Goal: Task Accomplishment & Management: Use online tool/utility

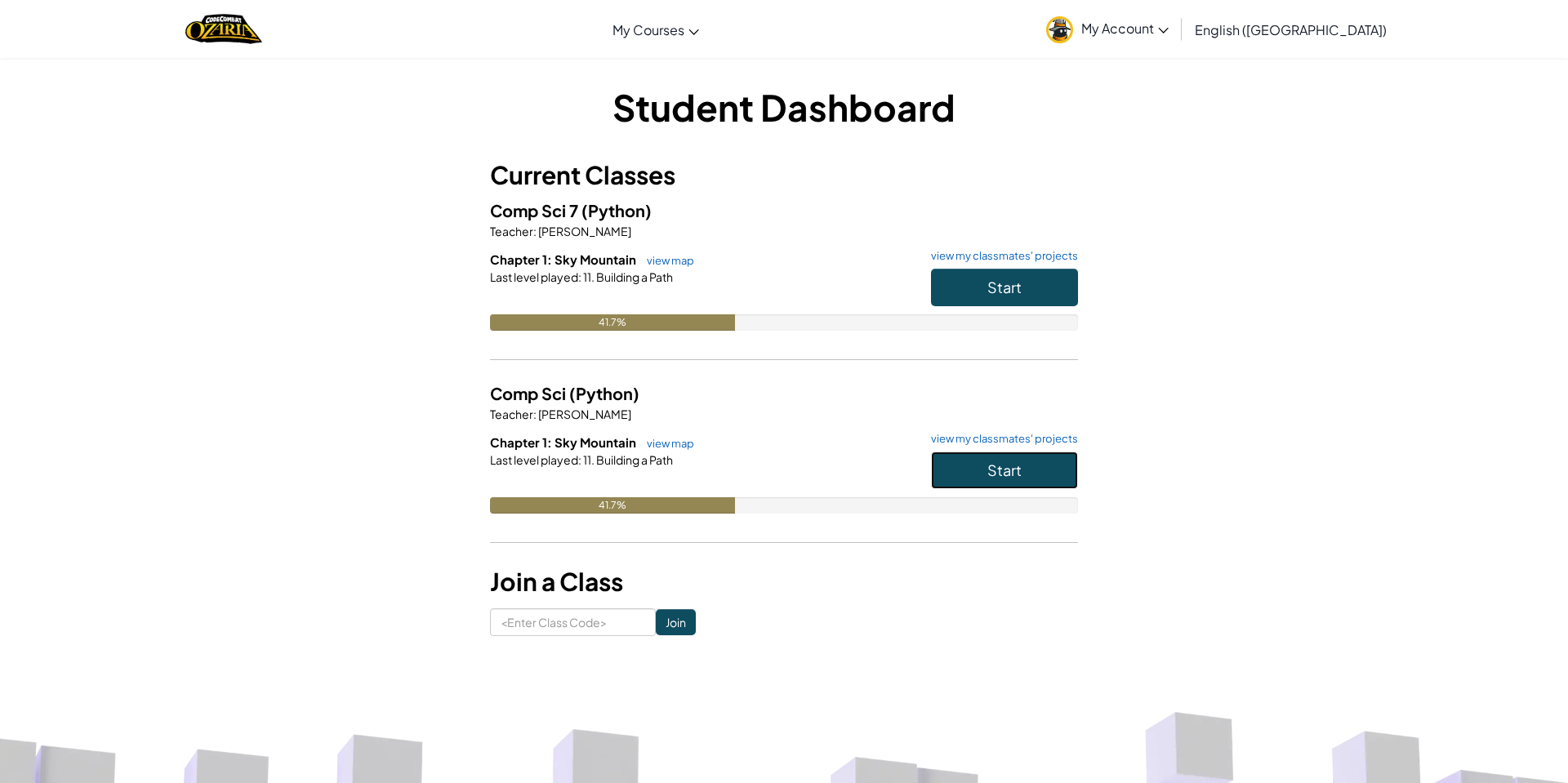
click at [1023, 463] on button "Start" at bounding box center [1004, 470] width 147 height 37
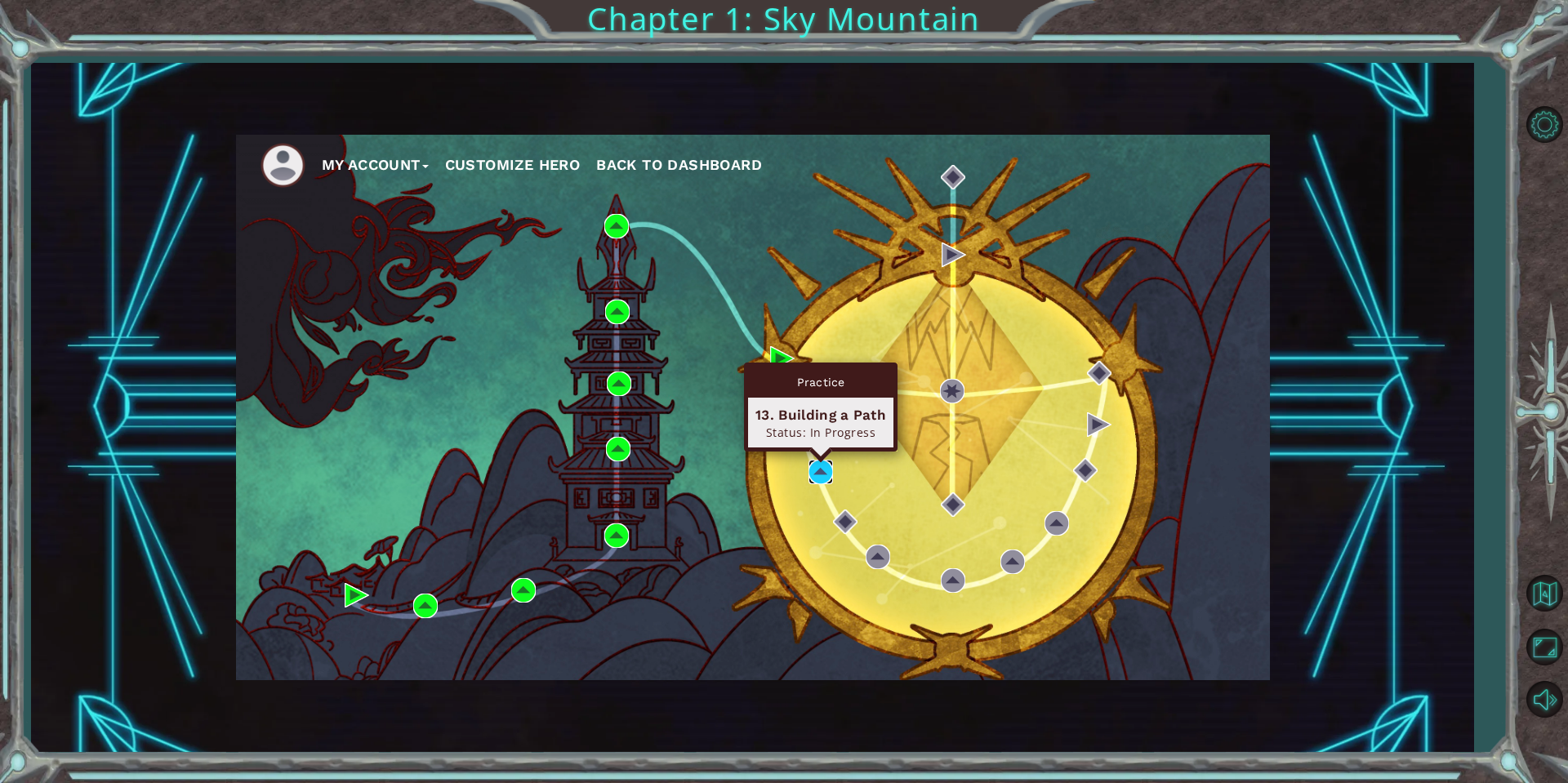
click at [812, 476] on img at bounding box center [821, 472] width 25 height 25
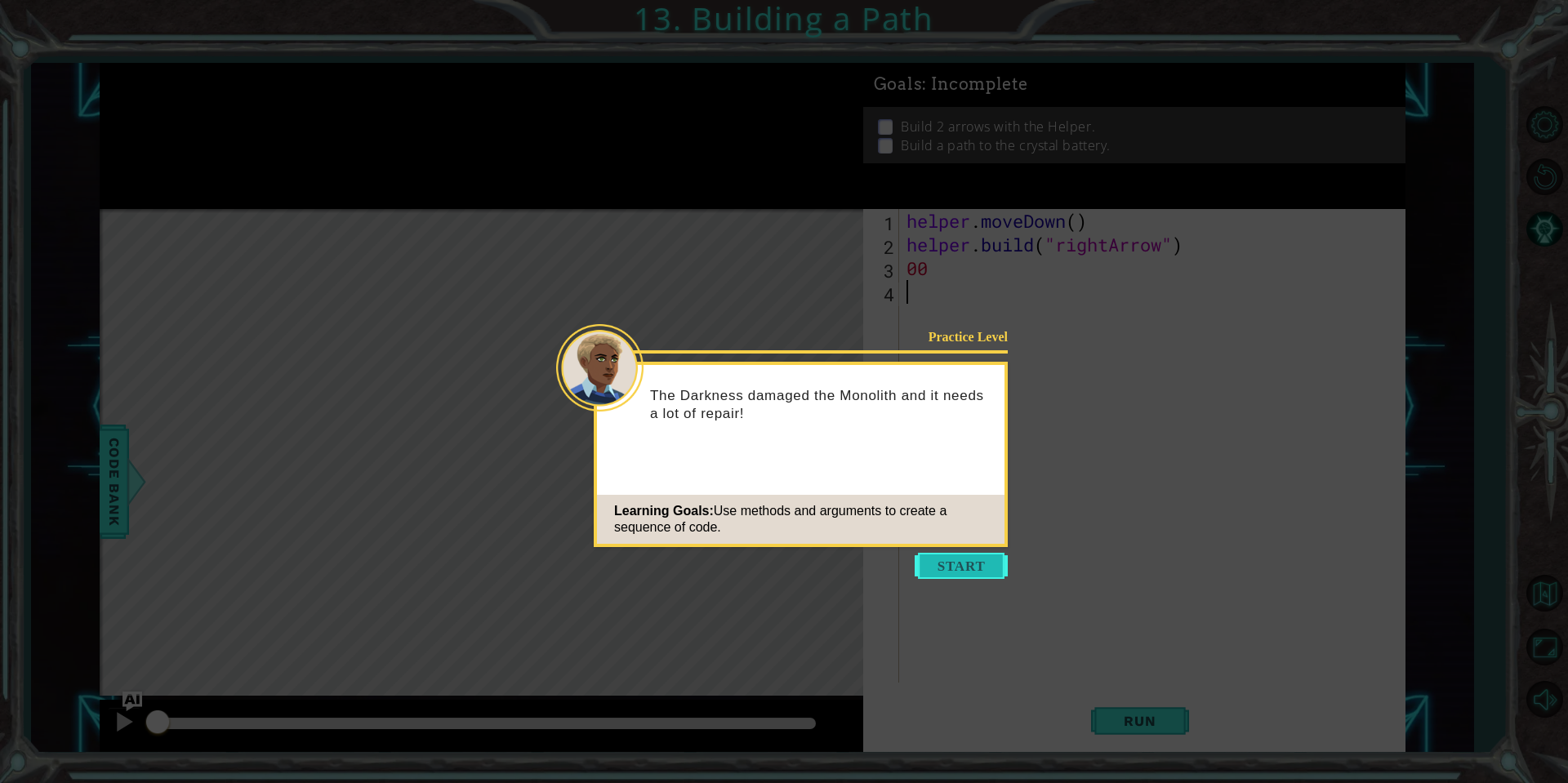
click at [978, 559] on button "Start" at bounding box center [961, 566] width 93 height 27
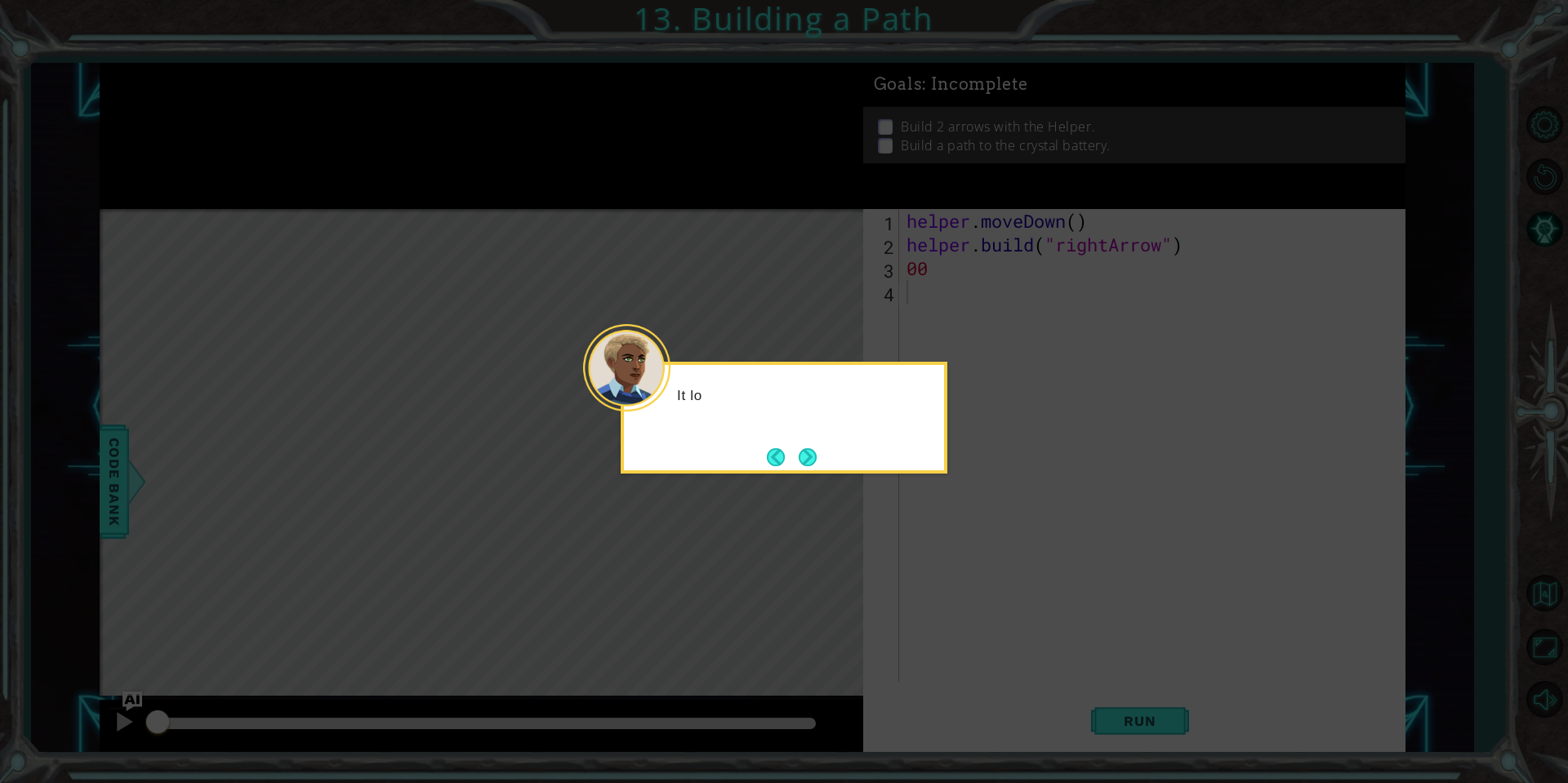
click at [790, 503] on icon at bounding box center [784, 391] width 1568 height 783
click at [779, 461] on button "Back" at bounding box center [783, 457] width 32 height 18
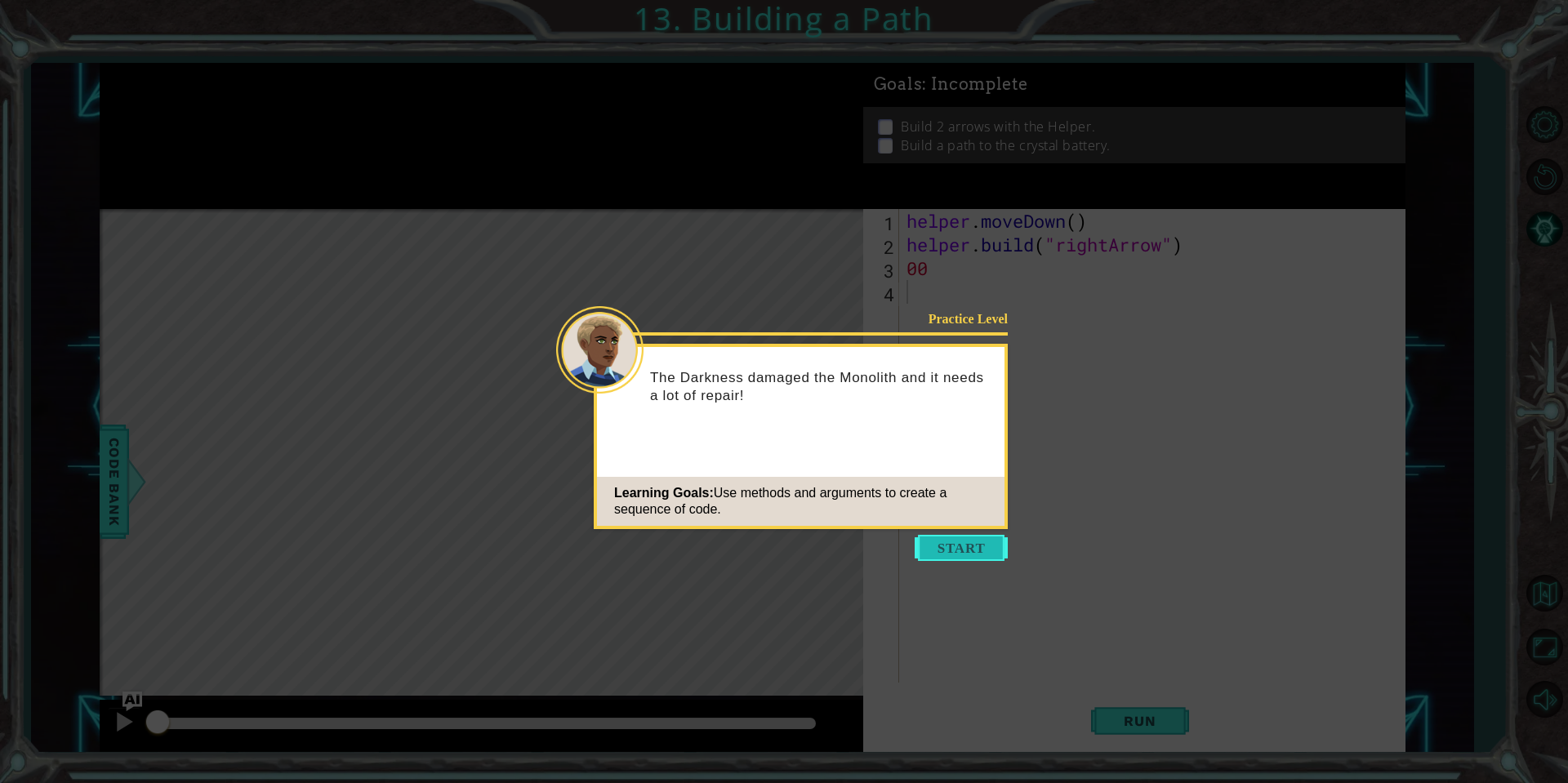
click at [977, 558] on button "Start" at bounding box center [961, 548] width 93 height 27
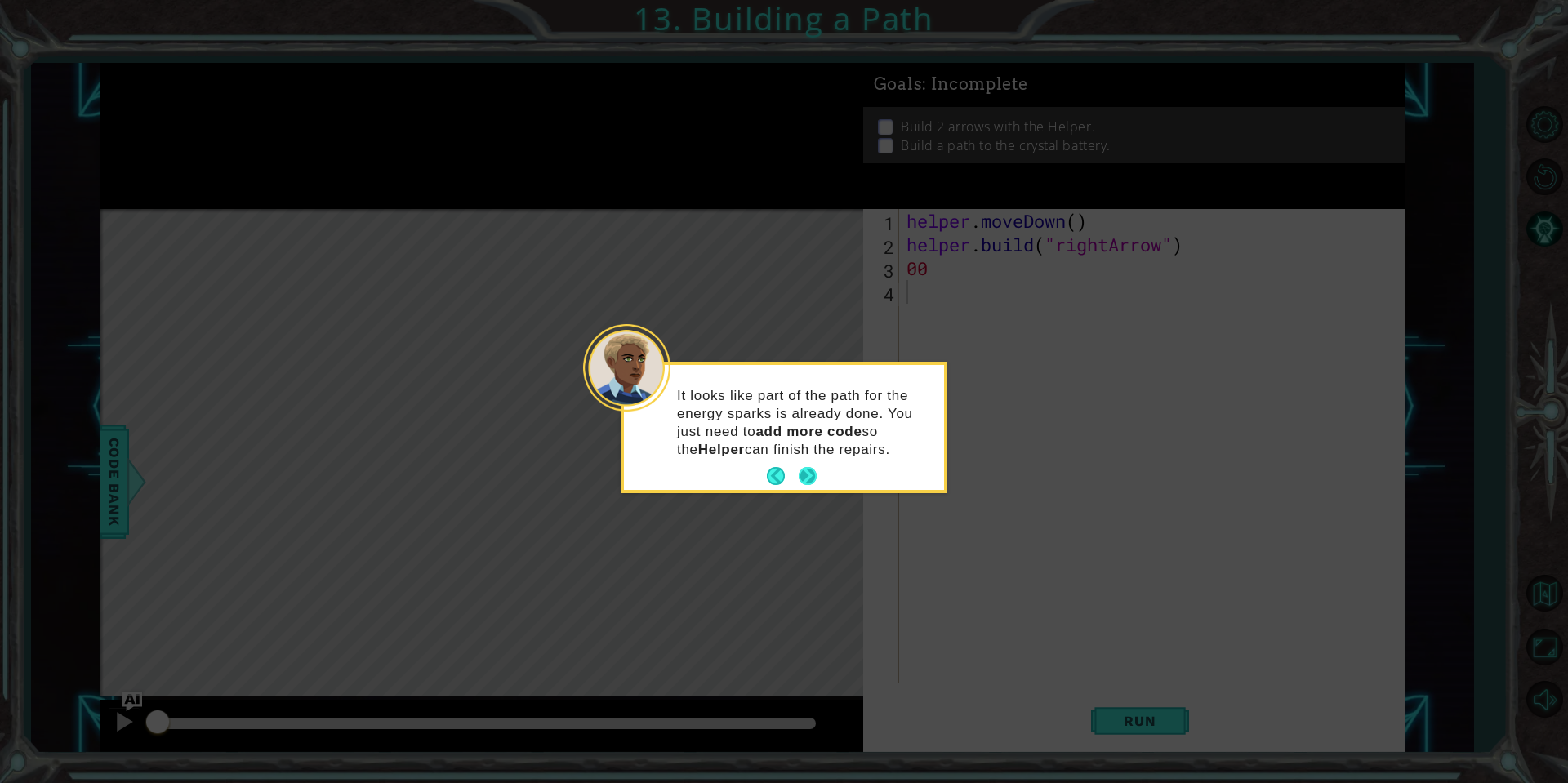
click at [807, 472] on button "Next" at bounding box center [807, 476] width 20 height 20
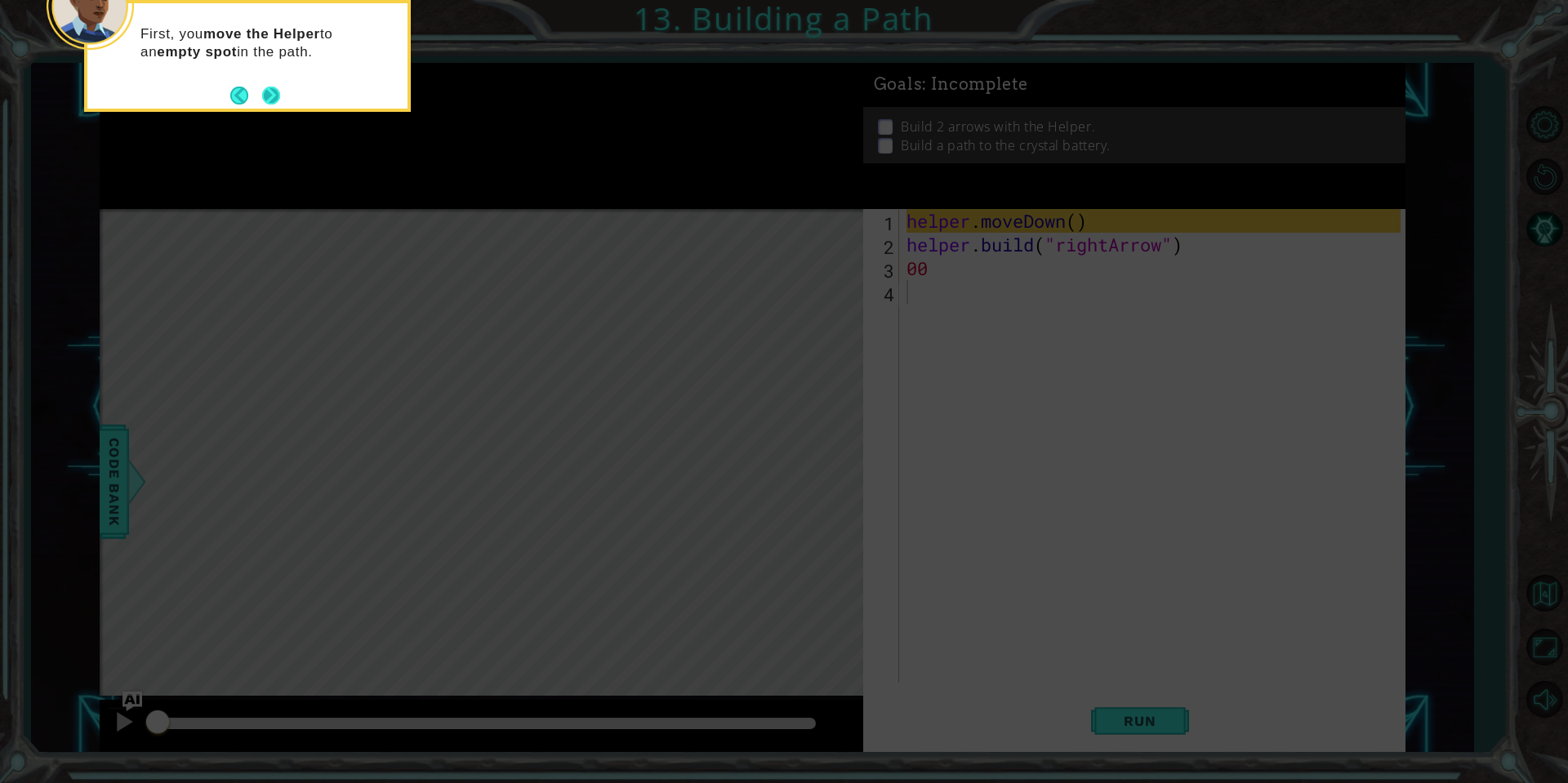
click at [264, 97] on button "Next" at bounding box center [271, 96] width 19 height 19
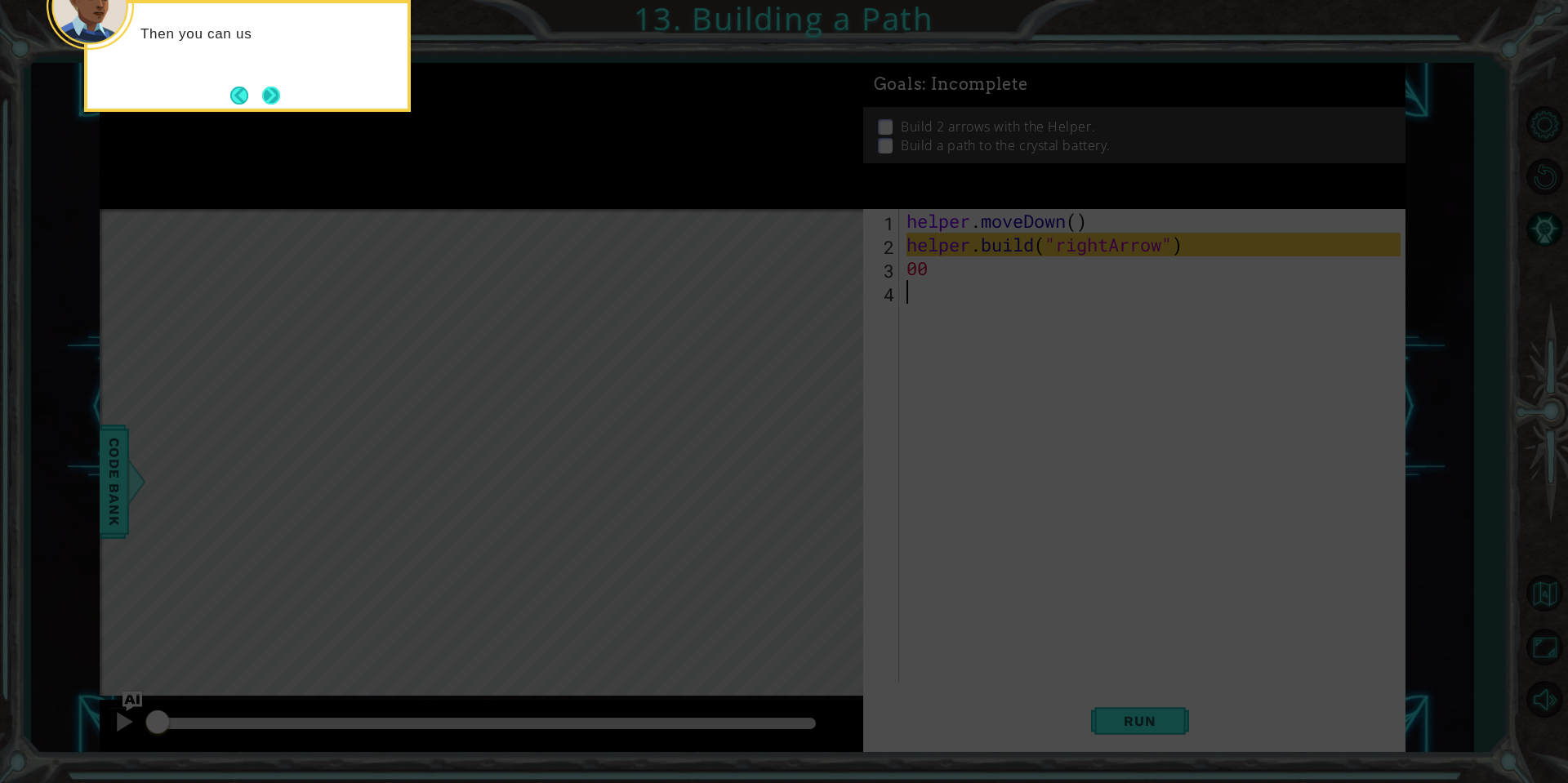
click at [267, 101] on button "Next" at bounding box center [271, 95] width 30 height 30
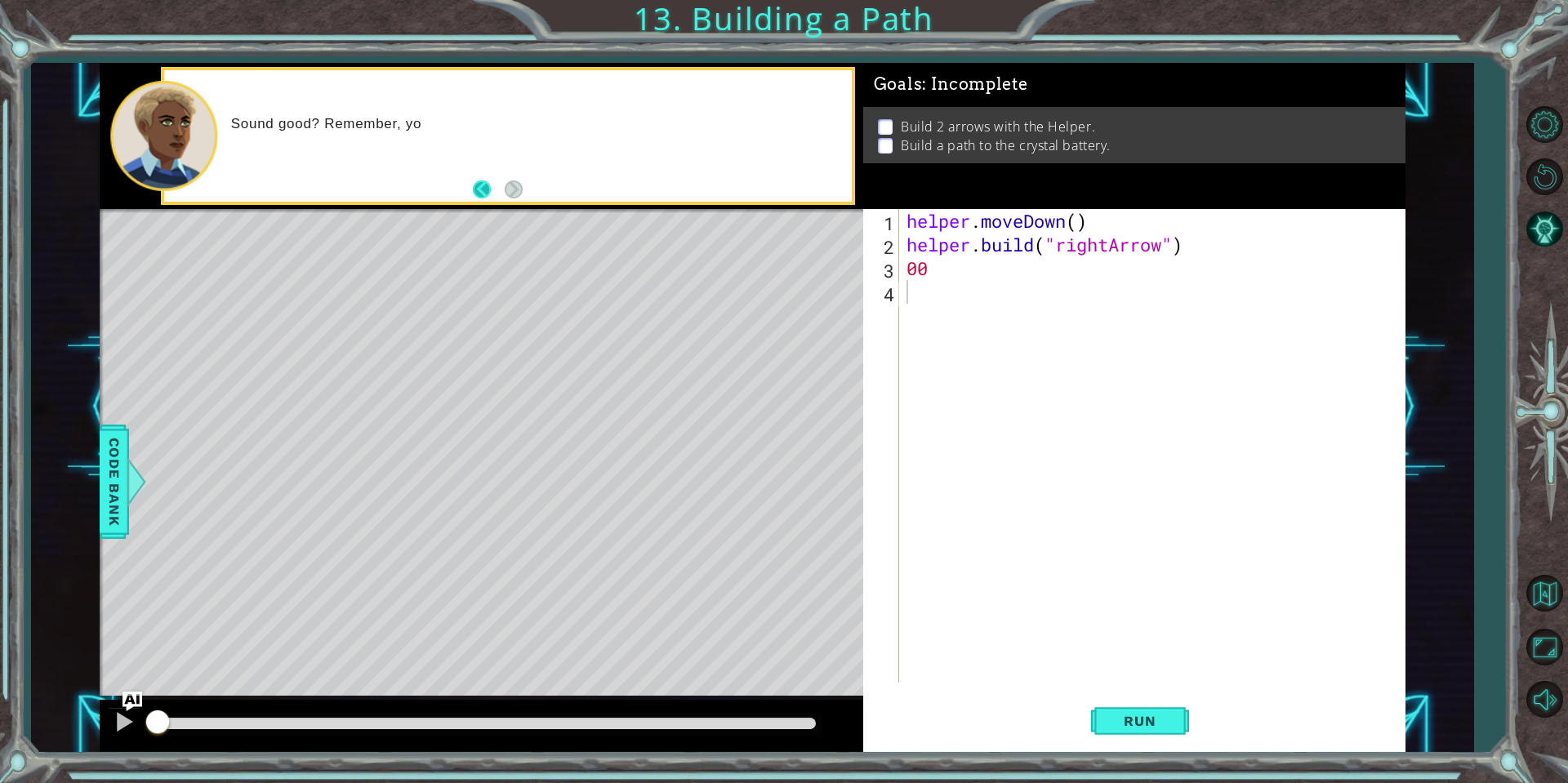
click at [481, 190] on button "Back" at bounding box center [488, 189] width 32 height 18
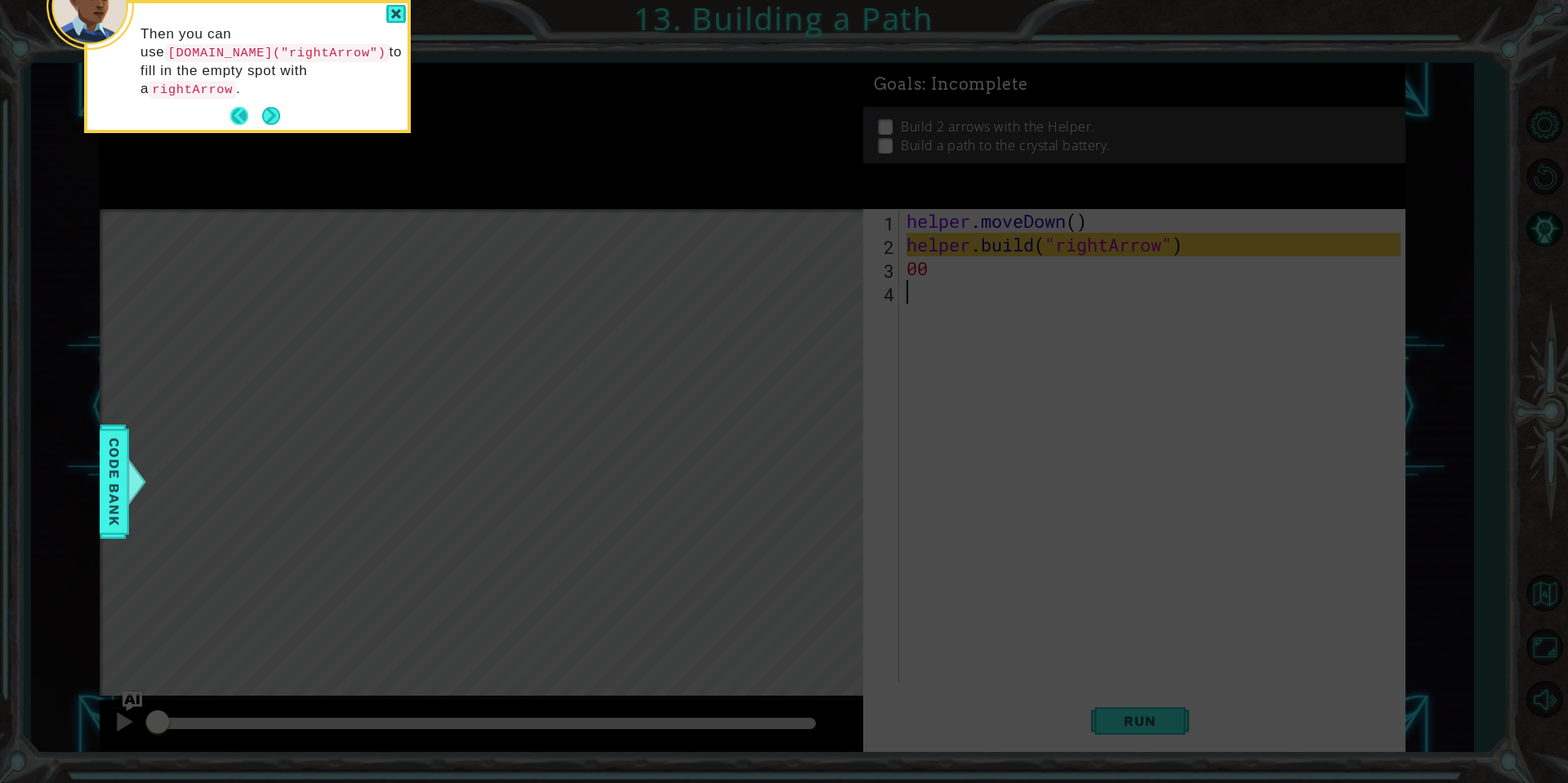
click at [234, 107] on button "Back" at bounding box center [246, 116] width 32 height 18
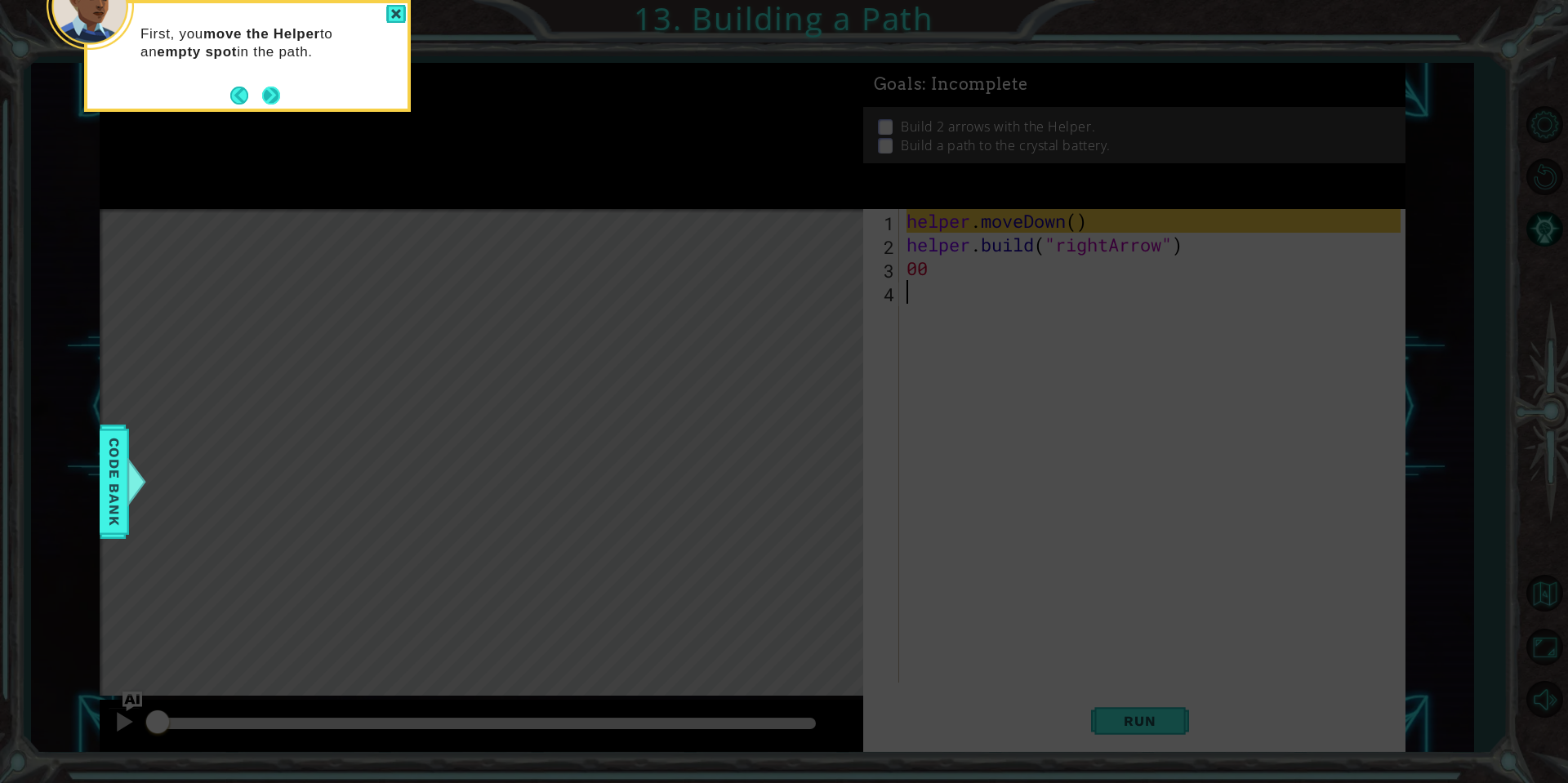
click at [262, 94] on button "Next" at bounding box center [272, 95] width 26 height 26
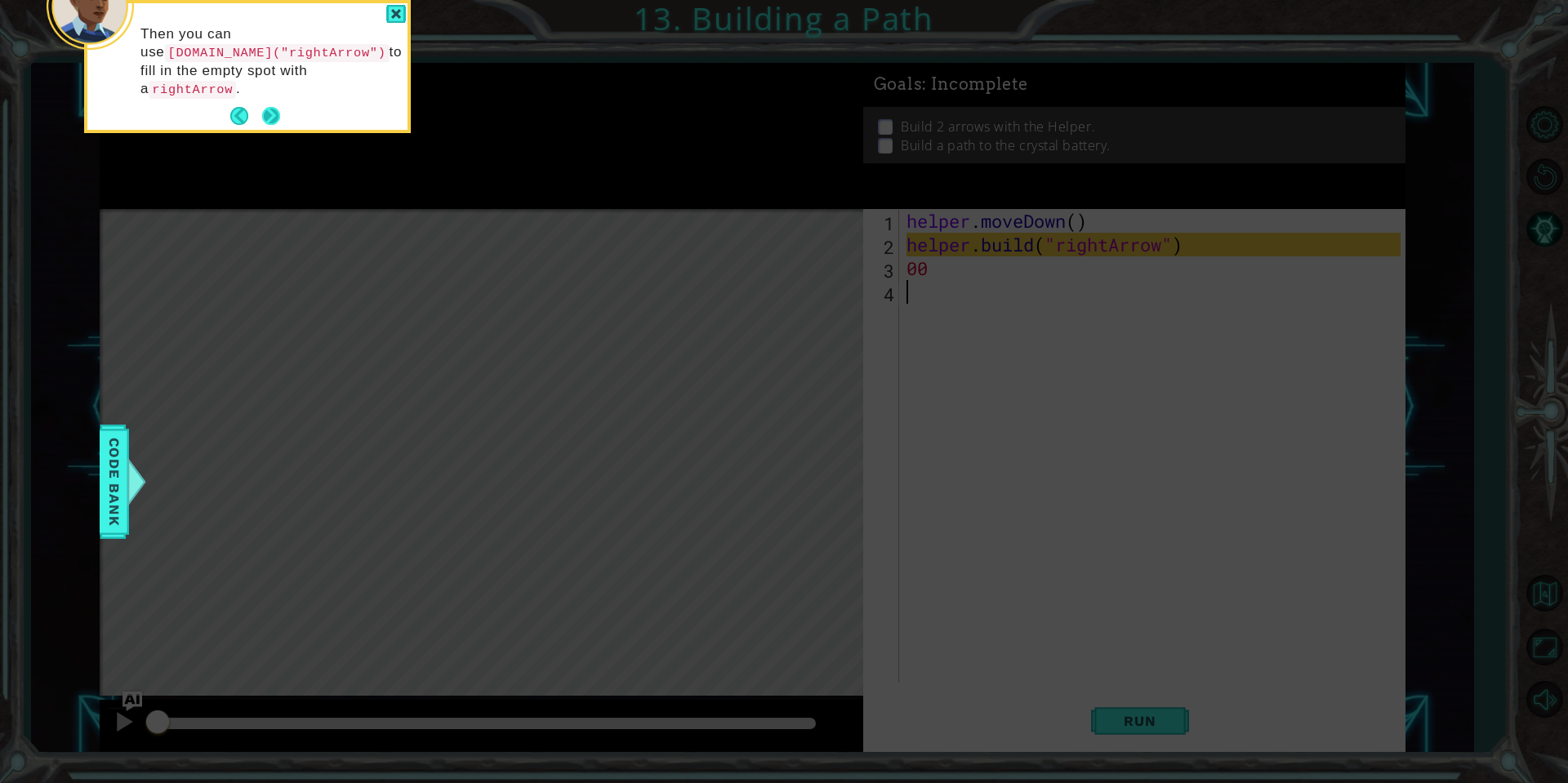
click at [273, 103] on button "Next" at bounding box center [272, 116] width 30 height 30
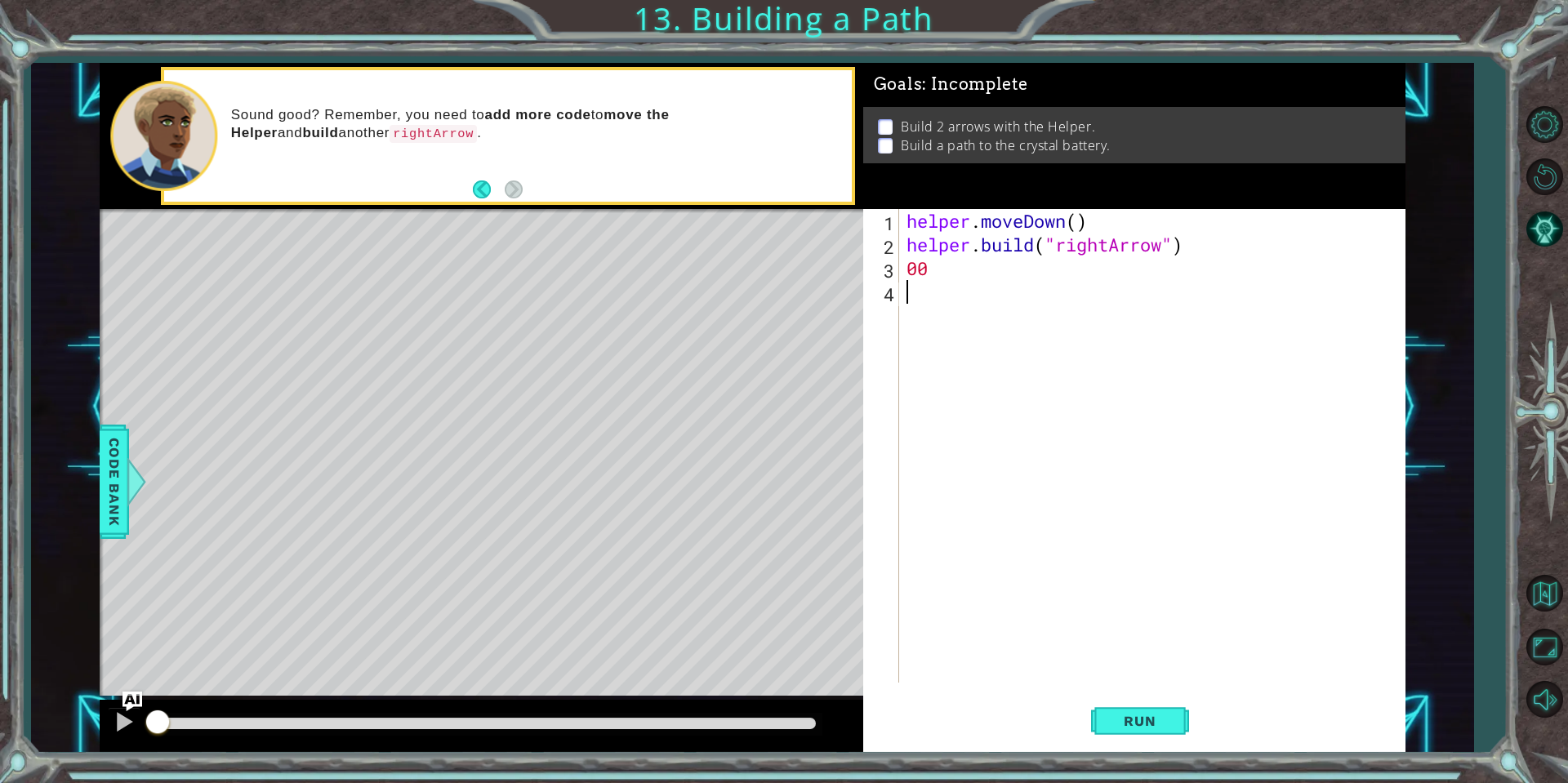
click at [977, 266] on div "helper . moveDown ( ) helper . build ( "rightArrow" ) 00" at bounding box center [1156, 469] width 505 height 521
type textarea "0"
click at [1157, 735] on button "Run" at bounding box center [1140, 720] width 98 height 54
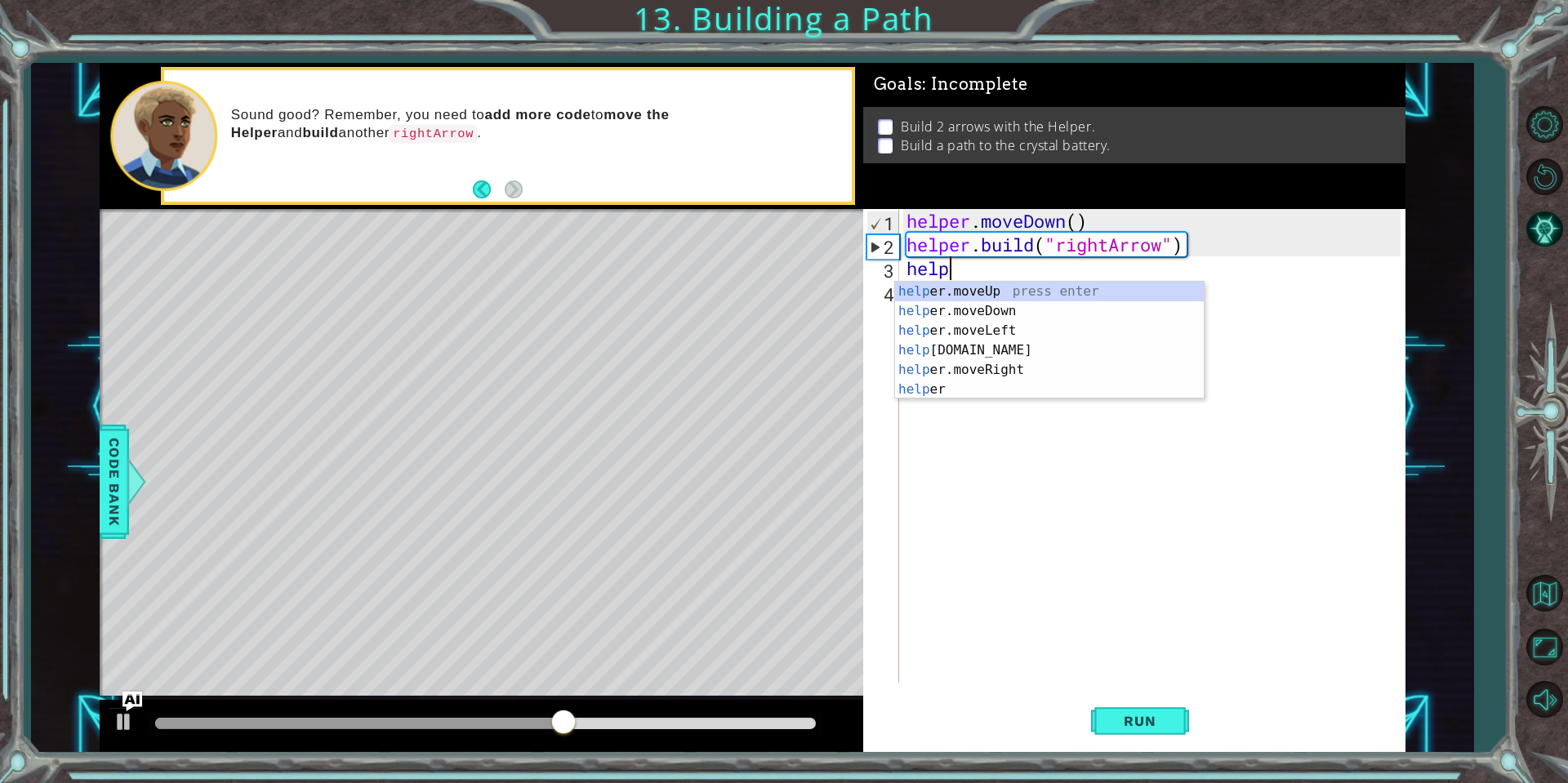
scroll to position [0, 2]
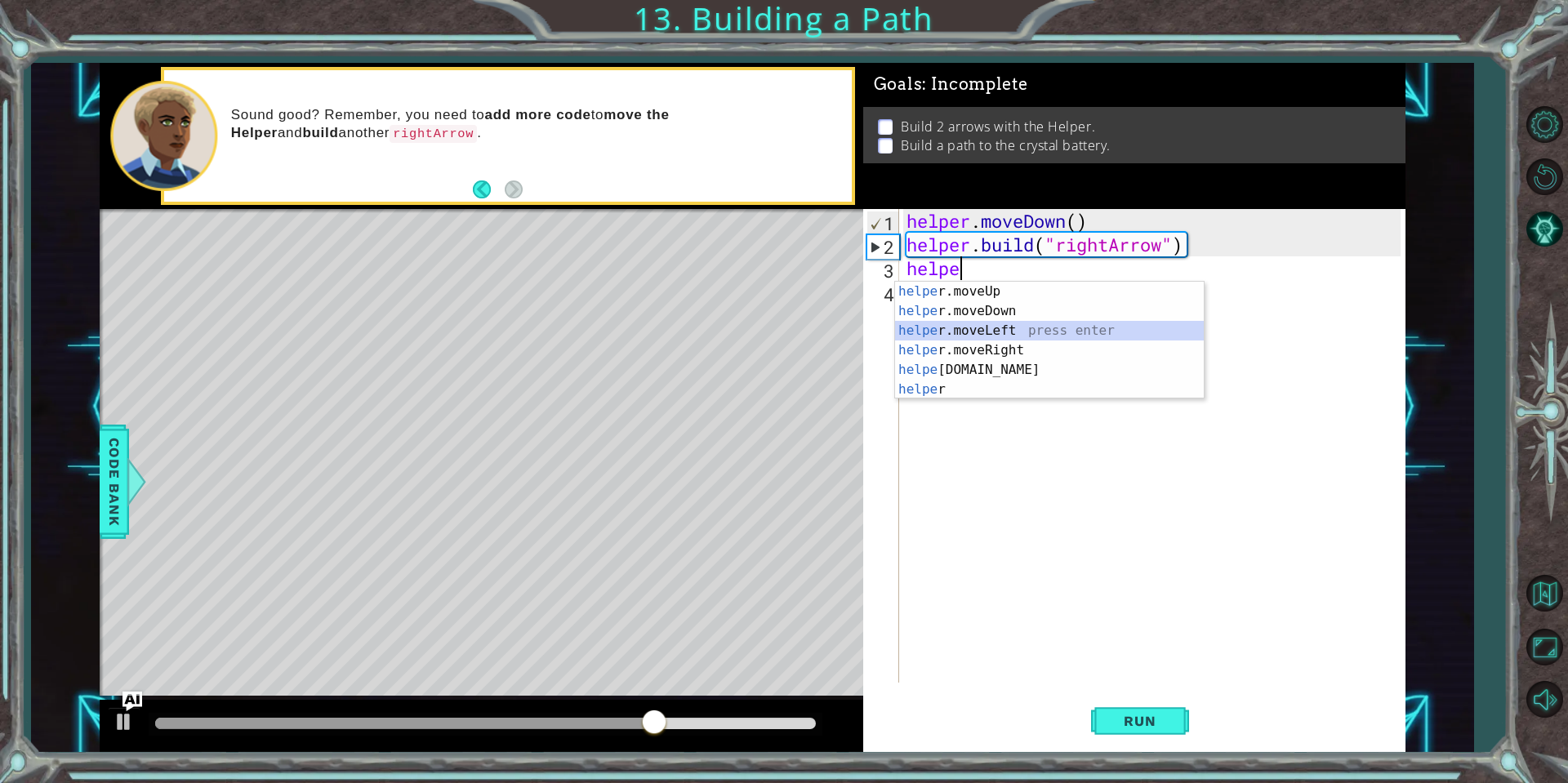
click at [1076, 326] on div "helpe [PERSON_NAME]moveUp press enter helpe [PERSON_NAME]moveDown press enter h…" at bounding box center [1049, 359] width 309 height 157
type textarea "helper.moveLeft(1)"
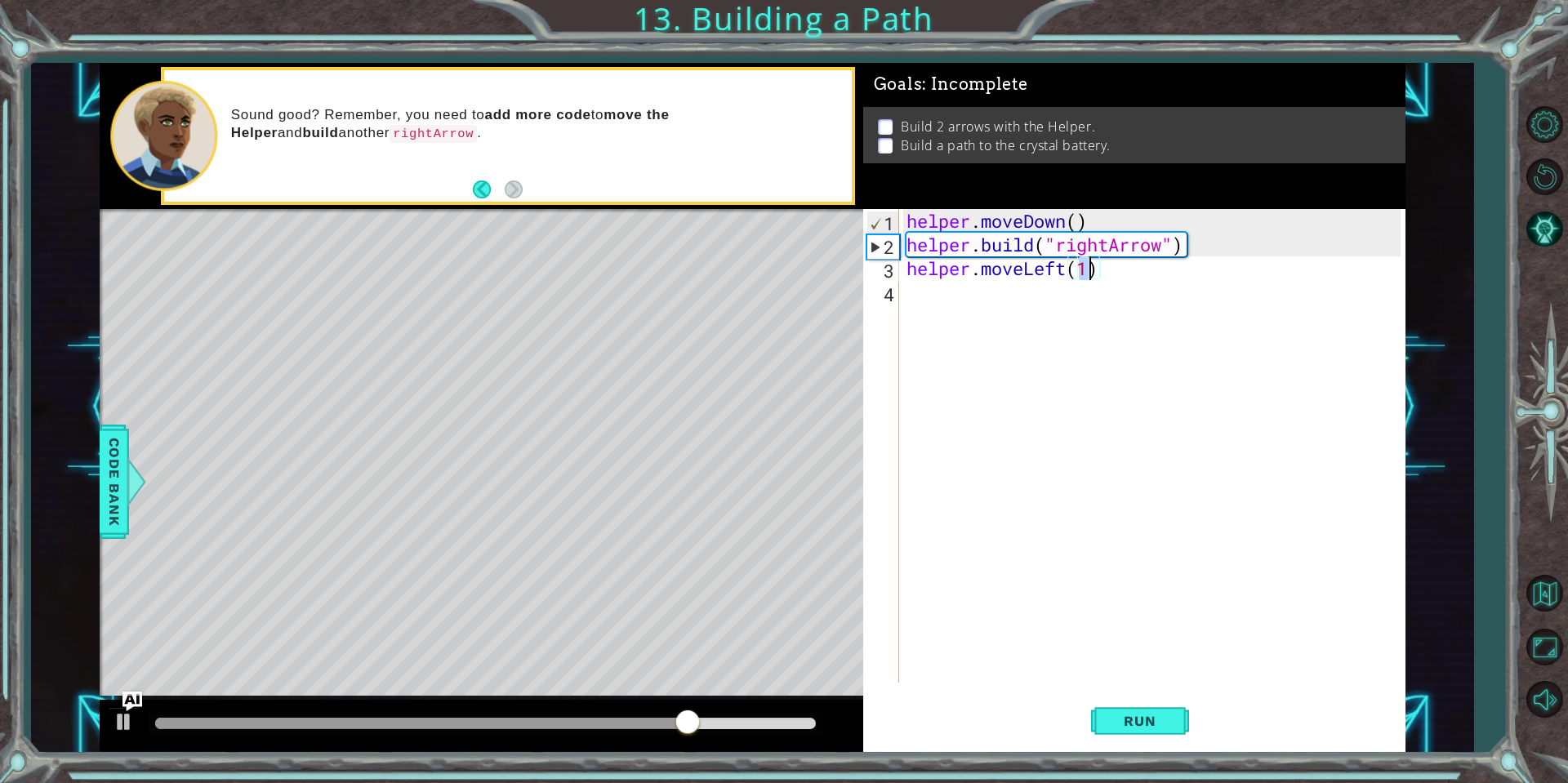
click at [1065, 309] on div "helper . moveDown ( ) helper . build ( "rightArrow" ) helper . moveLeft ( 1 )" at bounding box center [1156, 469] width 505 height 521
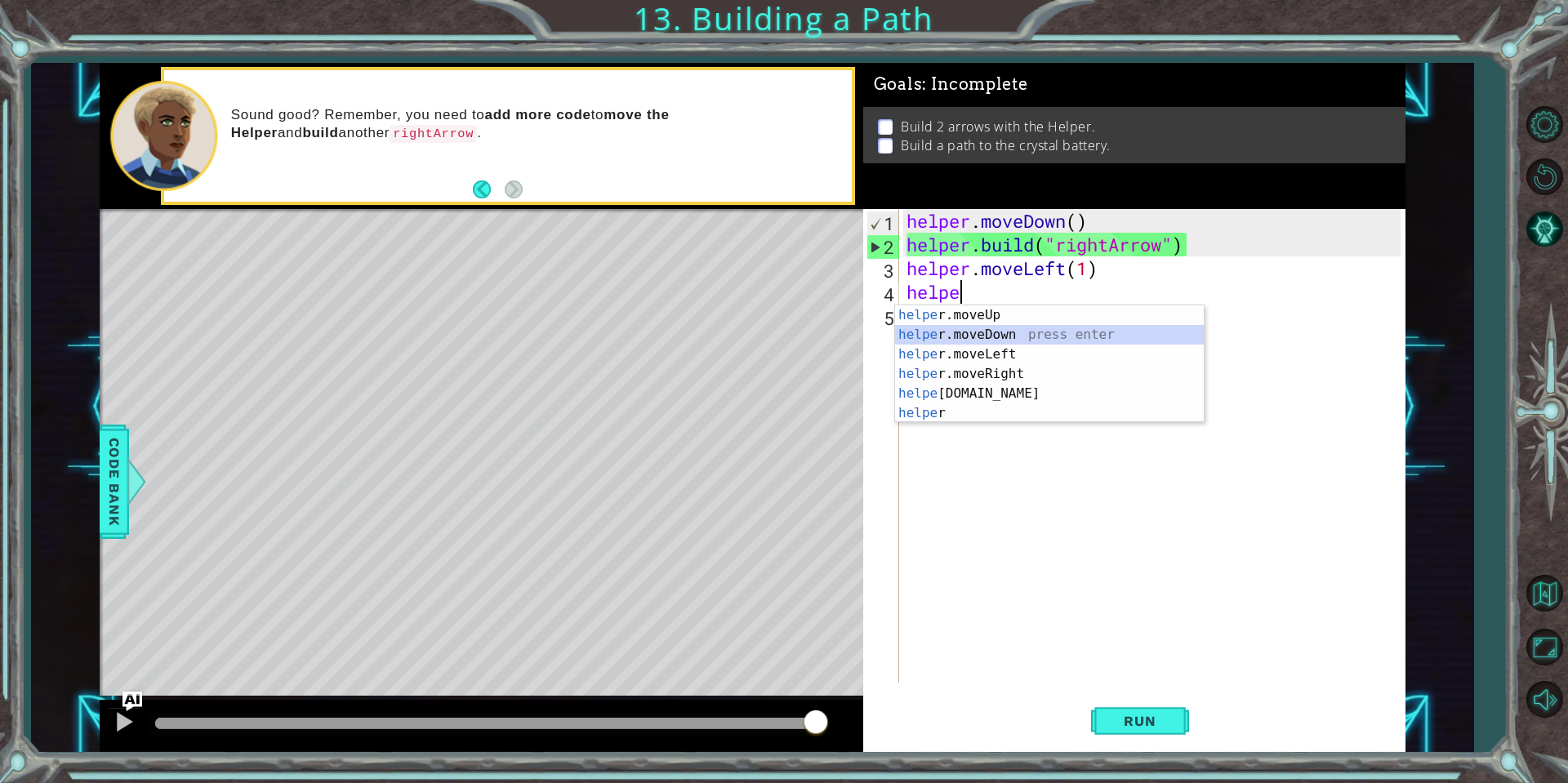
drag, startPoint x: 1034, startPoint y: 342, endPoint x: 1042, endPoint y: 373, distance: 32.0
click at [1034, 343] on div "helpe [PERSON_NAME]moveUp press enter helpe [PERSON_NAME]moveDown press enter h…" at bounding box center [1049, 383] width 309 height 157
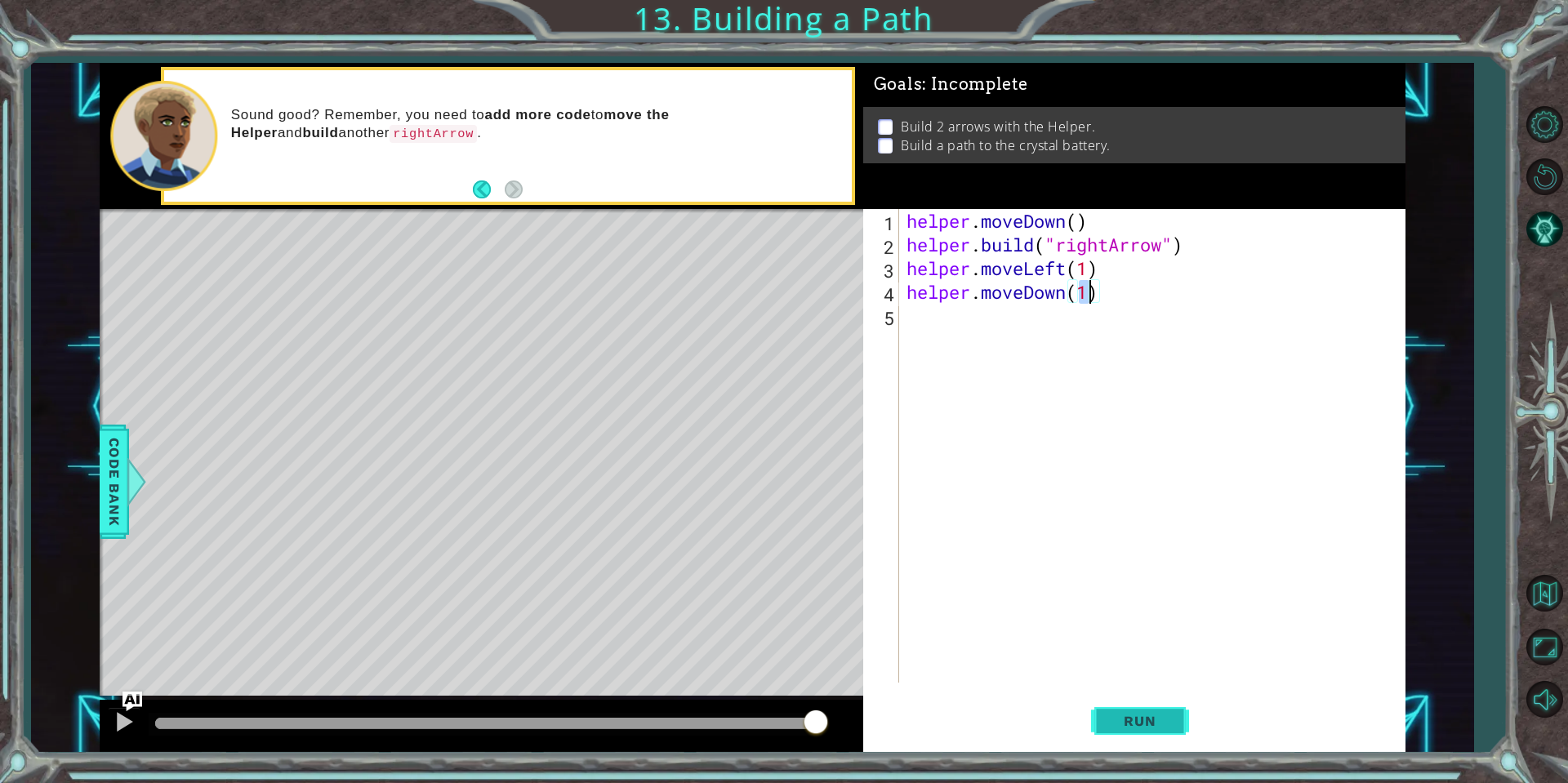
click at [1127, 719] on span "Run" at bounding box center [1139, 721] width 65 height 16
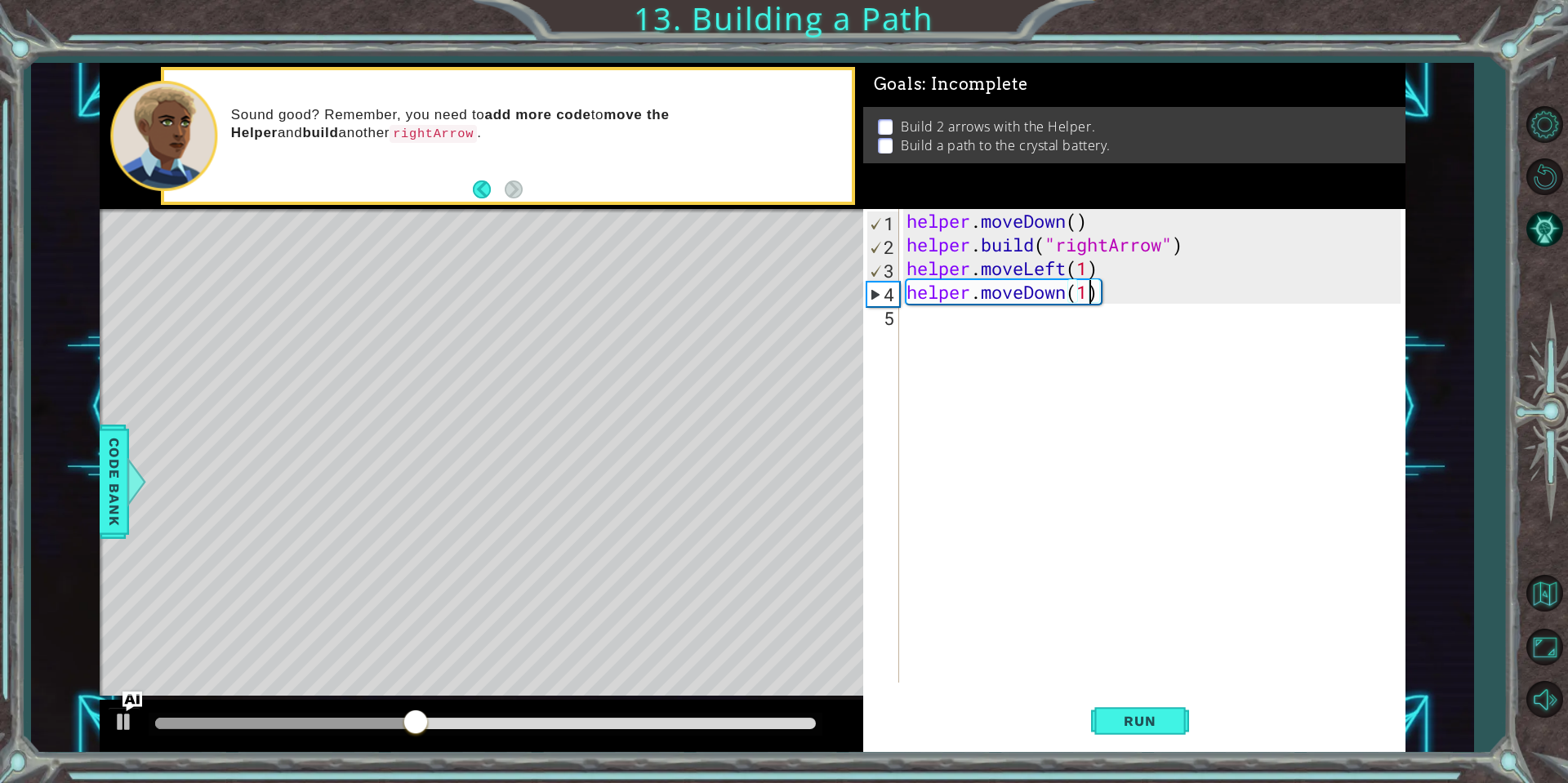
click at [1071, 296] on div "helper . moveDown ( ) helper . build ( "rightArrow" ) helper . moveLeft ( 1 ) h…" at bounding box center [1156, 469] width 505 height 521
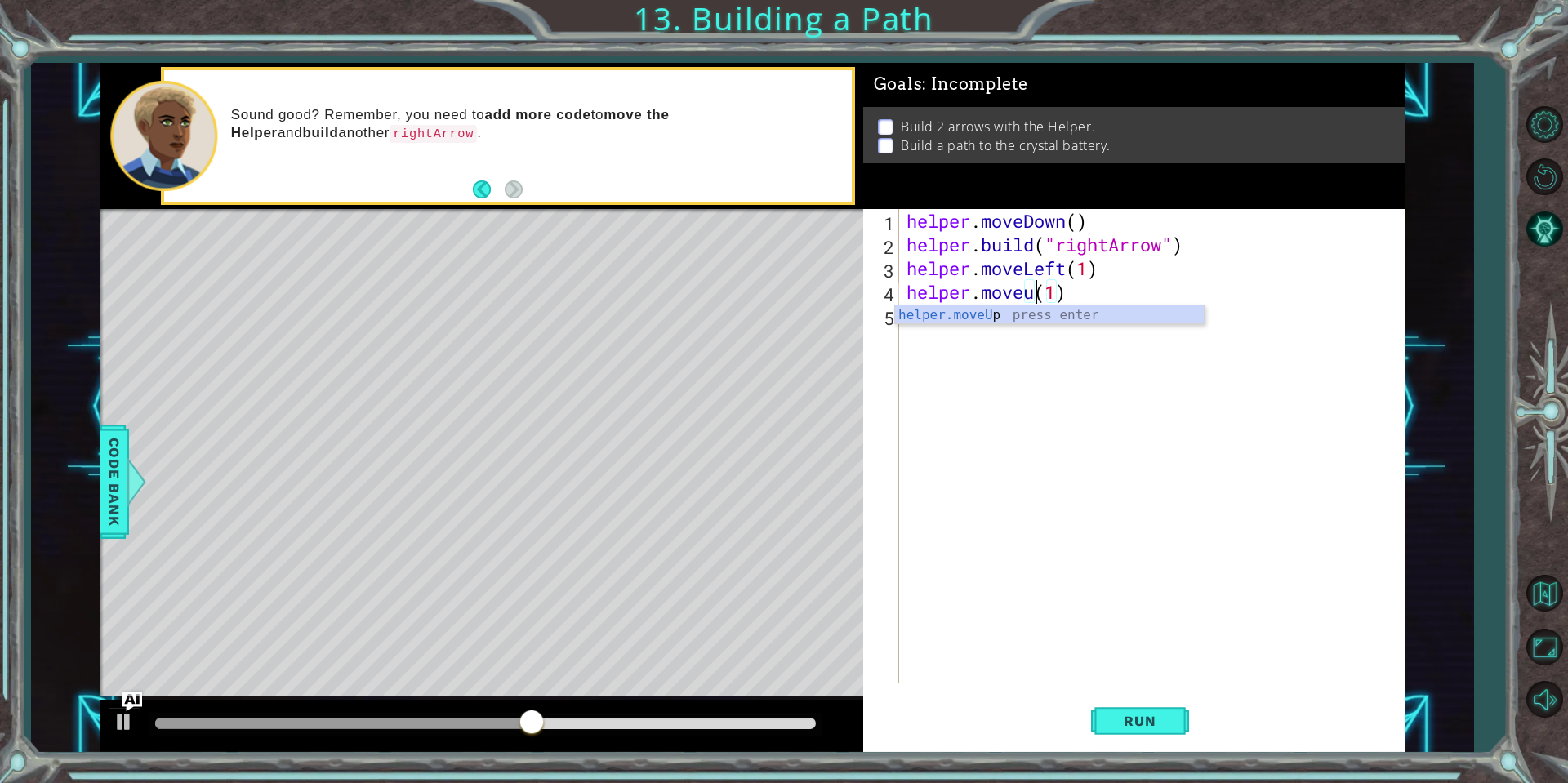
scroll to position [0, 5]
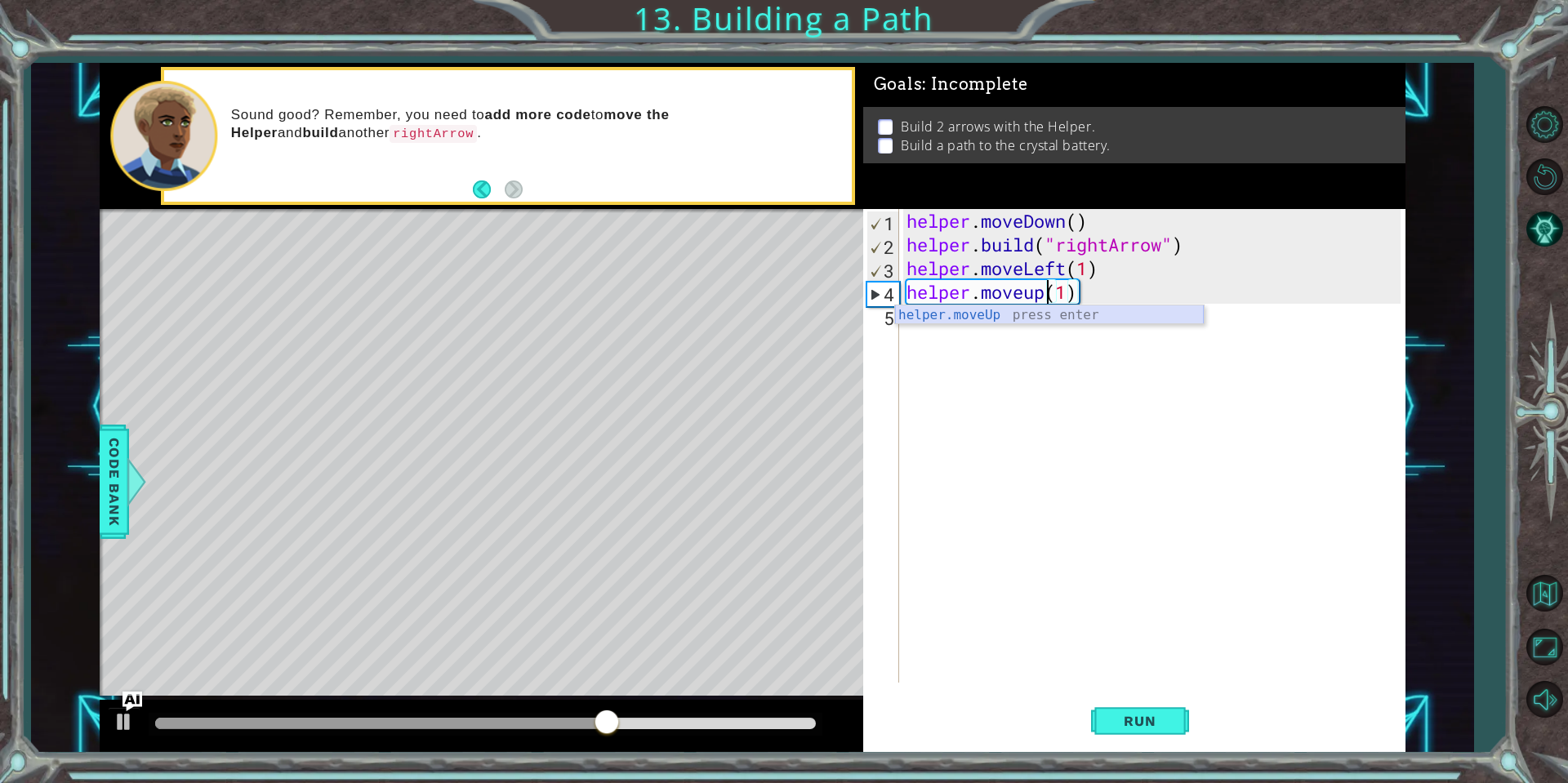
click at [1042, 319] on div "helper.moveUp press enter" at bounding box center [1049, 334] width 309 height 58
click at [1120, 296] on div "helper . moveDown ( ) helper . build ( "rightArrow" ) helper . moveLeft ( 1 ) h…" at bounding box center [1156, 469] width 505 height 521
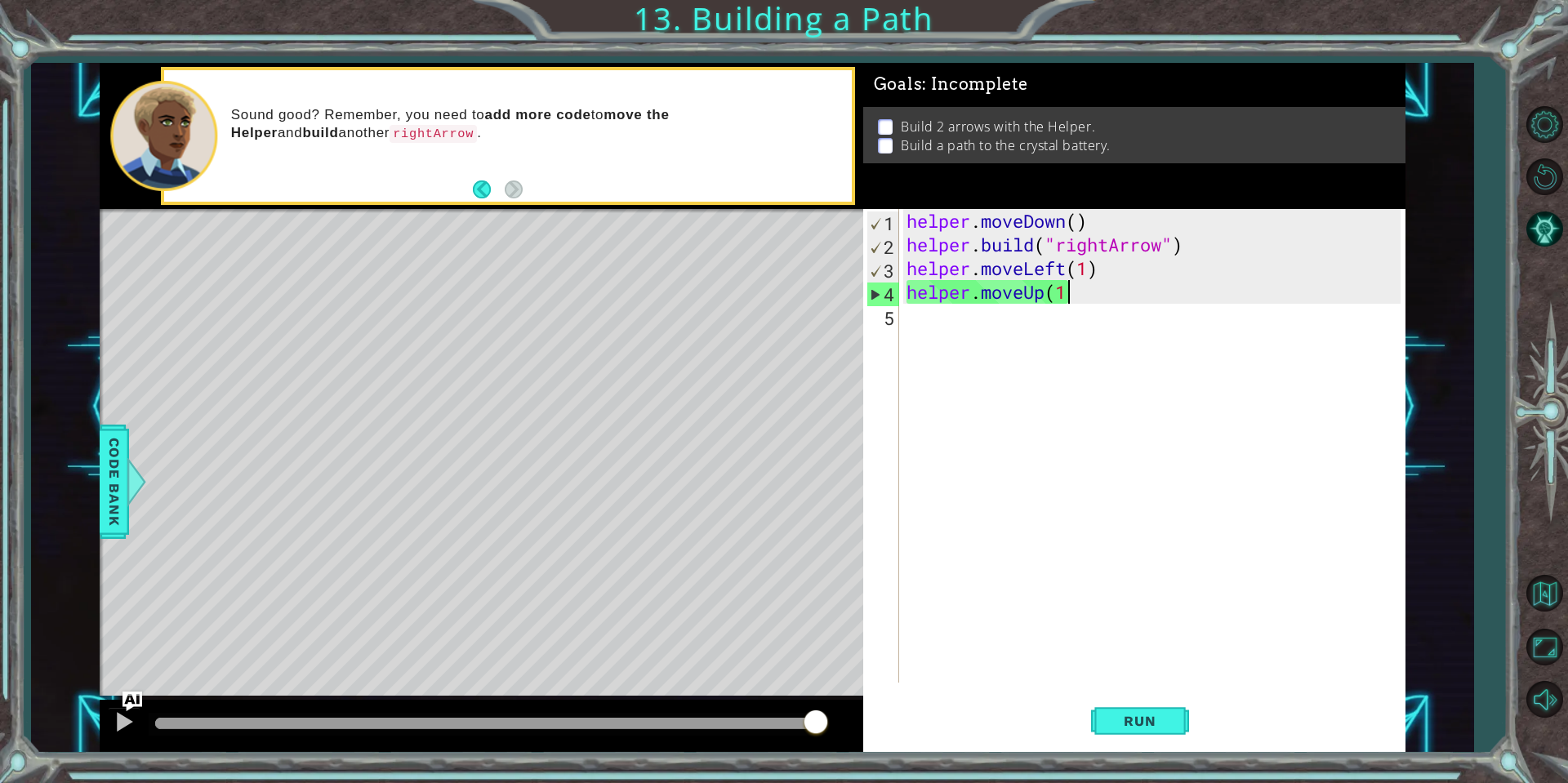
scroll to position [0, 6]
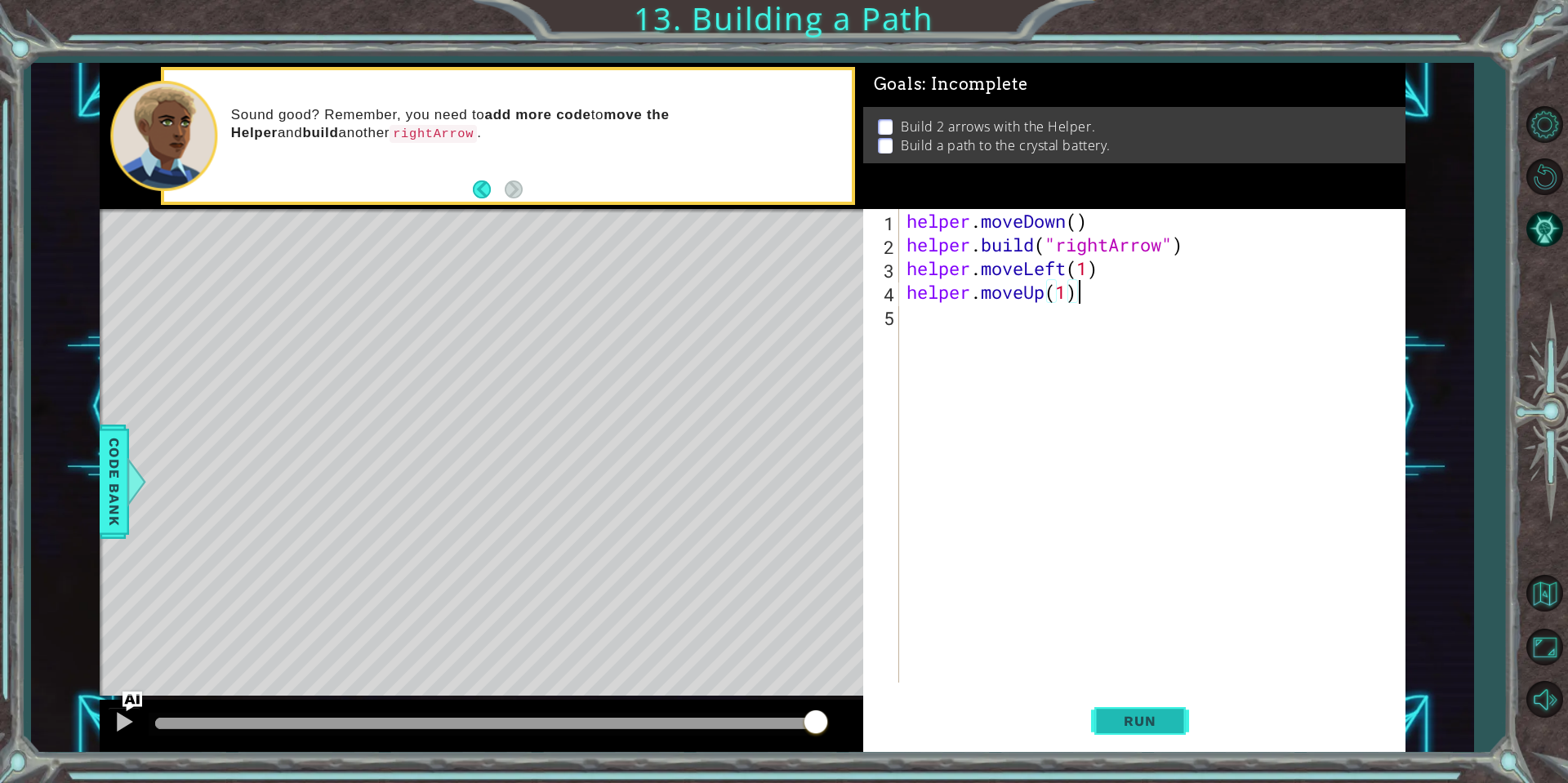
click at [1168, 721] on span "Run" at bounding box center [1139, 721] width 65 height 16
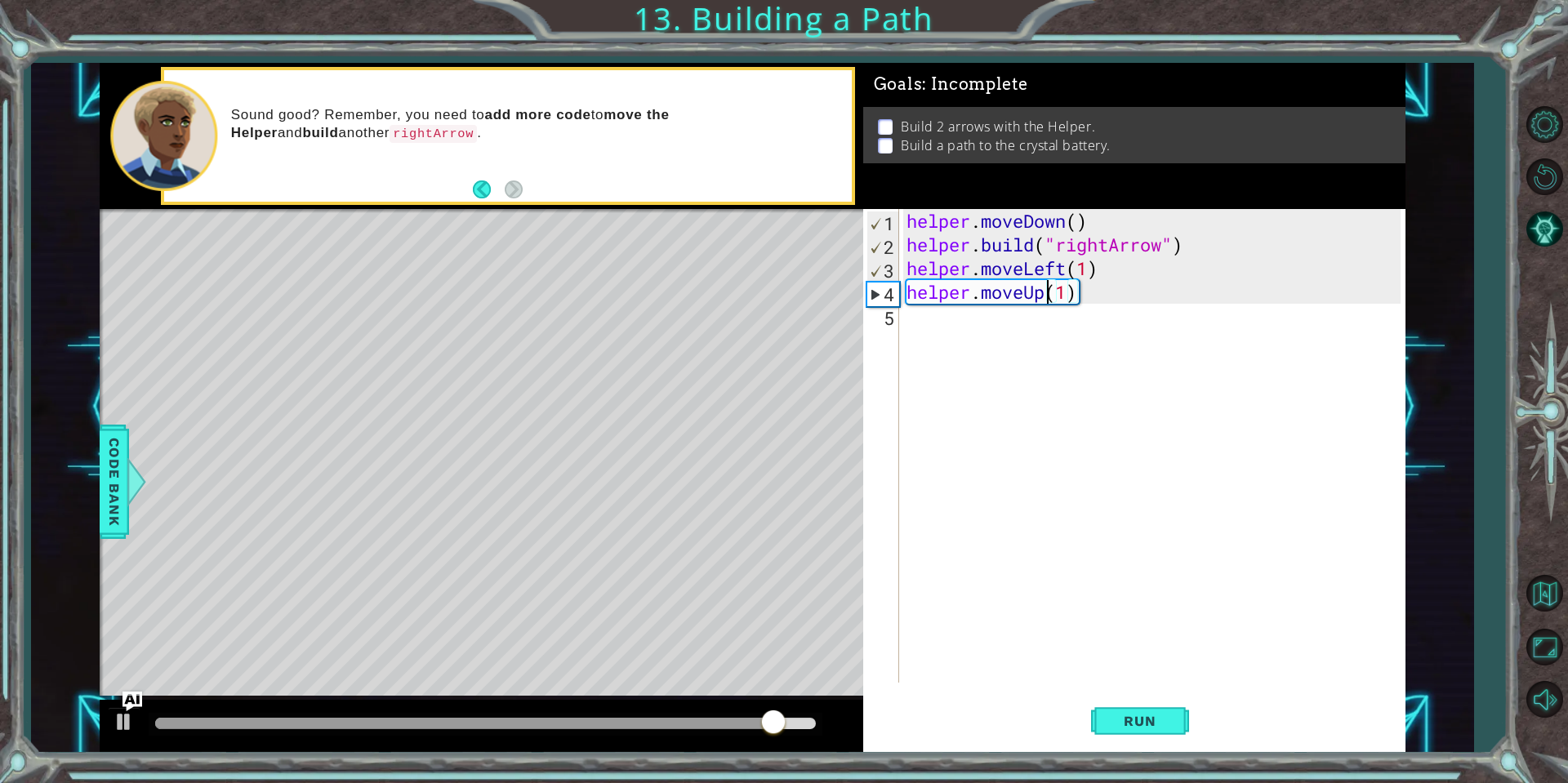
click at [1045, 292] on div "helper . moveDown ( ) helper . build ( "rightArrow" ) helper . moveLeft ( 1 ) h…" at bounding box center [1156, 469] width 505 height 521
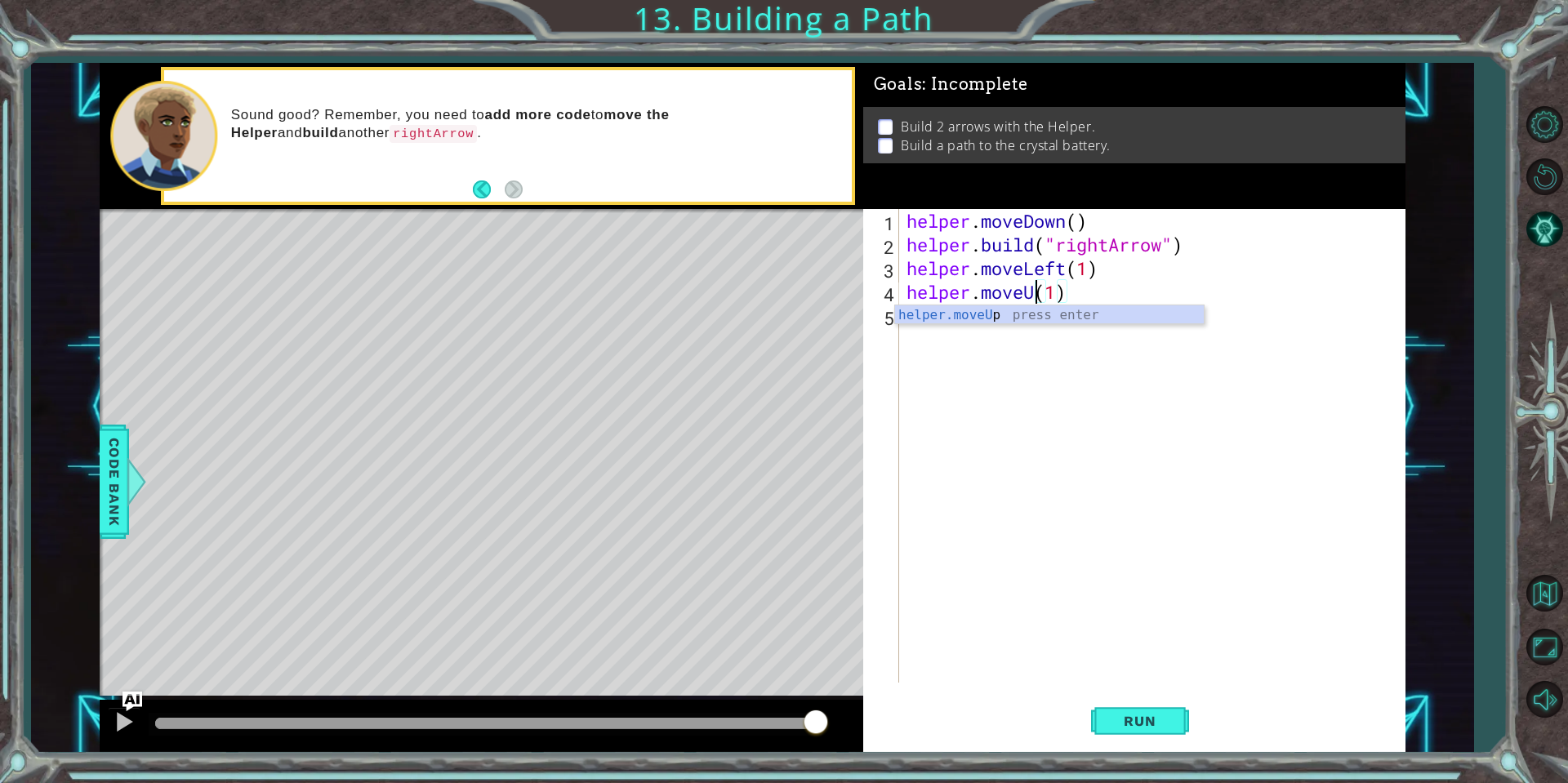
scroll to position [0, 5]
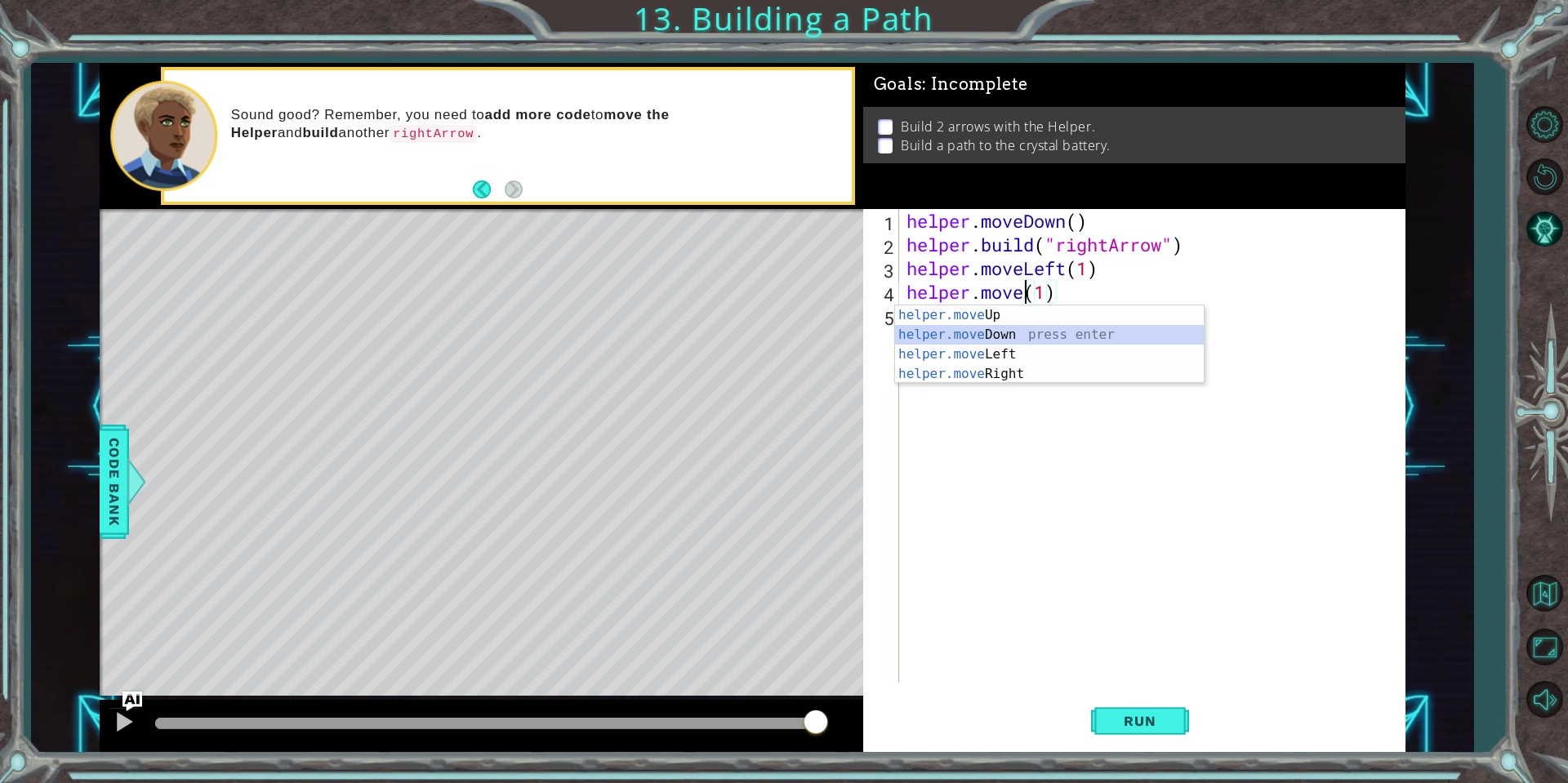
click at [1003, 338] on div "helper.move Up press enter helper.move Down press enter helper.move Left press …" at bounding box center [1049, 364] width 309 height 118
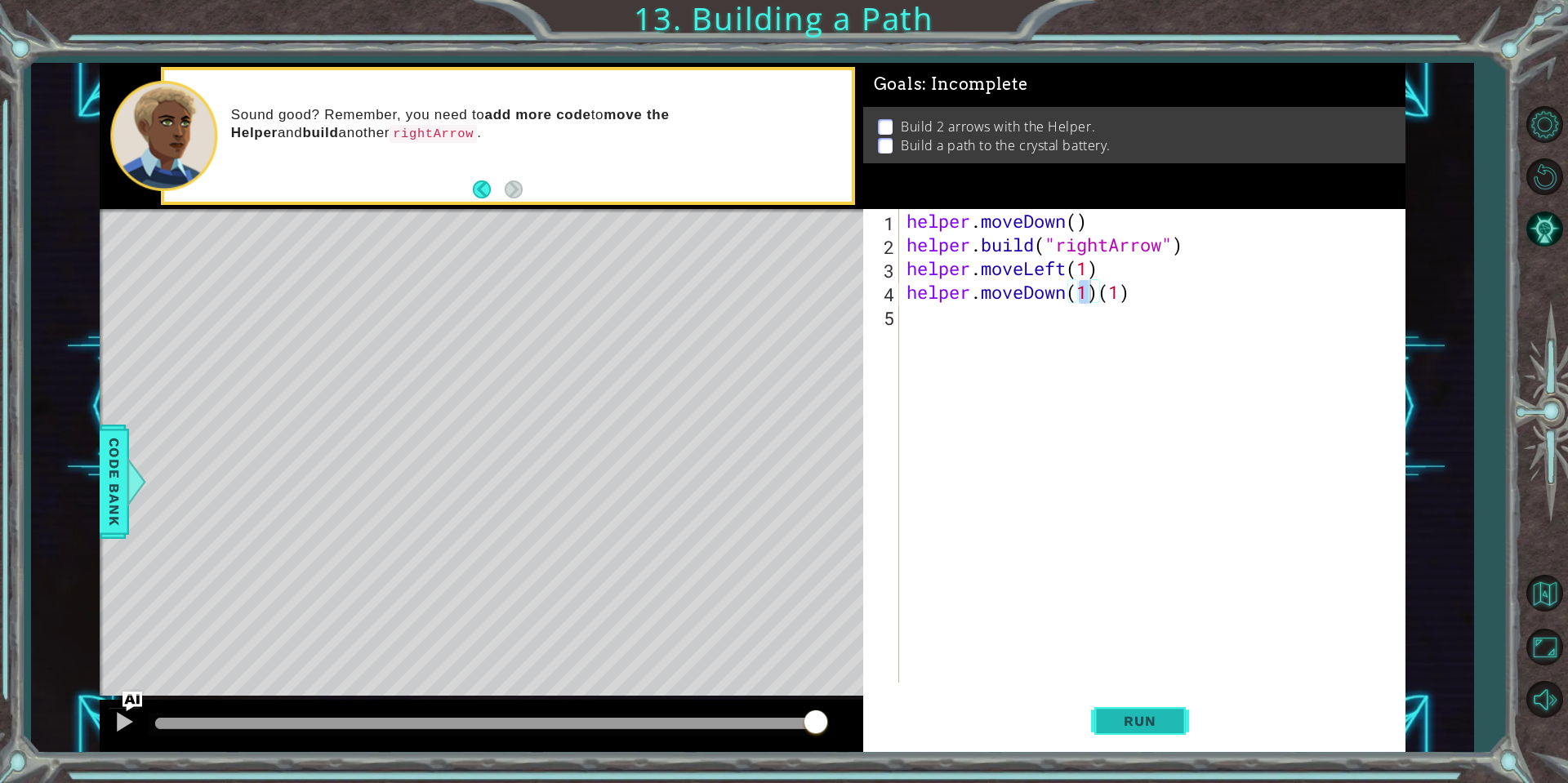
drag, startPoint x: 1124, startPoint y: 723, endPoint x: 1125, endPoint y: 712, distance: 11.0
click at [1124, 715] on span "Run" at bounding box center [1139, 721] width 65 height 16
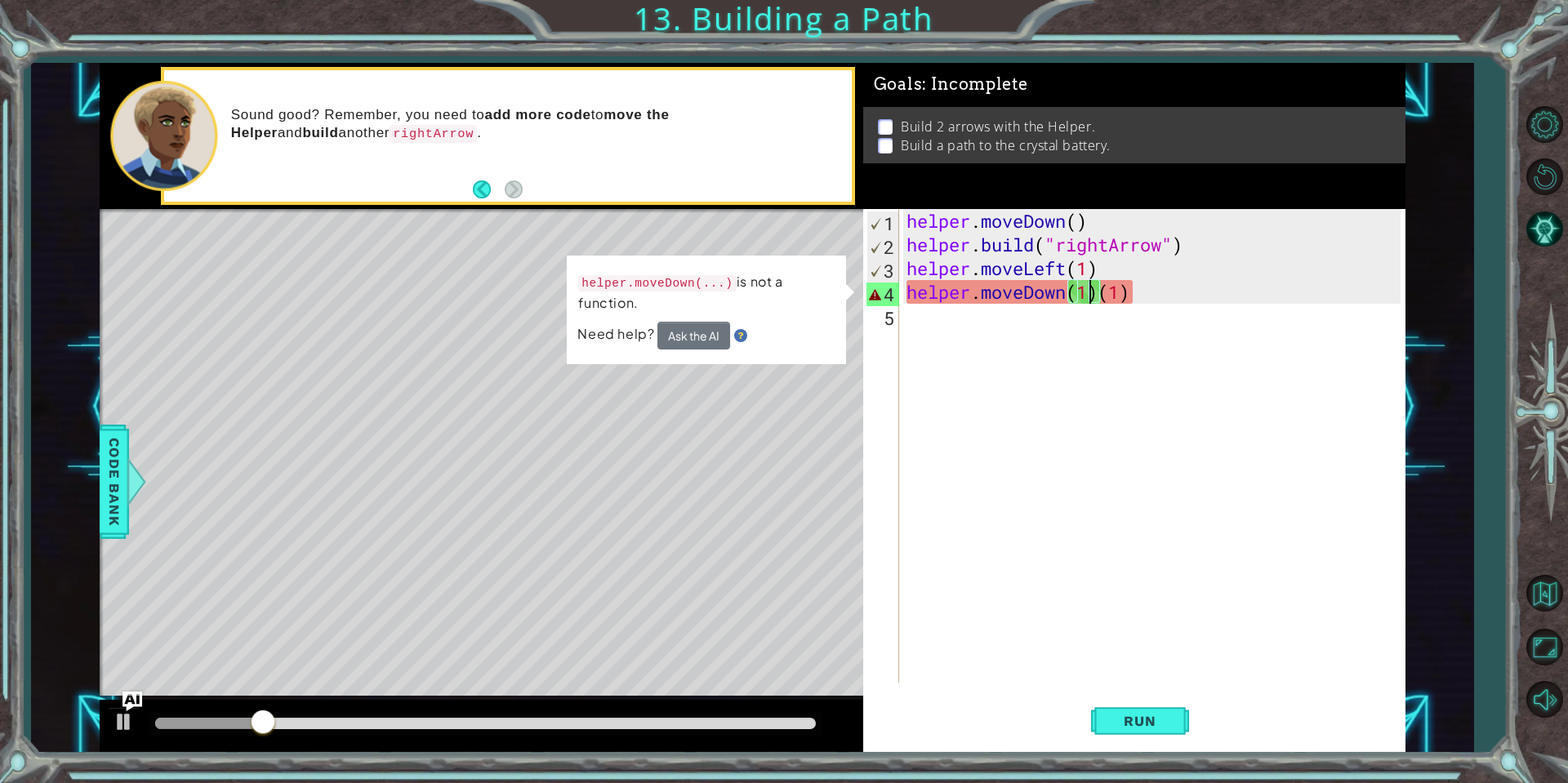
click at [1134, 287] on div "helper . moveDown ( ) helper . build ( "rightArrow" ) helper . moveLeft ( 1 ) h…" at bounding box center [1156, 469] width 505 height 521
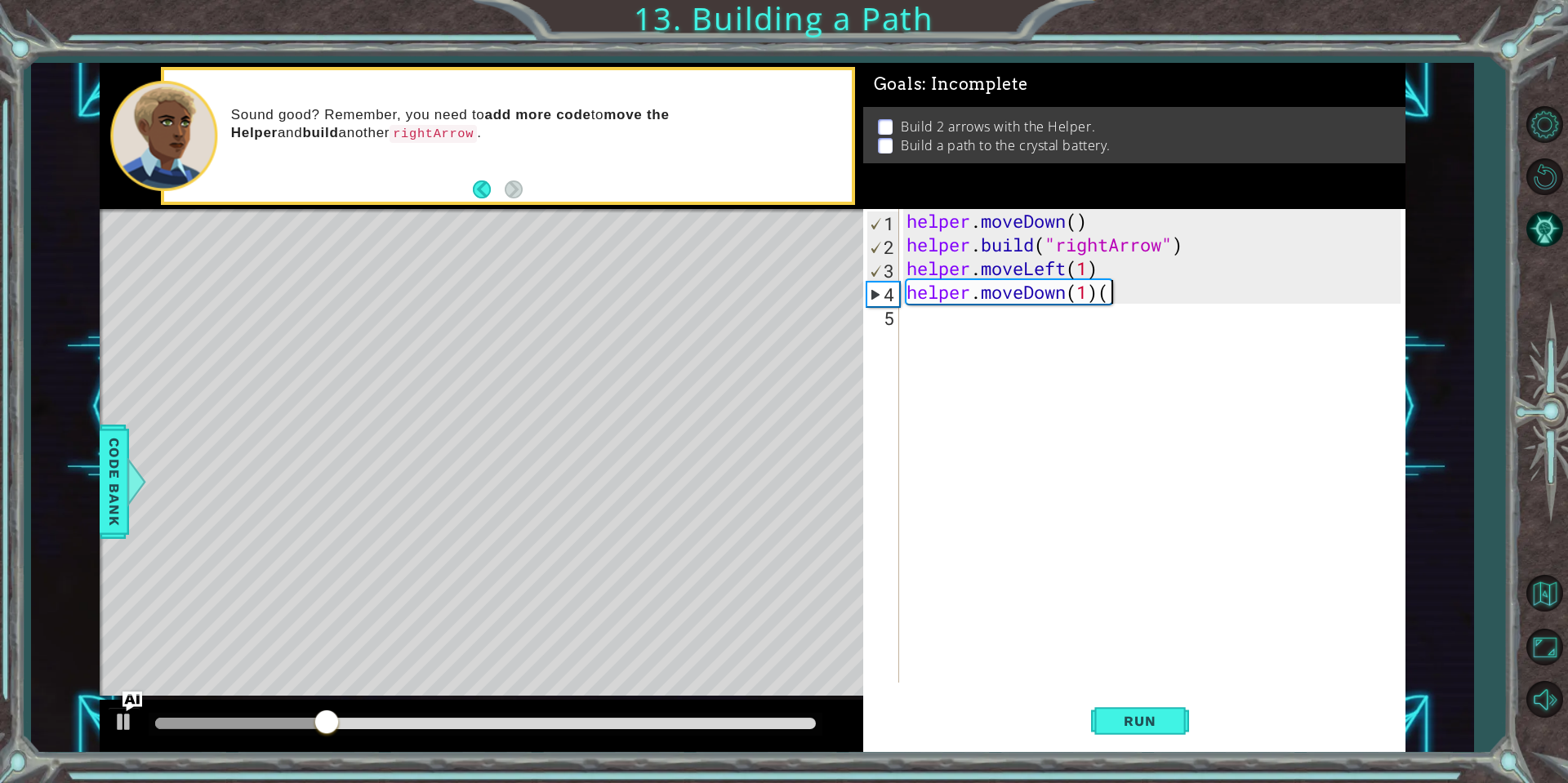
type textarea "helper.moveDown(1)"
drag, startPoint x: 1149, startPoint y: 725, endPoint x: 1155, endPoint y: 718, distance: 9.2
click at [1149, 724] on span "Run" at bounding box center [1139, 721] width 65 height 16
click at [1102, 290] on div "helper . moveDown ( ) helper . build ( "rightArrow" ) helper . moveLeft ( 1 ) h…" at bounding box center [1156, 469] width 505 height 521
drag, startPoint x: 1102, startPoint y: 290, endPoint x: 1150, endPoint y: 288, distance: 48.0
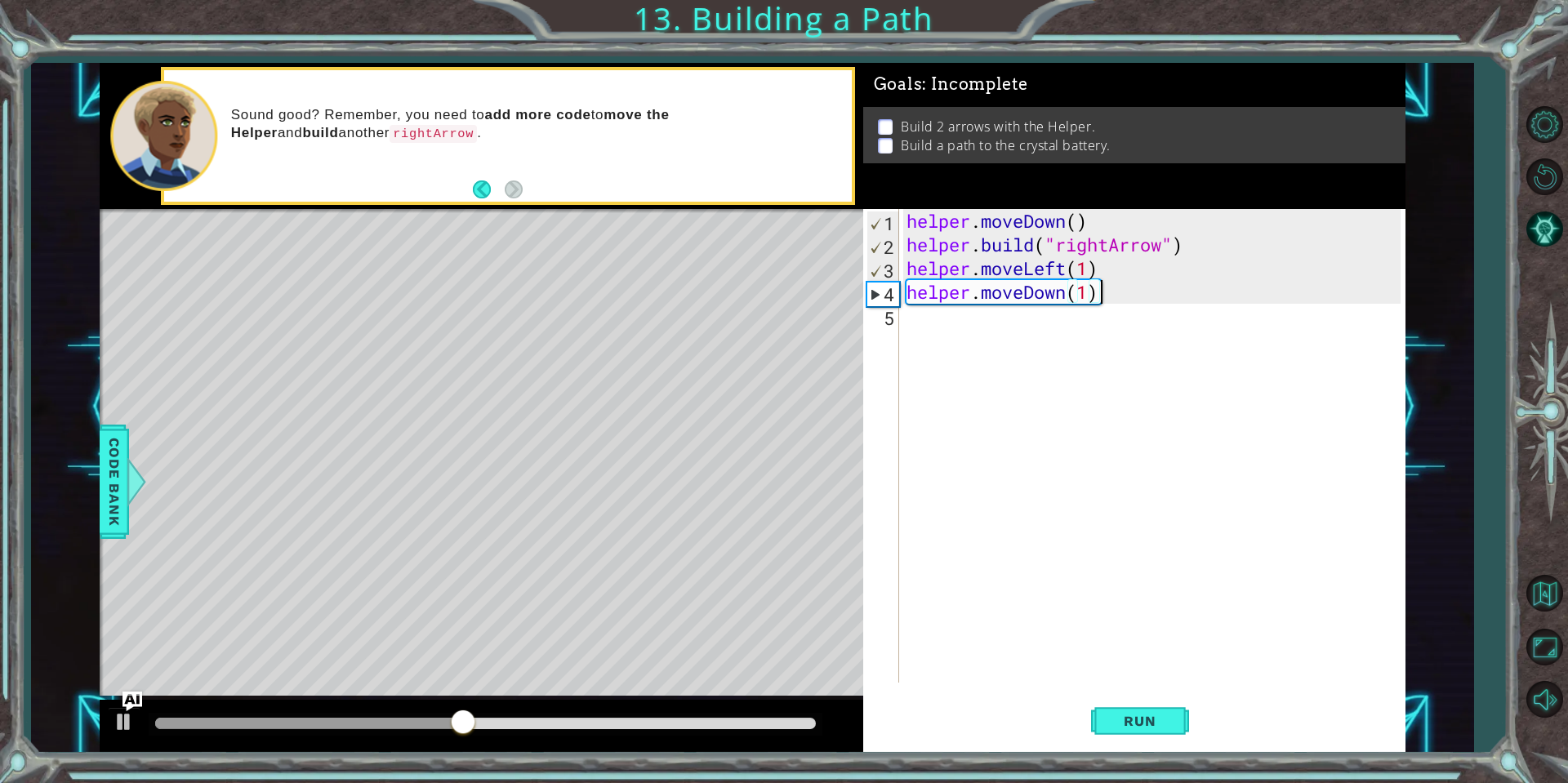
click at [1150, 288] on div "helper . moveDown ( ) helper . build ( "rightArrow" ) helper . moveLeft ( 1 ) h…" at bounding box center [1156, 469] width 505 height 521
click at [1108, 323] on div "helper . moveDown ( ) helper . build ( "rightArrow" ) helper . moveLeft ( 1 ) h…" at bounding box center [1156, 469] width 505 height 521
click at [1095, 321] on div "helper . moveDown ( ) helper . build ( "rightArrow" ) helper . moveLeft ( 1 ) h…" at bounding box center [1156, 469] width 505 height 521
drag, startPoint x: 1066, startPoint y: 273, endPoint x: 1024, endPoint y: 262, distance: 43.4
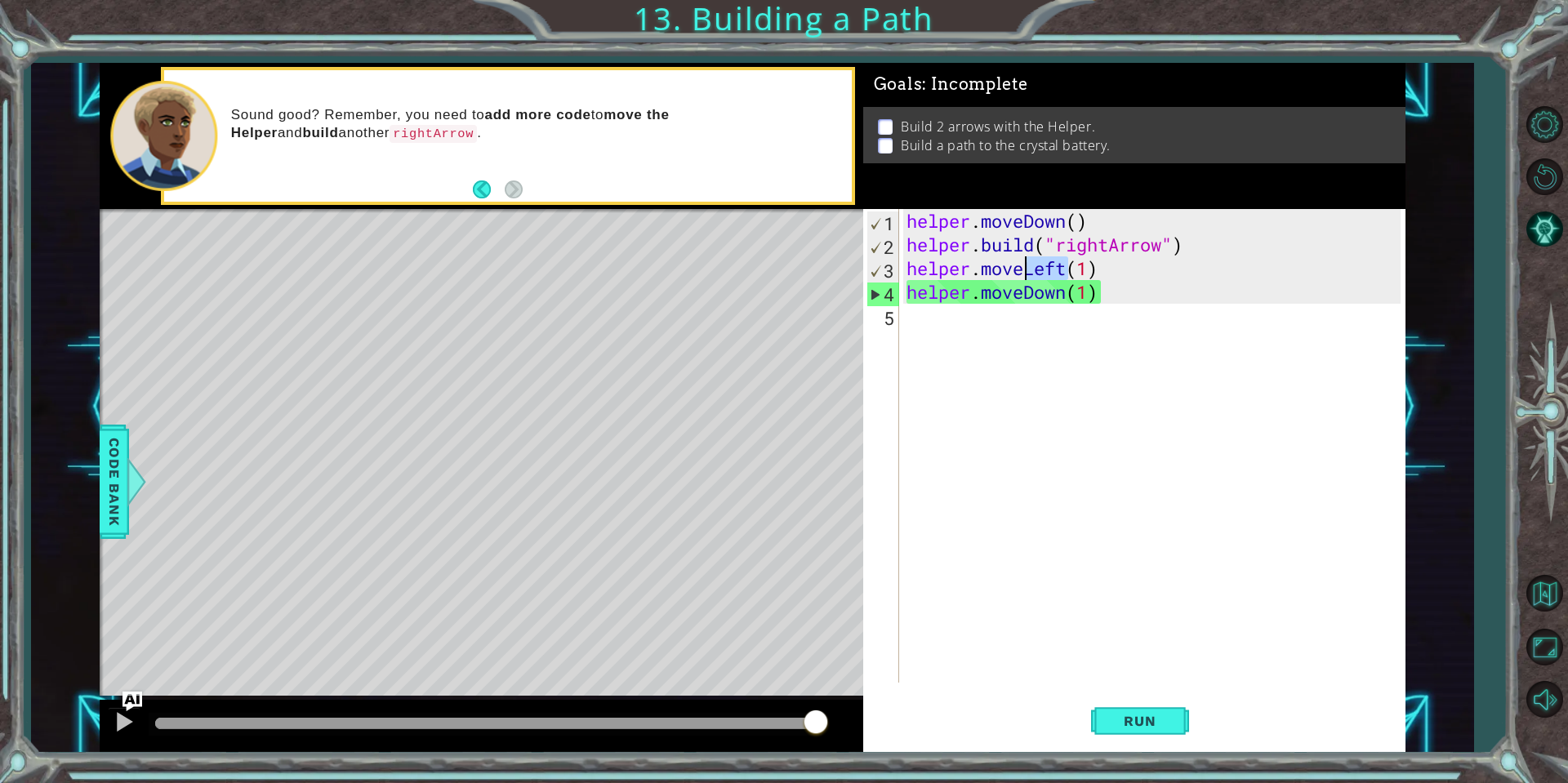
click at [1024, 262] on div "helper . moveDown ( ) helper . build ( "rightArrow" ) helper . moveLeft ( 1 ) h…" at bounding box center [1156, 469] width 505 height 521
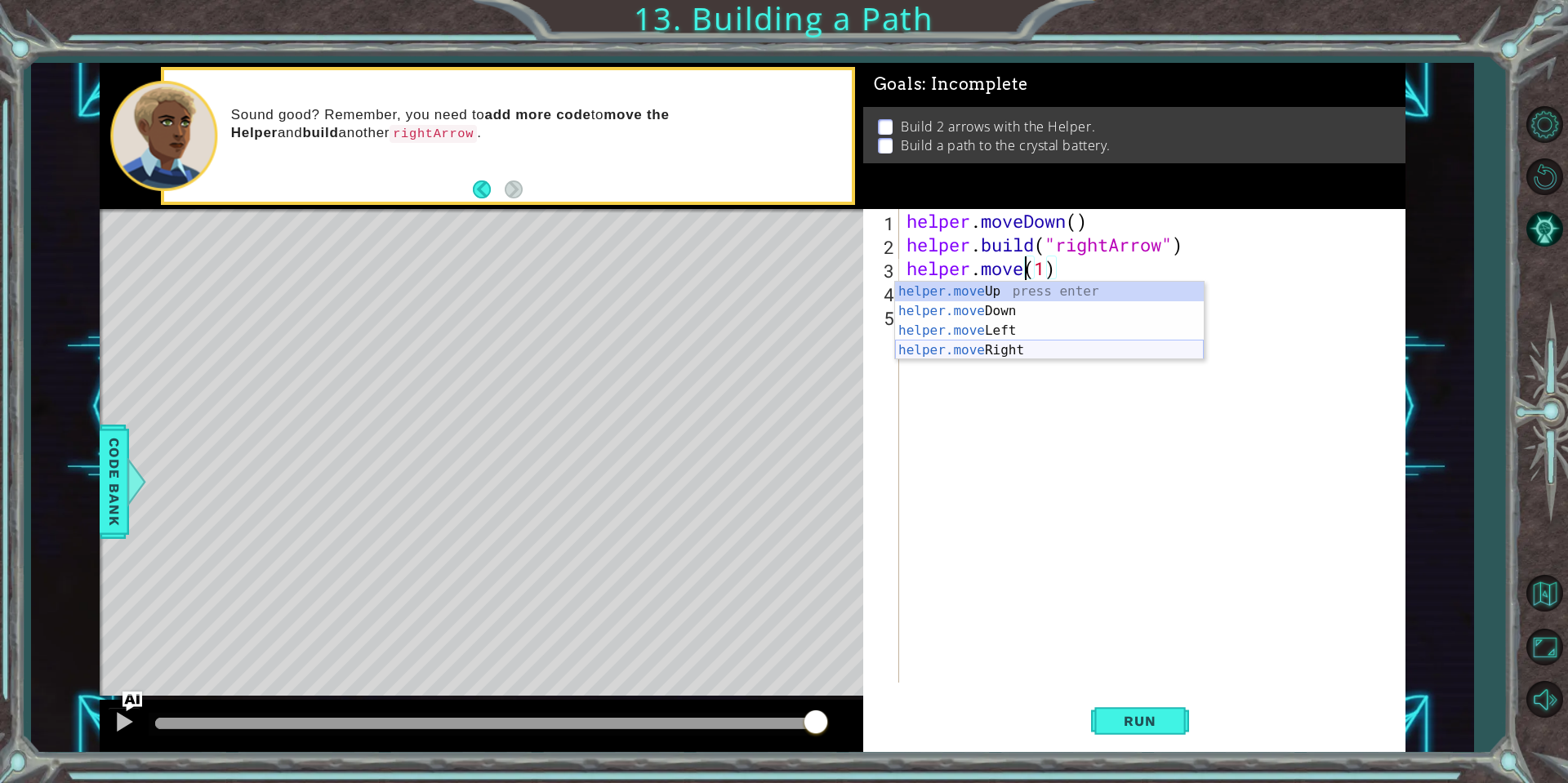
click at [1006, 342] on div "helper.move Up press enter helper.move Down press enter helper.move Left press …" at bounding box center [1049, 340] width 309 height 118
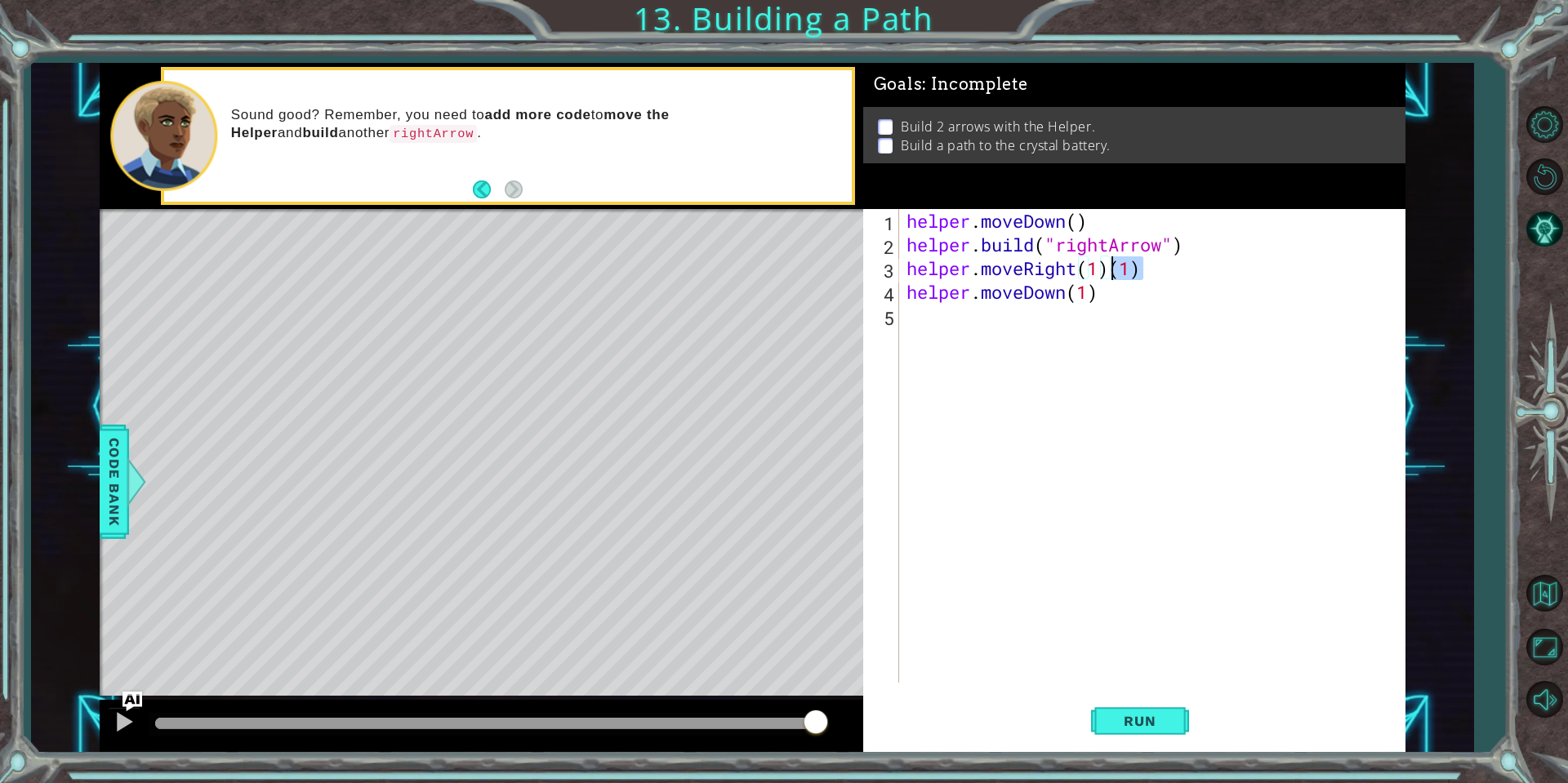
drag, startPoint x: 1157, startPoint y: 262, endPoint x: 1114, endPoint y: 269, distance: 43.6
click at [1114, 269] on div "helper . moveDown ( ) helper . build ( "rightArrow" ) helper . moveRight ( 1 ) …" at bounding box center [1156, 469] width 505 height 521
type textarea "helper.moveRight(1)"
click at [1158, 733] on button "Run" at bounding box center [1140, 720] width 98 height 54
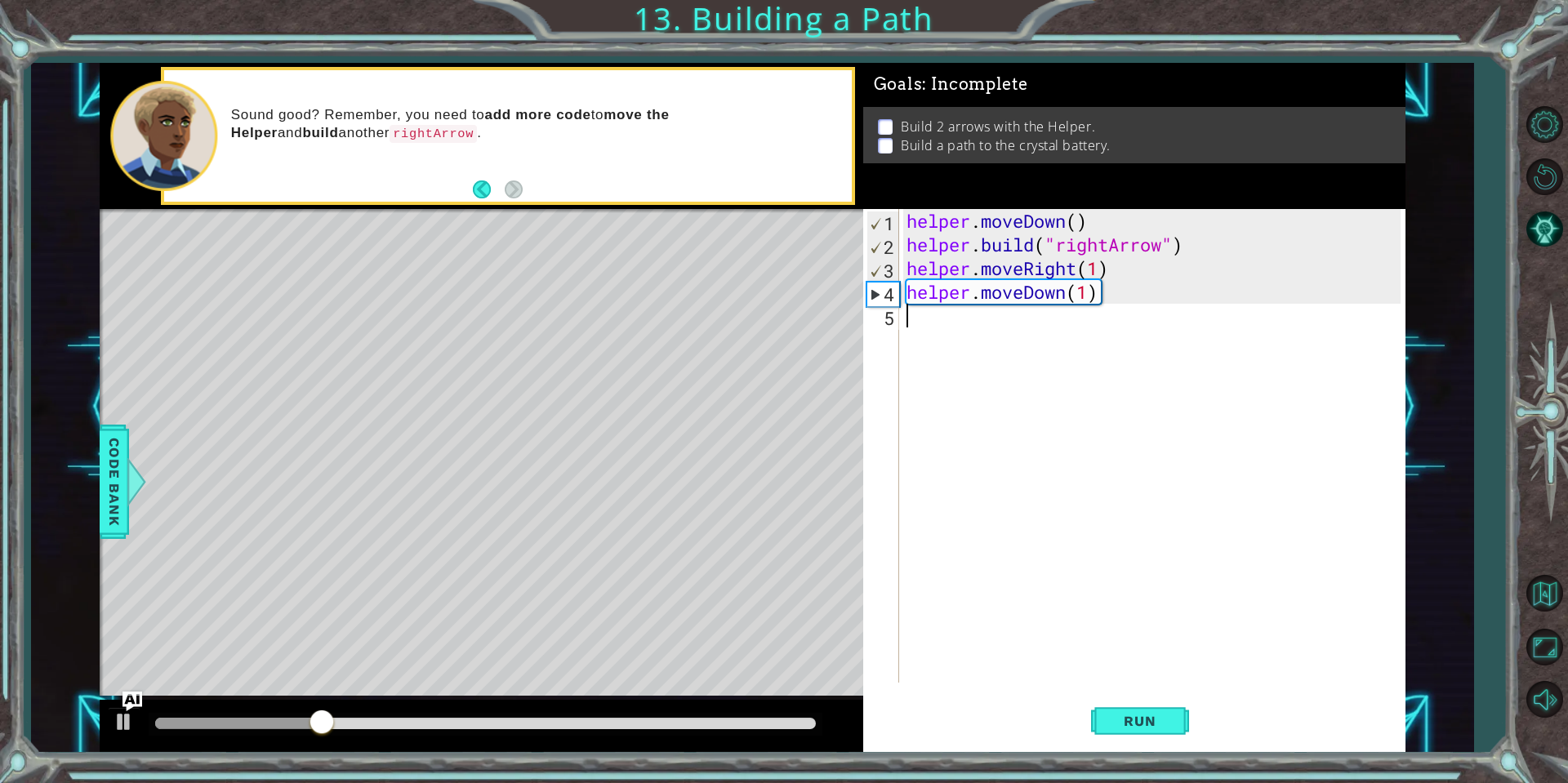
click at [988, 327] on div "helper . moveDown ( ) helper . build ( "rightArrow" ) helper . moveRight ( 1 ) …" at bounding box center [1156, 469] width 505 height 521
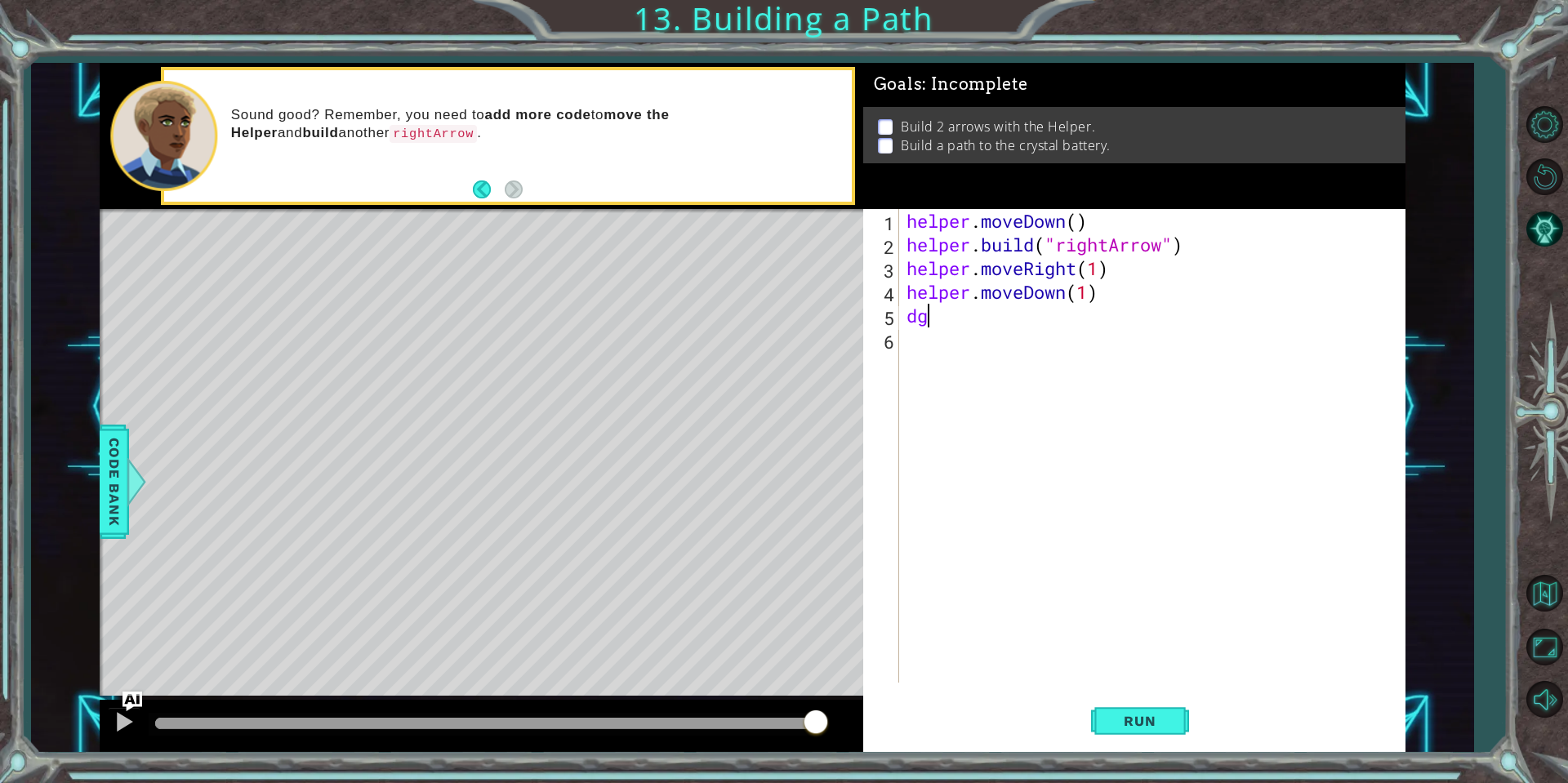
click at [370, 106] on div "1 ההההההההההההההההההההההההההההההההההההההההההההההההההההההההההההההההההההההההההההה…" at bounding box center [784, 391] width 1568 height 783
click at [1011, 324] on div "helper . moveDown ( ) helper . build ( "rightArrow" ) helper . moveRight ( 1 ) …" at bounding box center [1156, 469] width 505 height 521
click at [1009, 326] on div "helper . moveDown ( ) helper . build ( "rightArrow" ) helper . moveRight ( 1 ) …" at bounding box center [1156, 469] width 505 height 521
click at [1006, 327] on div "helper . moveDown ( ) helper . build ( "rightArrow" ) helper . moveRight ( 1 ) …" at bounding box center [1156, 469] width 505 height 521
click at [1006, 329] on div "helper . moveDown ( ) helper . build ( "rightArrow" ) helper . moveRight ( 1 ) …" at bounding box center [1156, 469] width 505 height 521
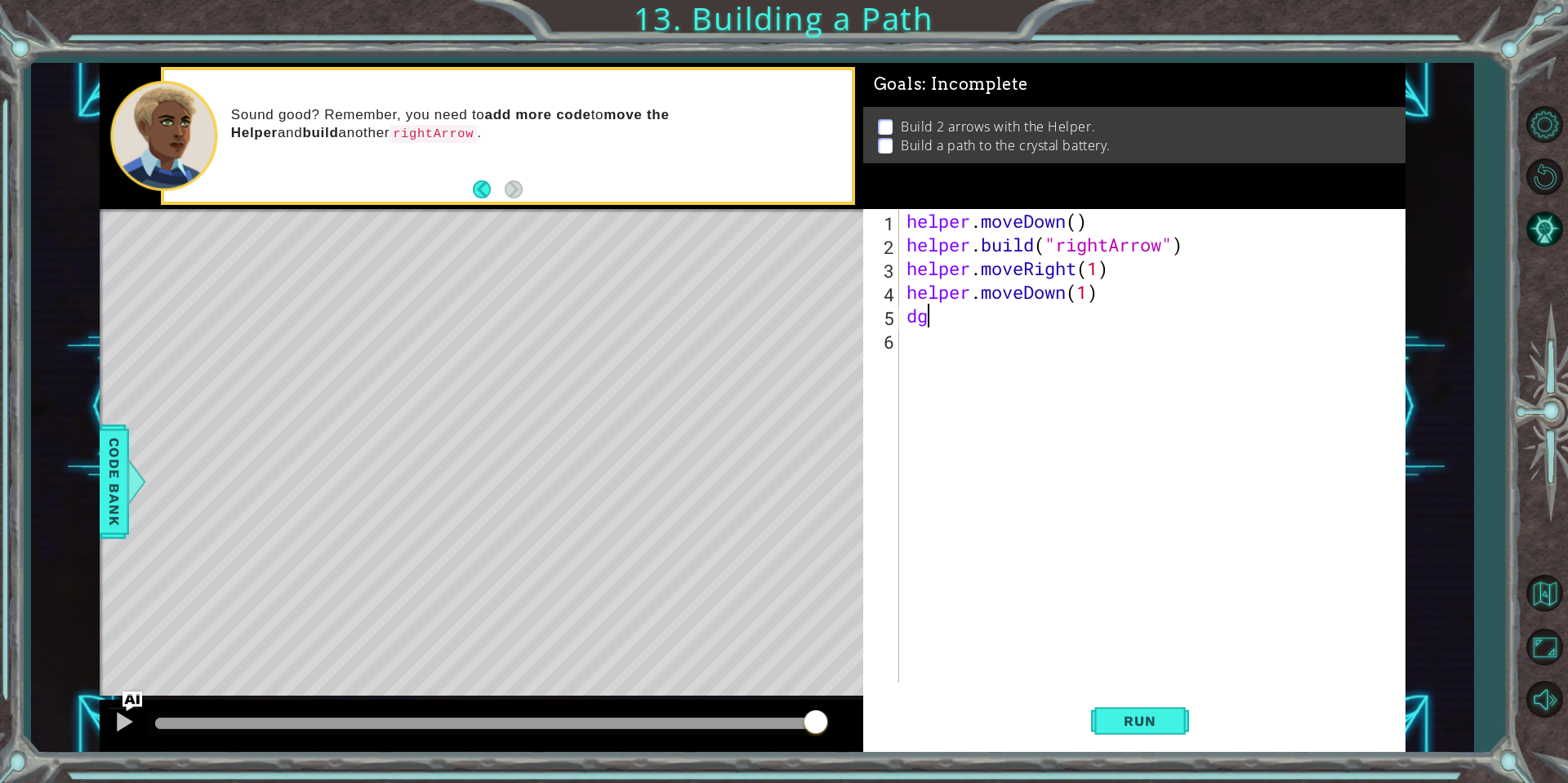
type textarea "dg"
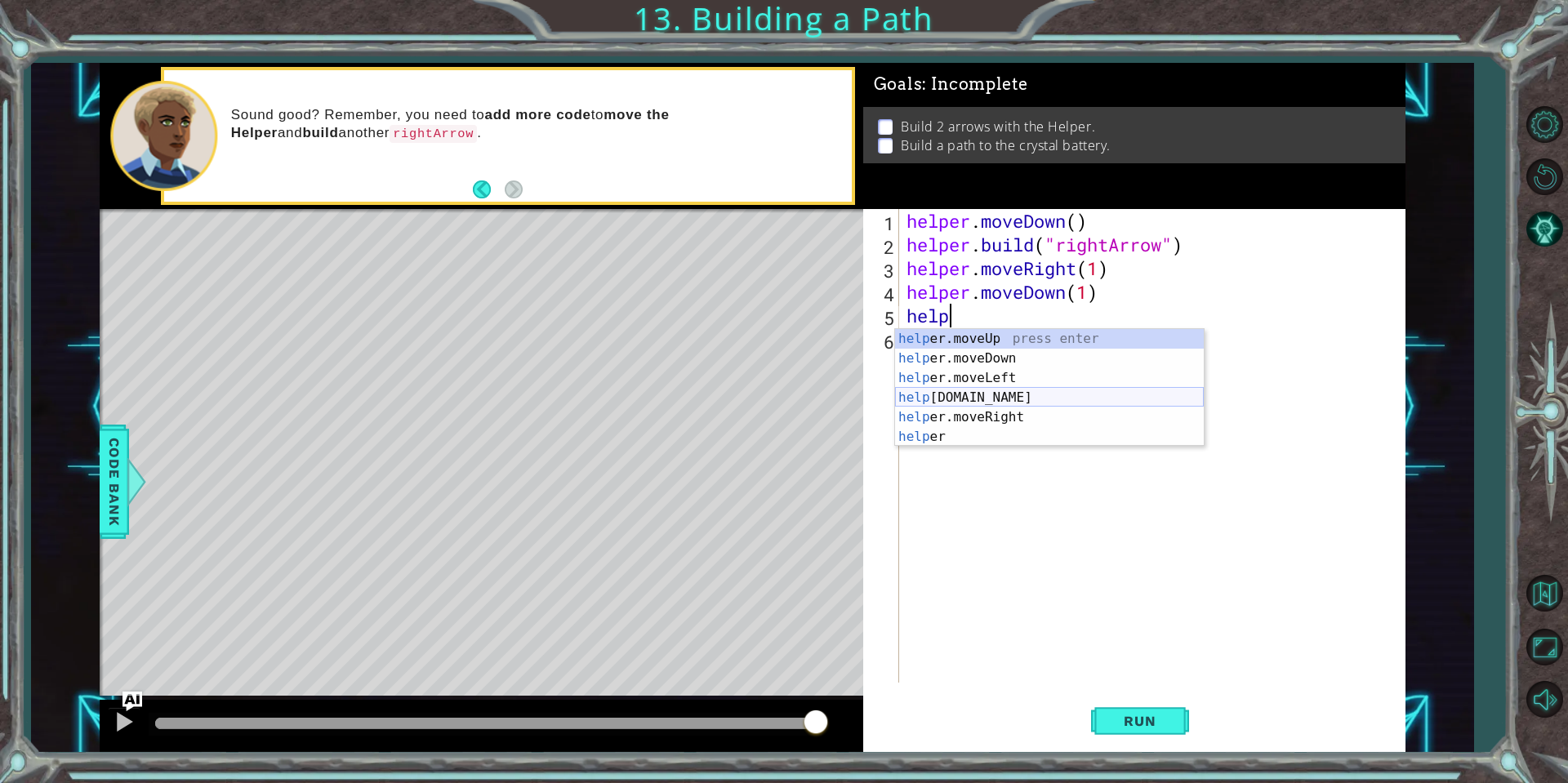
scroll to position [0, 2]
click at [1015, 380] on div "help er . moveUp press enter help er . build press enter help er . moveDown pre…" at bounding box center [1049, 397] width 309 height 137
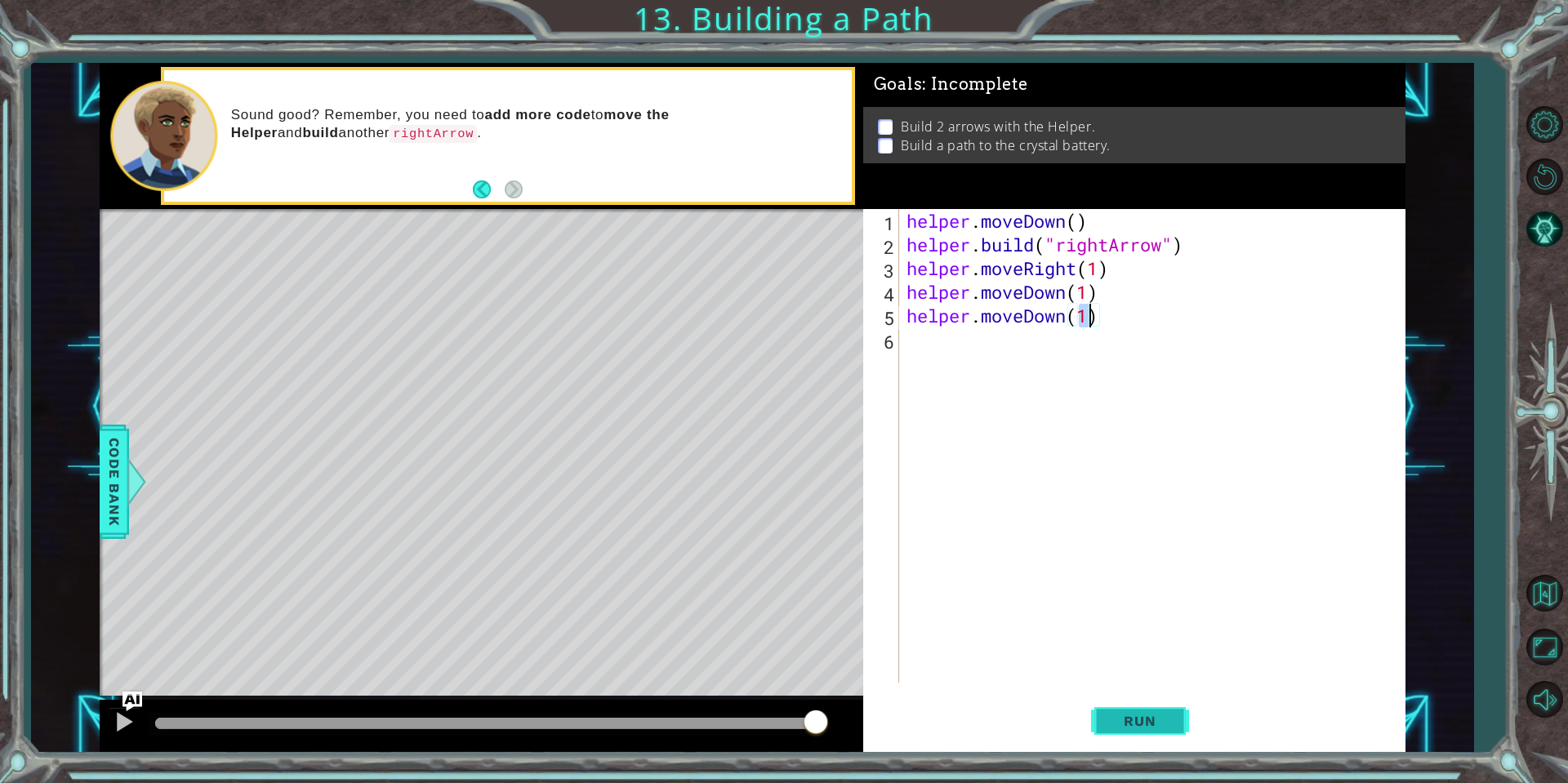
type textarea "helper.moveDown(1)"
click at [1165, 714] on span "Run" at bounding box center [1139, 721] width 65 height 16
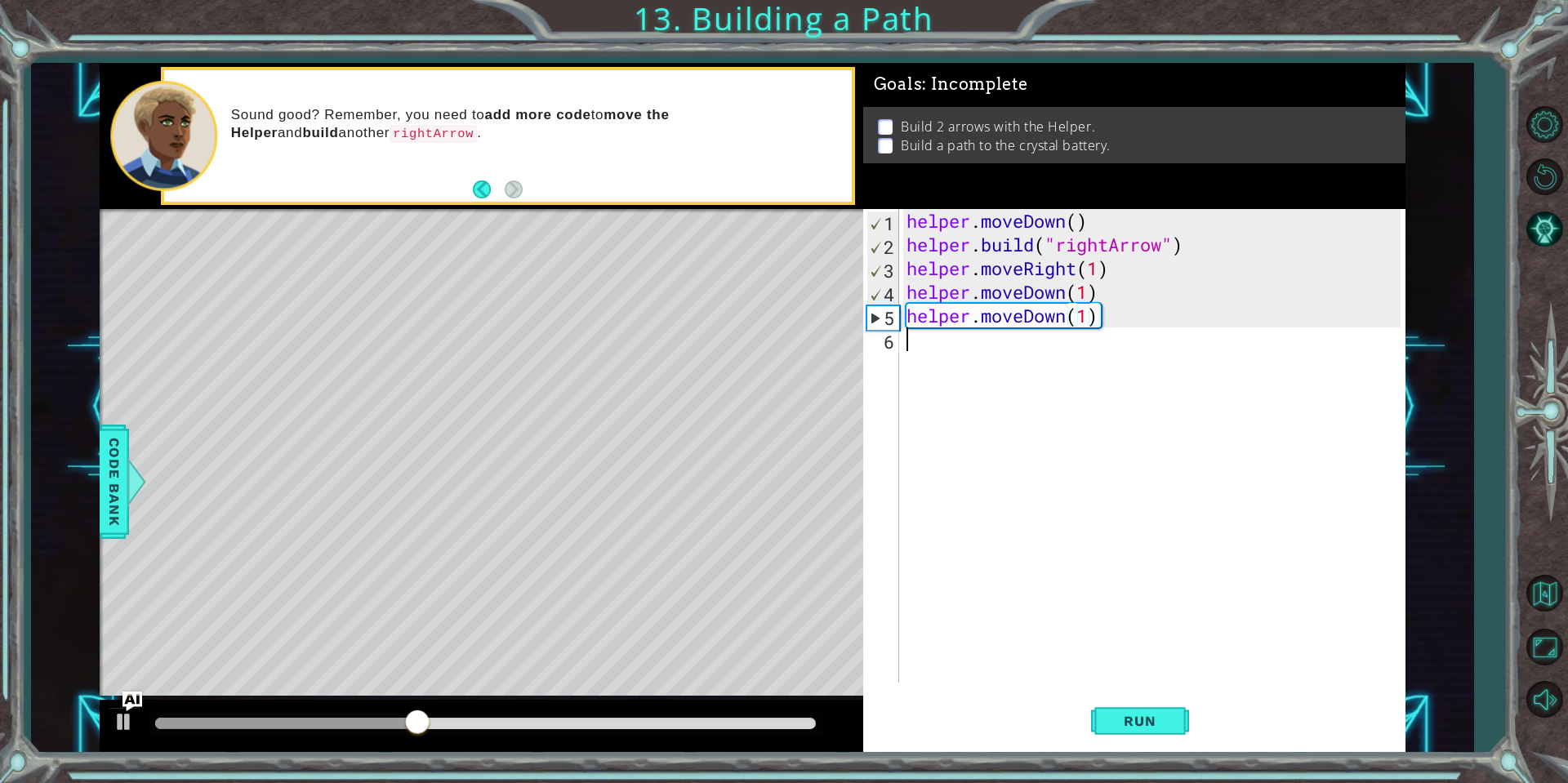
click at [951, 351] on div "helper . moveDown ( ) helper . build ( "rightArrow" ) helper . moveRight ( 1 ) …" at bounding box center [1156, 469] width 505 height 521
click at [918, 401] on div "helper . moveDown ( ) helper . build ( "rightArrow" ) helper . moveRight ( 1 ) …" at bounding box center [1156, 469] width 505 height 521
drag, startPoint x: 923, startPoint y: 412, endPoint x: 934, endPoint y: 428, distance: 19.4
click at [934, 428] on div "helper . moveDown ( ) helper . build ( "rightArrow" ) helper . moveRight ( 1 ) …" at bounding box center [1156, 469] width 505 height 521
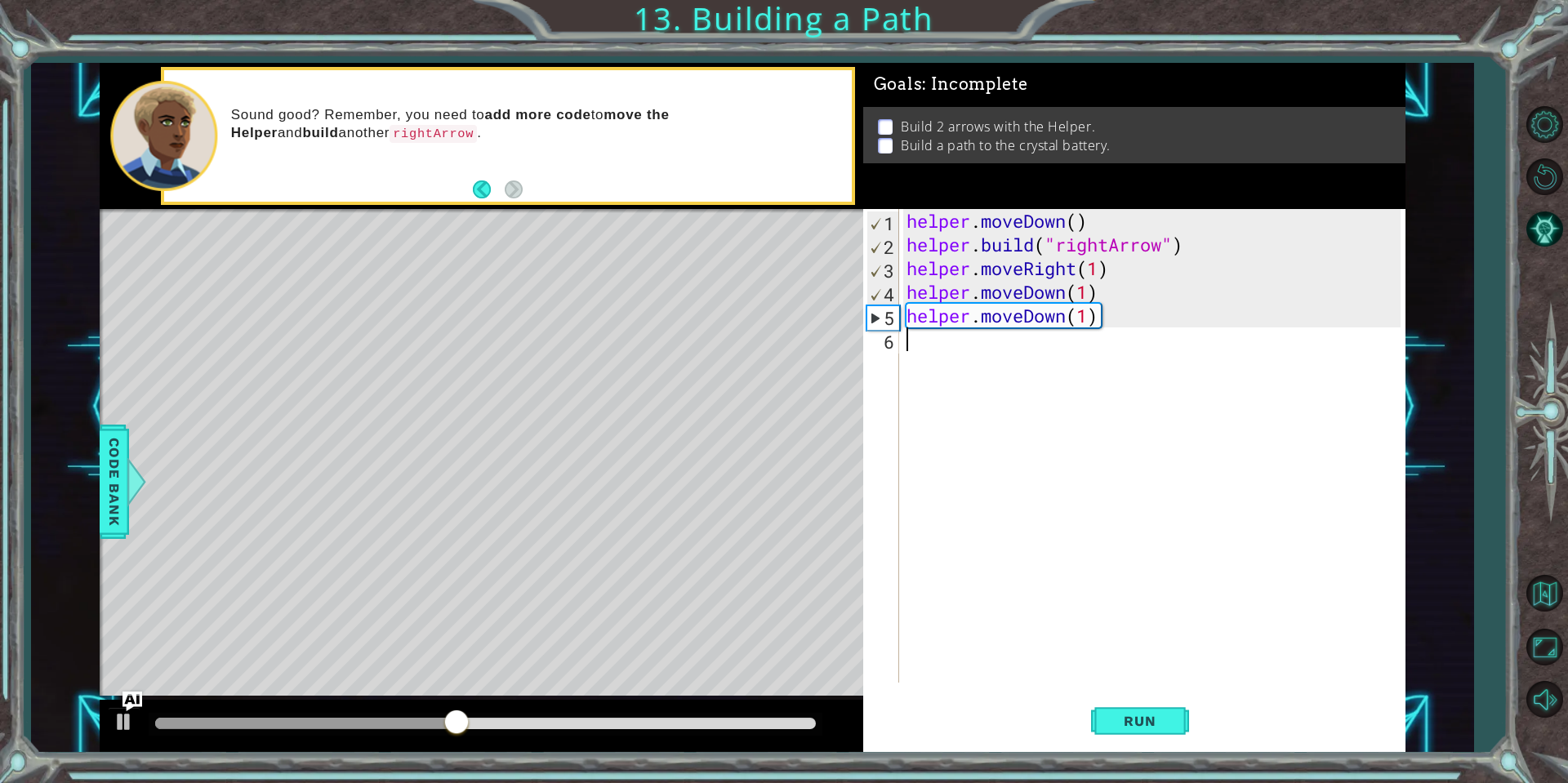
click at [942, 452] on div "helper . moveDown ( ) helper . build ( "rightArrow" ) helper . moveRight ( 1 ) …" at bounding box center [1156, 469] width 505 height 521
click at [873, 318] on div "5" at bounding box center [883, 318] width 32 height 24
type textarea "helper.moveDown(1)"
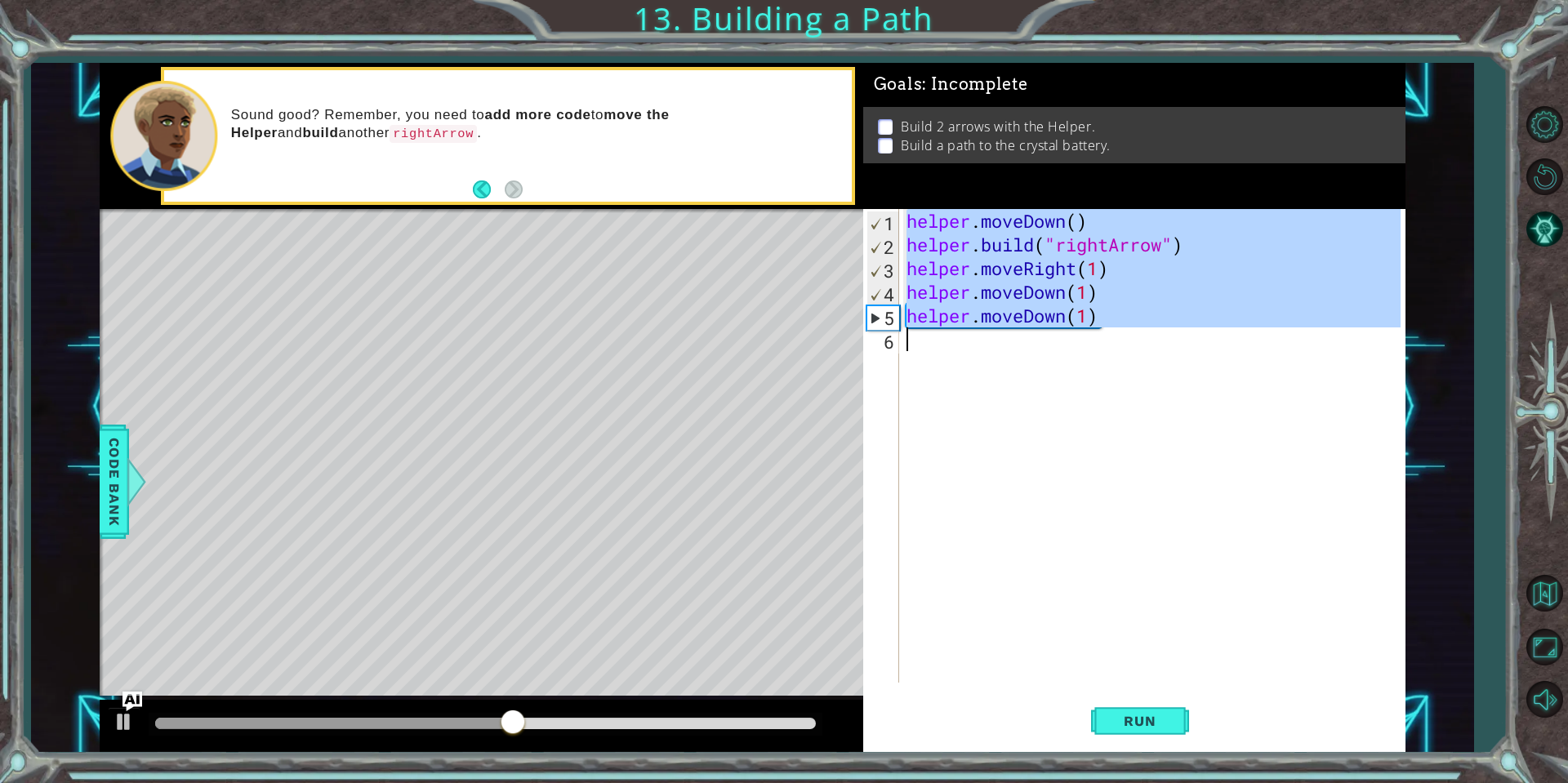
click at [873, 318] on div "5" at bounding box center [883, 318] width 32 height 24
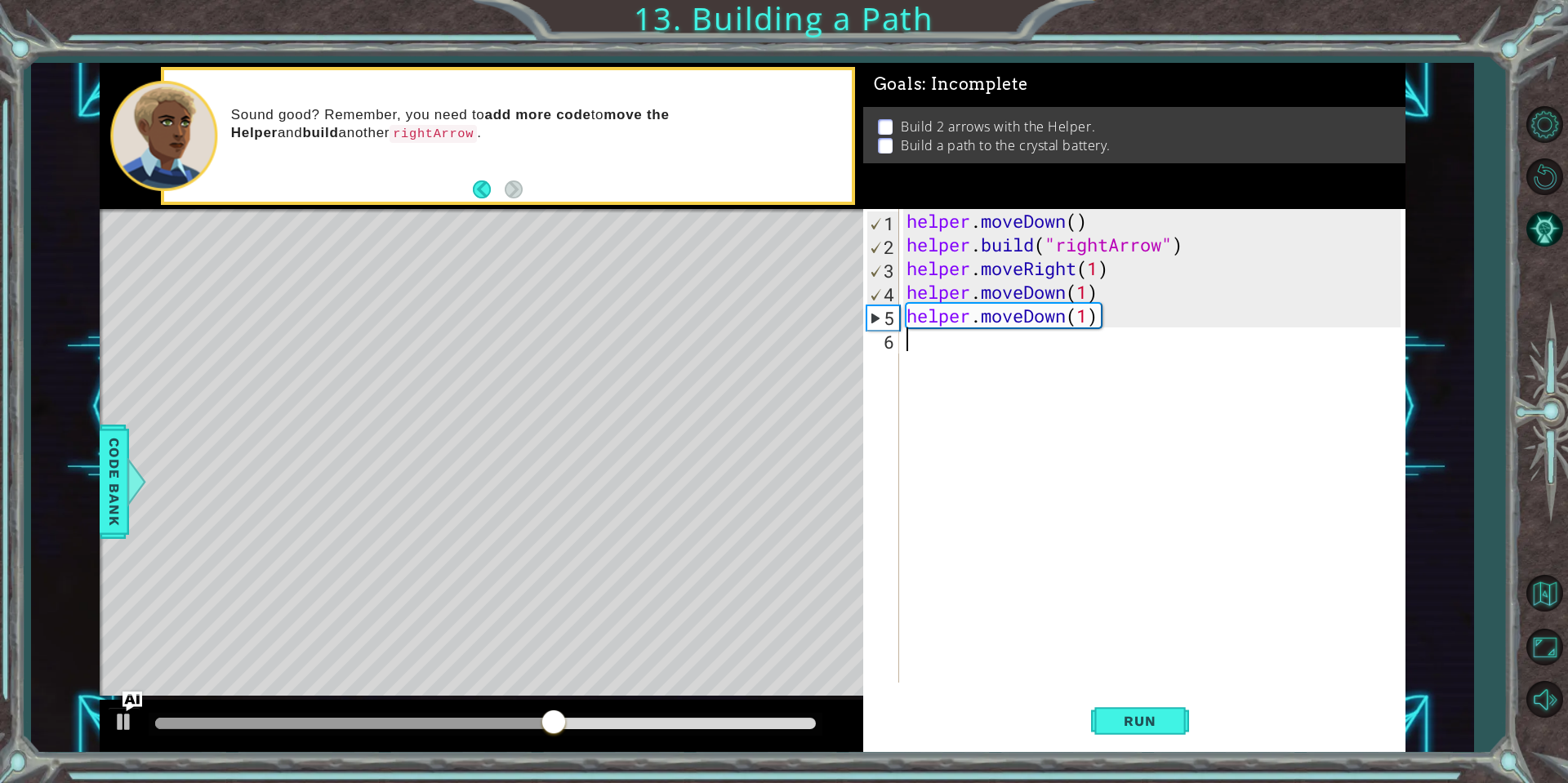
click at [1164, 330] on div "helper . moveDown ( ) helper . build ( "rightArrow" ) helper . moveRight ( 1 ) …" at bounding box center [1156, 469] width 505 height 521
click at [1128, 325] on div "helper . moveDown ( ) helper . build ( "rightArrow" ) helper . moveRight ( 1 ) …" at bounding box center [1156, 469] width 505 height 521
type textarea "helper.moveDown(1)"
click at [984, 335] on div "helper . moveDown ( ) helper . build ( "rightArrow" ) helper . moveRight ( 1 ) …" at bounding box center [1156, 469] width 505 height 521
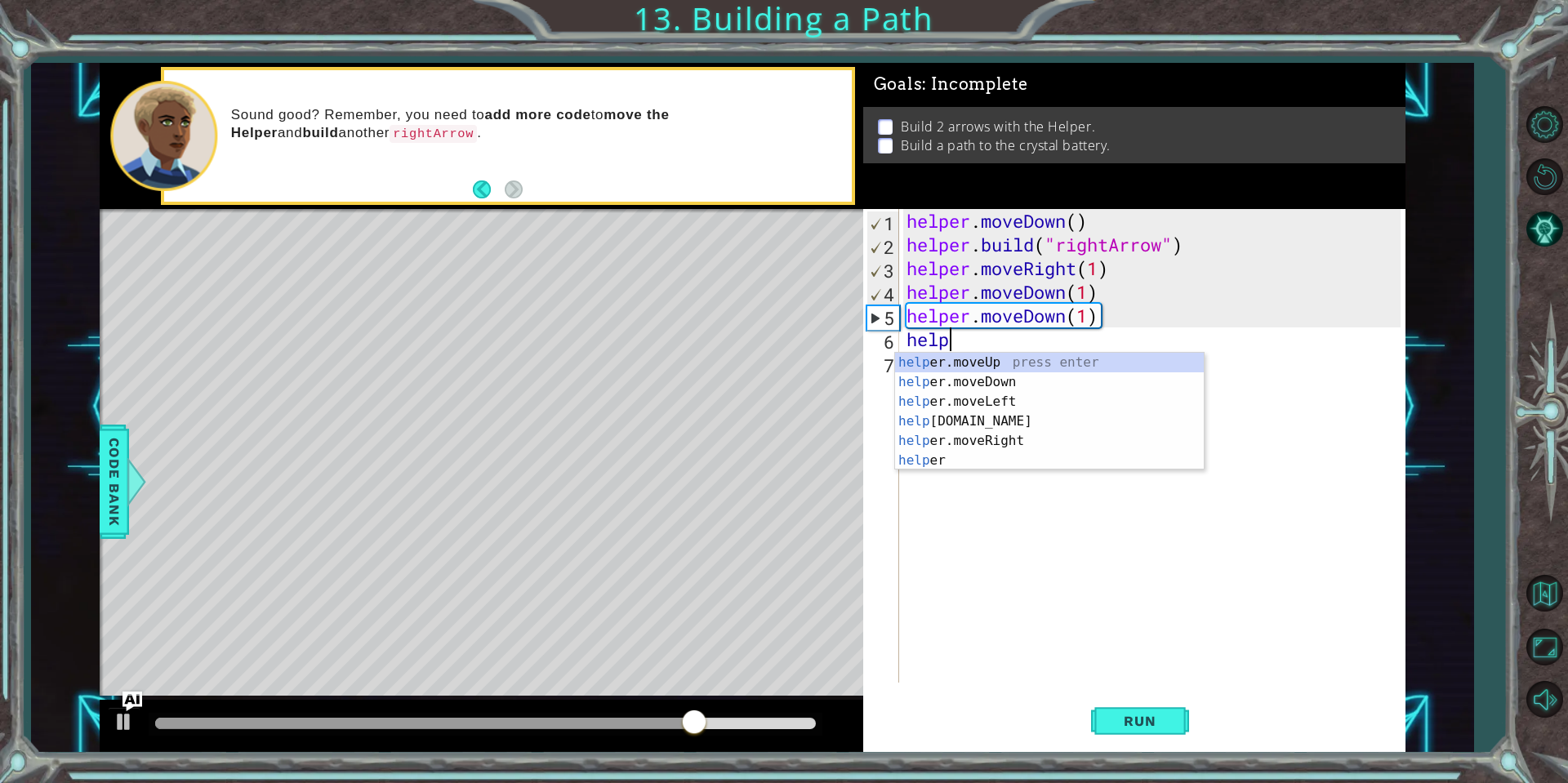
scroll to position [0, 2]
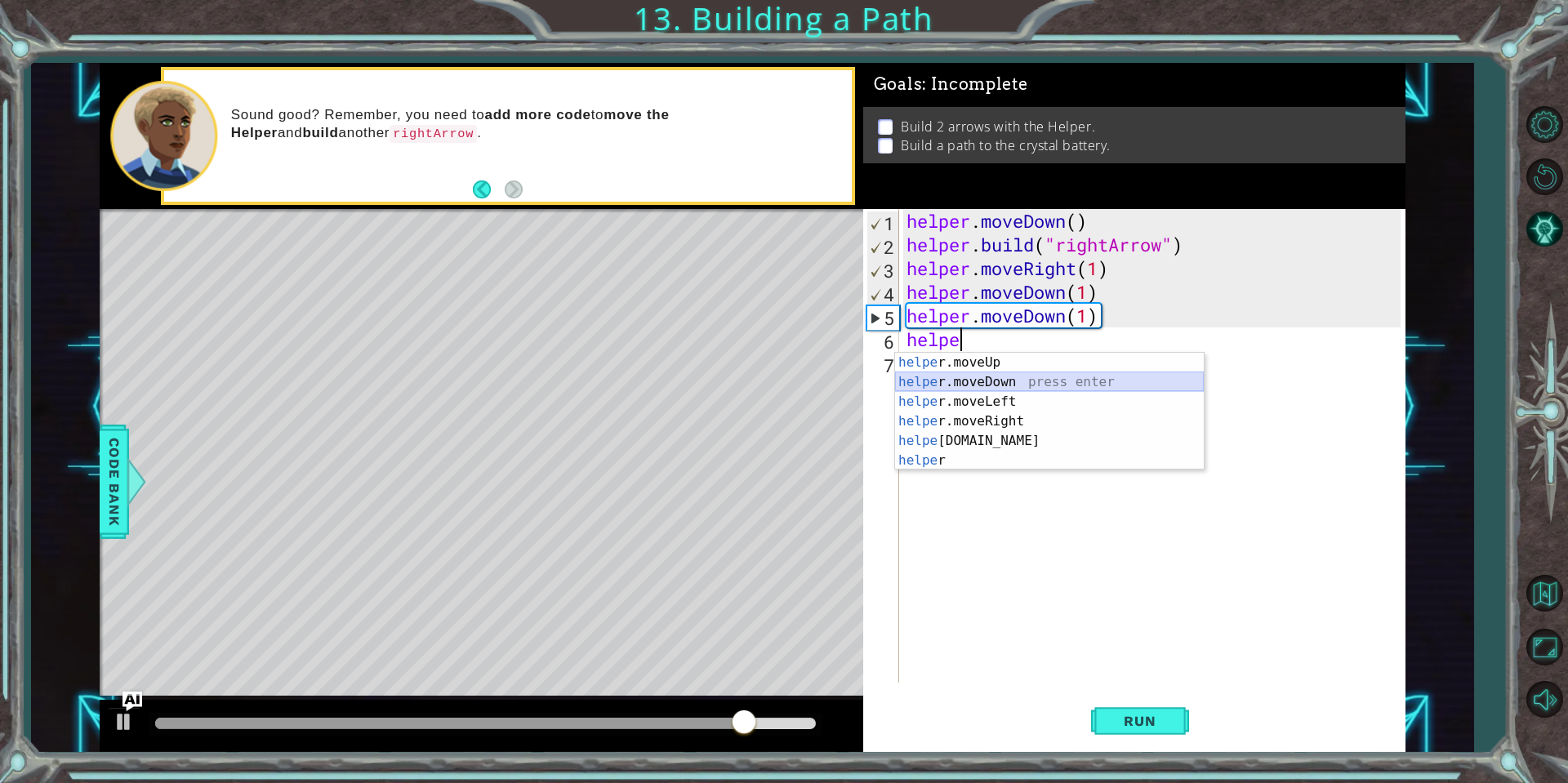
click at [961, 378] on div "helpe [PERSON_NAME]moveUp press enter helpe [PERSON_NAME]moveDown press enter h…" at bounding box center [1049, 431] width 309 height 157
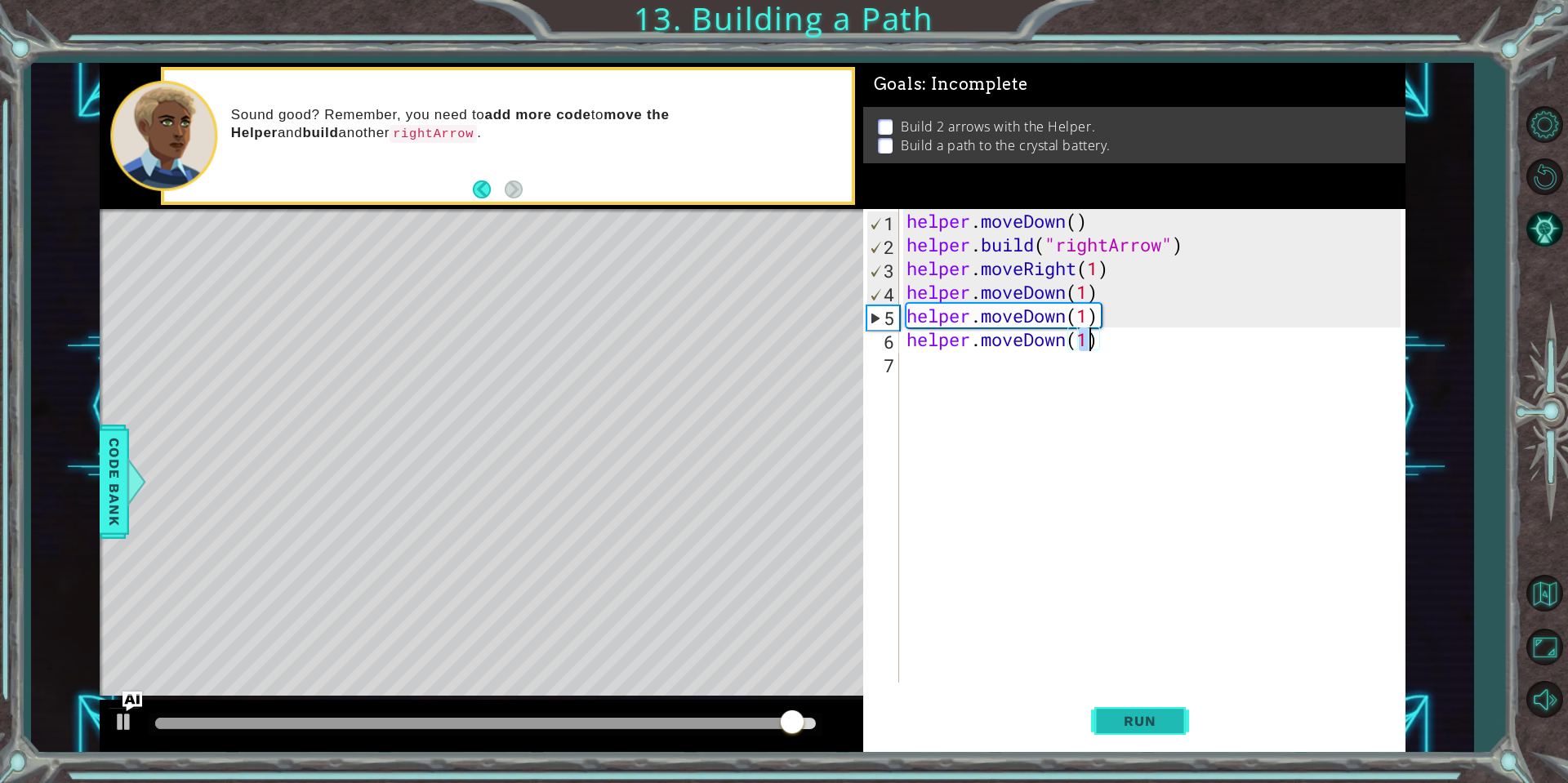
type textarea "helper.moveDown(1)"
click at [1137, 726] on span "Run" at bounding box center [1139, 721] width 65 height 16
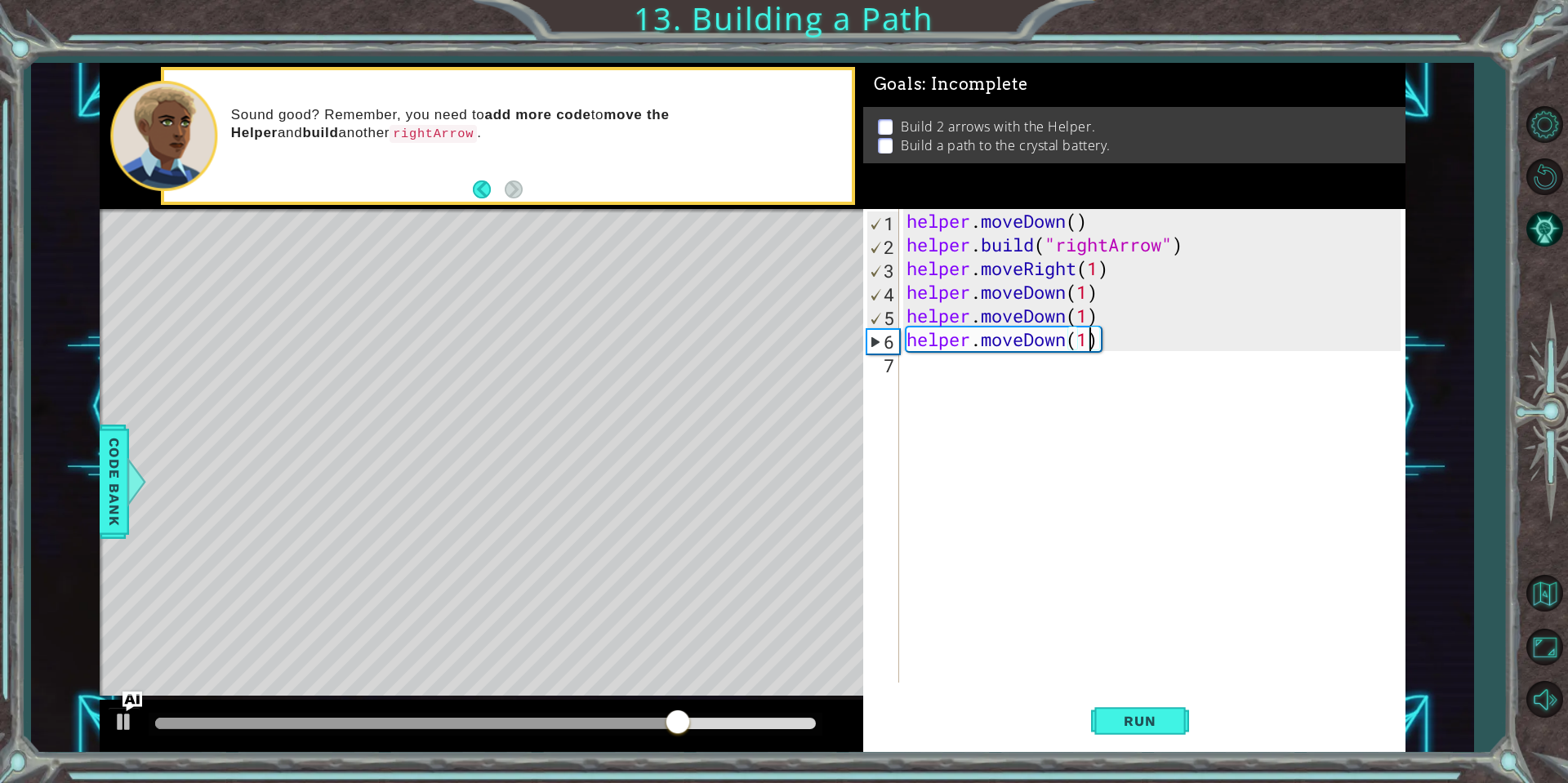
click at [983, 379] on div "helper . moveDown ( ) helper . build ( "rightArrow" ) helper . moveRight ( 1 ) …" at bounding box center [1156, 469] width 505 height 521
click at [1145, 343] on div "helper . moveDown ( ) helper . build ( "rightArrow" ) helper . moveRight ( 1 ) …" at bounding box center [1156, 469] width 505 height 521
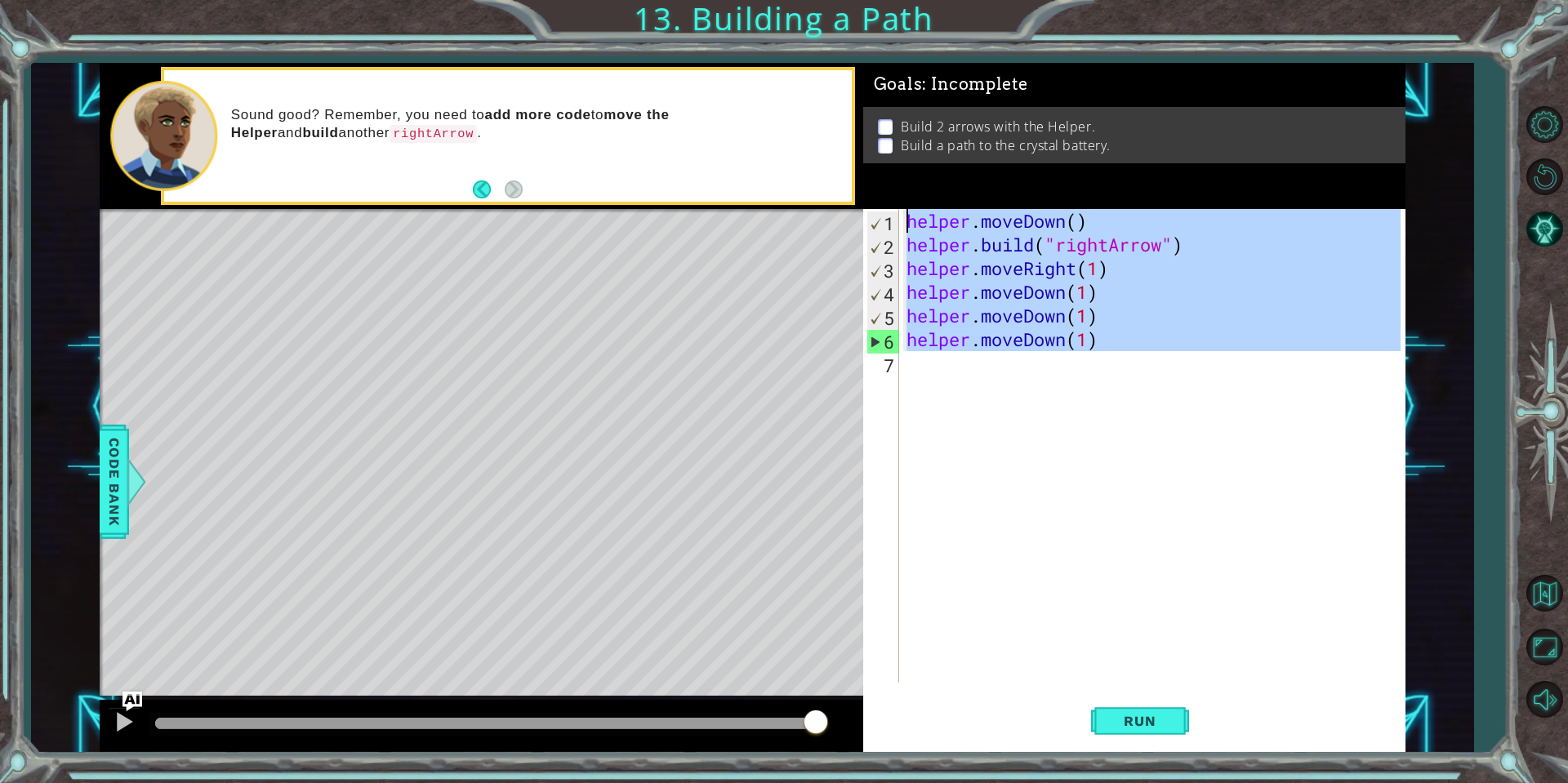
drag, startPoint x: 1119, startPoint y: 352, endPoint x: 906, endPoint y: 228, distance: 246.5
click at [906, 228] on div "helper . moveDown ( ) helper . build ( "rightArrow" ) helper . moveRight ( 1 ) …" at bounding box center [1156, 469] width 505 height 521
type textarea "helper.moveDown() [DOMAIN_NAME]("rightArrow")"
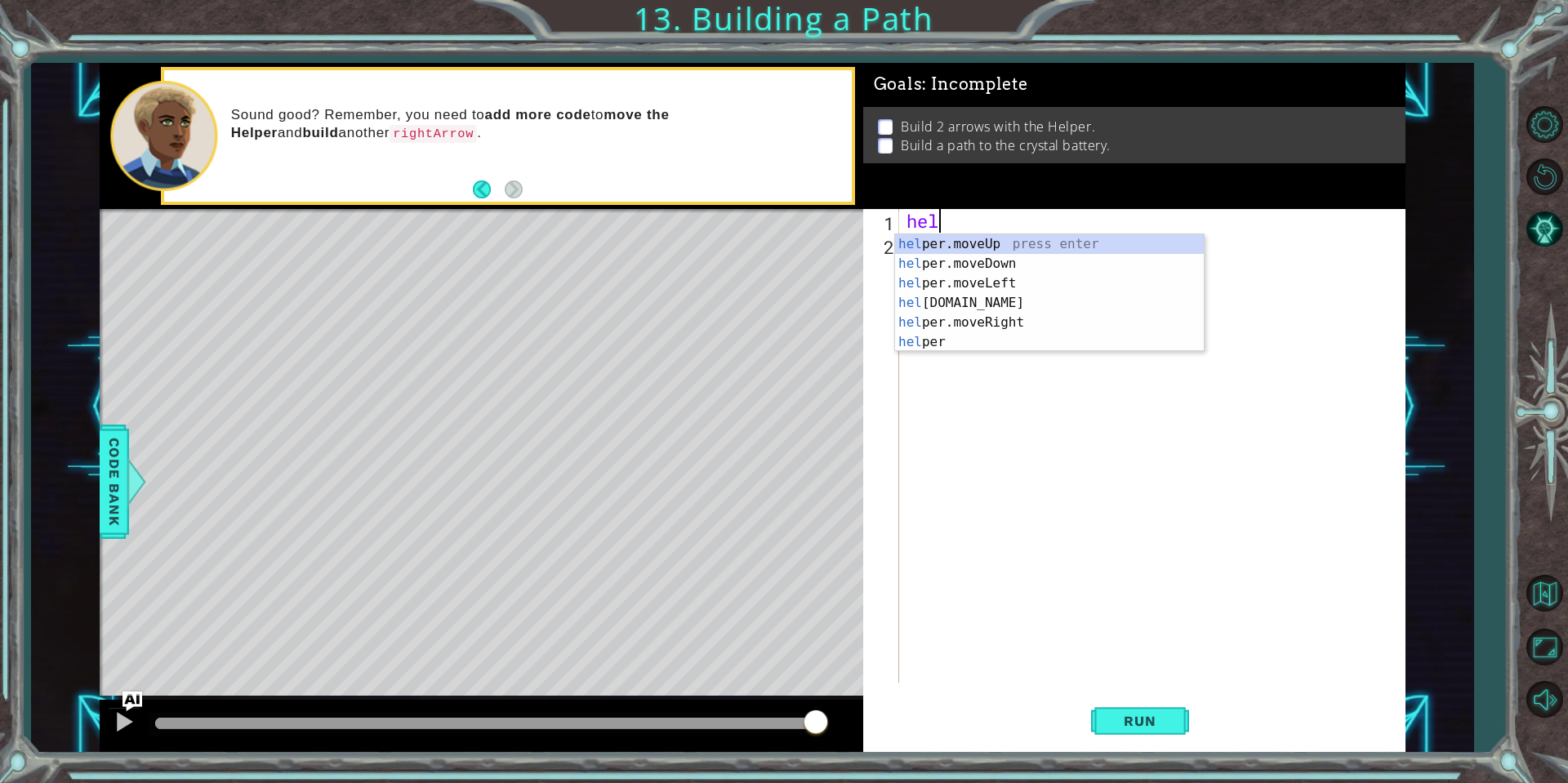
scroll to position [0, 1]
click at [1005, 262] on div "help er.moveUp press enter help er.moveDown press enter help er.moveLeft press …" at bounding box center [1049, 312] width 309 height 157
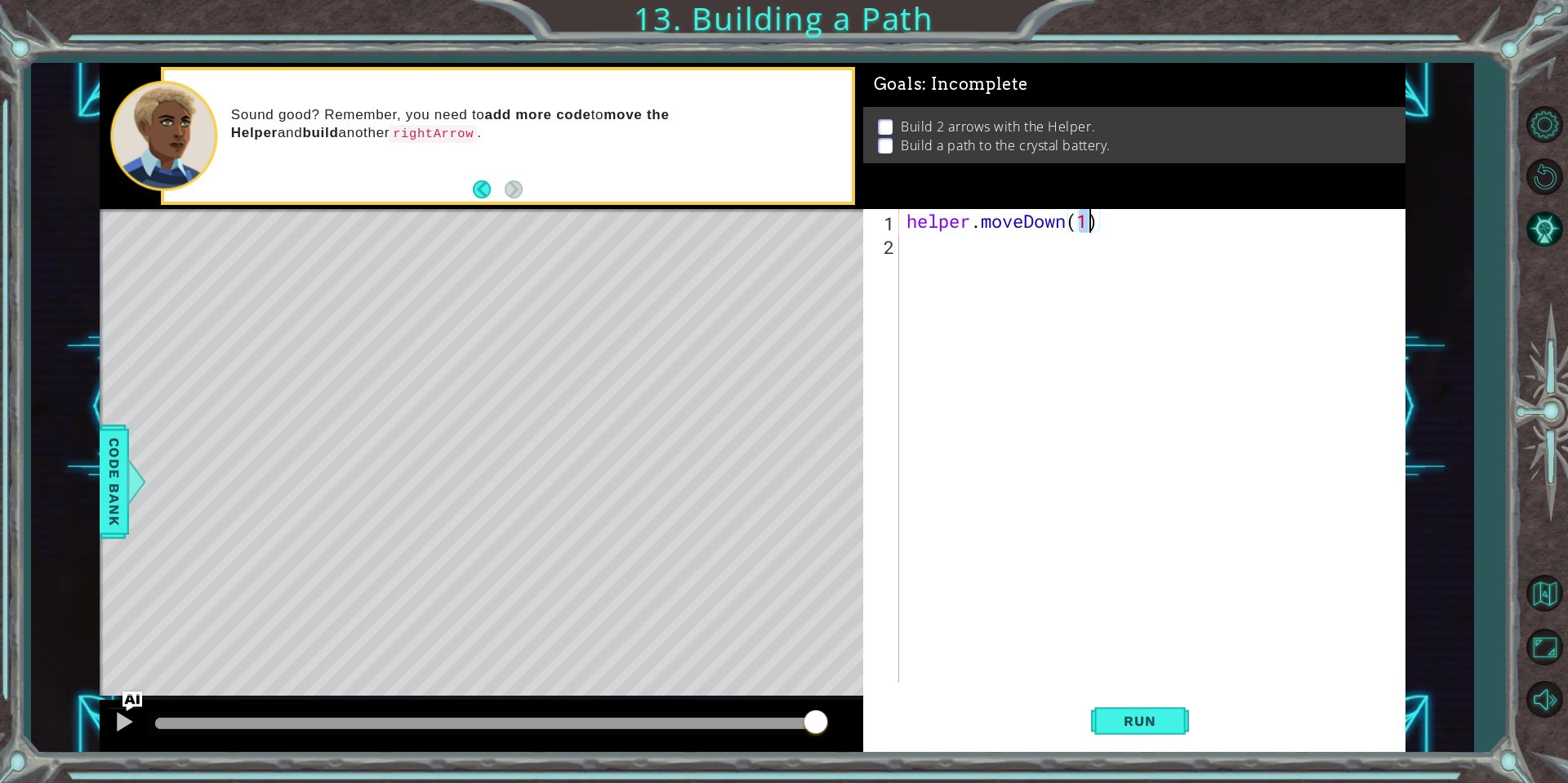
click at [1000, 253] on div "helper . moveDown ( 1 )" at bounding box center [1156, 469] width 505 height 521
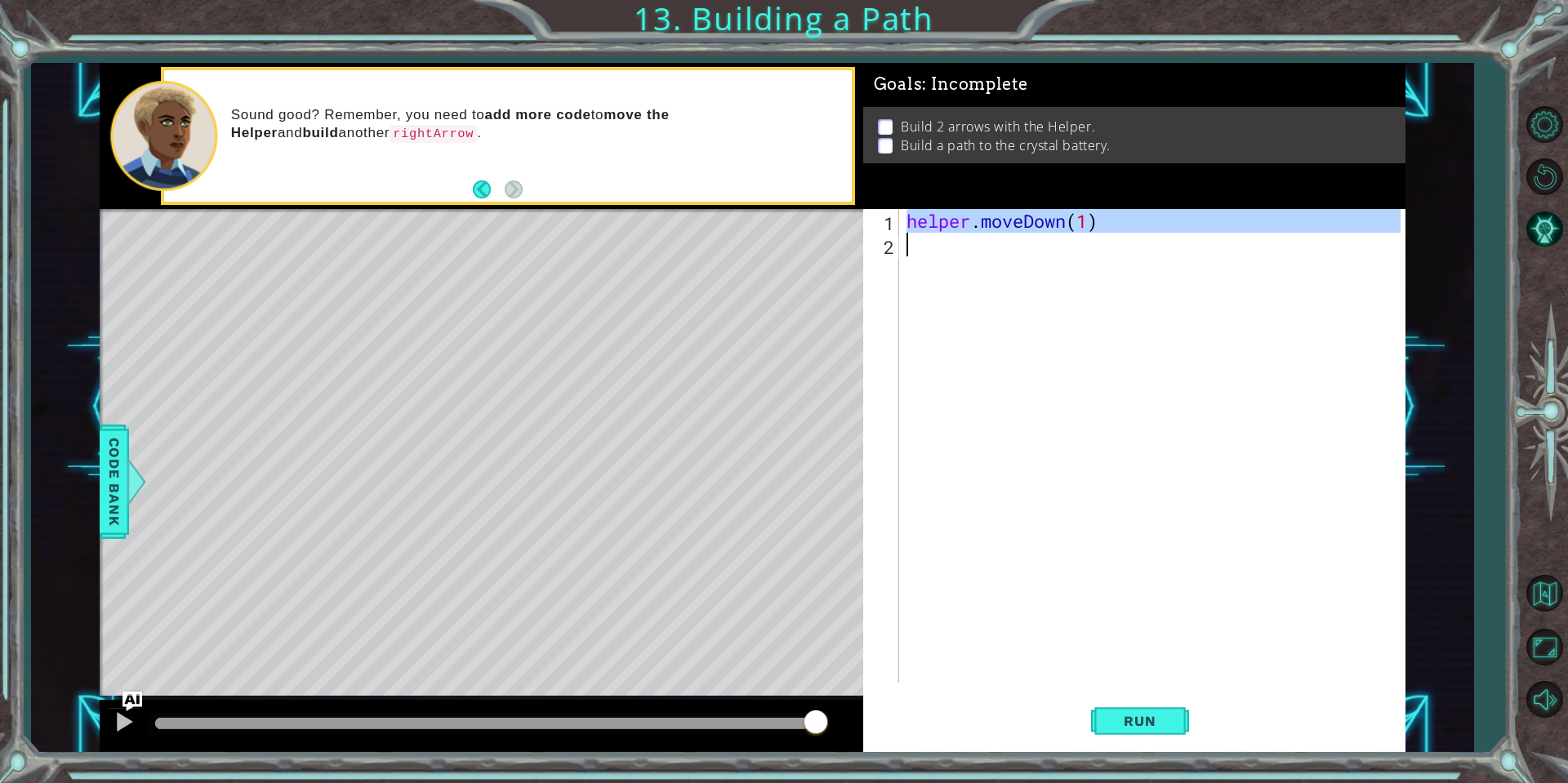
type textarea "helper.moveDown(1)"
click at [1000, 253] on div "helper . moveDown ( 1 )" at bounding box center [1152, 445] width 497 height 473
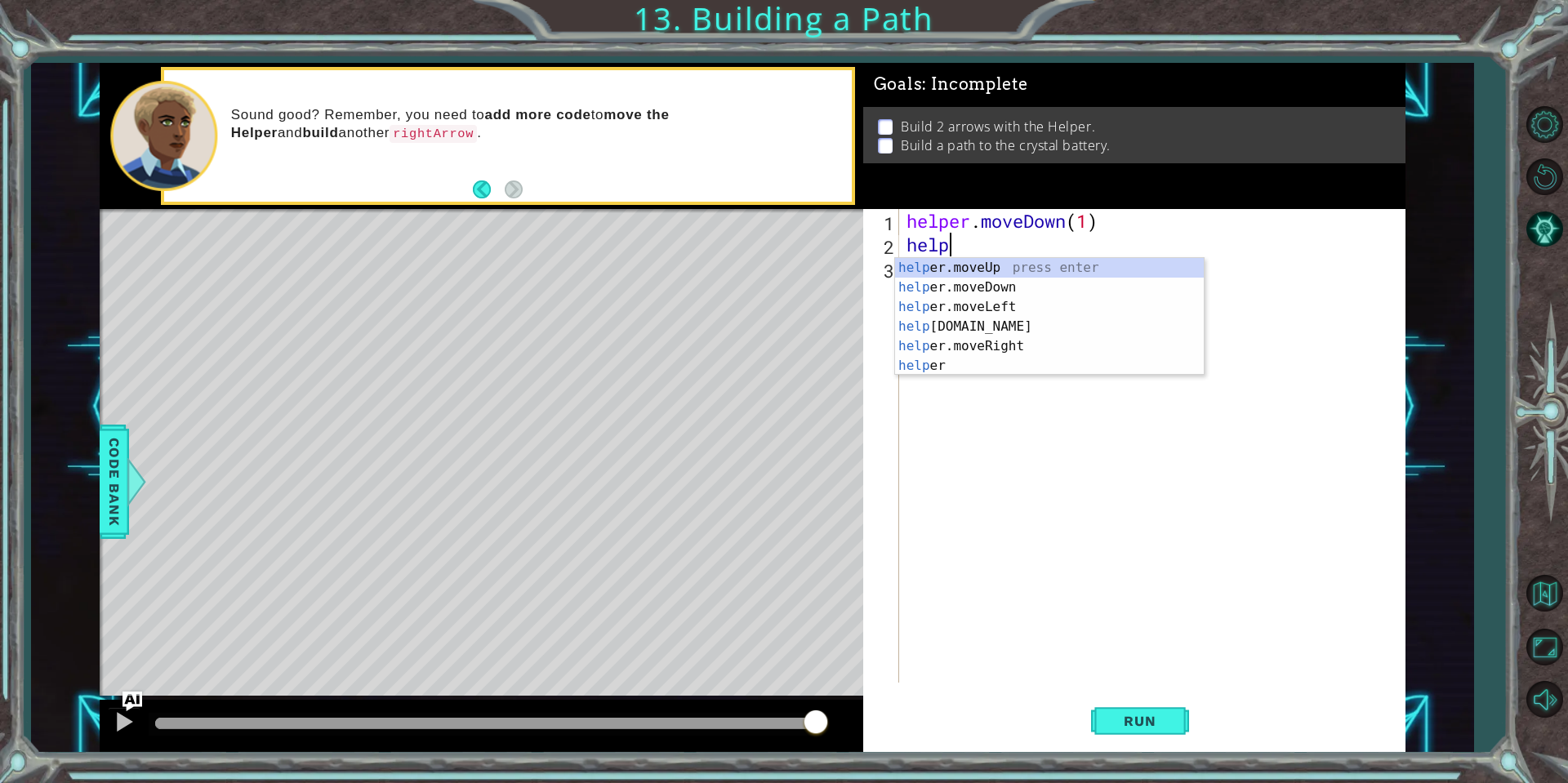
scroll to position [0, 2]
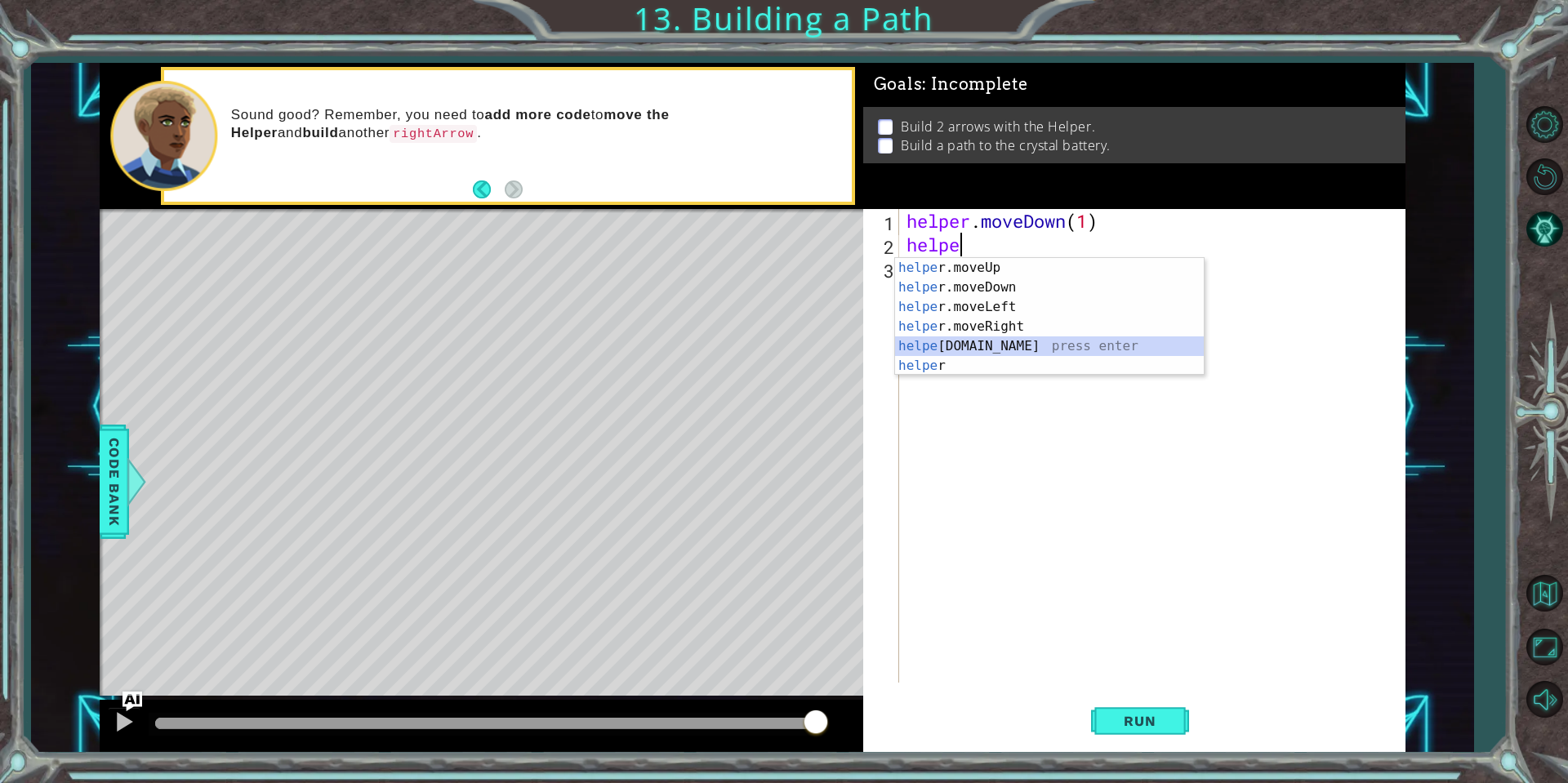
click at [995, 342] on div "helpe [PERSON_NAME]moveUp press enter helpe [PERSON_NAME]moveDown press enter h…" at bounding box center [1049, 336] width 309 height 157
type textarea "[DOMAIN_NAME]("rightArrow")"
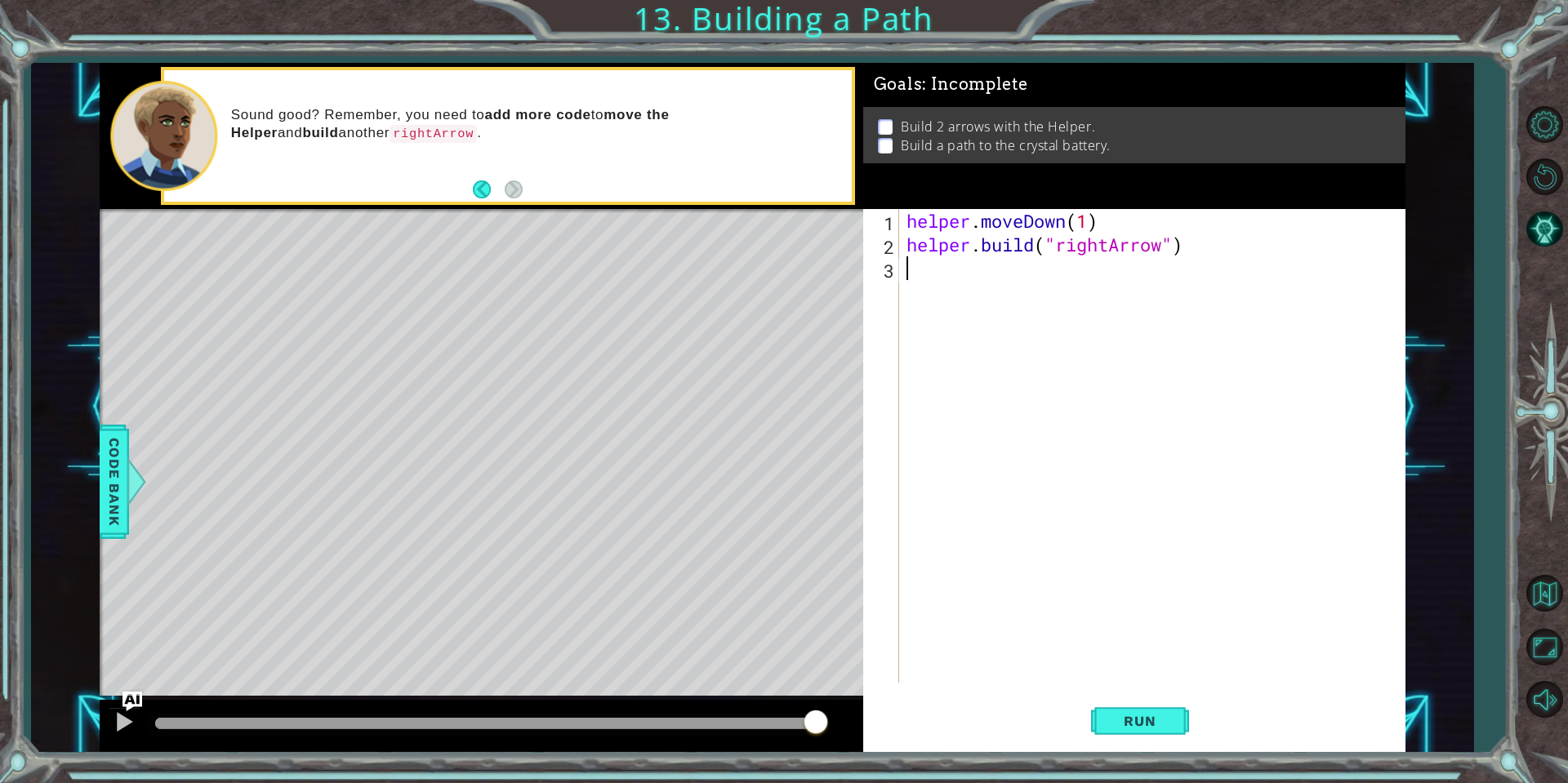
click at [1018, 280] on div "helper . moveDown ( 1 ) helper . build ( "rightArrow" )" at bounding box center [1156, 469] width 505 height 521
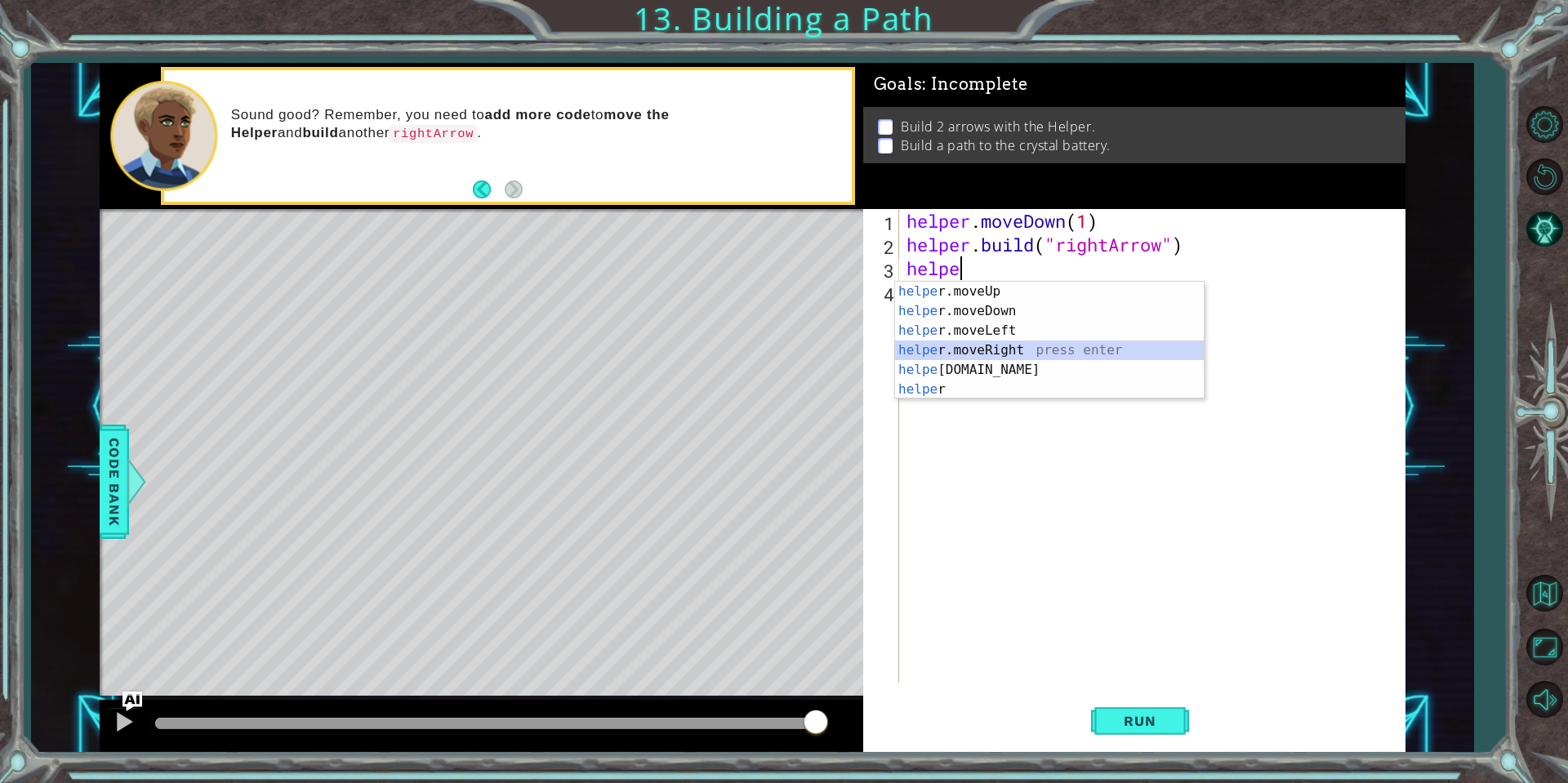
click at [1018, 350] on div "helpe [PERSON_NAME]moveUp press enter helpe [PERSON_NAME]moveDown press enter h…" at bounding box center [1049, 359] width 309 height 157
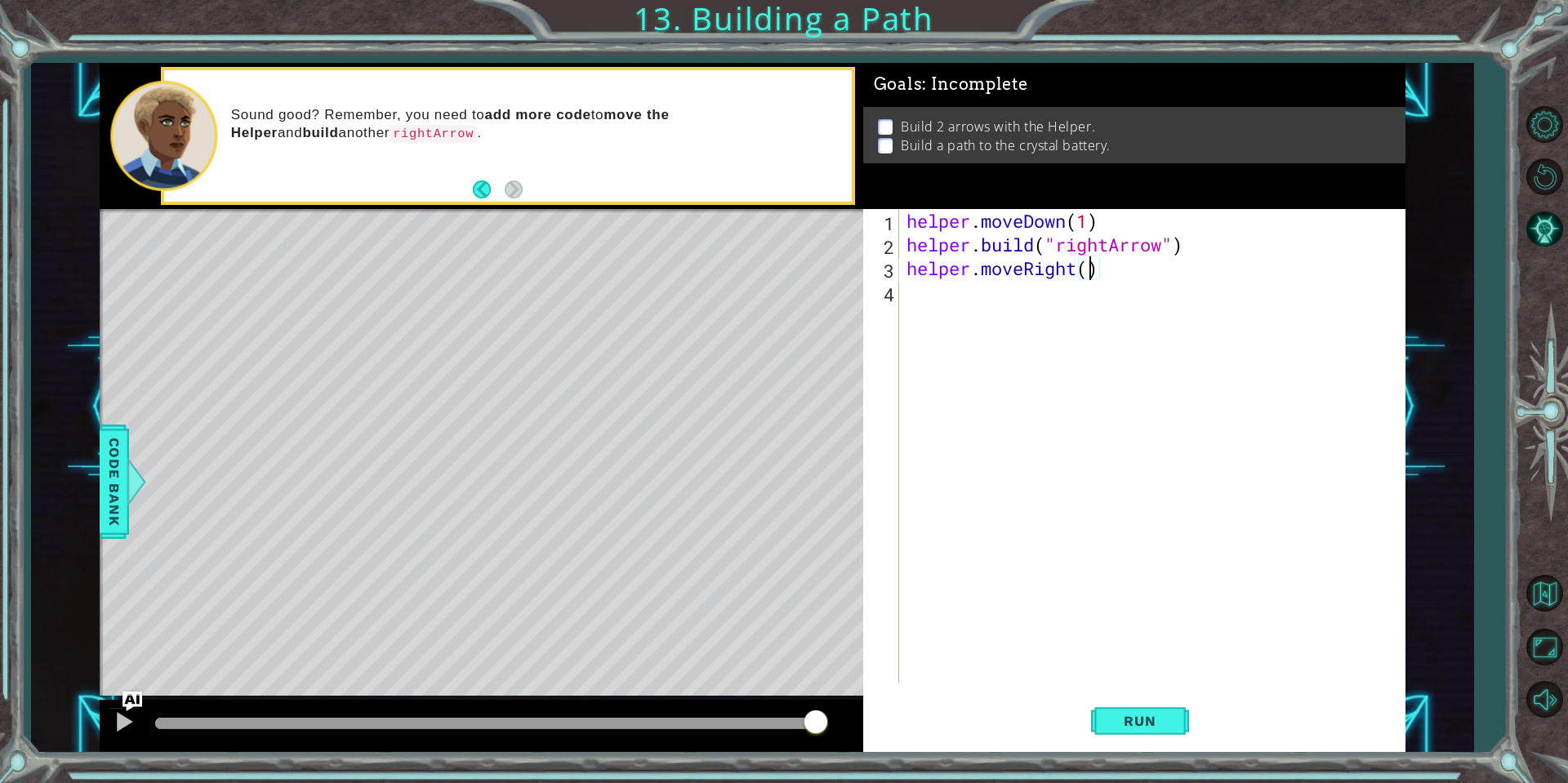
type textarea "helper.moveRight(3)"
click at [1038, 297] on div "helper . moveDown ( 1 ) helper . build ( "rightArrow" ) helper . moveRight ( 3 )" at bounding box center [1156, 469] width 505 height 521
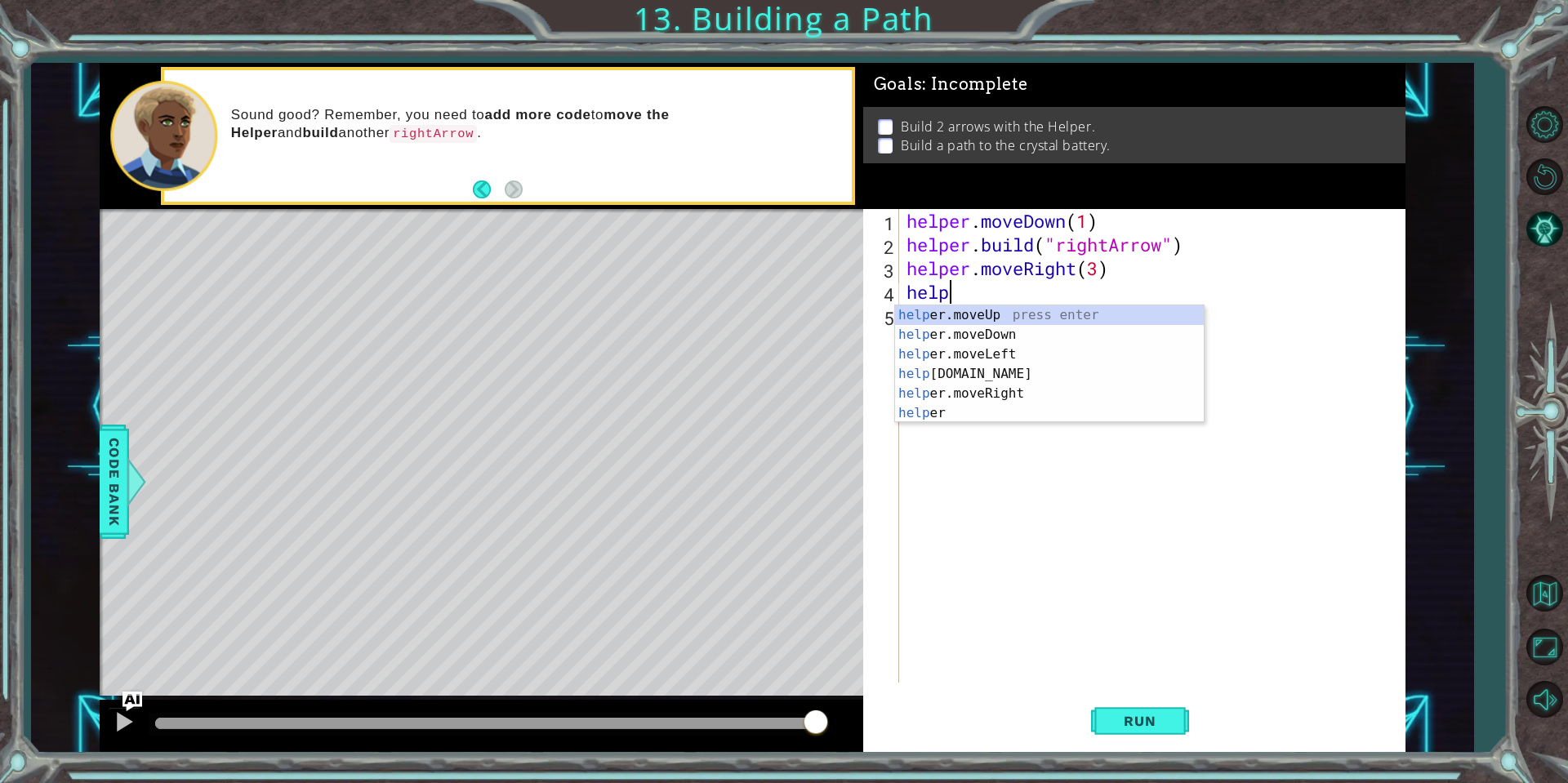
scroll to position [0, 2]
click at [989, 404] on div "helper press enter helper .moveUp press enter helper .moveDown press enter help…" at bounding box center [1049, 383] width 309 height 157
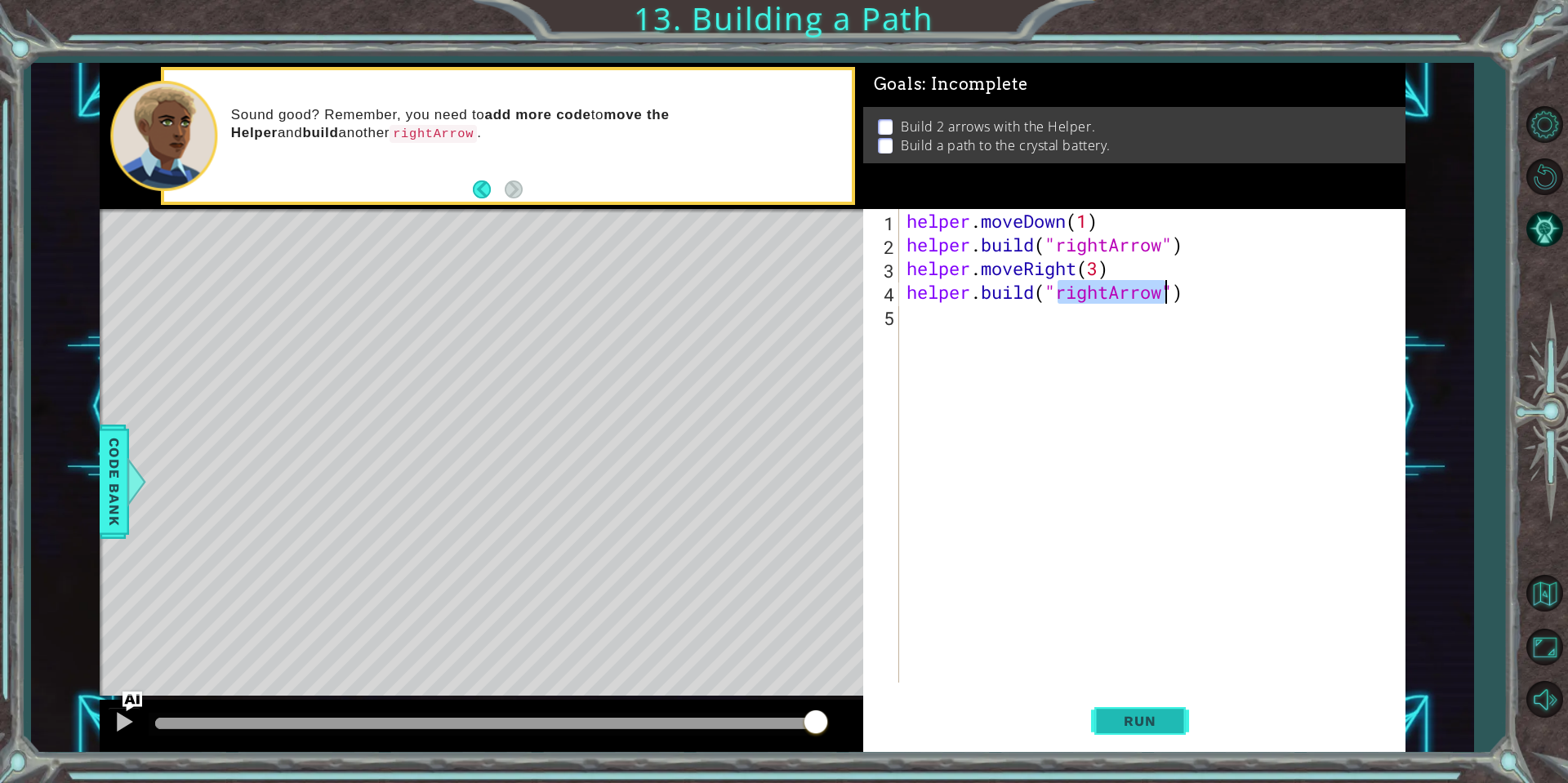
type textarea "[DOMAIN_NAME]("rightArrow")"
drag, startPoint x: 1129, startPoint y: 729, endPoint x: 1127, endPoint y: 720, distance: 9.2
click at [1130, 727] on span "Run" at bounding box center [1139, 721] width 65 height 16
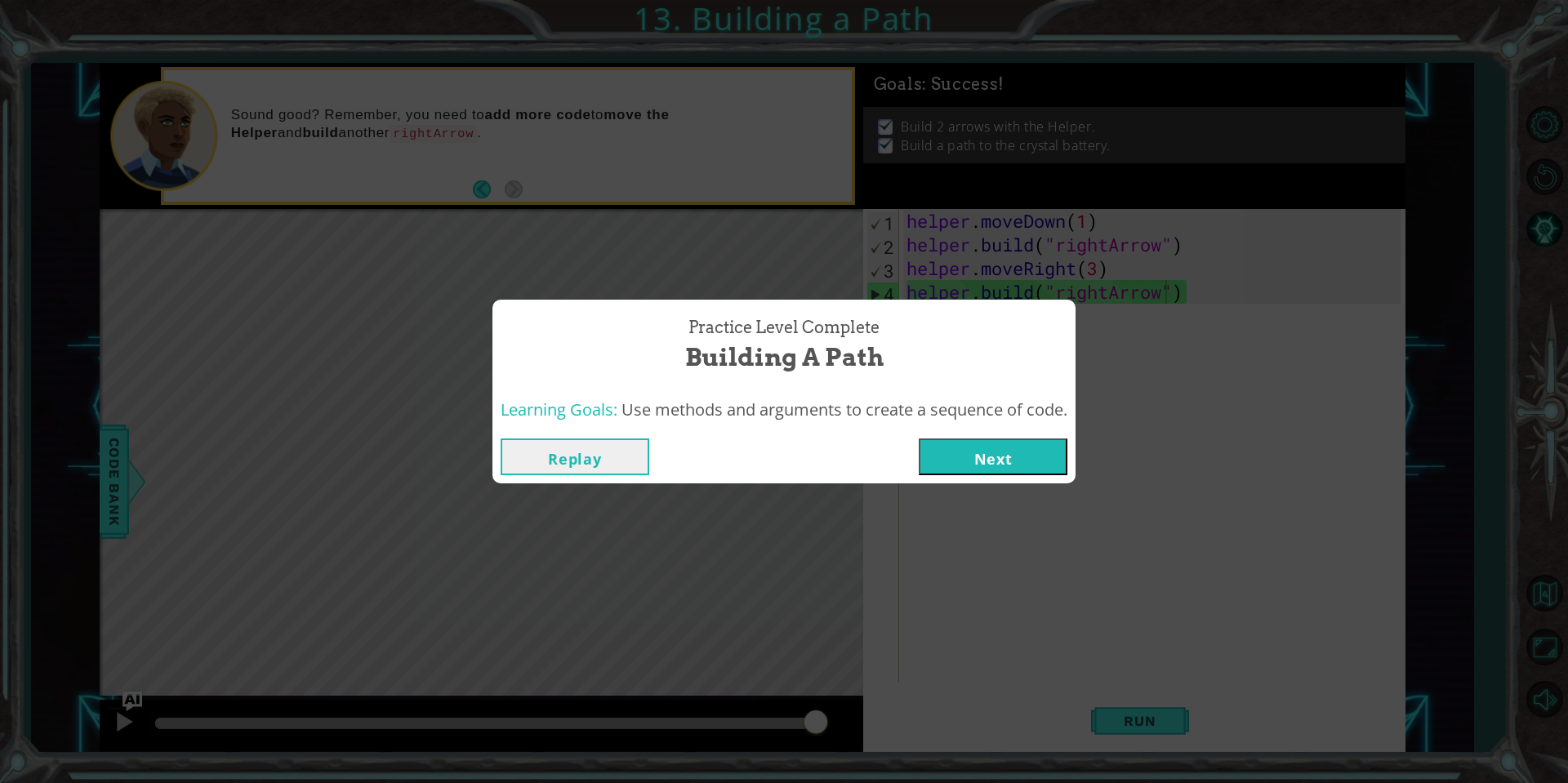
click at [1025, 463] on button "Next" at bounding box center [993, 457] width 149 height 37
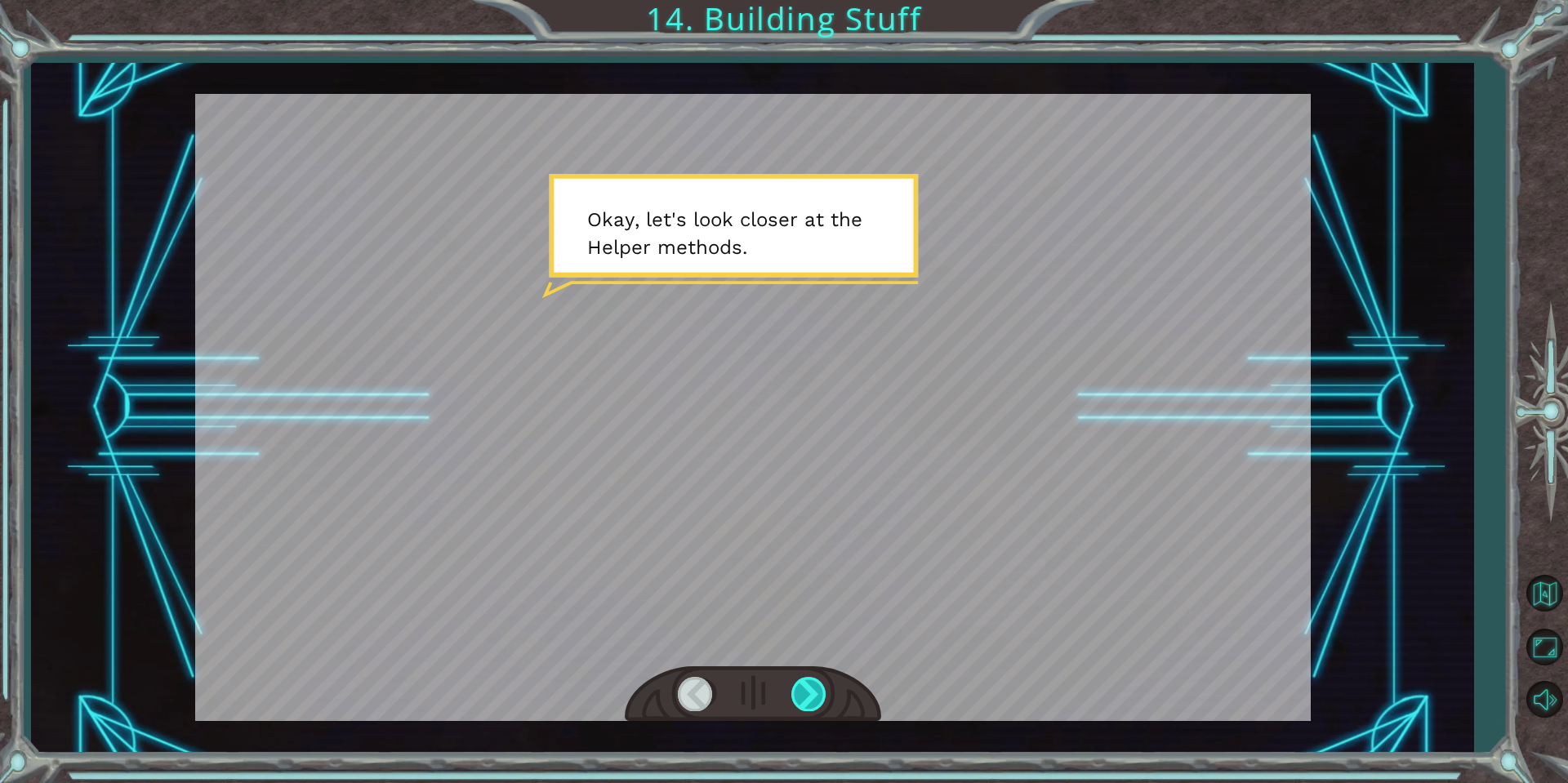
click at [810, 686] on div at bounding box center [810, 694] width 37 height 34
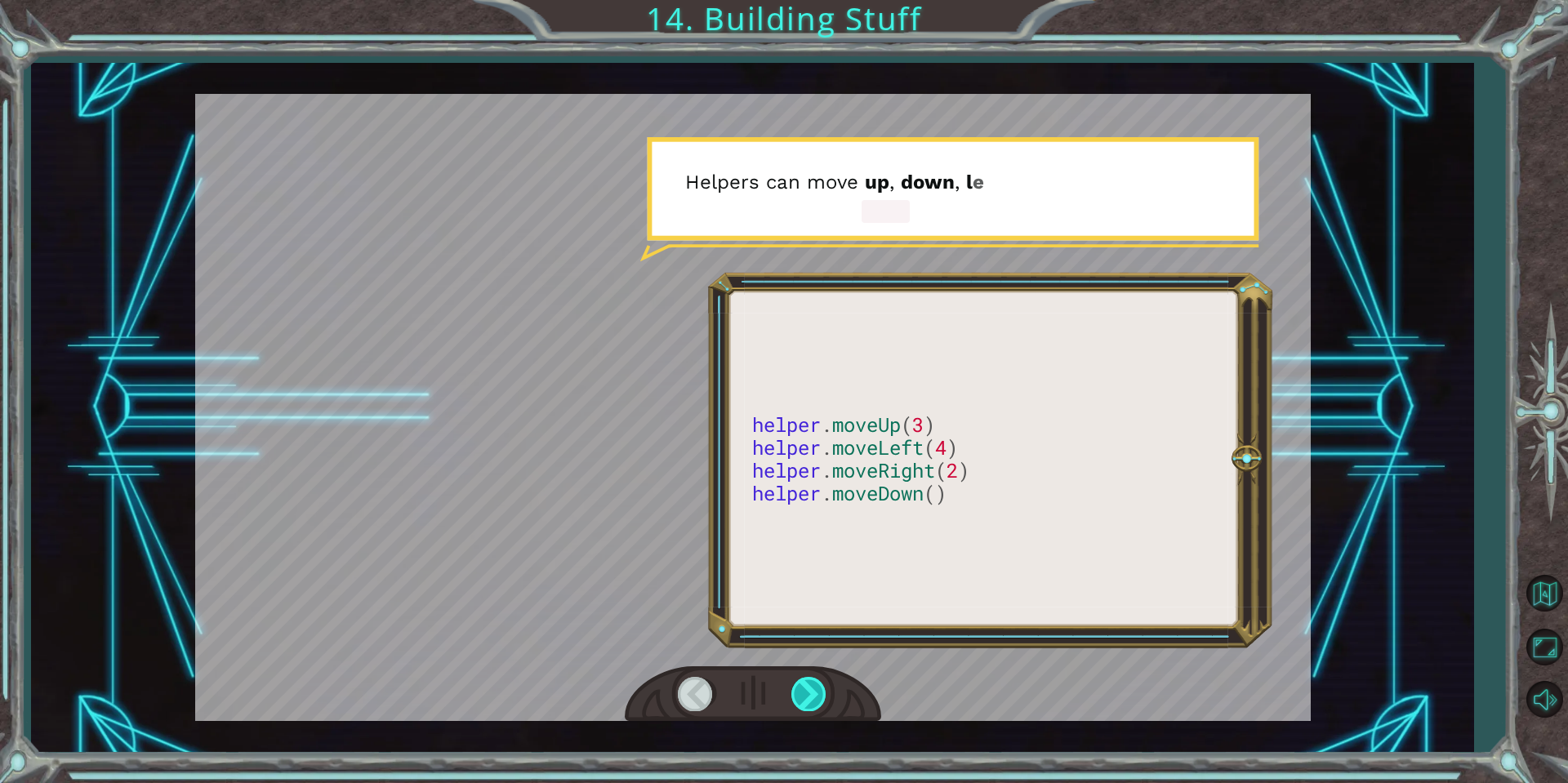
click at [814, 695] on div at bounding box center [810, 694] width 37 height 34
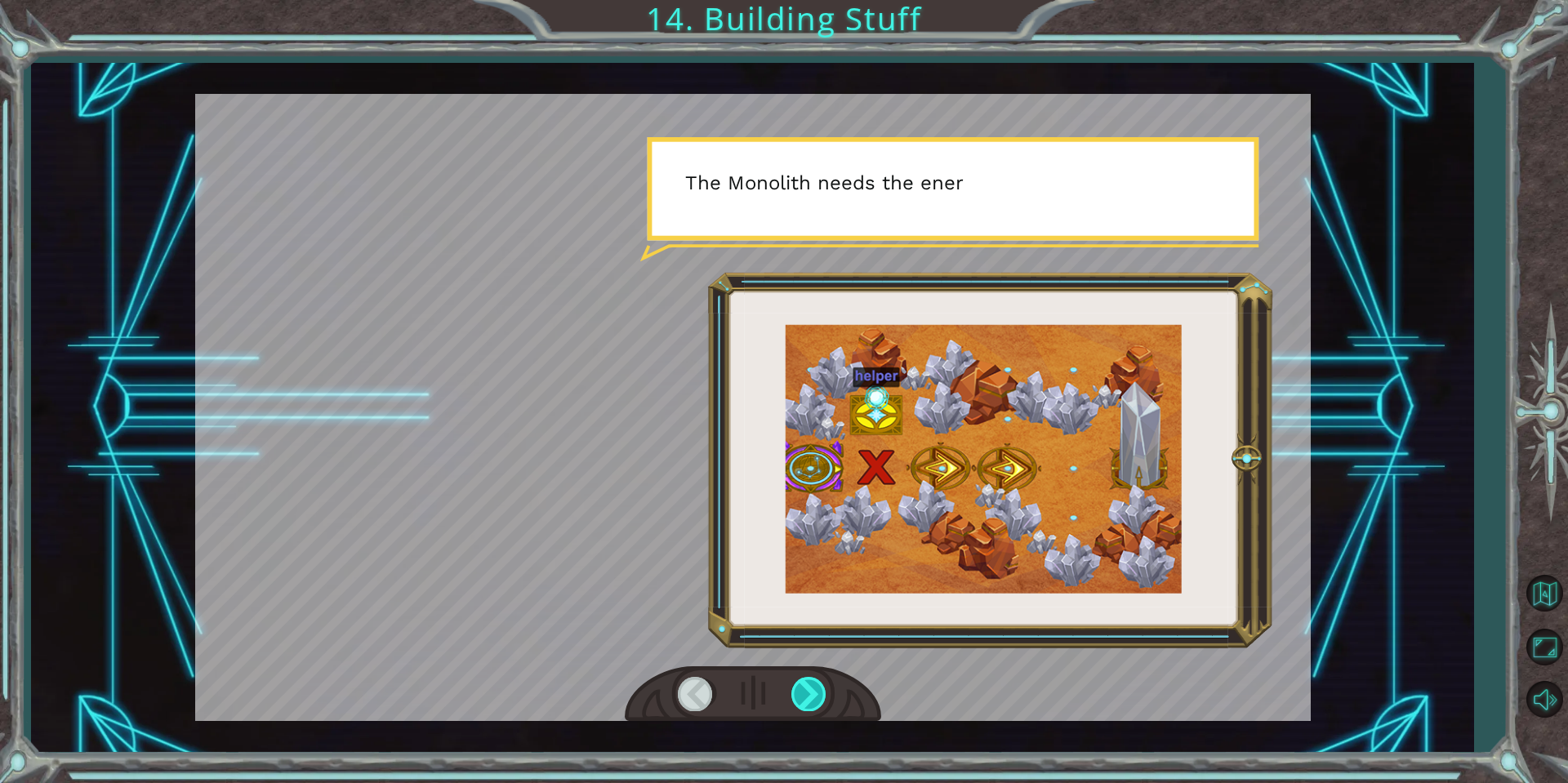
click at [806, 696] on div at bounding box center [810, 694] width 37 height 34
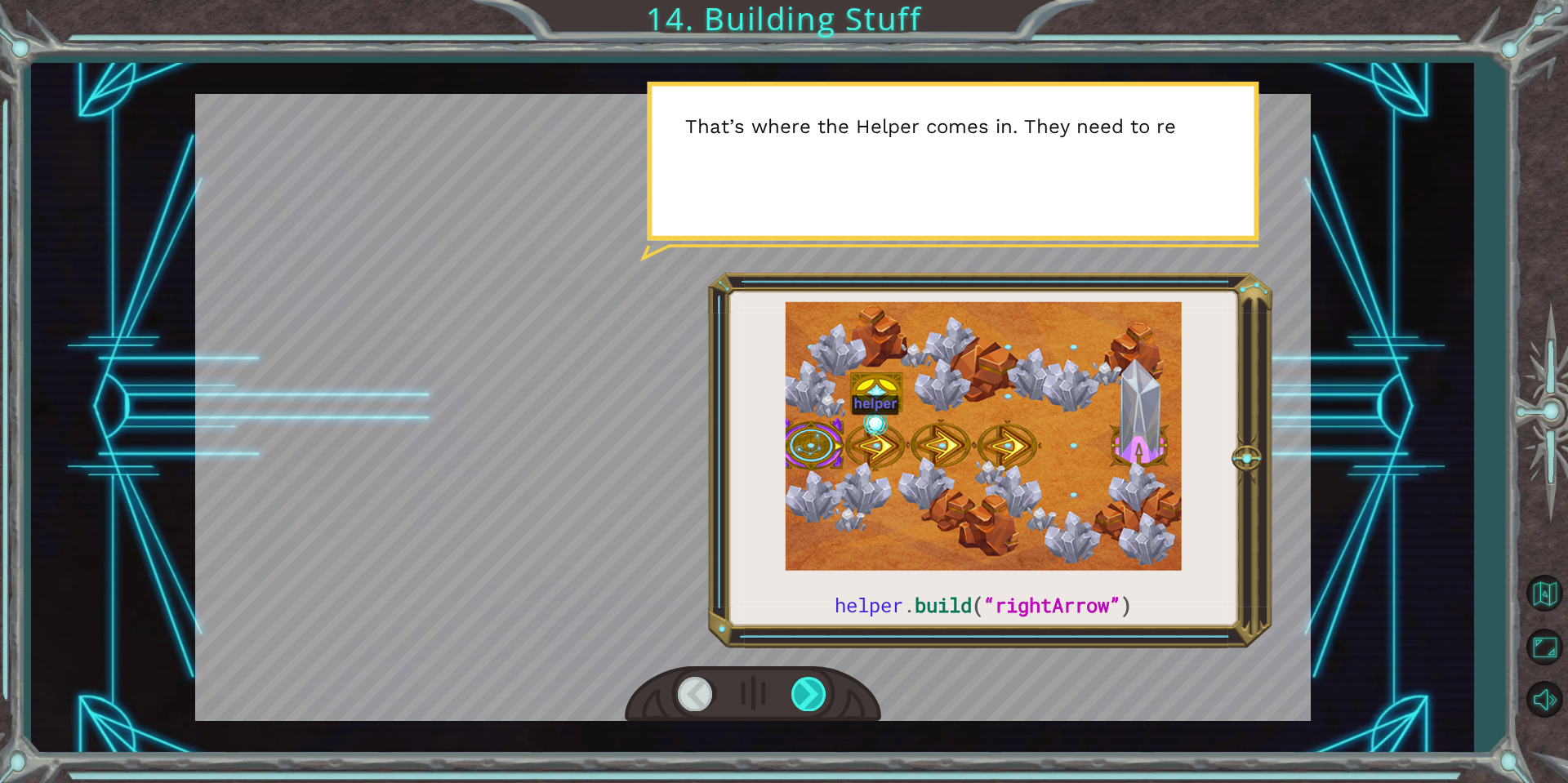
drag, startPoint x: 794, startPoint y: 703, endPoint x: 804, endPoint y: 685, distance: 20.6
click at [801, 694] on div at bounding box center [810, 694] width 37 height 34
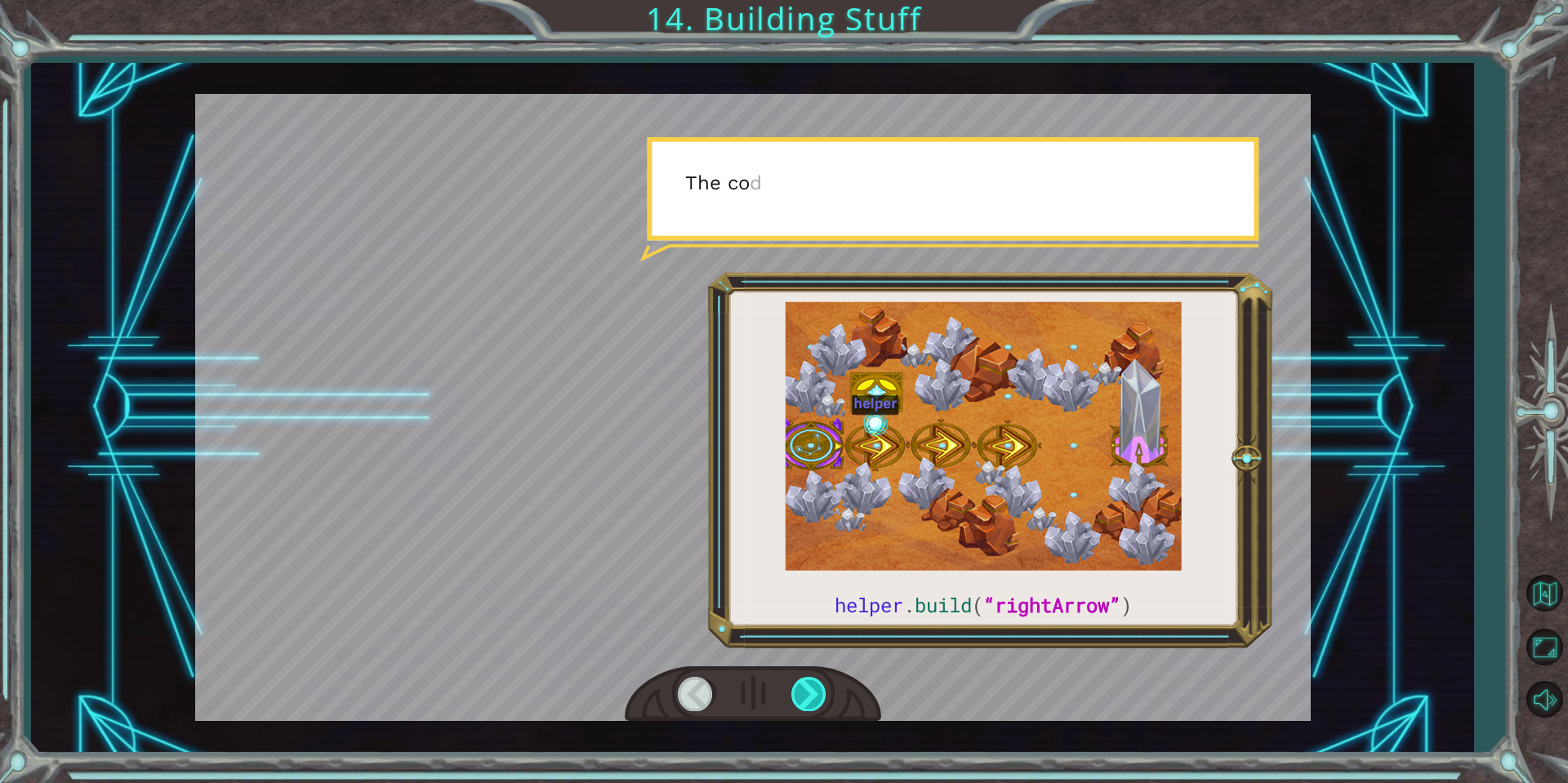
click at [803, 682] on div at bounding box center [810, 694] width 37 height 34
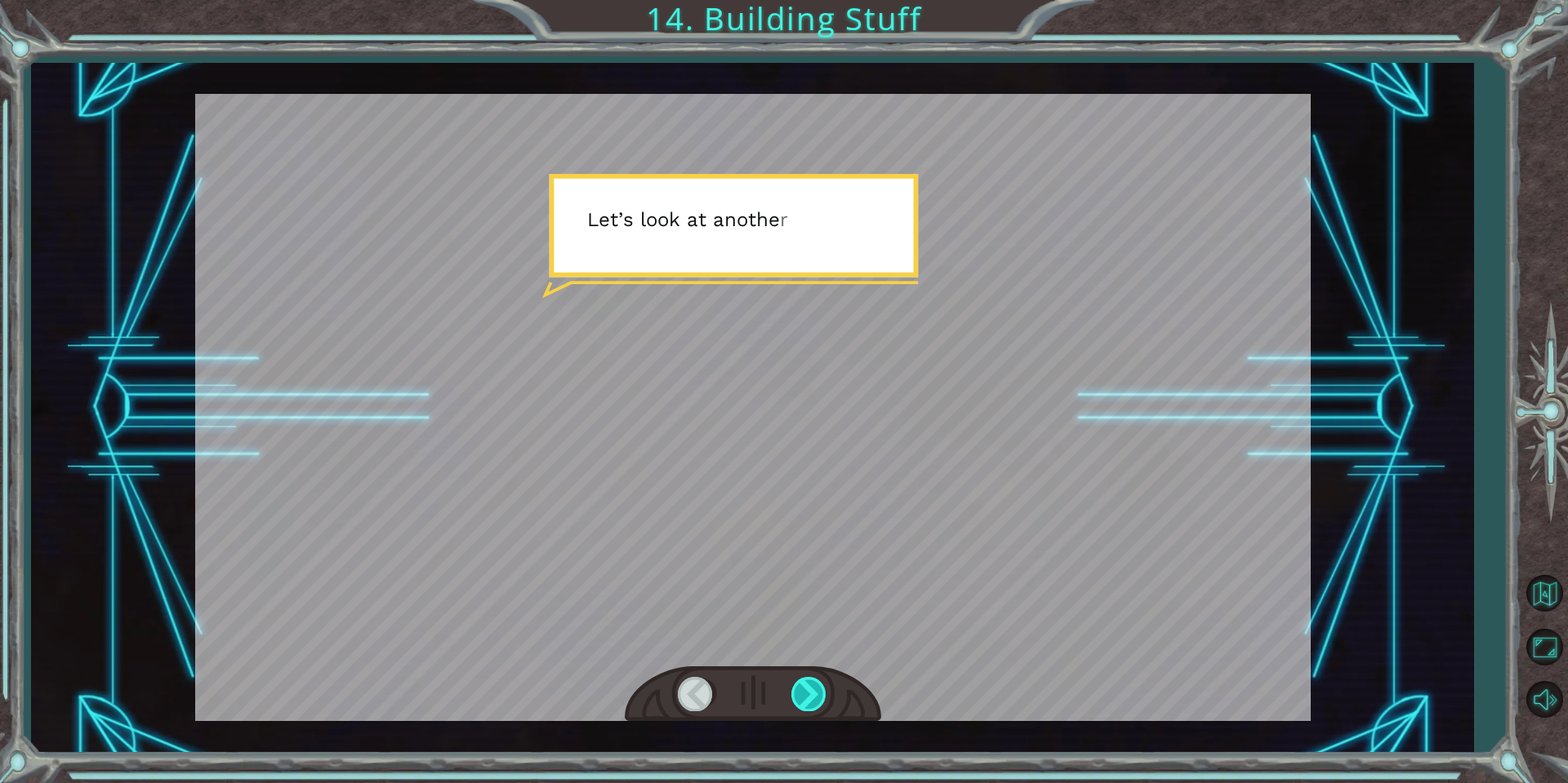
click at [803, 683] on div at bounding box center [810, 694] width 37 height 34
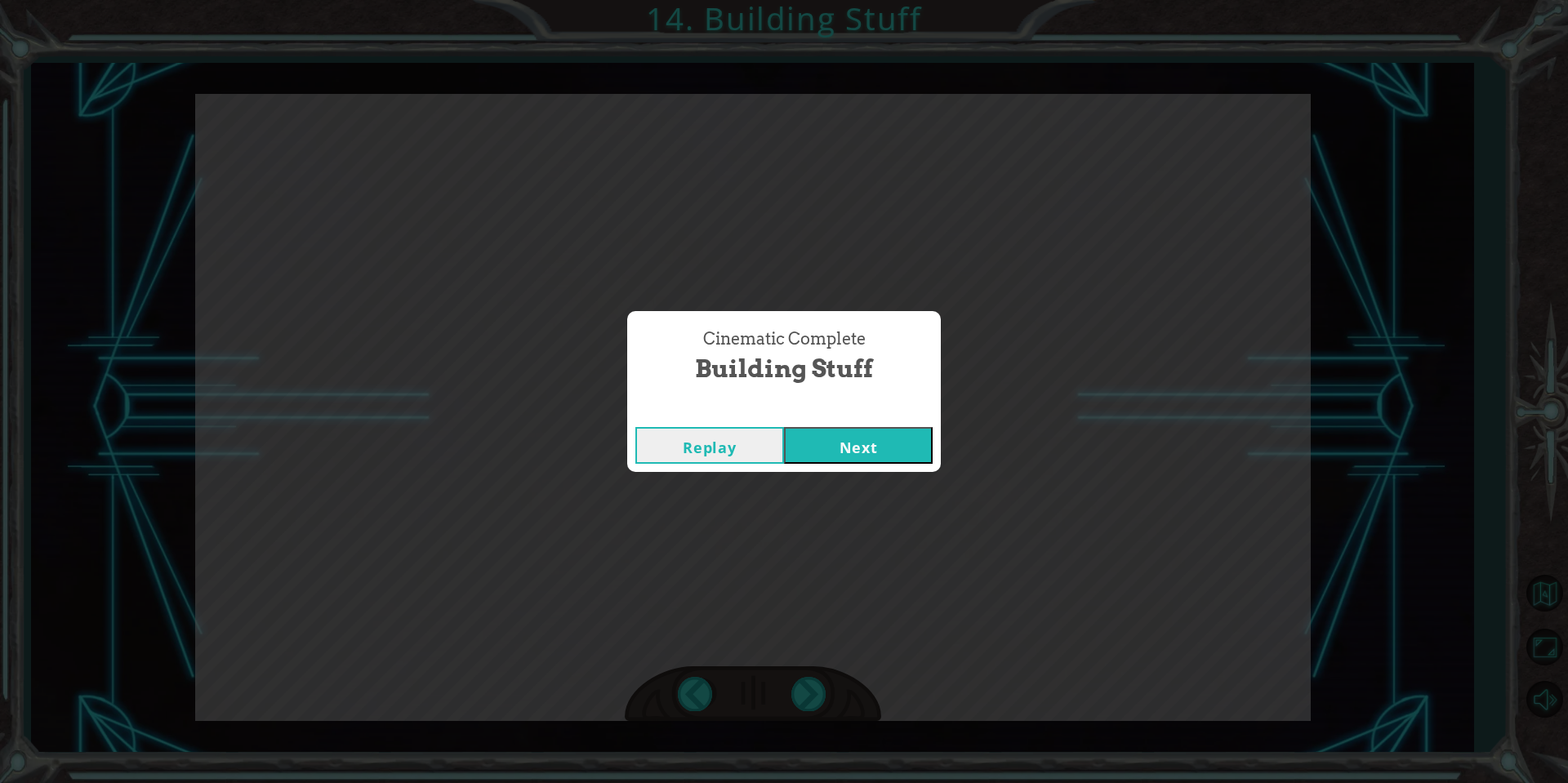
click at [865, 436] on button "Next" at bounding box center [858, 446] width 149 height 37
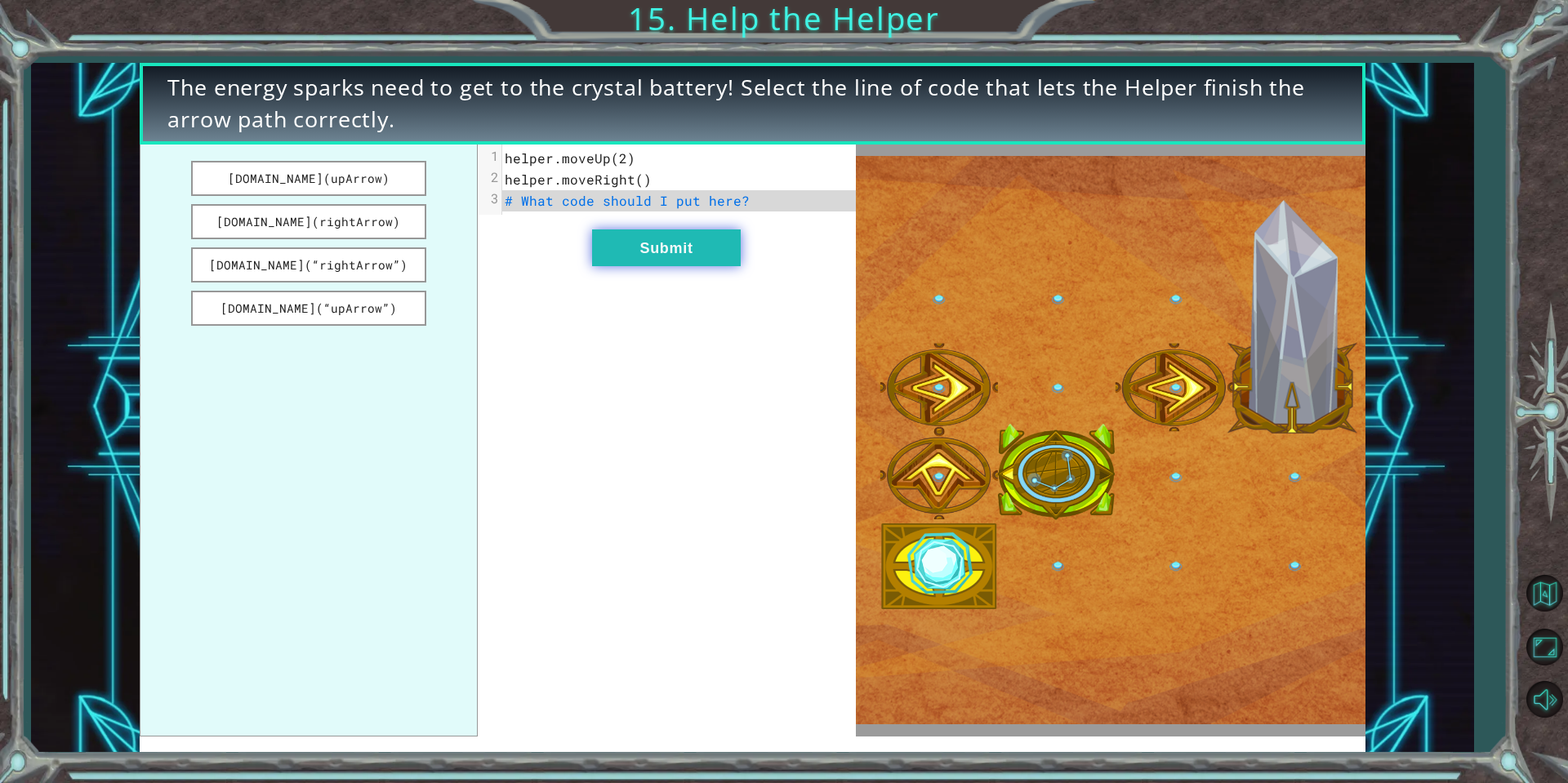
click at [682, 259] on button "Submit" at bounding box center [666, 248] width 149 height 37
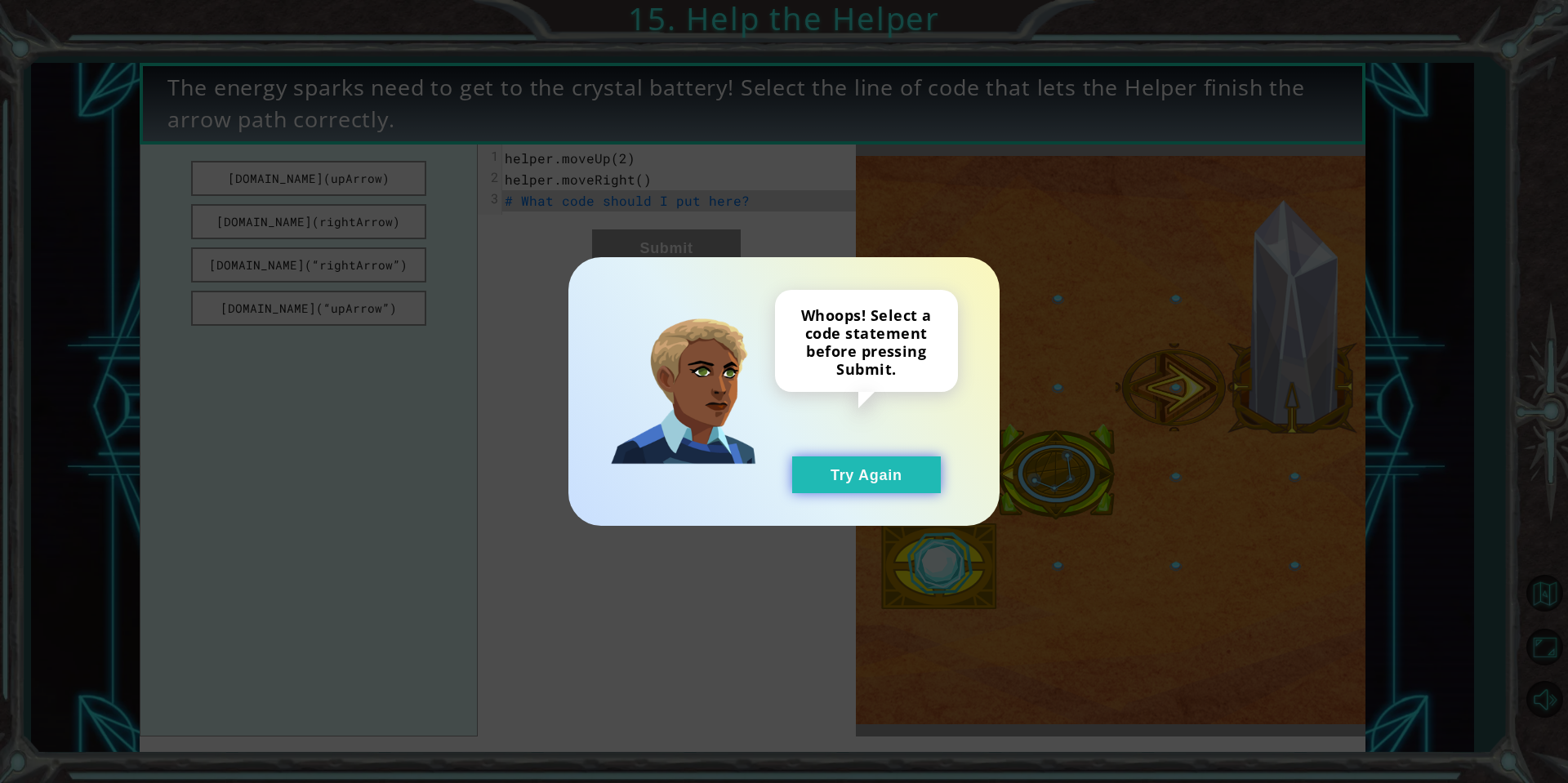
click at [849, 471] on button "Try Again" at bounding box center [866, 475] width 149 height 37
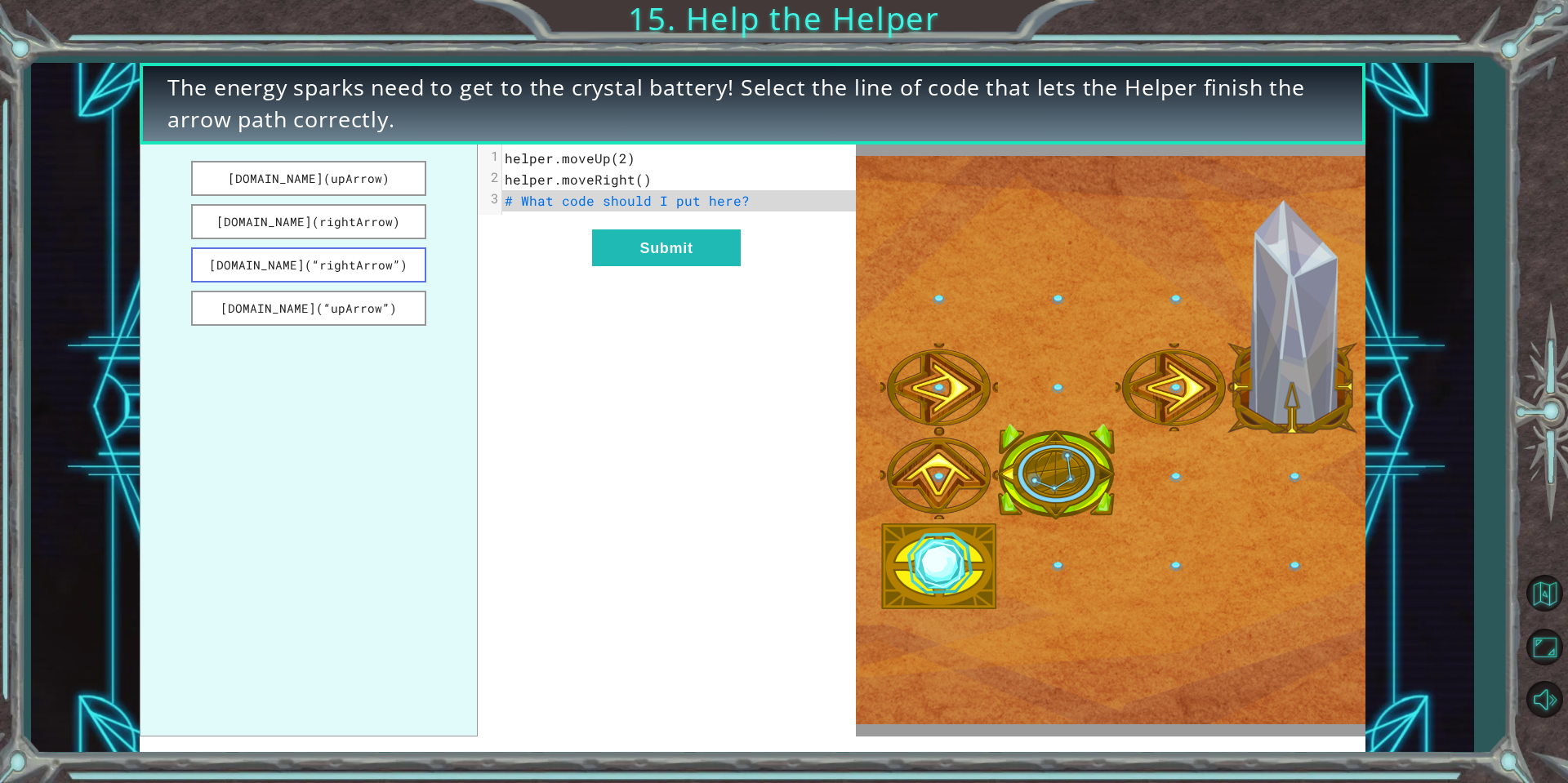
click at [372, 274] on button "[DOMAIN_NAME](“rightArrow”)" at bounding box center [309, 265] width 235 height 35
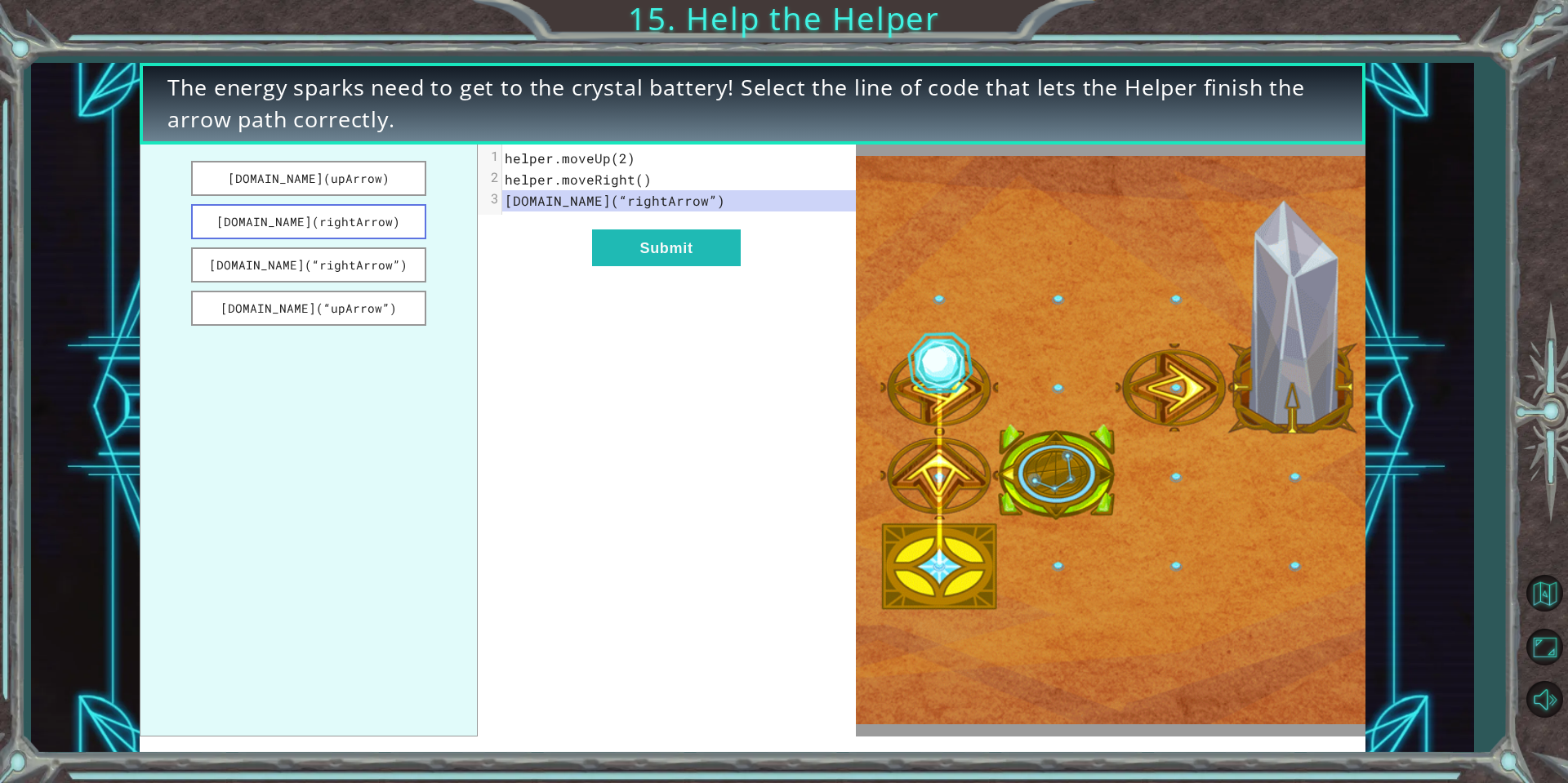
click at [288, 234] on button "[DOMAIN_NAME](rightArrow)" at bounding box center [309, 222] width 235 height 35
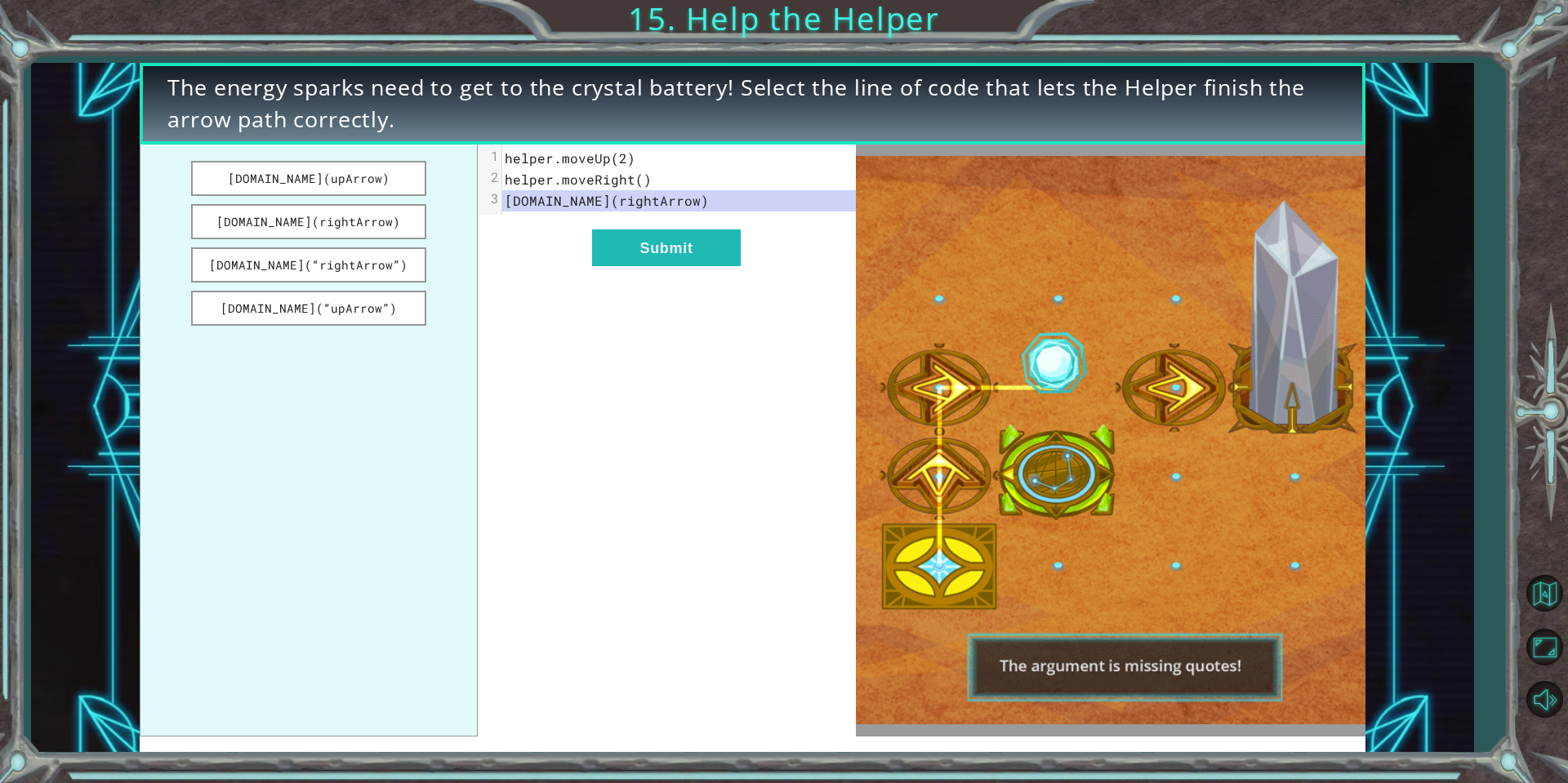
click at [284, 202] on ul "[DOMAIN_NAME](upArrow) [DOMAIN_NAME](rightArrow) [DOMAIN_NAME](“rightArrow”) [D…" at bounding box center [308, 440] width 337 height 592
click at [287, 180] on button "[DOMAIN_NAME](upArrow)" at bounding box center [309, 179] width 235 height 35
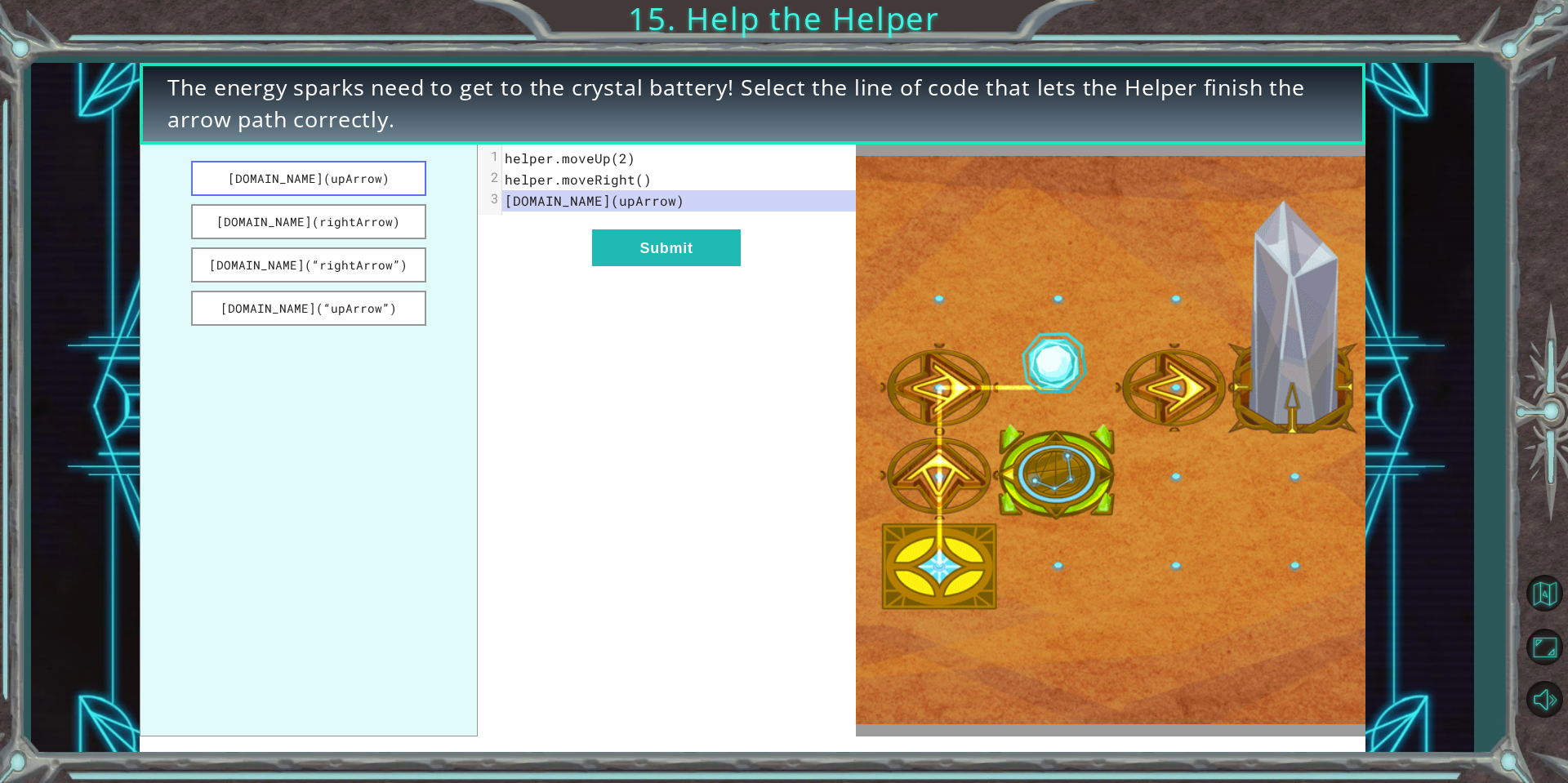
click at [288, 184] on button "[DOMAIN_NAME](upArrow)" at bounding box center [309, 179] width 235 height 35
click at [387, 300] on button "[DOMAIN_NAME](“upArrow”)" at bounding box center [309, 309] width 235 height 35
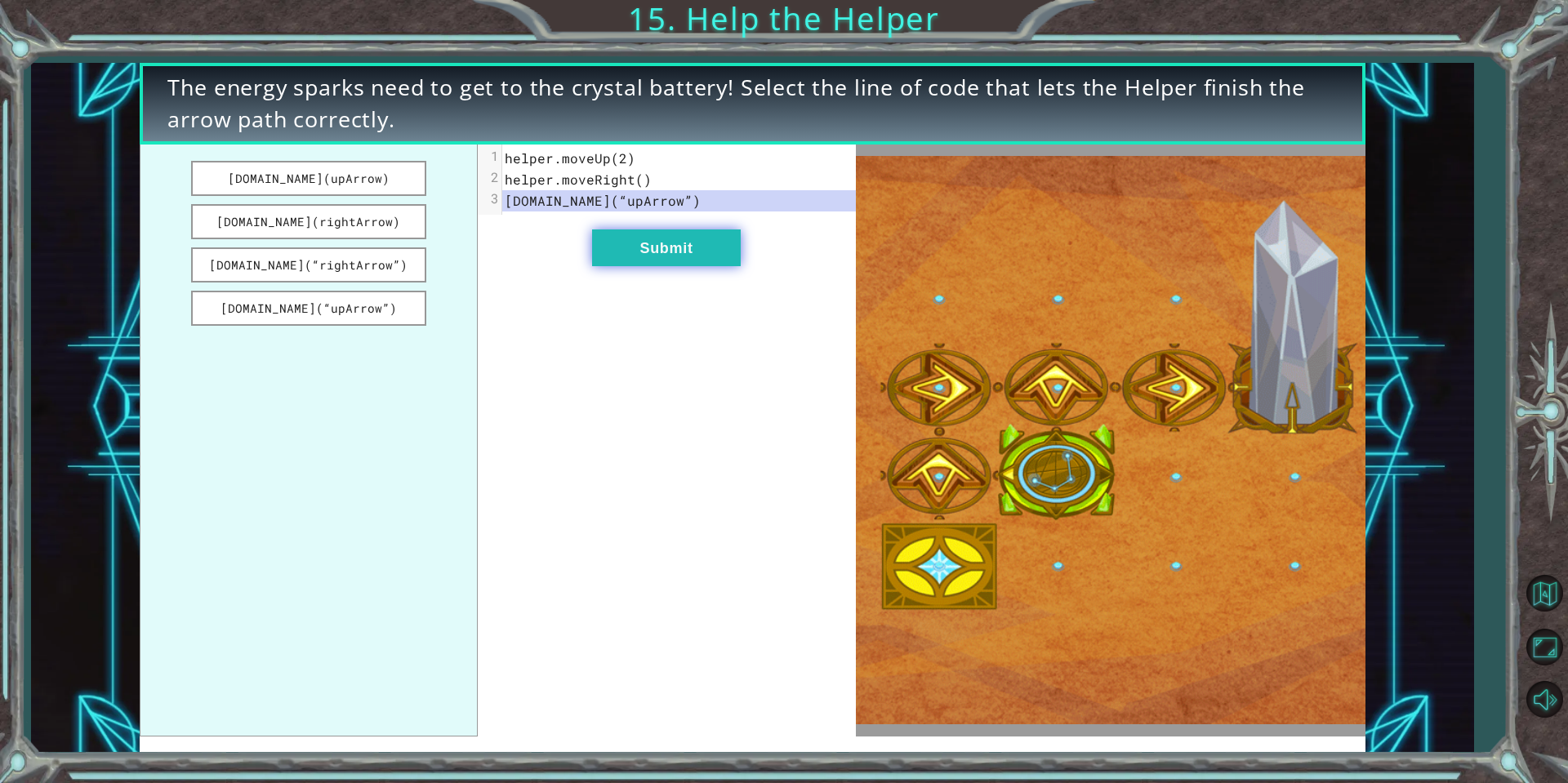
click at [663, 259] on button "Submit" at bounding box center [666, 248] width 149 height 37
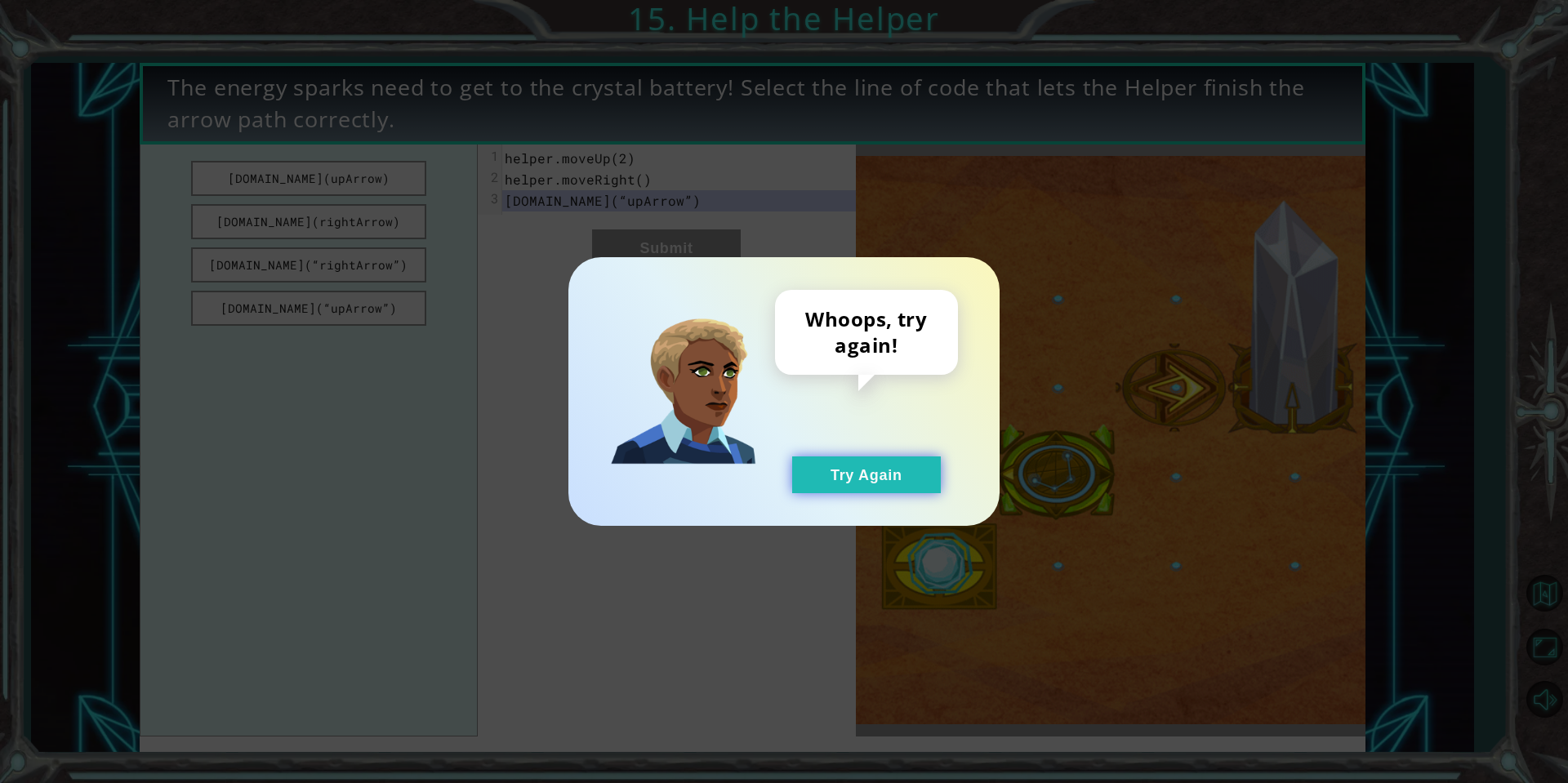
drag, startPoint x: 846, startPoint y: 491, endPoint x: 833, endPoint y: 489, distance: 13.2
click at [838, 492] on button "Try Again" at bounding box center [866, 475] width 149 height 37
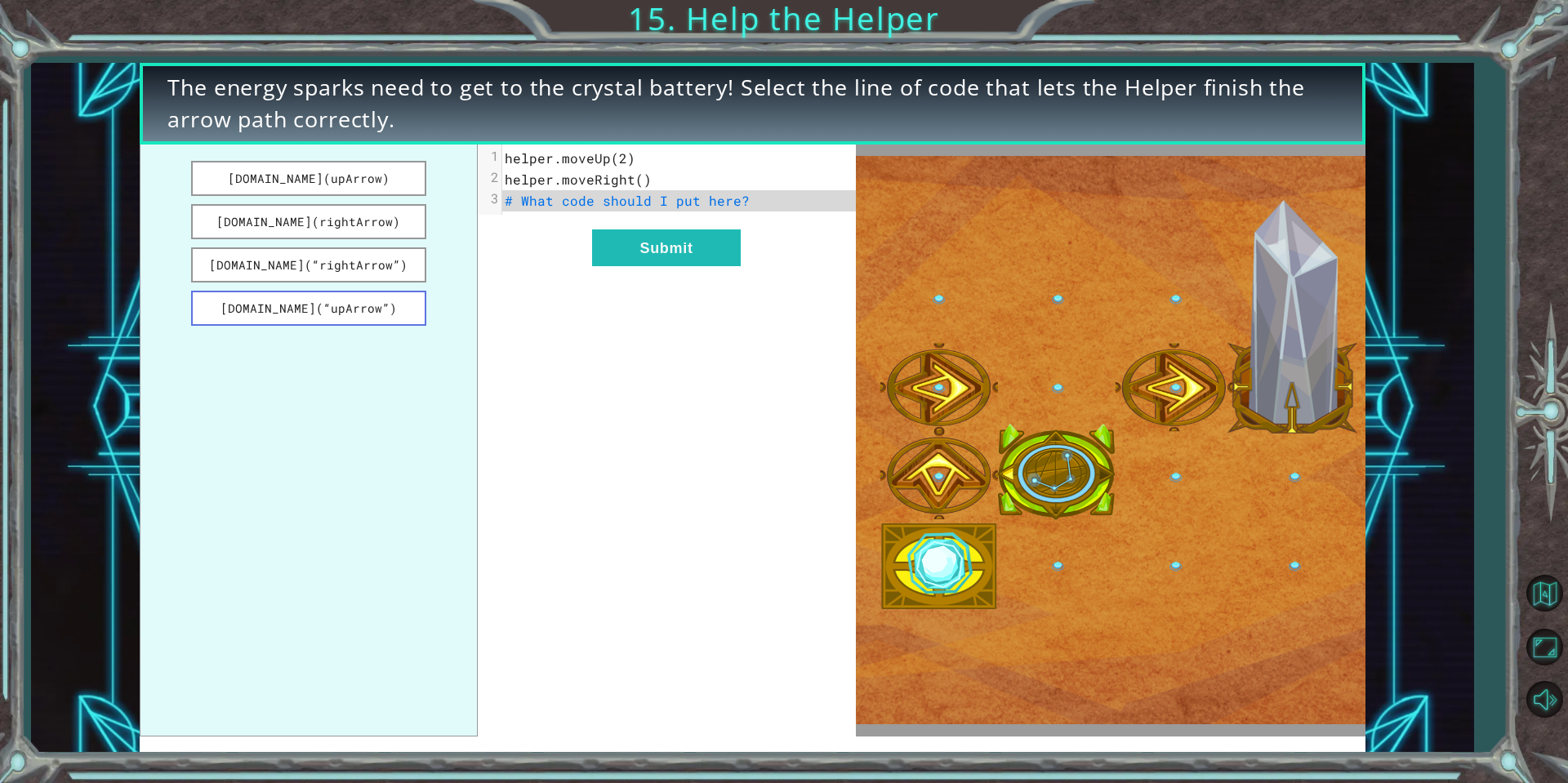
click at [383, 302] on button "[DOMAIN_NAME](“upArrow”)" at bounding box center [309, 309] width 235 height 35
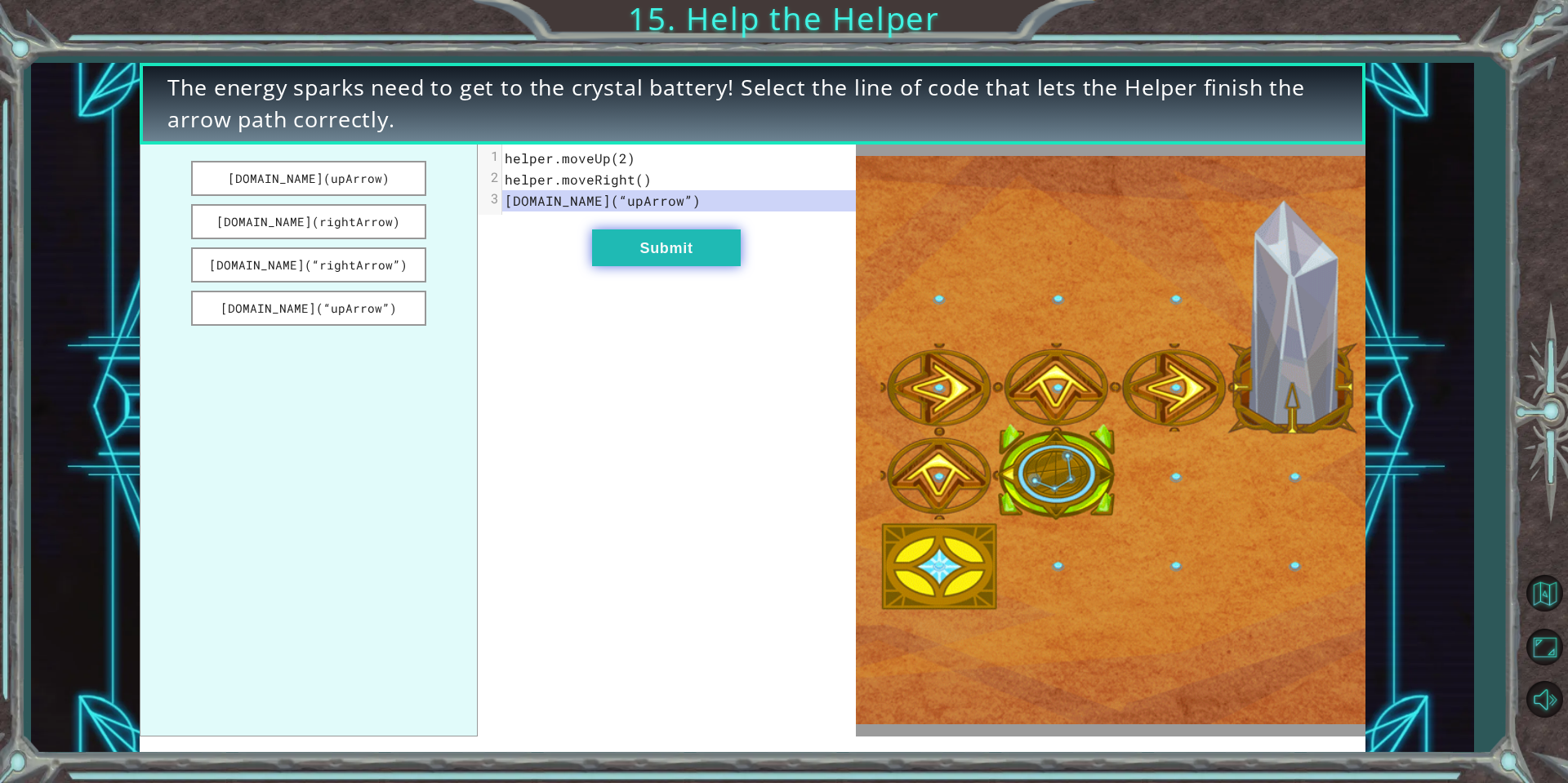
click at [641, 254] on button "Submit" at bounding box center [666, 248] width 149 height 37
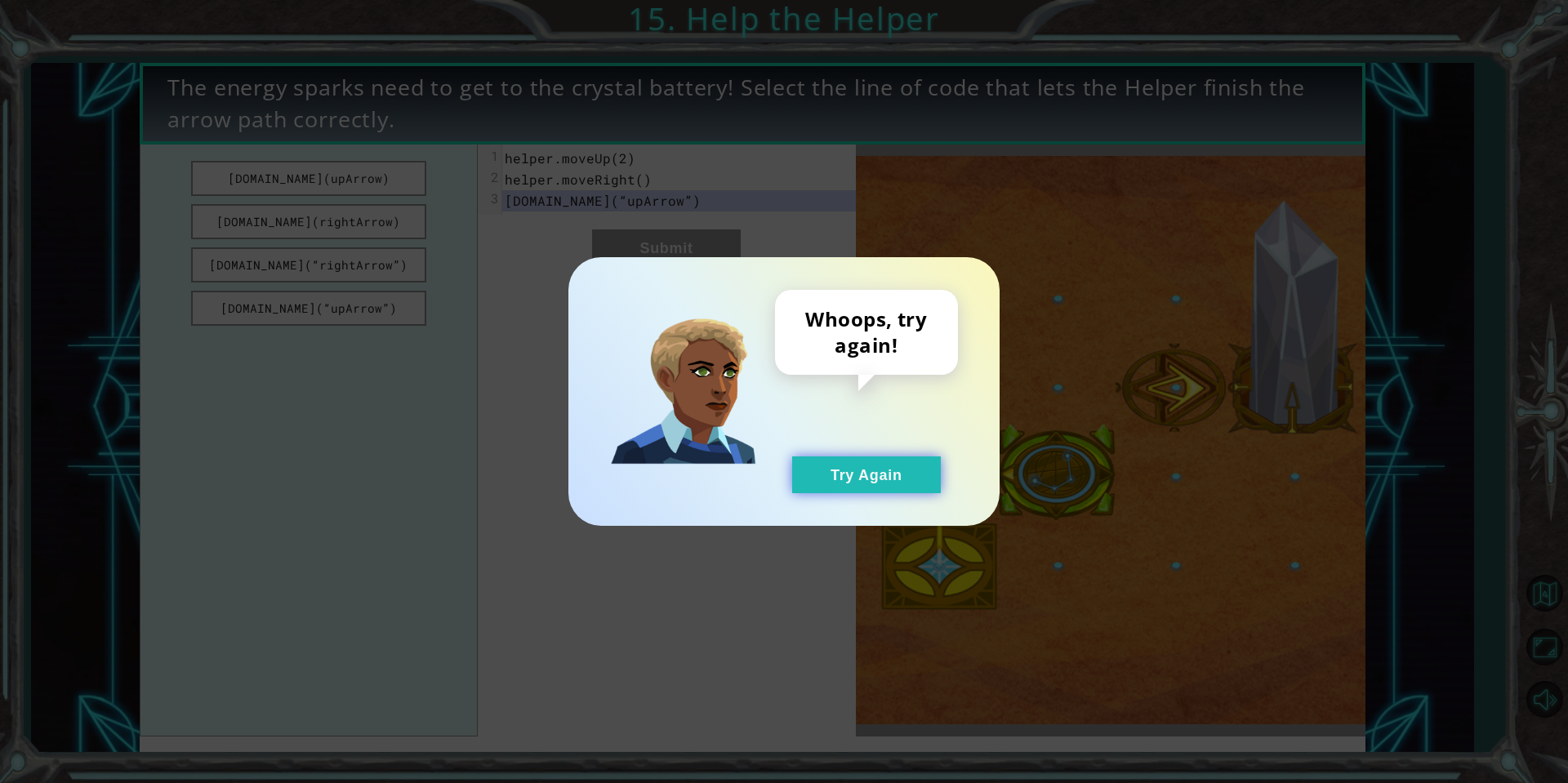
click at [831, 477] on button "Try Again" at bounding box center [866, 475] width 149 height 37
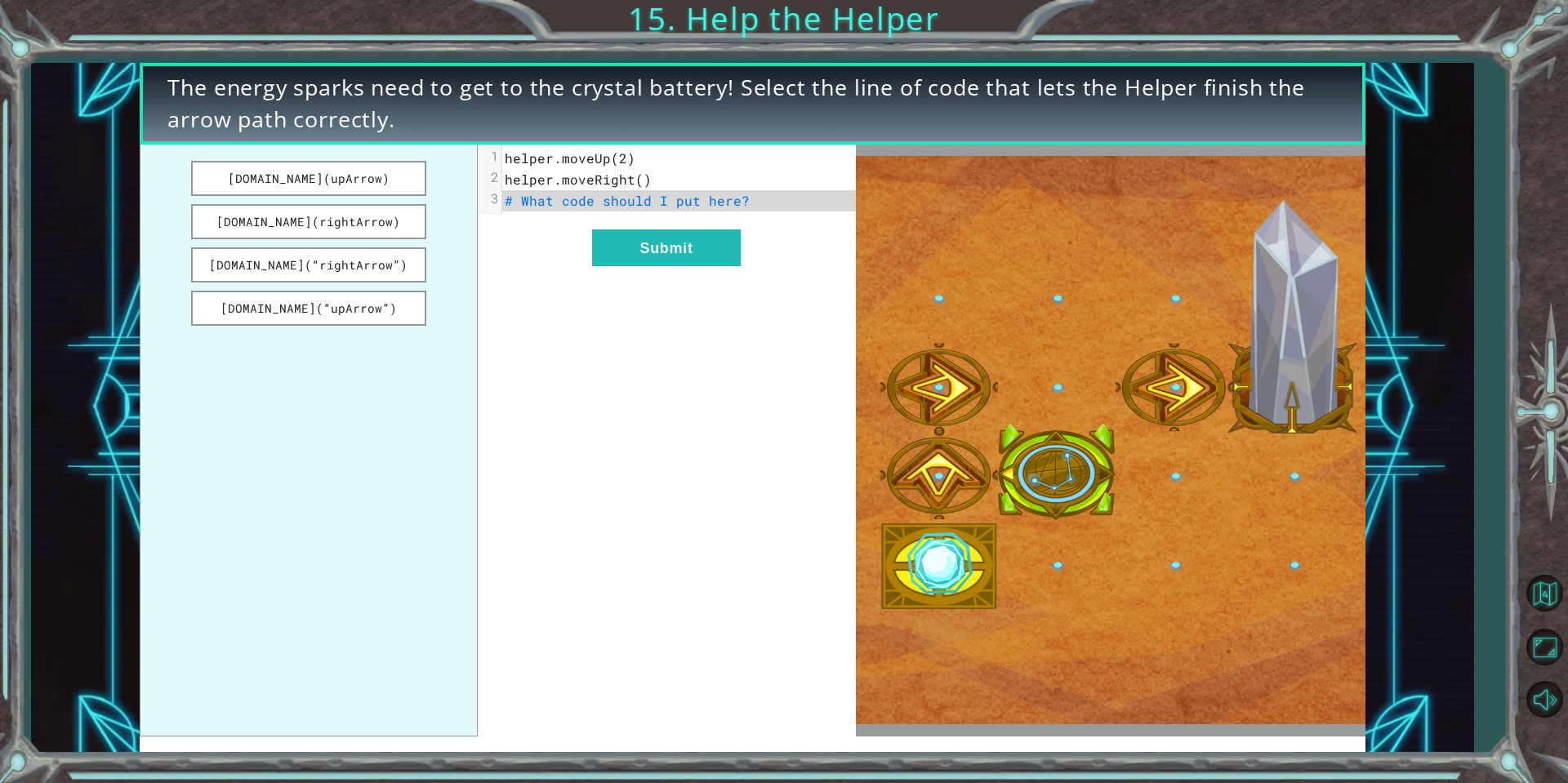
drag, startPoint x: 389, startPoint y: 265, endPoint x: 499, endPoint y: 293, distance: 113.5
click at [450, 284] on ul "[DOMAIN_NAME](upArrow) [DOMAIN_NAME](rightArrow) [DOMAIN_NAME](“rightArrow”) [D…" at bounding box center [308, 440] width 337 height 592
click at [676, 256] on button "Submit" at bounding box center [666, 248] width 149 height 37
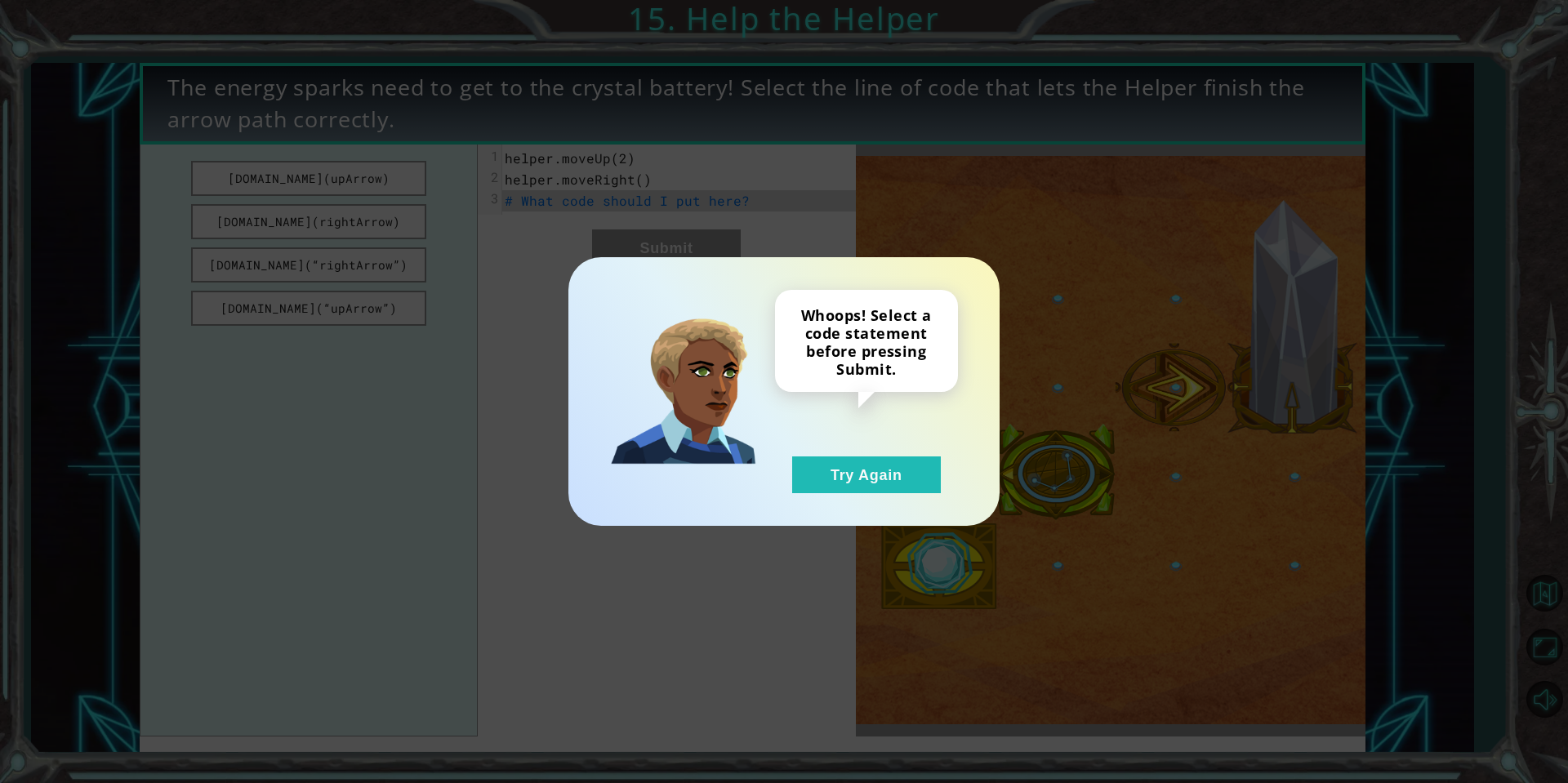
drag, startPoint x: 849, startPoint y: 474, endPoint x: 693, endPoint y: 388, distance: 178.1
click at [844, 474] on button "Try Again" at bounding box center [866, 475] width 149 height 37
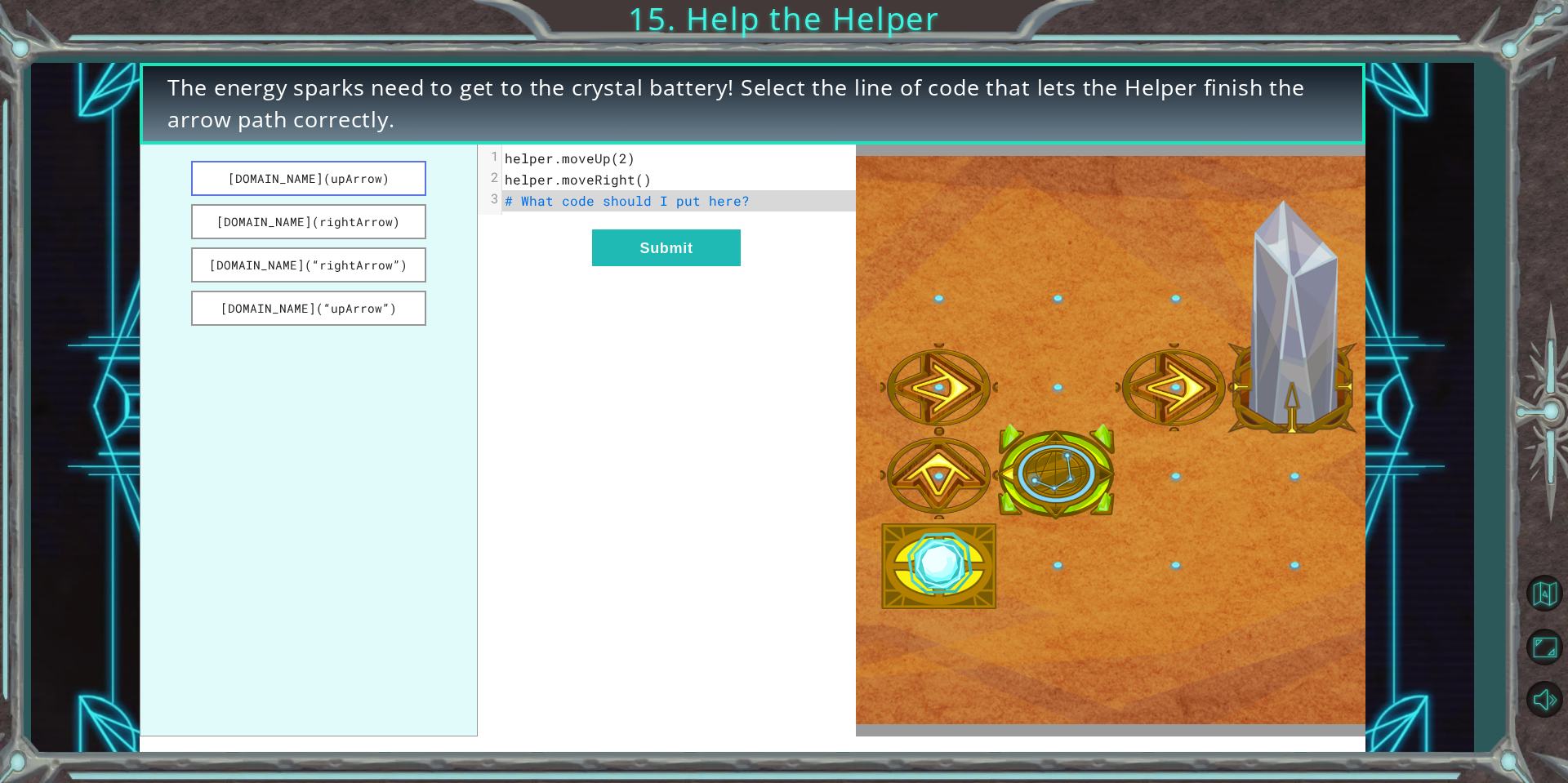
click at [363, 190] on button "[DOMAIN_NAME](upArrow)" at bounding box center [309, 179] width 235 height 35
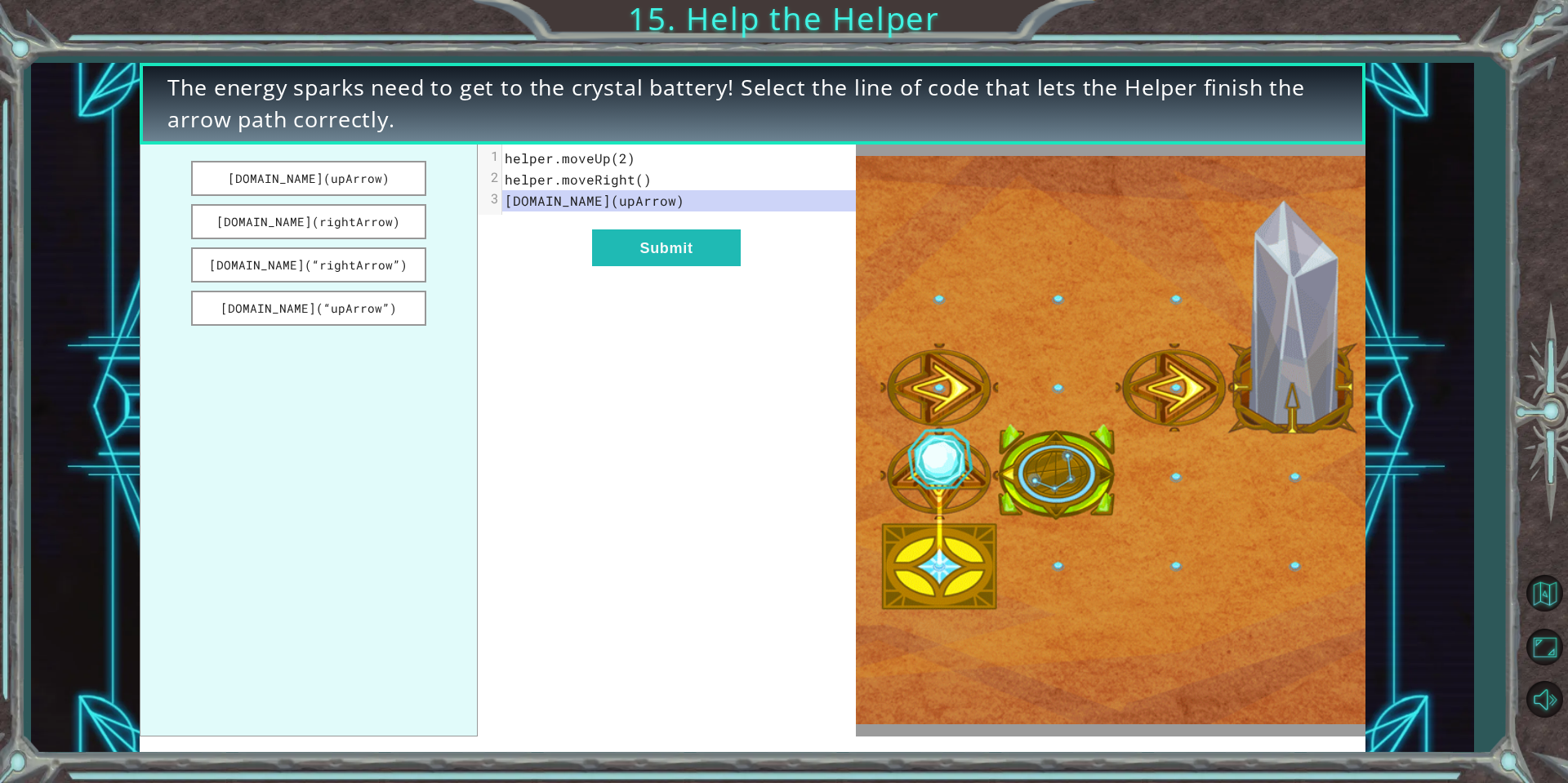
click at [680, 273] on div "xxxxxxxxxx 3 1 helper.moveUp(2) 2 helper.moveRight() 3 [DOMAIN_NAME](upArrow) S…" at bounding box center [666, 440] width 378 height 592
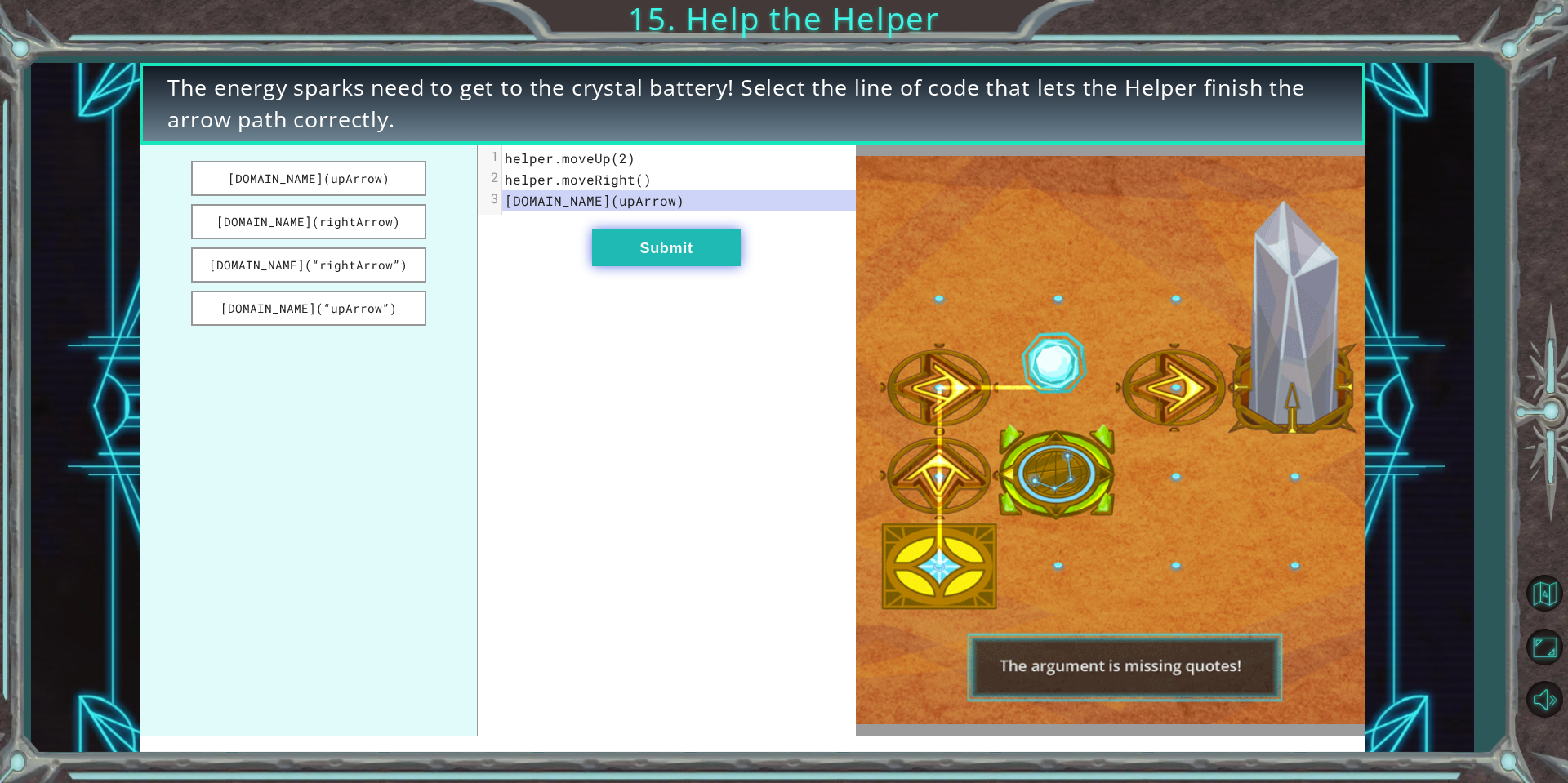
click at [668, 246] on button "Submit" at bounding box center [666, 248] width 149 height 37
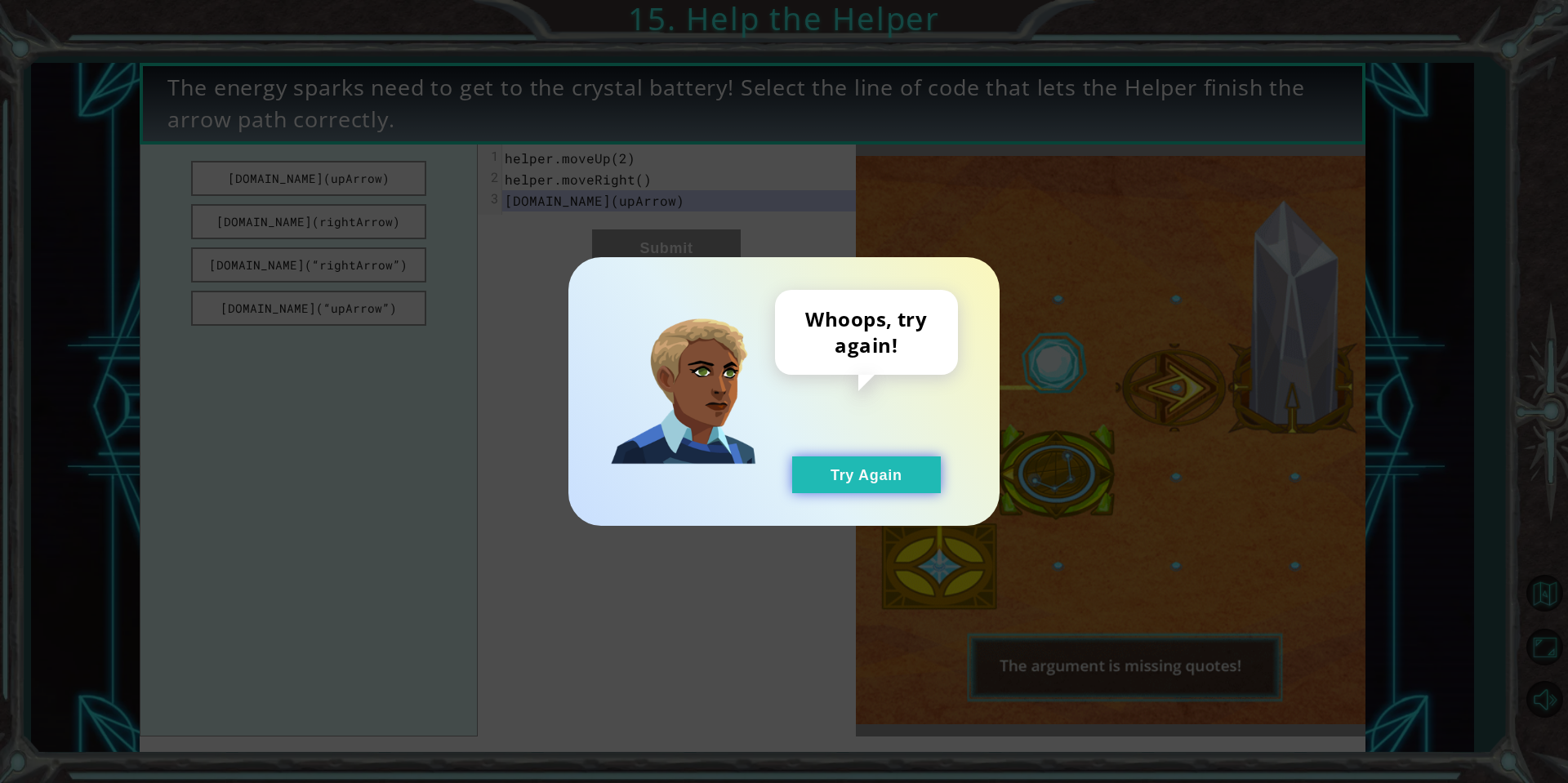
click at [850, 478] on button "Try Again" at bounding box center [866, 475] width 149 height 37
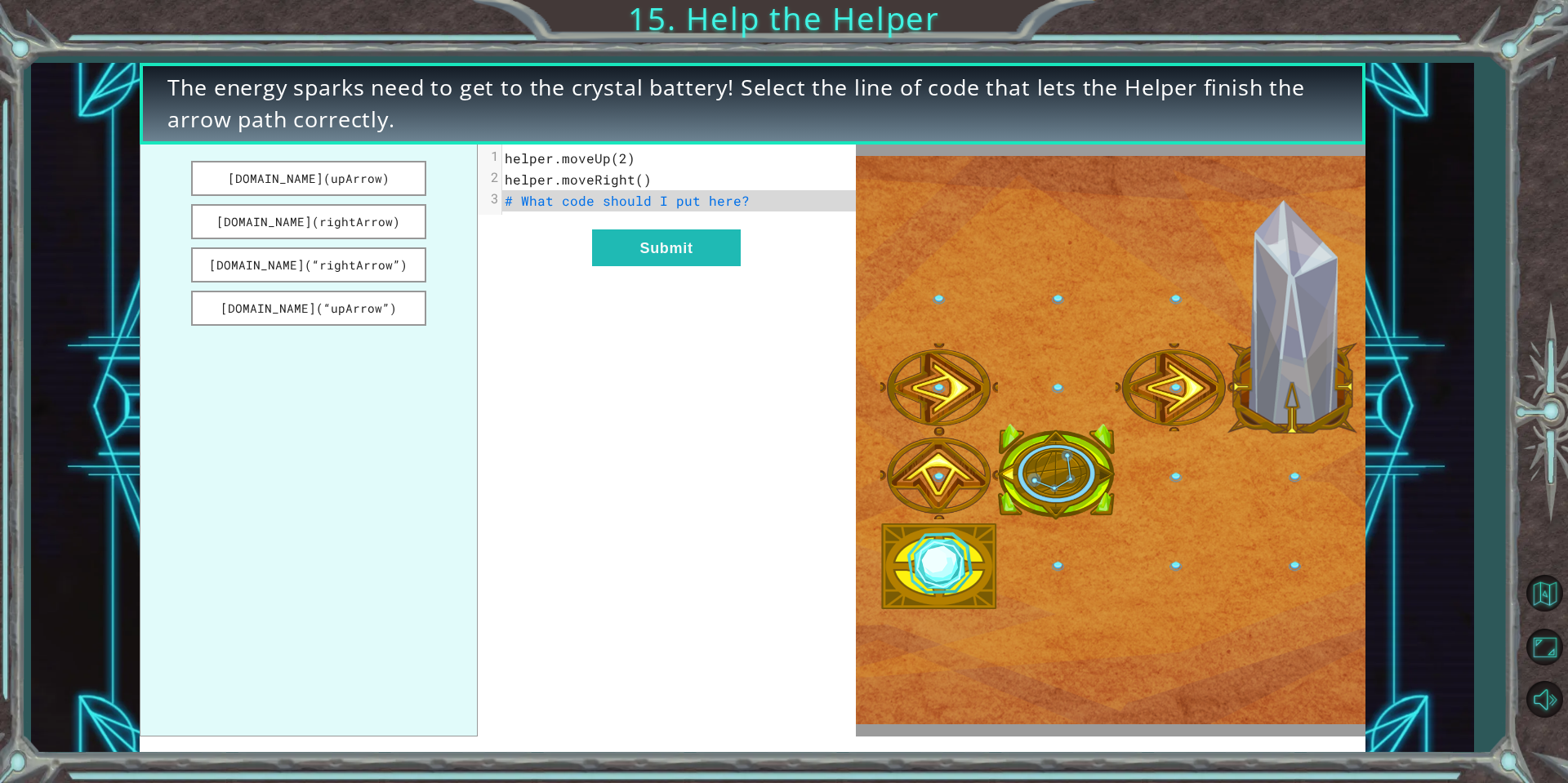
drag, startPoint x: 350, startPoint y: 221, endPoint x: 399, endPoint y: 238, distance: 51.9
click at [355, 219] on button "[DOMAIN_NAME](rightArrow)" at bounding box center [309, 222] width 235 height 35
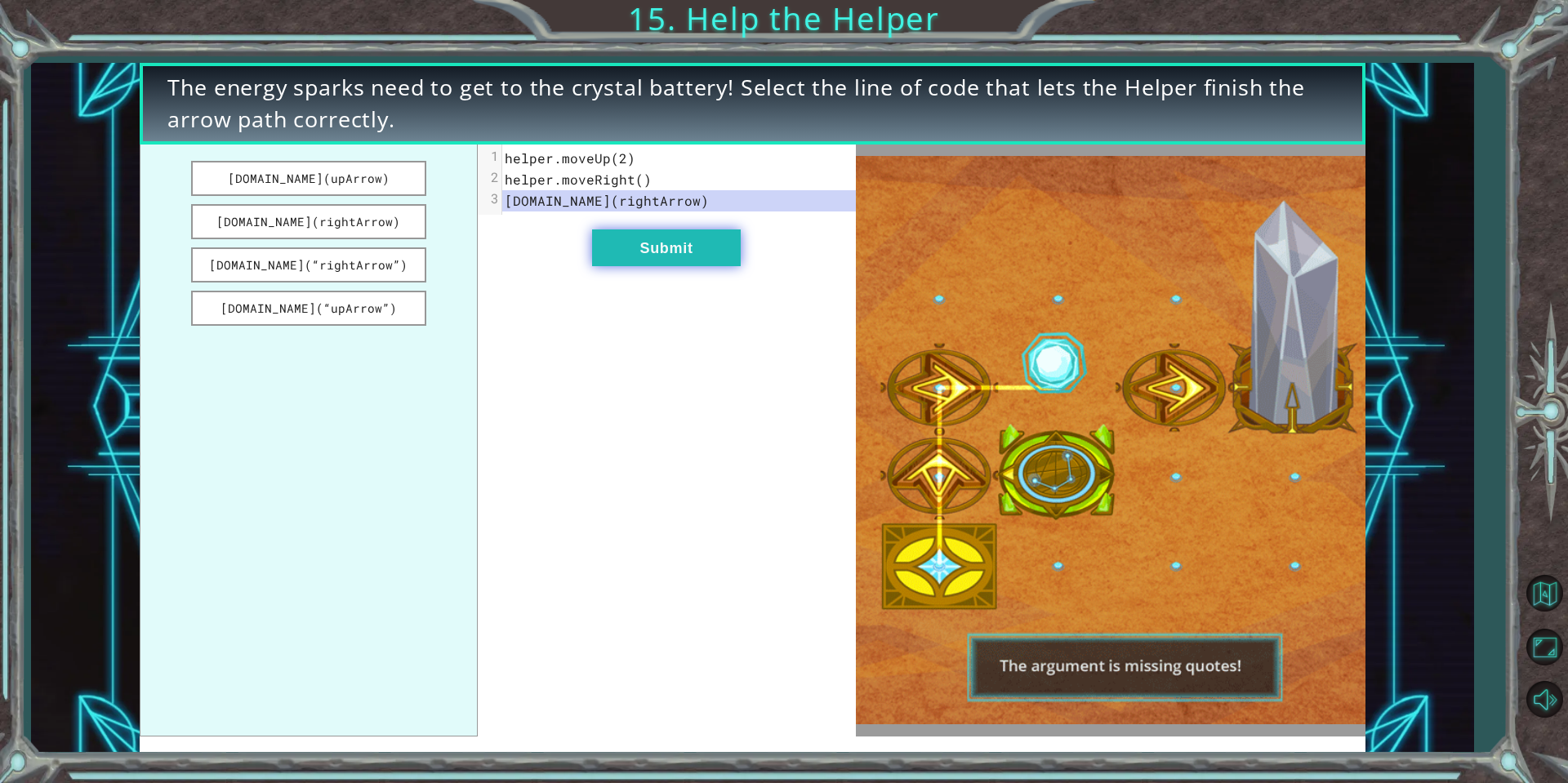
click at [627, 249] on button "Submit" at bounding box center [666, 248] width 149 height 37
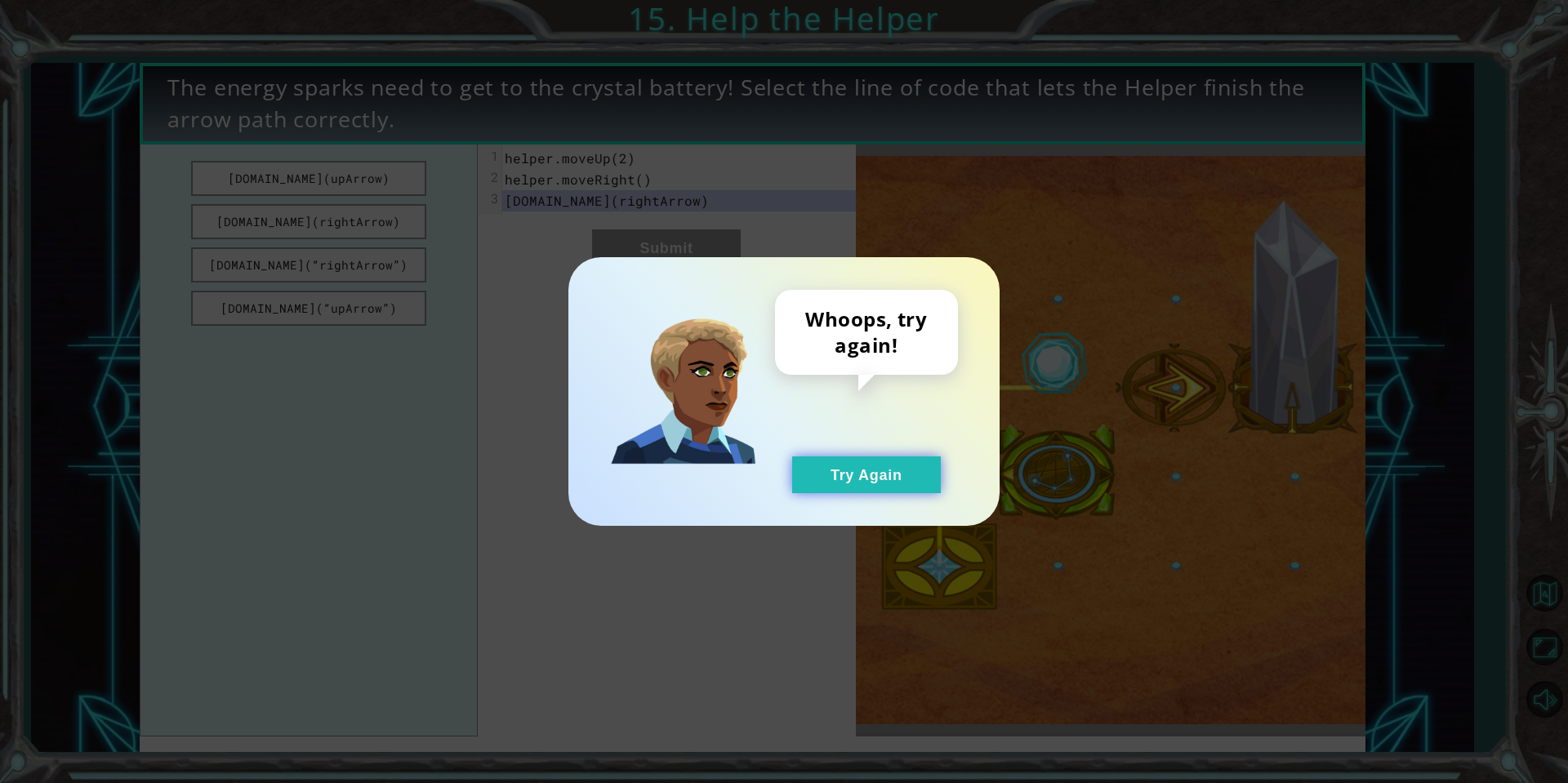
click at [842, 481] on button "Try Again" at bounding box center [866, 475] width 149 height 37
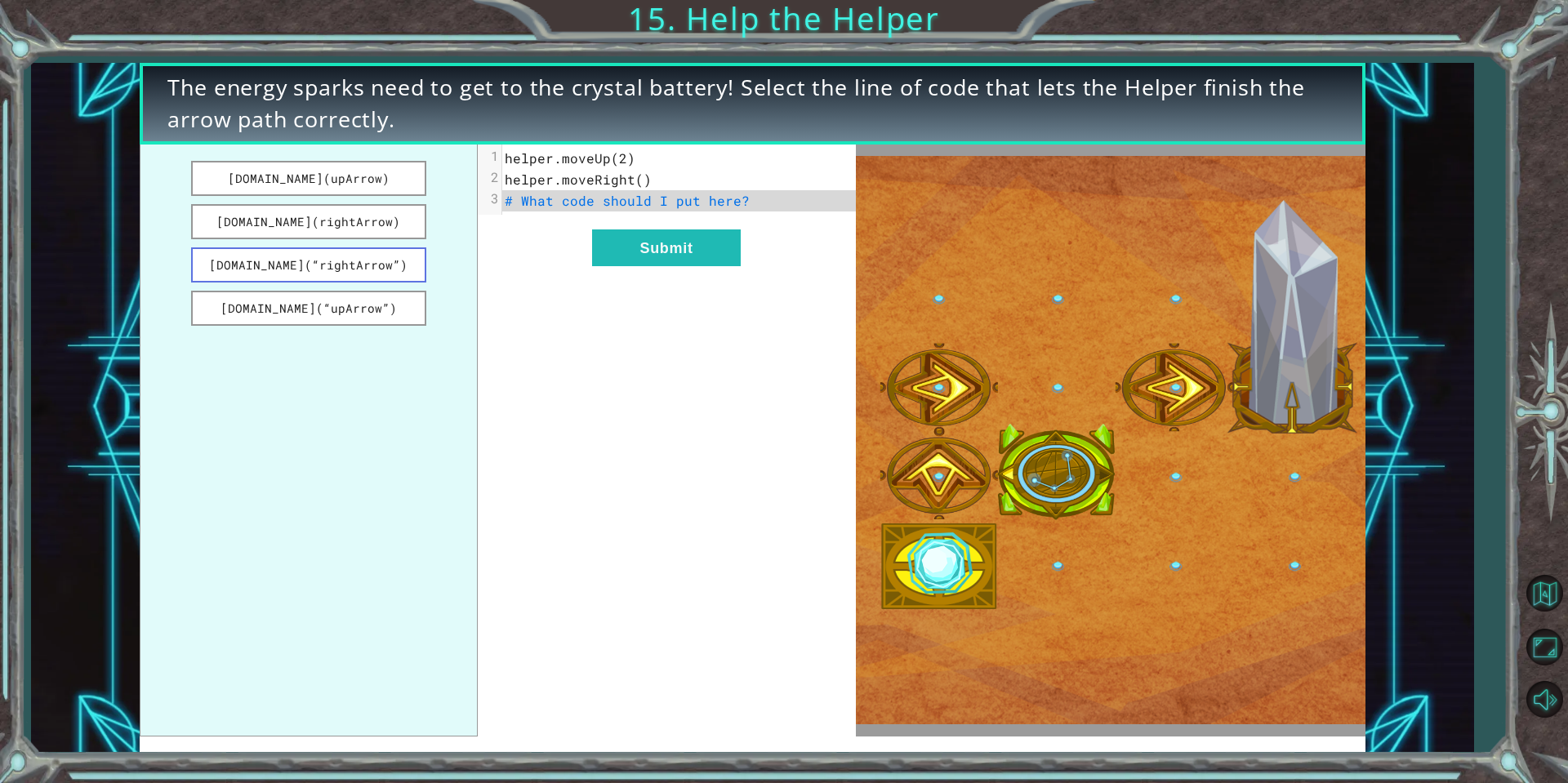
click at [382, 275] on button "[DOMAIN_NAME](“rightArrow”)" at bounding box center [309, 265] width 235 height 35
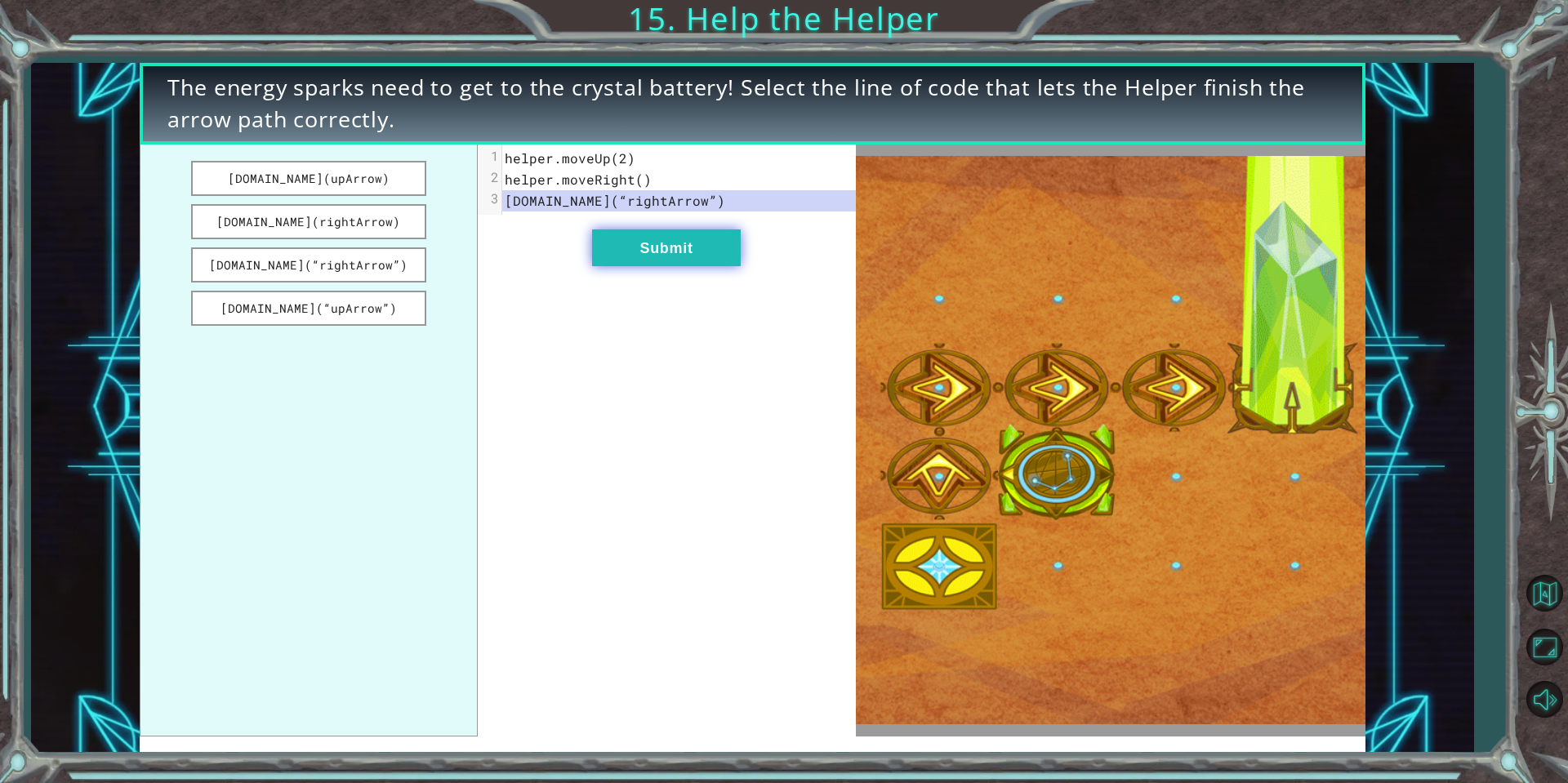
click at [627, 234] on button "Submit" at bounding box center [666, 248] width 149 height 37
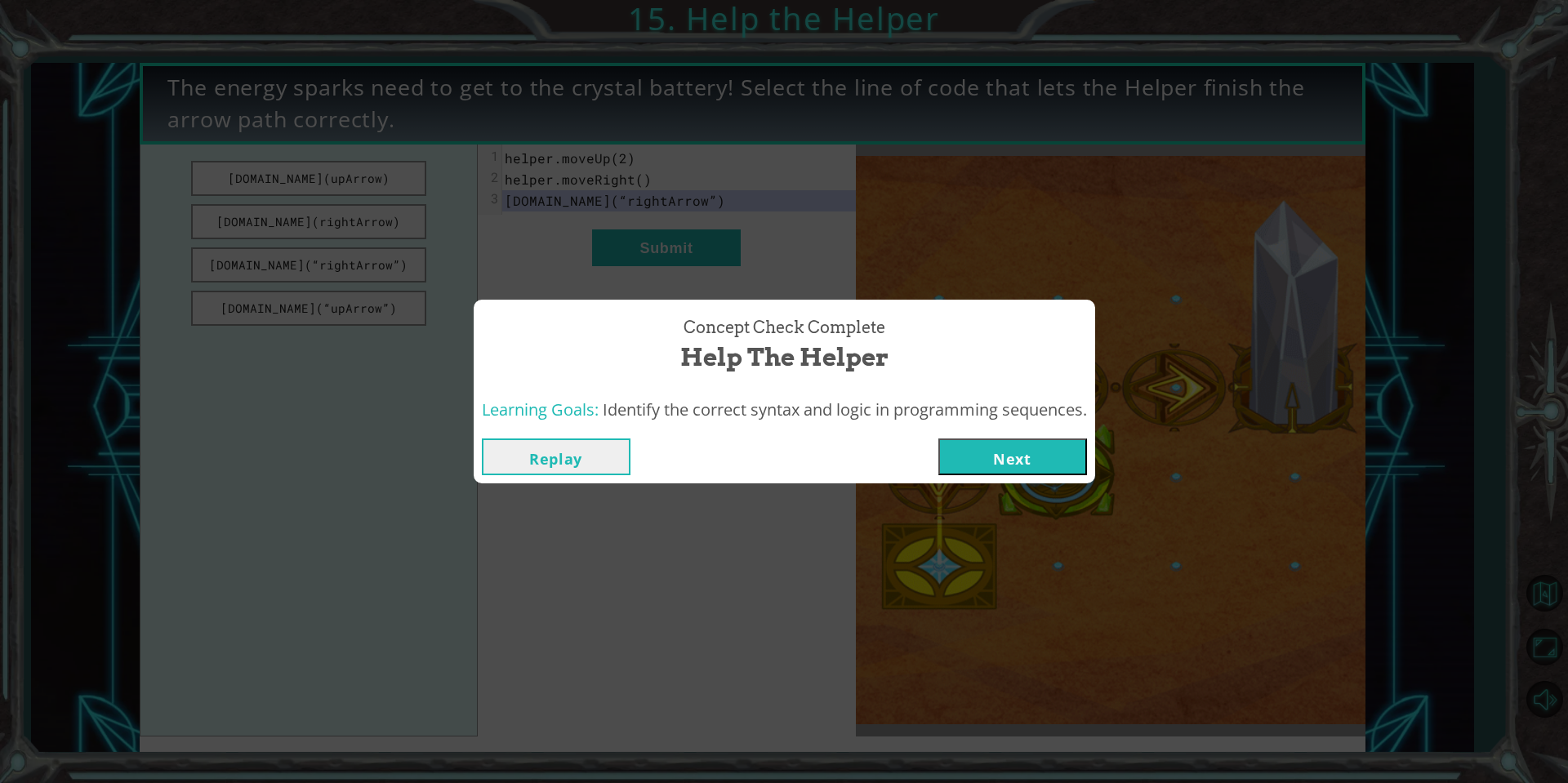
click at [1017, 455] on button "Next" at bounding box center [1012, 457] width 149 height 37
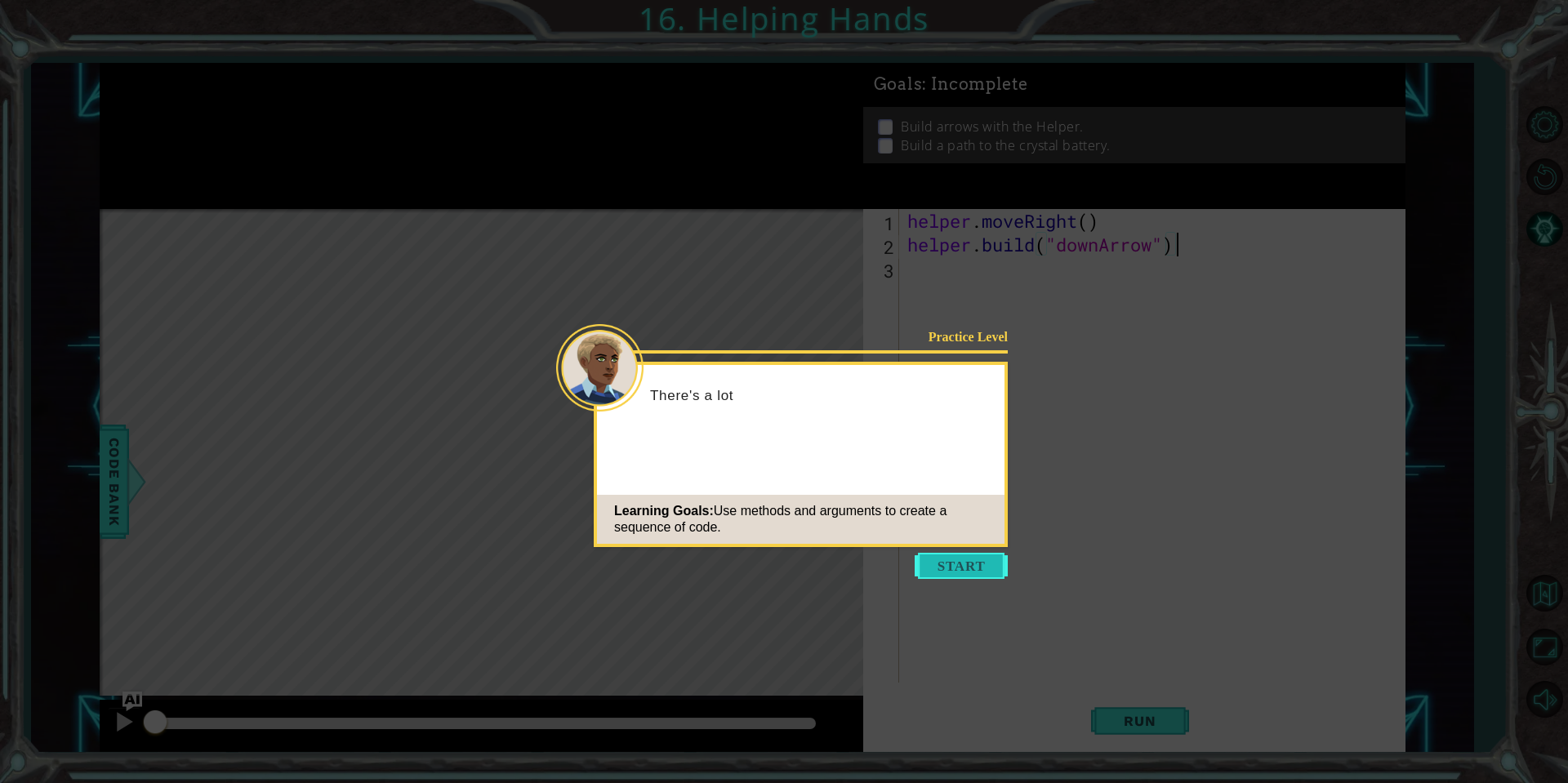
click at [973, 566] on button "Start" at bounding box center [961, 566] width 93 height 27
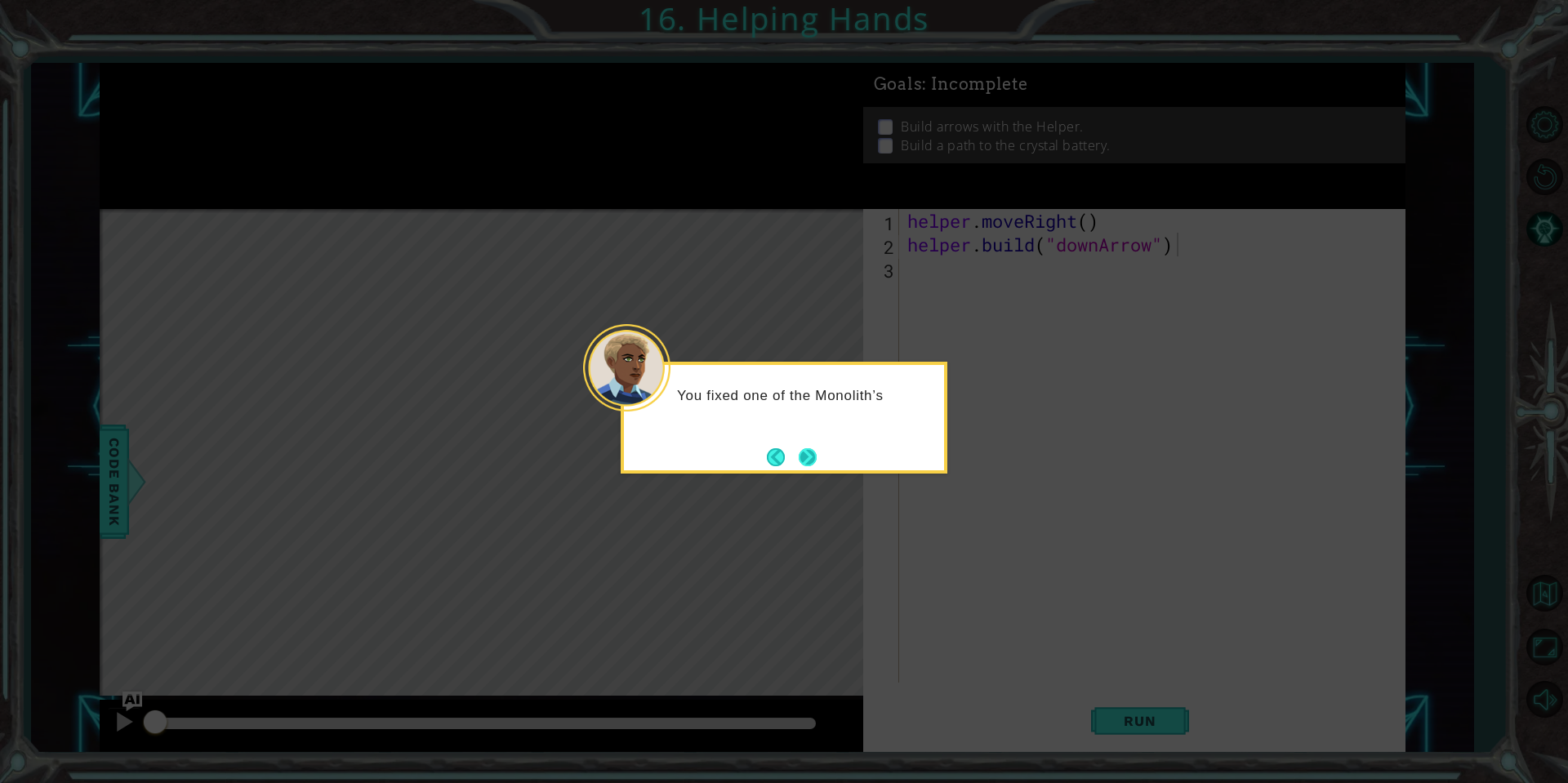
click at [812, 459] on button "Next" at bounding box center [808, 457] width 26 height 26
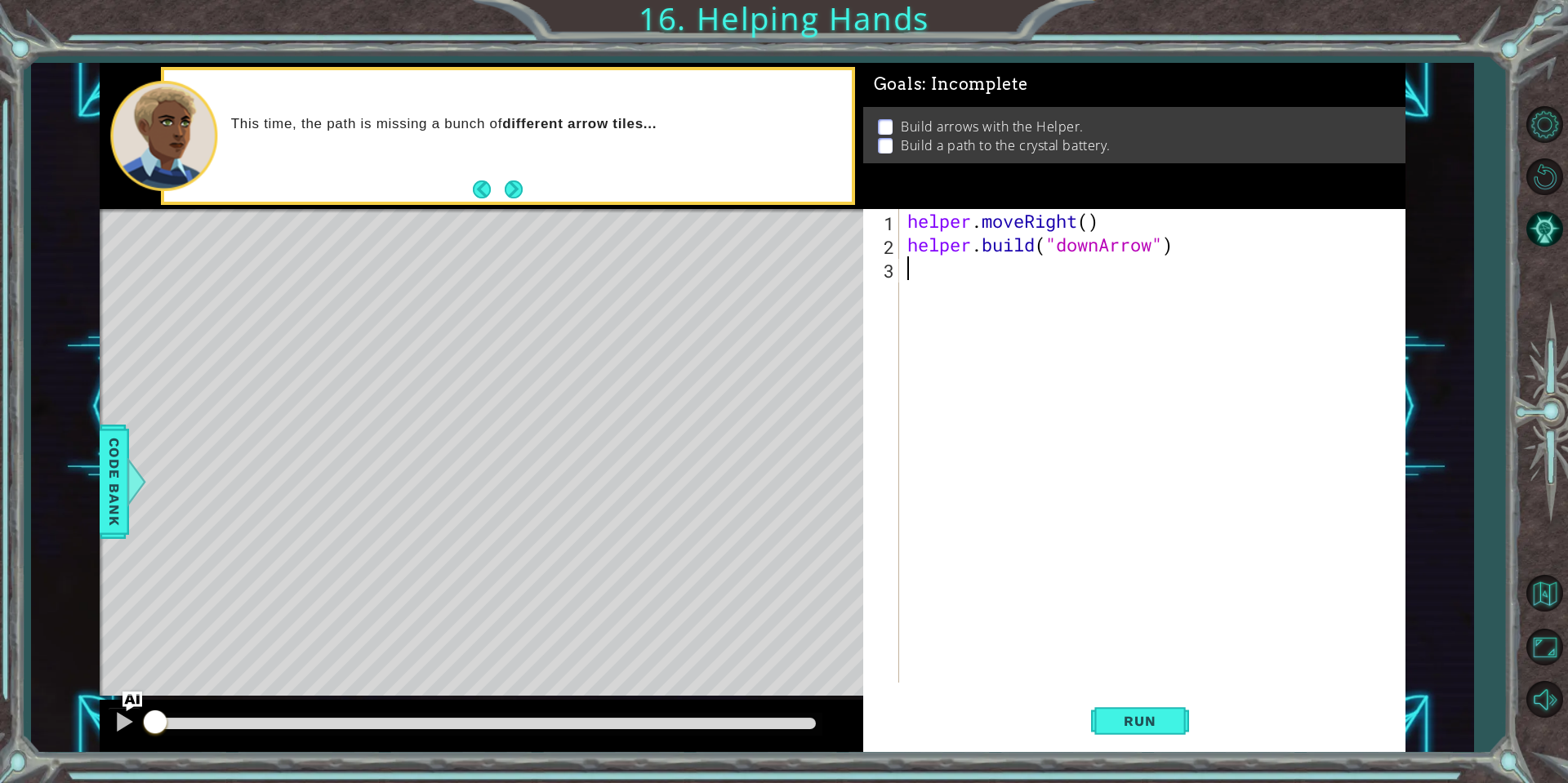
click at [940, 275] on div "helper . moveRight ( ) helper . build ( "downArrow" )" at bounding box center [1157, 469] width 504 height 521
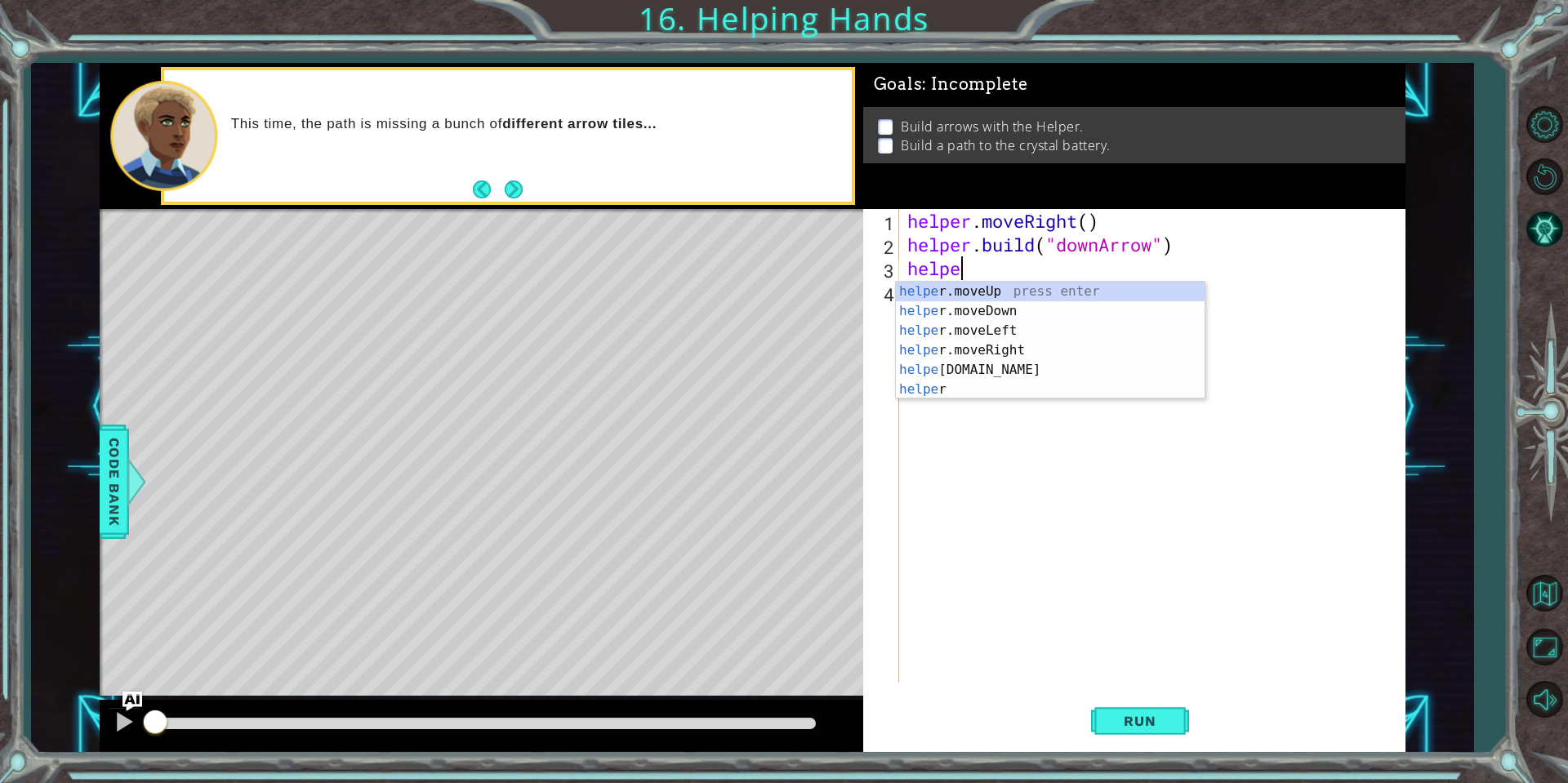
scroll to position [0, 2]
click at [995, 312] on div "helpe [PERSON_NAME]moveUp press enter helpe [PERSON_NAME]moveDown press enter h…" at bounding box center [1049, 359] width 309 height 157
type textarea "helper.moveDown(1)"
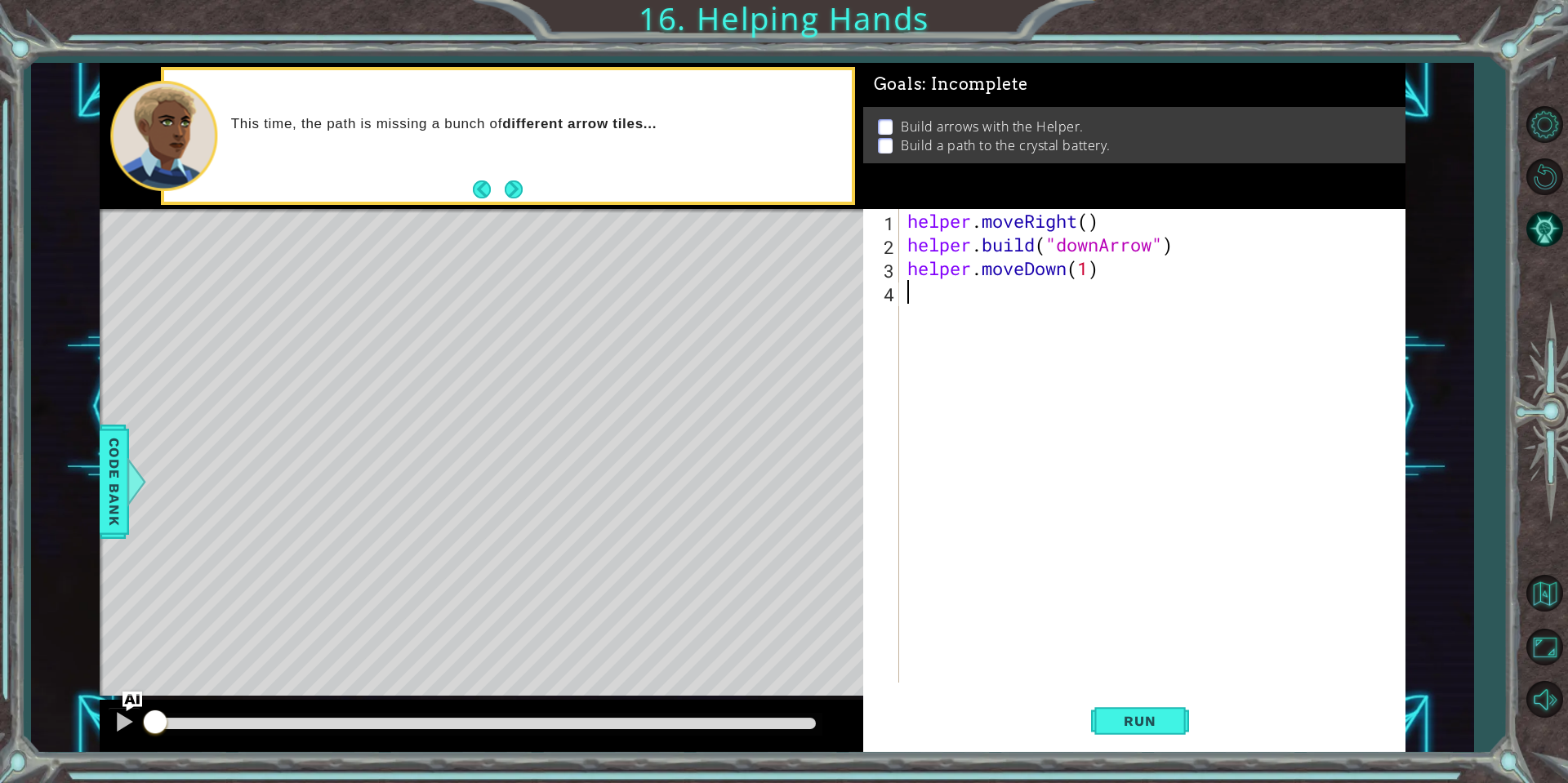
click at [995, 311] on div "helper . moveRight ( ) helper . build ( "downArrow" ) helper . moveDown ( 1 )" at bounding box center [1157, 469] width 504 height 521
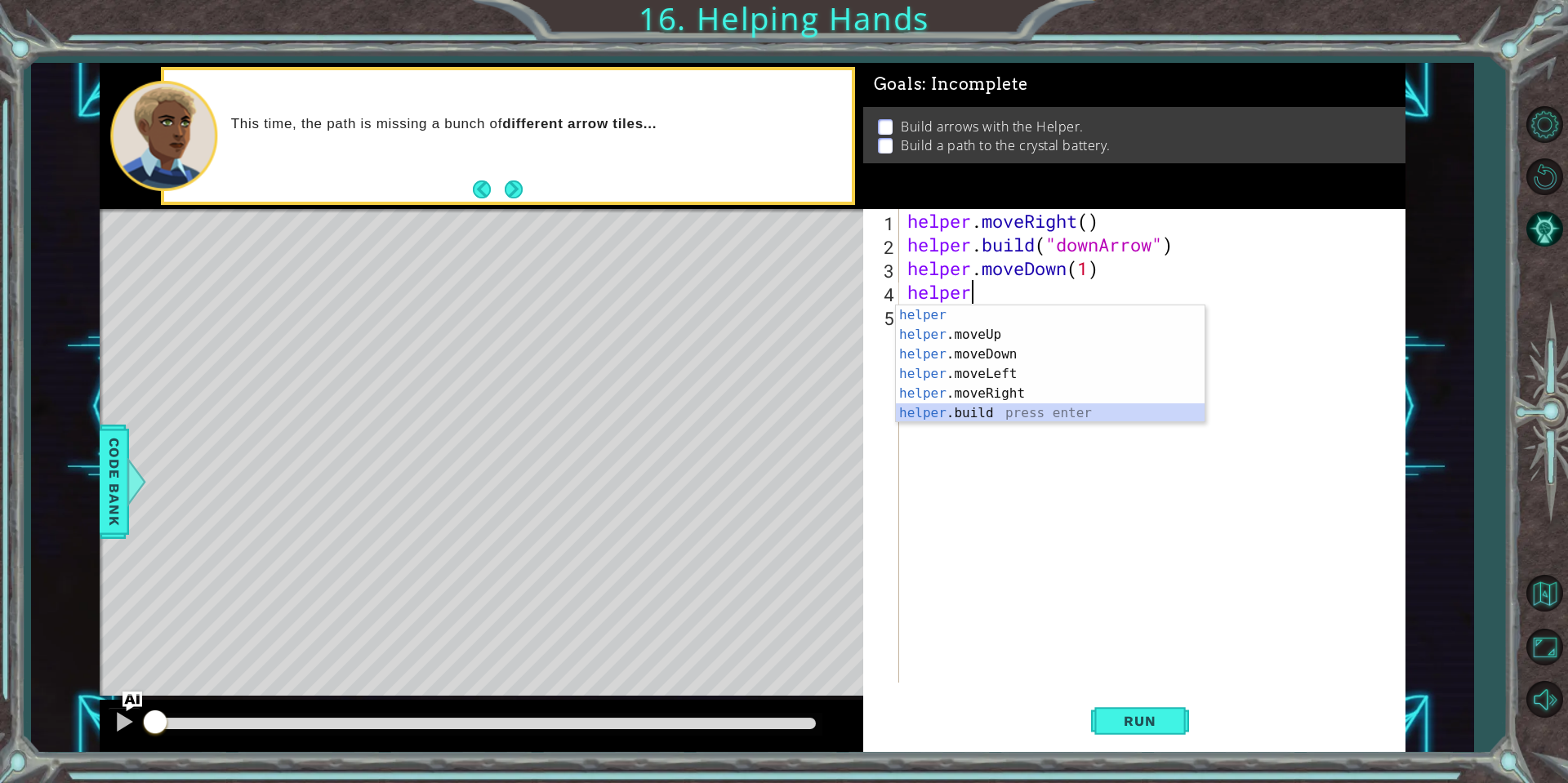
click at [1034, 418] on div "helper press enter helper .moveUp press enter helper .moveDown press enter help…" at bounding box center [1049, 383] width 309 height 157
type textarea "[DOMAIN_NAME]("rightArrow")"
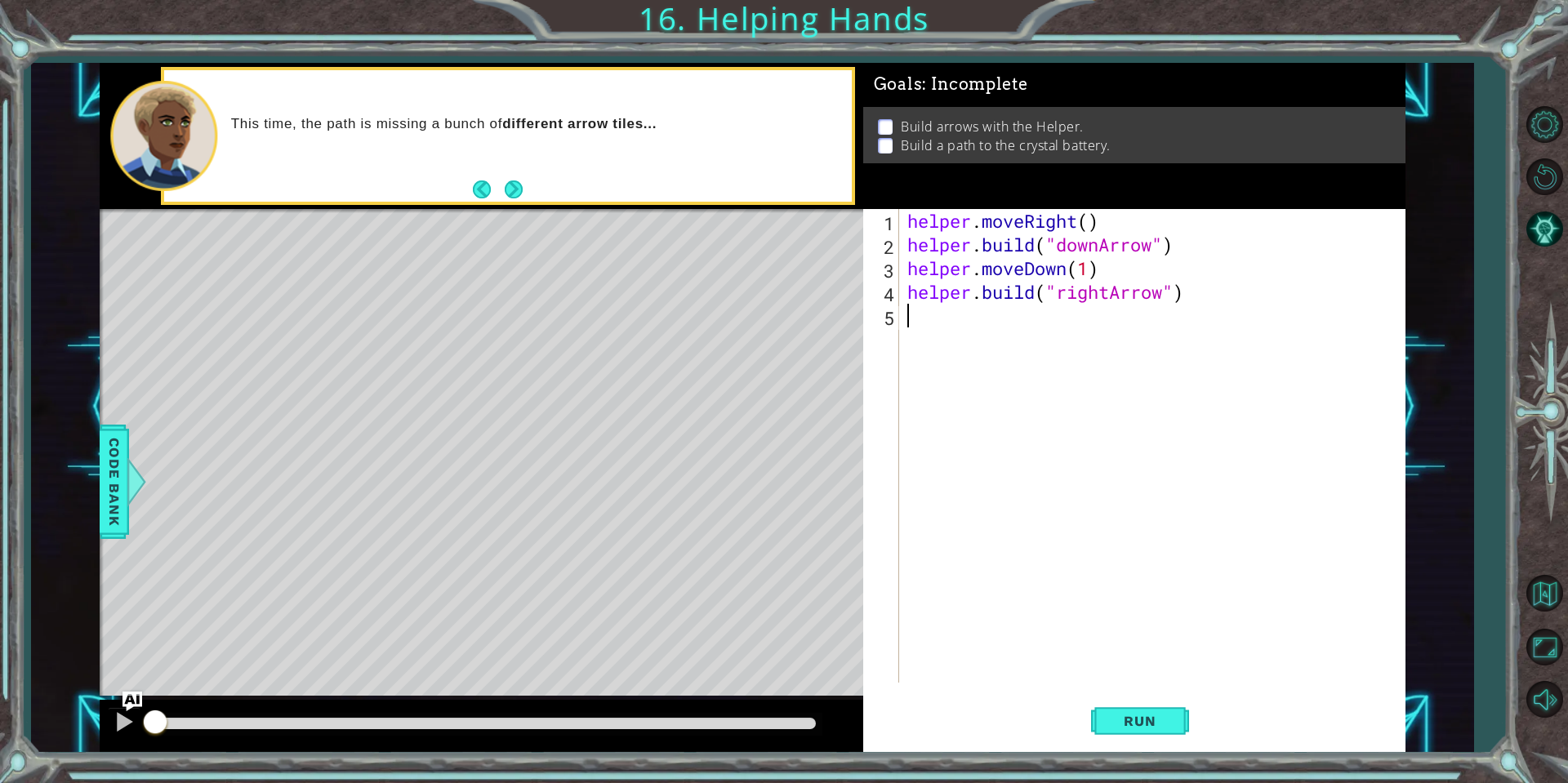
click at [972, 306] on div "helper . moveRight ( ) helper . build ( "downArrow" ) helper . moveDown ( 1 ) h…" at bounding box center [1157, 469] width 504 height 521
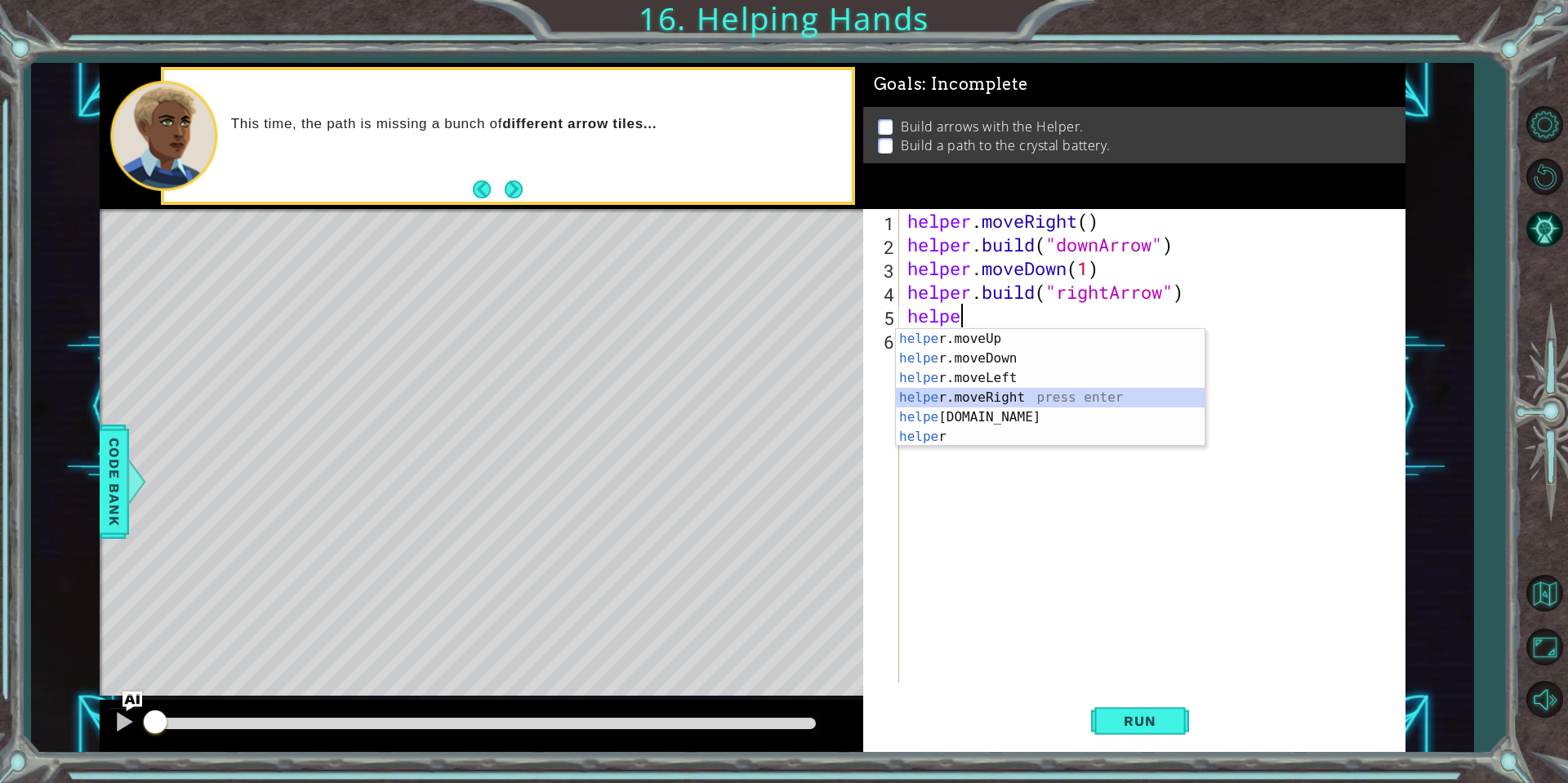
click at [1012, 392] on div "helpe [PERSON_NAME]moveUp press enter helpe [PERSON_NAME]moveDown press enter h…" at bounding box center [1049, 407] width 309 height 157
type textarea "helper.moveRight(1)"
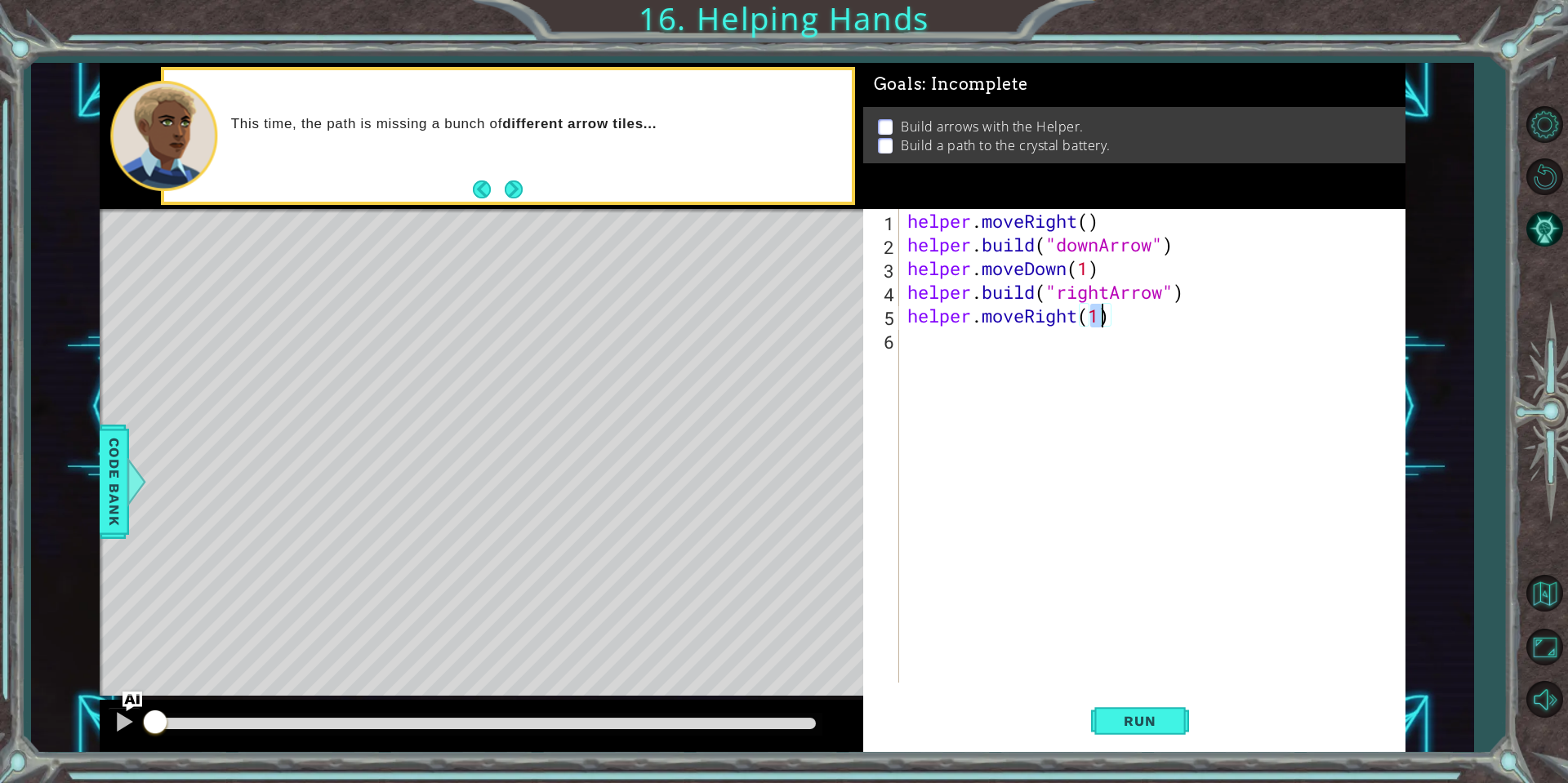
click at [978, 344] on div "helper . moveRight ( ) helper . build ( "downArrow" ) helper . moveDown ( 1 ) h…" at bounding box center [1157, 469] width 504 height 521
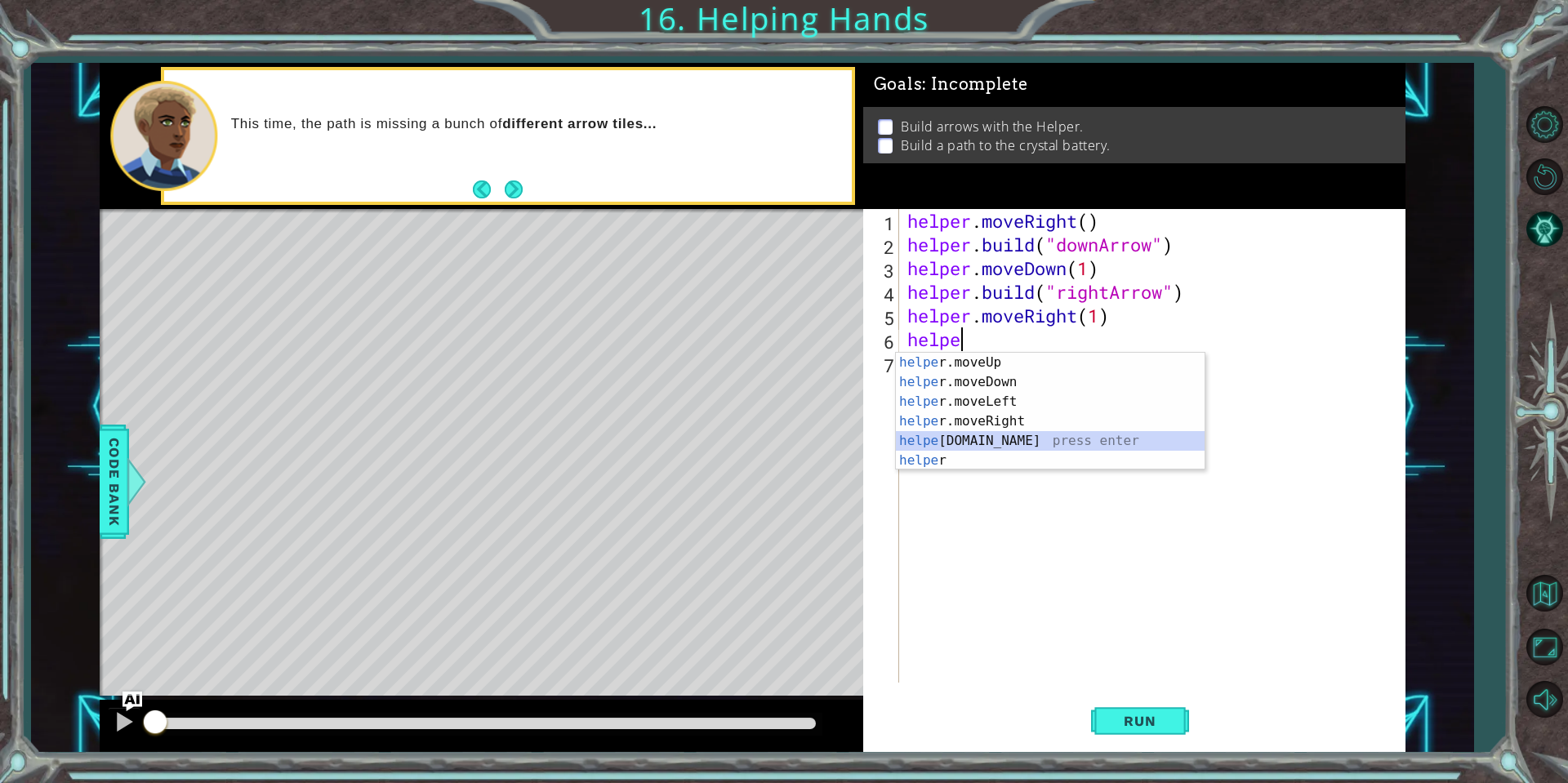
click at [1014, 445] on div "helpe [PERSON_NAME]moveUp press enter helpe [PERSON_NAME]moveDown press enter h…" at bounding box center [1049, 431] width 309 height 157
type textarea "[DOMAIN_NAME]("rightArrow")"
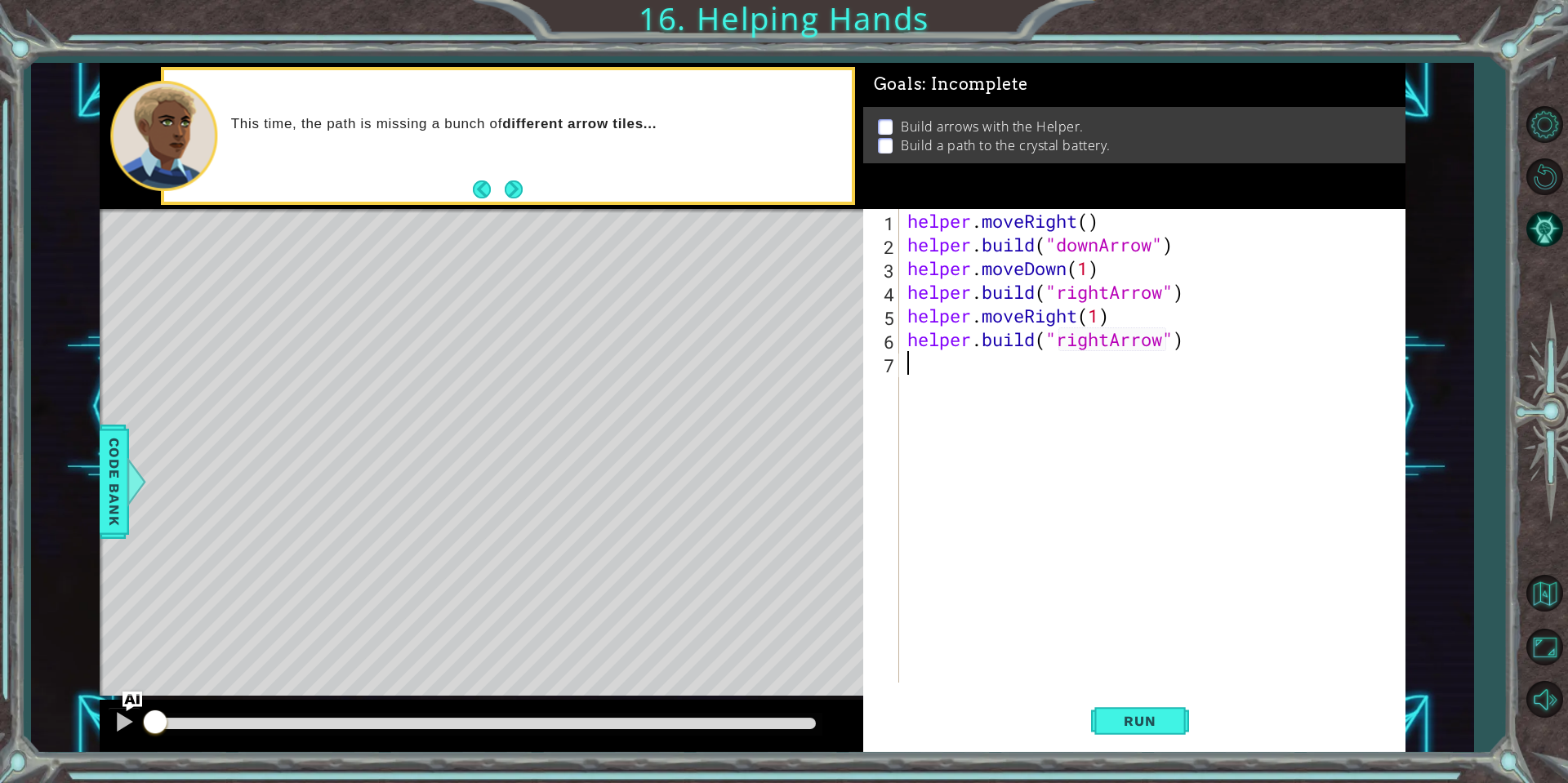
click at [981, 365] on div "helper . moveRight ( ) helper . build ( "downArrow" ) helper . moveDown ( 1 ) h…" at bounding box center [1157, 469] width 504 height 521
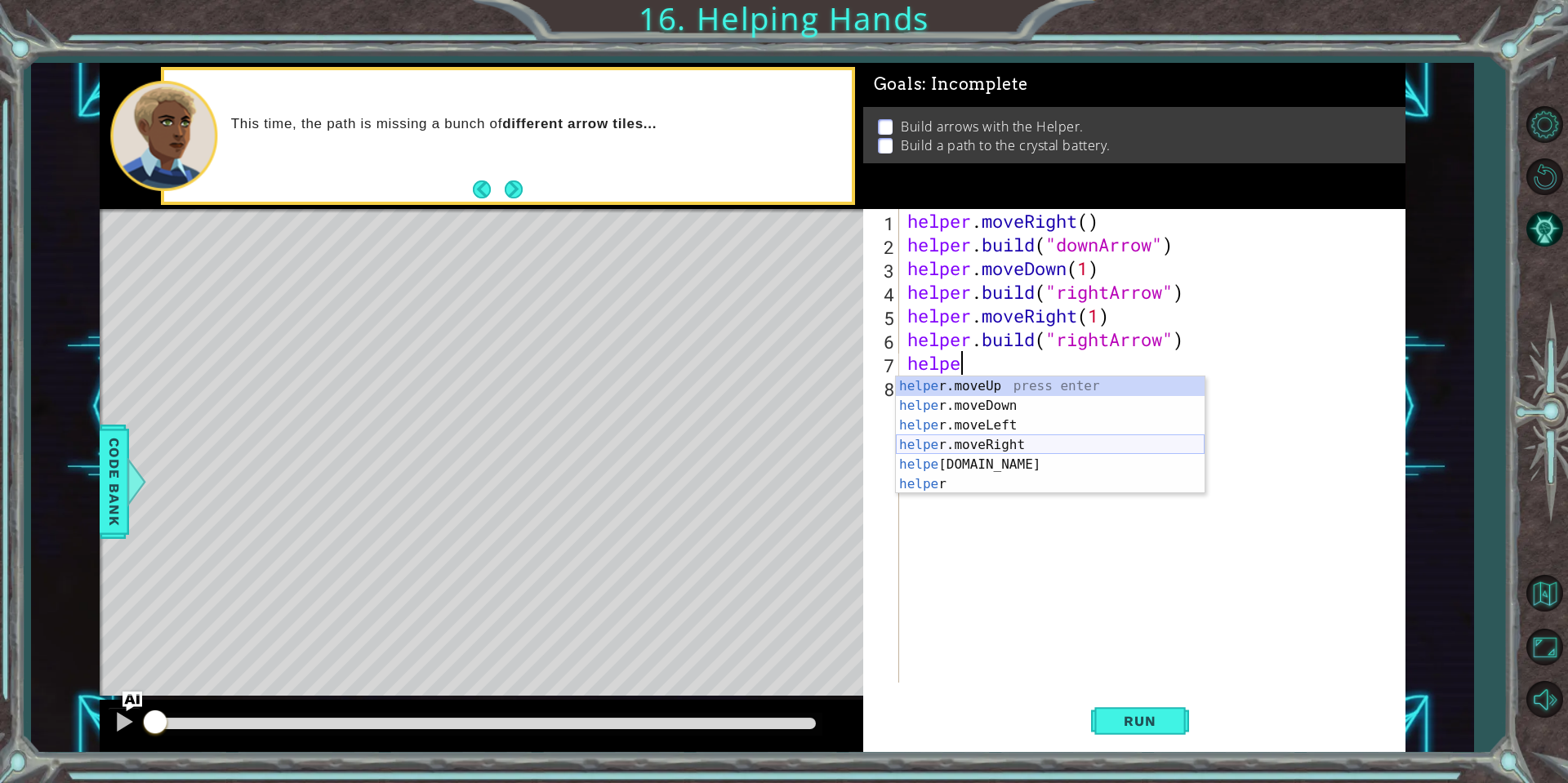
click at [1041, 446] on div "helpe [PERSON_NAME]moveUp press enter helpe [PERSON_NAME]moveDown press enter h…" at bounding box center [1049, 454] width 309 height 157
type textarea "helper.moveRight(1)"
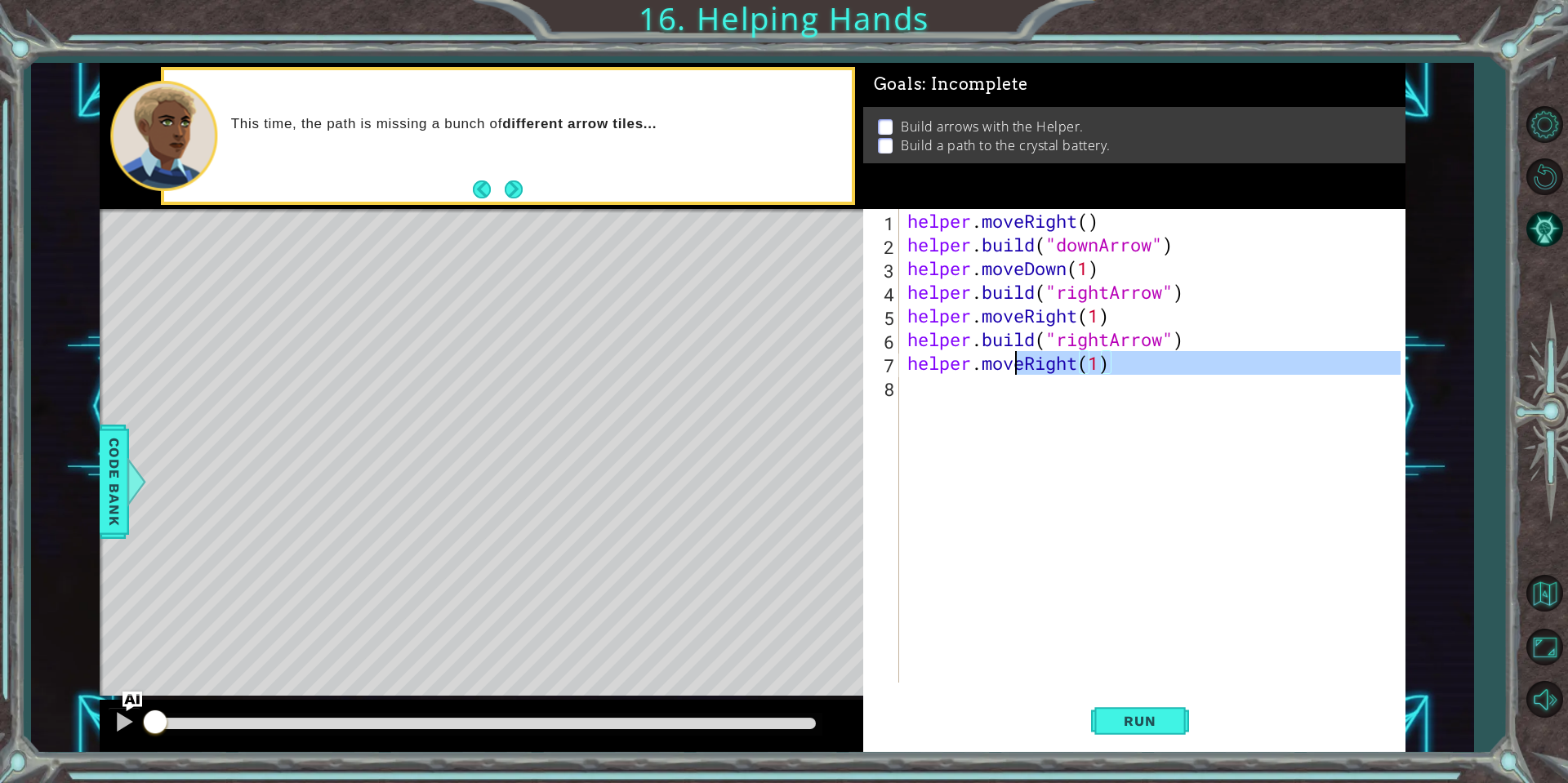
click at [1014, 406] on div "helper . moveRight ( ) helper . build ( "downArrow" ) helper . moveDown ( 1 ) h…" at bounding box center [1157, 469] width 504 height 521
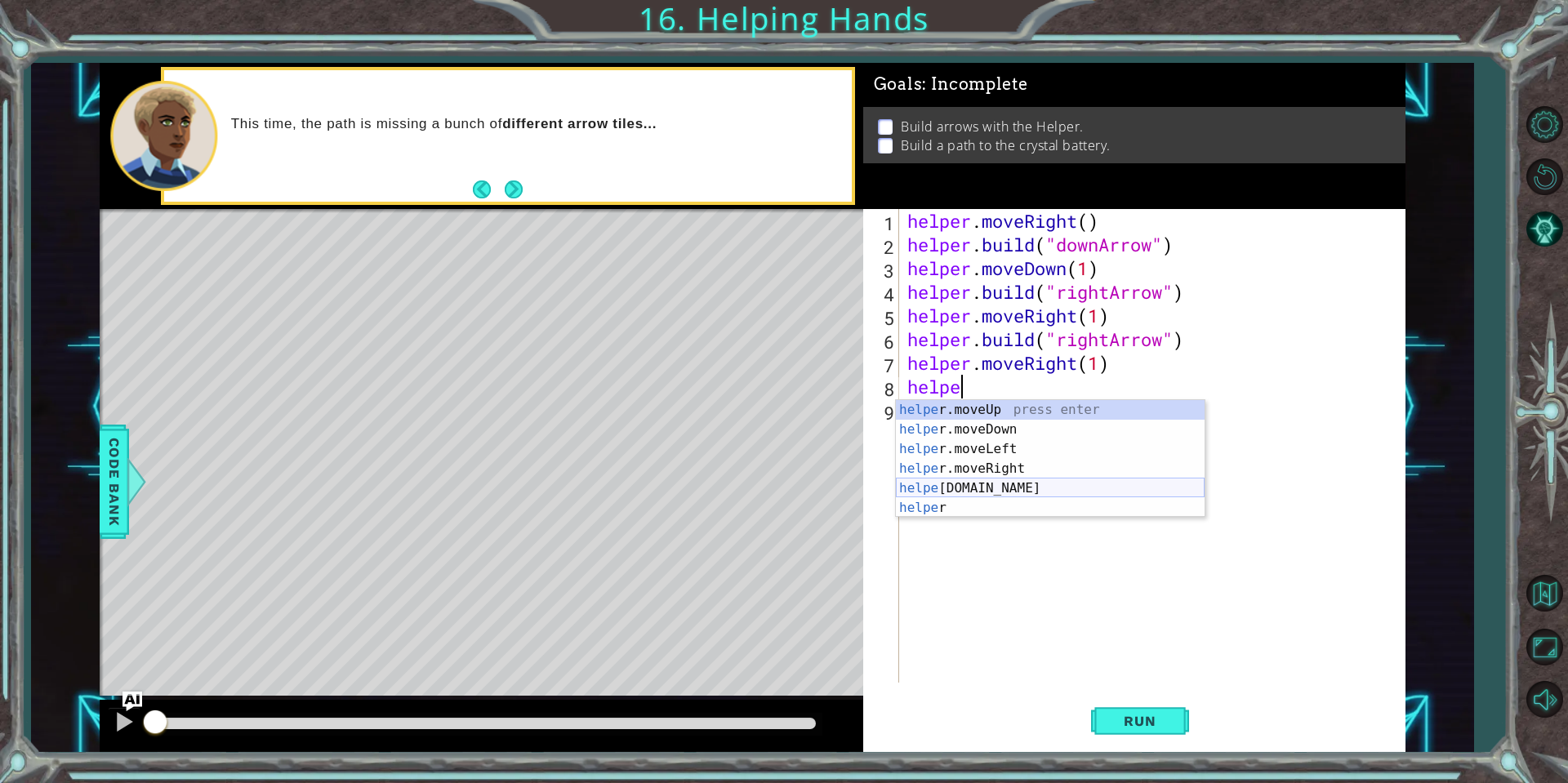
click at [993, 488] on div "helpe [PERSON_NAME]moveUp press enter helpe [PERSON_NAME]moveDown press enter h…" at bounding box center [1049, 478] width 309 height 157
type textarea "[DOMAIN_NAME]("rightArrow")"
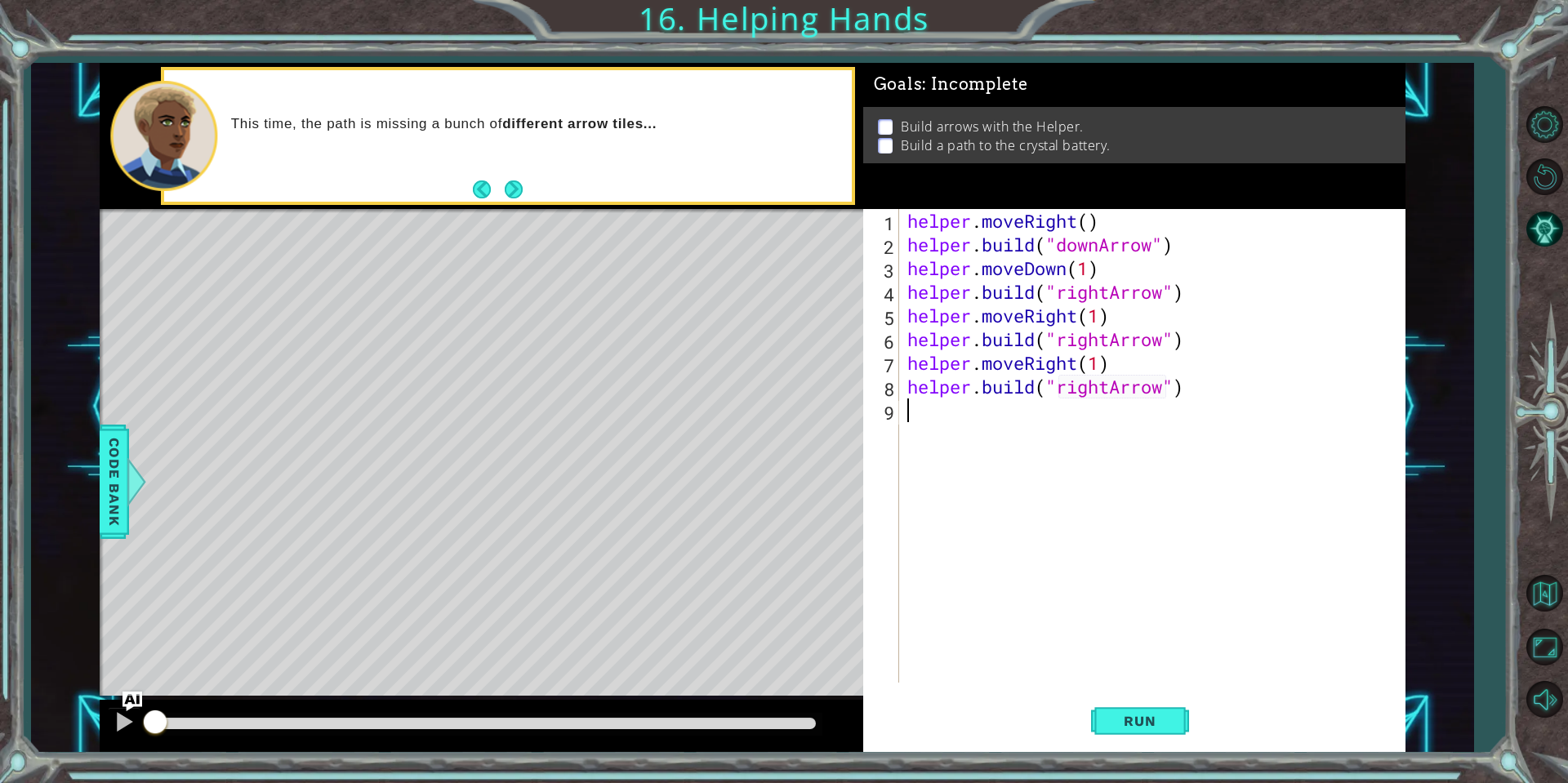
click at [1010, 443] on div "helper . moveRight ( ) helper . build ( "downArrow" ) helper . moveDown ( 1 ) h…" at bounding box center [1157, 469] width 504 height 521
click at [1113, 394] on div "helper . moveRight ( ) helper . build ( "downArrow" ) helper . moveDown ( 1 ) h…" at bounding box center [1157, 469] width 504 height 521
type textarea "[DOMAIN_NAME]("upArrow")"
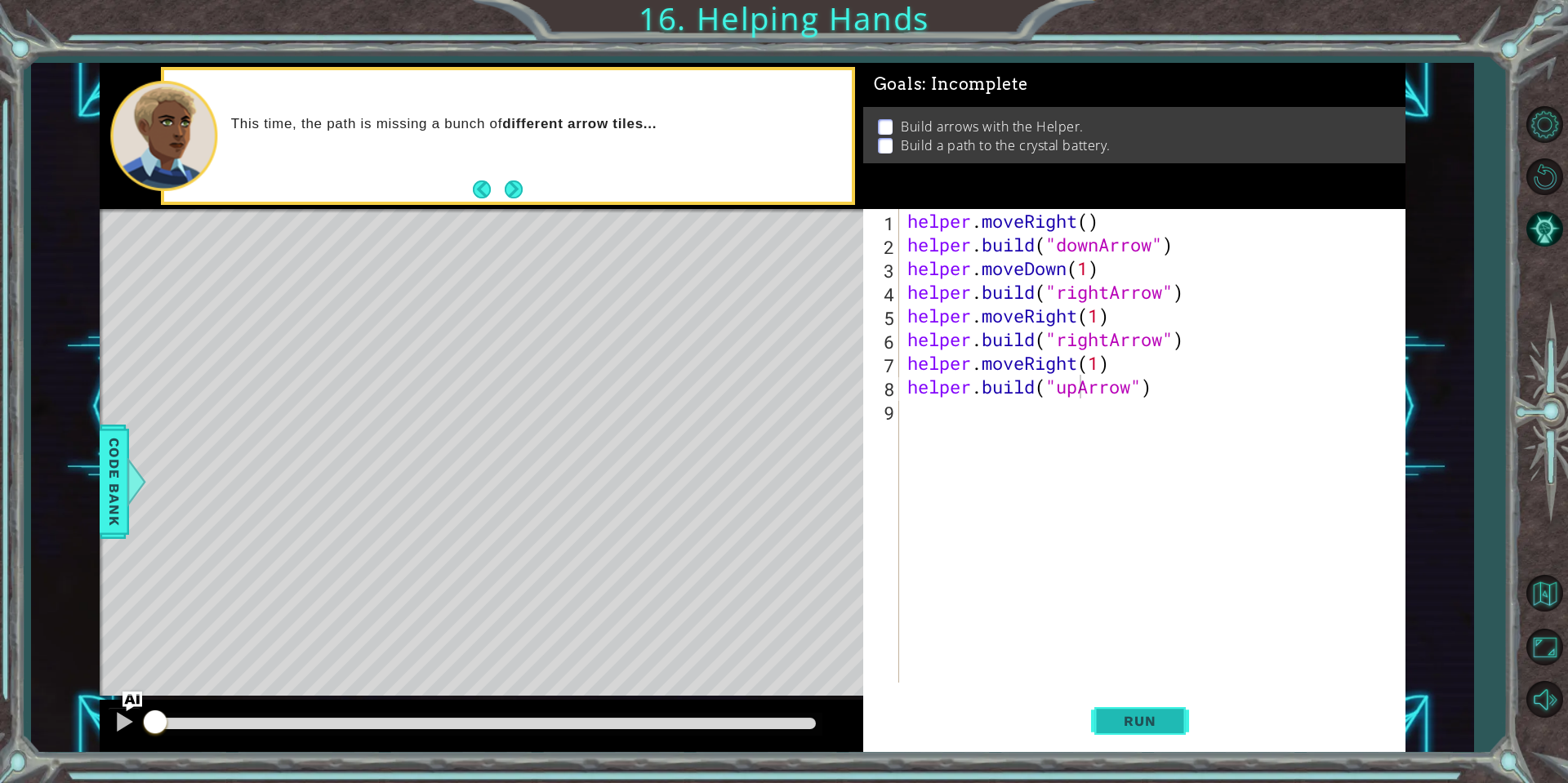
click at [1134, 732] on button "Run" at bounding box center [1140, 720] width 98 height 54
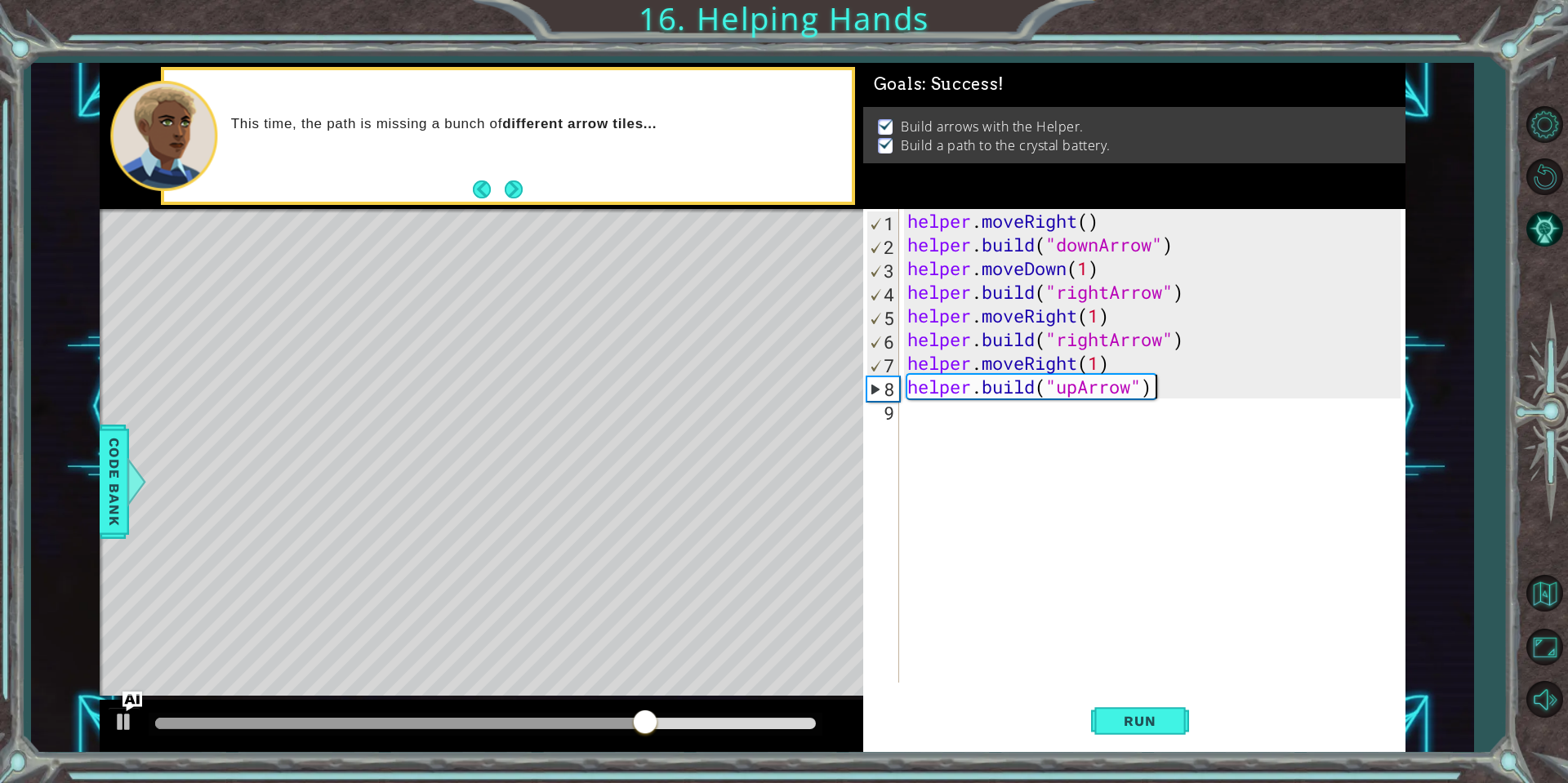
click at [1173, 392] on div "helper . moveRight ( ) helper . build ( "downArrow" ) helper . moveDown ( 1 ) h…" at bounding box center [1157, 469] width 504 height 521
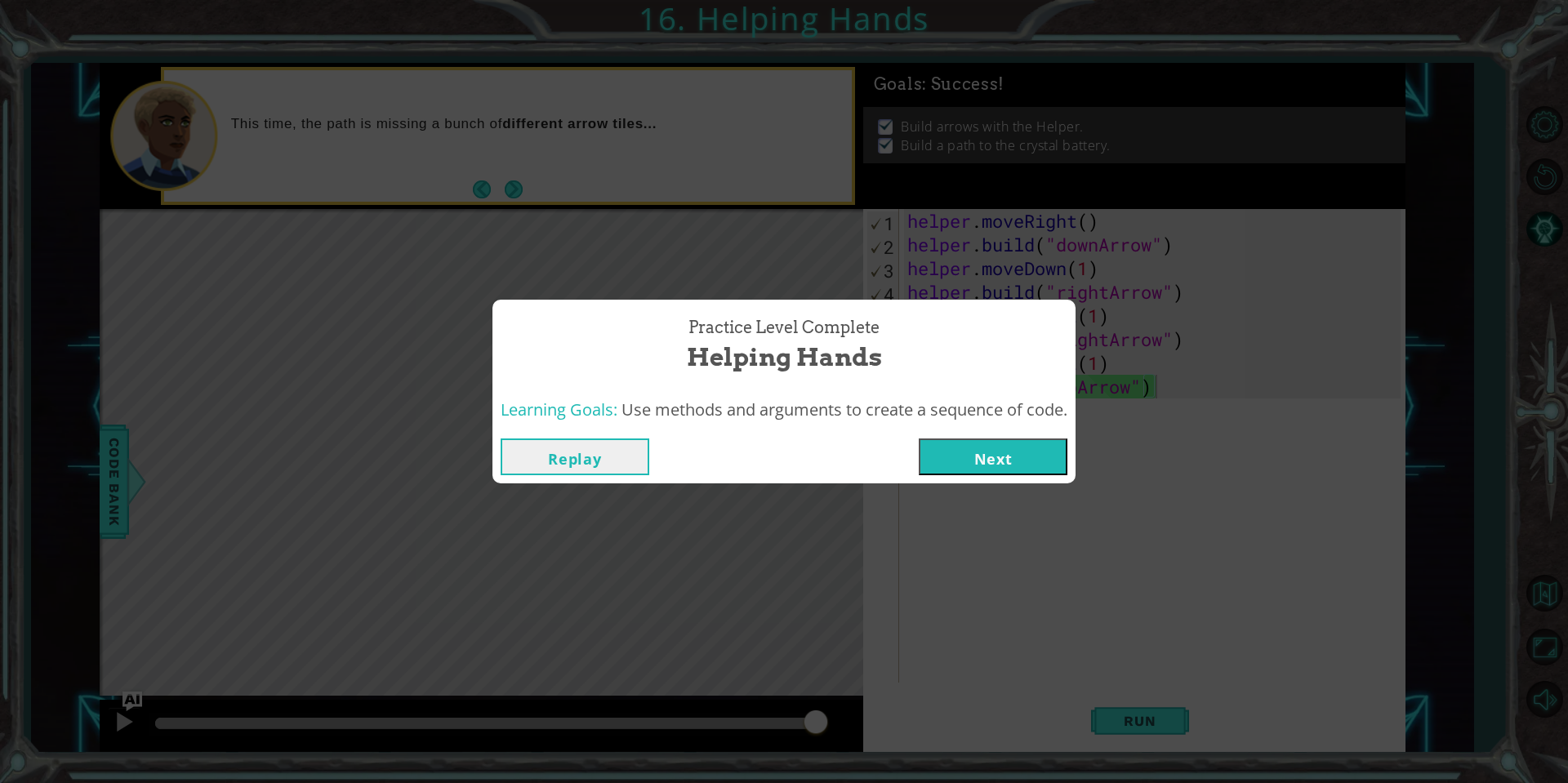
click at [1028, 449] on button "Next" at bounding box center [993, 457] width 149 height 37
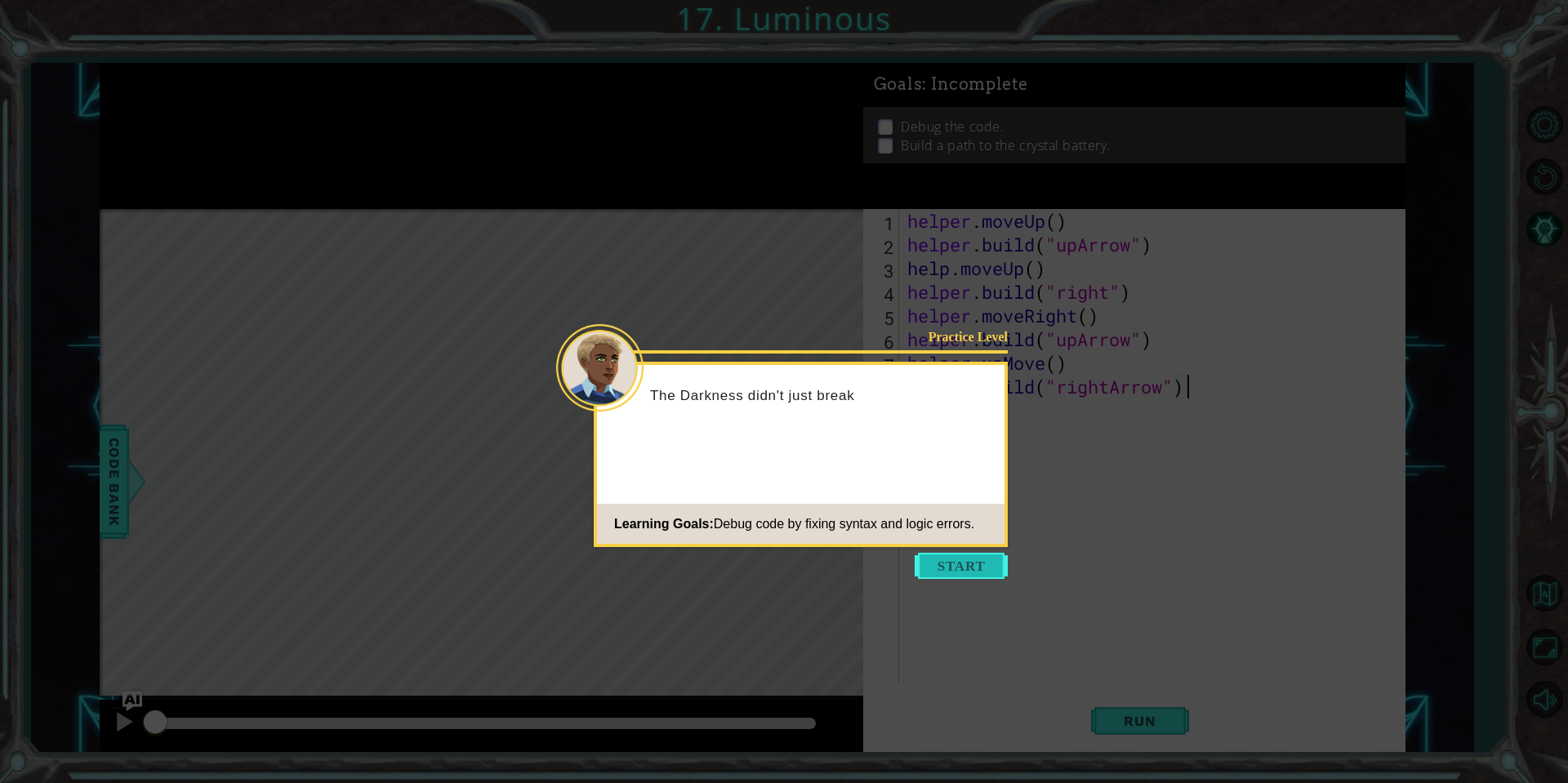
click at [952, 564] on button "Start" at bounding box center [961, 566] width 93 height 27
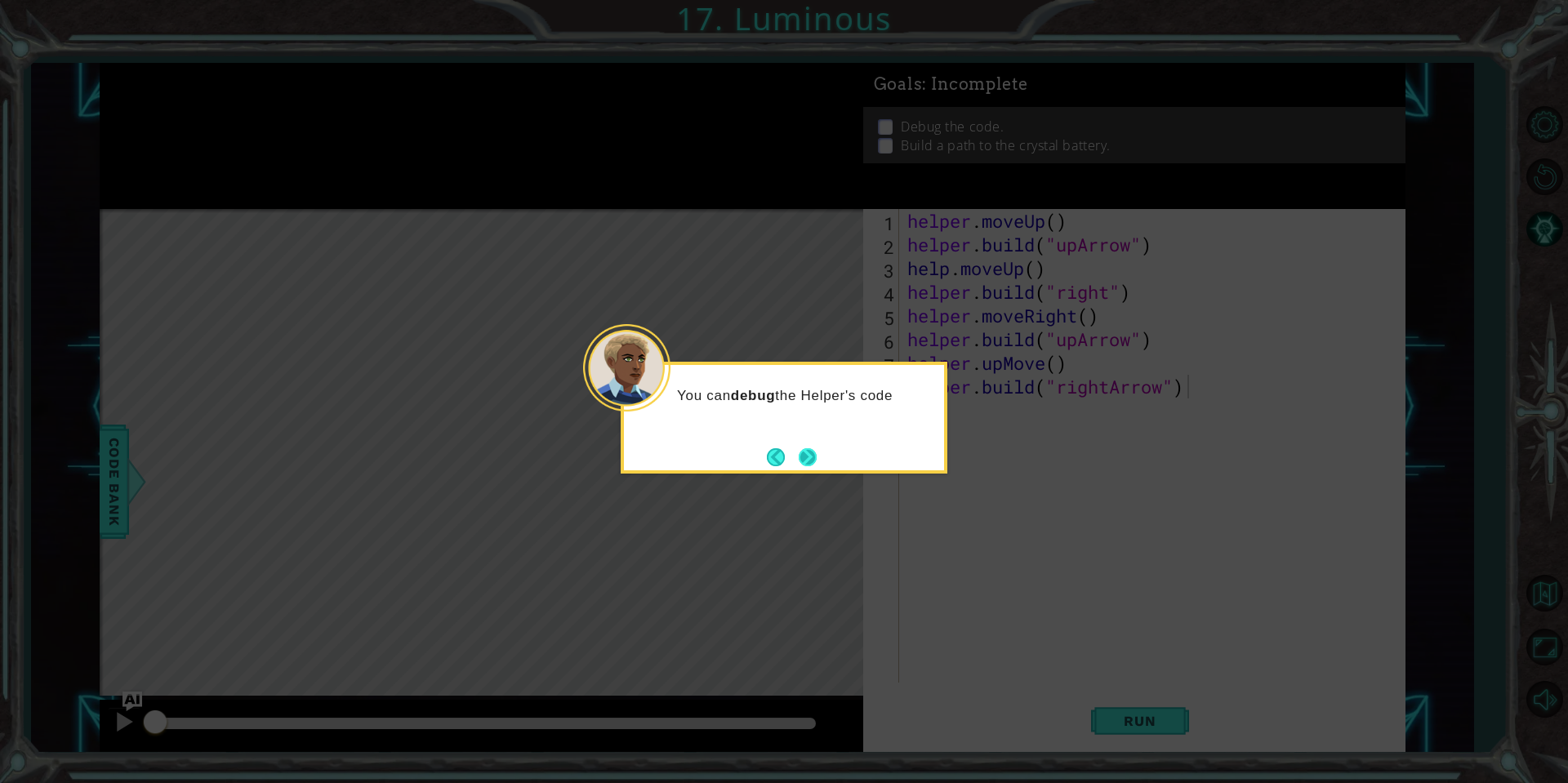
click at [805, 457] on button "Next" at bounding box center [807, 457] width 30 height 30
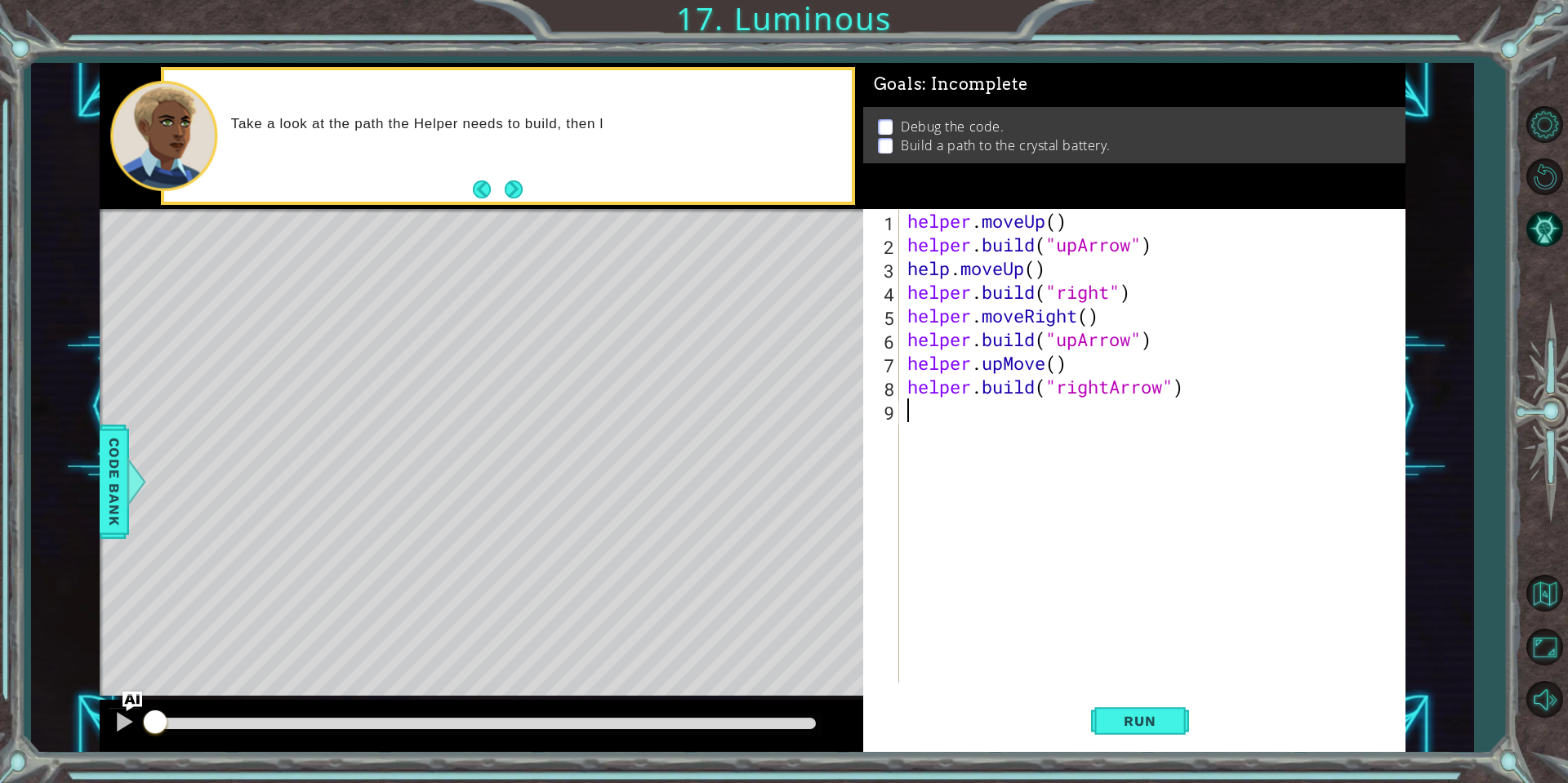
drag, startPoint x: 929, startPoint y: 428, endPoint x: 920, endPoint y: 427, distance: 9.1
click at [923, 427] on div "helper . moveUp ( ) helper . build ( "upArrow" ) help . moveUp ( ) helper . bui…" at bounding box center [1157, 469] width 504 height 521
drag, startPoint x: 1086, startPoint y: 355, endPoint x: 1068, endPoint y: 362, distance: 19.3
click at [1081, 357] on div "helper . moveUp ( ) helper . build ( "upArrow" ) help . moveUp ( ) helper . bui…" at bounding box center [1157, 469] width 504 height 521
click at [1061, 366] on div "helper . moveUp ( ) helper . build ( "upArrow" ) help . moveUp ( ) helper . bui…" at bounding box center [1157, 469] width 504 height 521
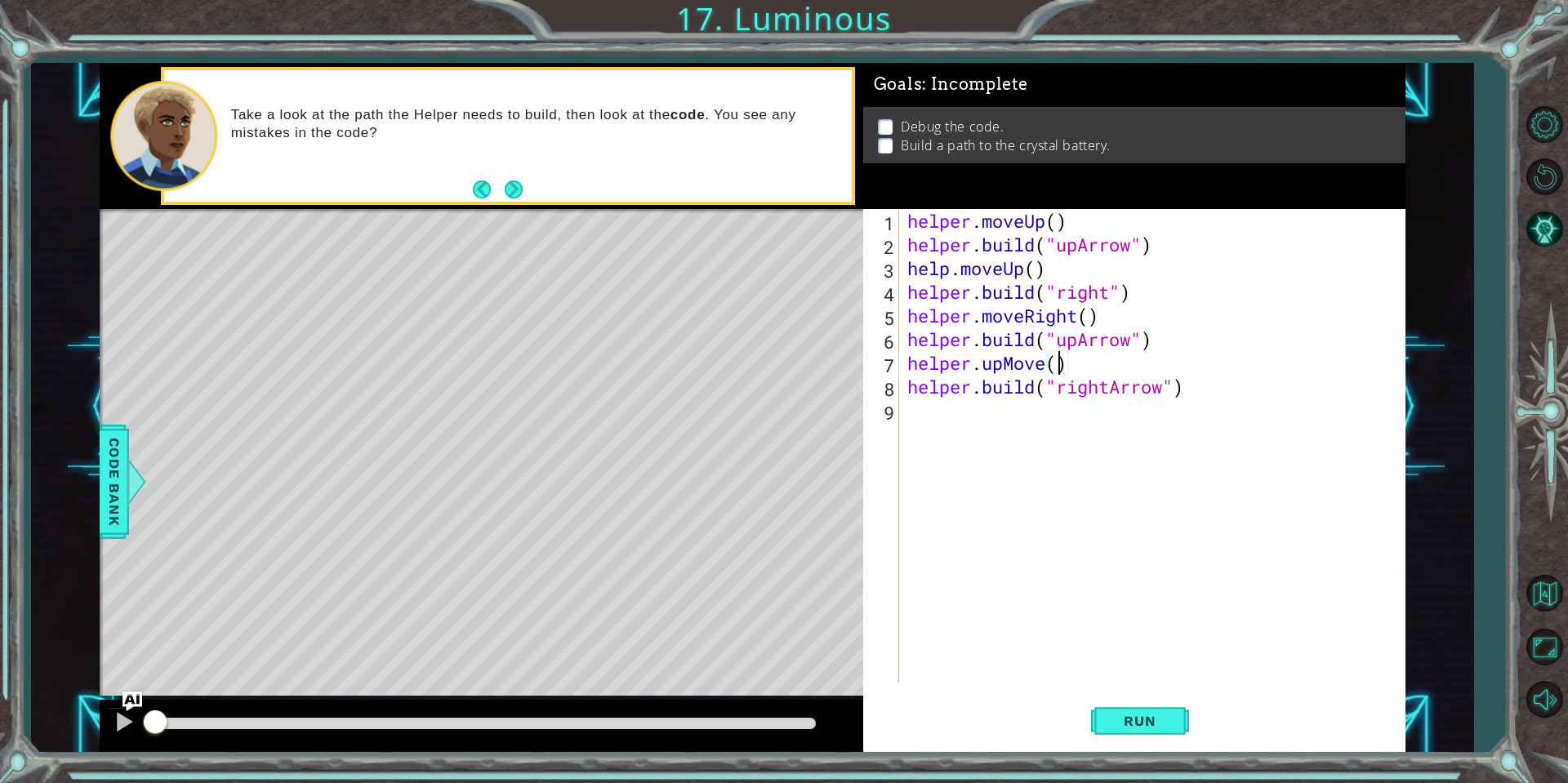
scroll to position [0, 6]
click at [1089, 322] on div "helper . moveUp ( ) helper . build ( "upArrow" ) help . moveUp ( ) helper . bui…" at bounding box center [1157, 469] width 504 height 521
click at [1035, 265] on div "helper . moveUp ( ) helper . build ( "upArrow" ) help . moveUp ( ) helper . bui…" at bounding box center [1157, 469] width 504 height 521
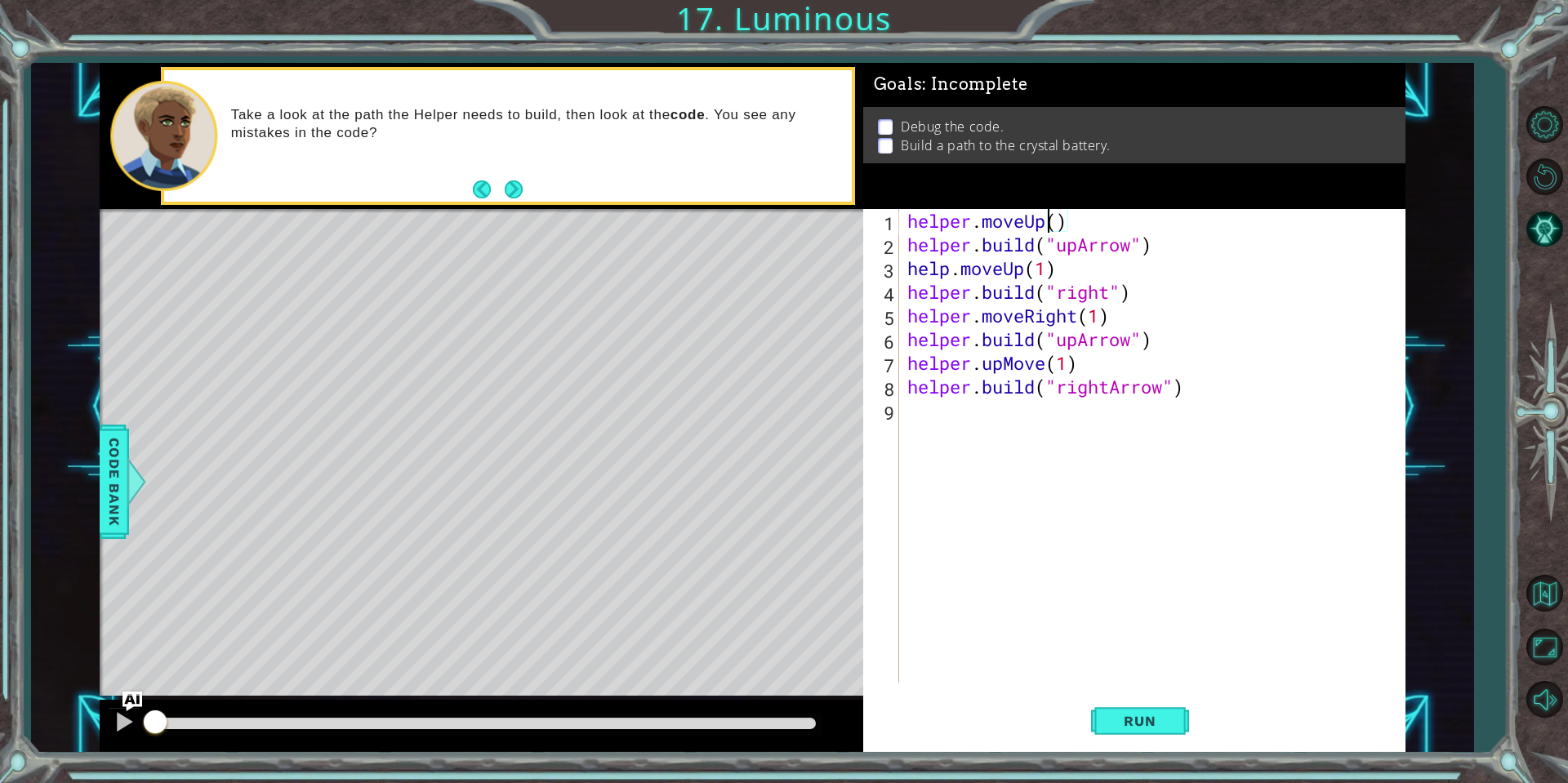
click at [1052, 223] on div "helper . moveUp ( ) helper . build ( "upArrow" ) help . moveUp ( 1 ) helper . b…" at bounding box center [1157, 469] width 504 height 521
click at [1062, 219] on div "helper . moveUp ( ) helper . build ( "upArrow" ) help . moveUp ( 1 ) helper . b…" at bounding box center [1157, 469] width 504 height 521
drag, startPoint x: 1135, startPoint y: 722, endPoint x: 1140, endPoint y: 705, distance: 17.7
click at [1141, 710] on button "Run" at bounding box center [1140, 720] width 98 height 54
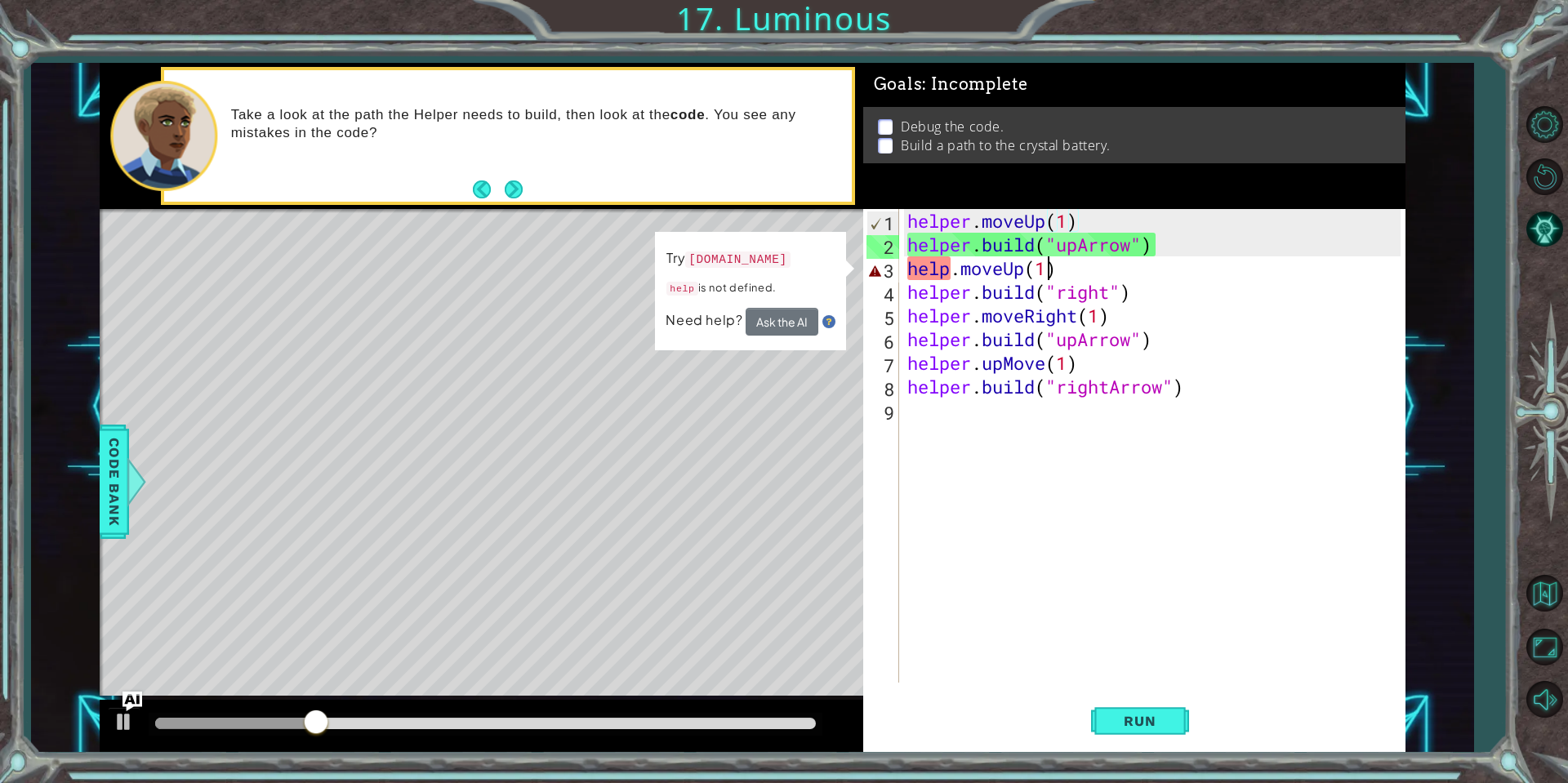
click at [1045, 276] on div "helper . moveUp ( 1 ) helper . build ( "upArrow" ) help . moveUp ( 1 ) helper .…" at bounding box center [1157, 469] width 504 height 521
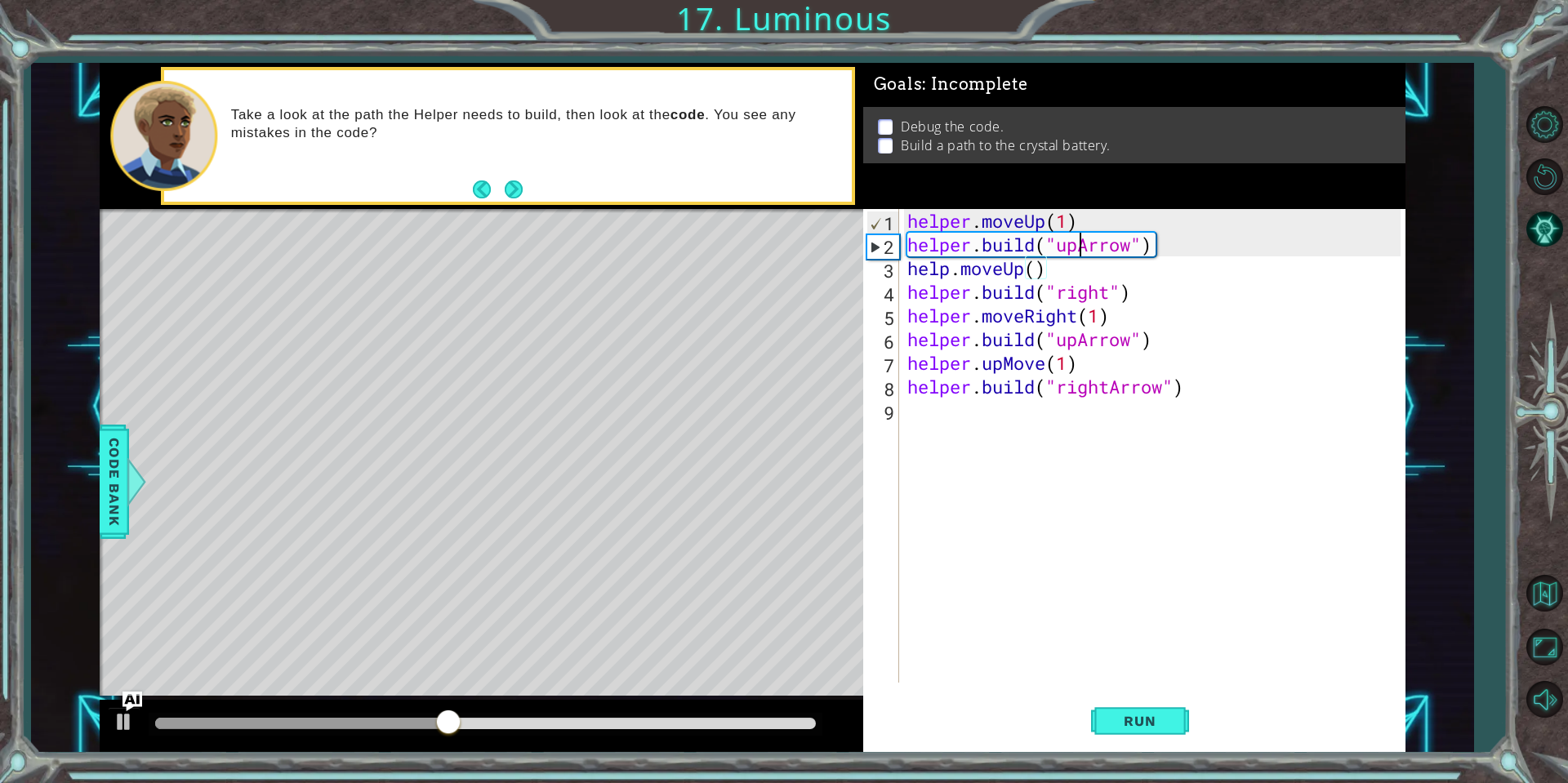
click at [1084, 246] on div "helper . moveUp ( 1 ) helper . build ( "upArrow" ) help . moveUp ( ) helper . b…" at bounding box center [1157, 469] width 504 height 521
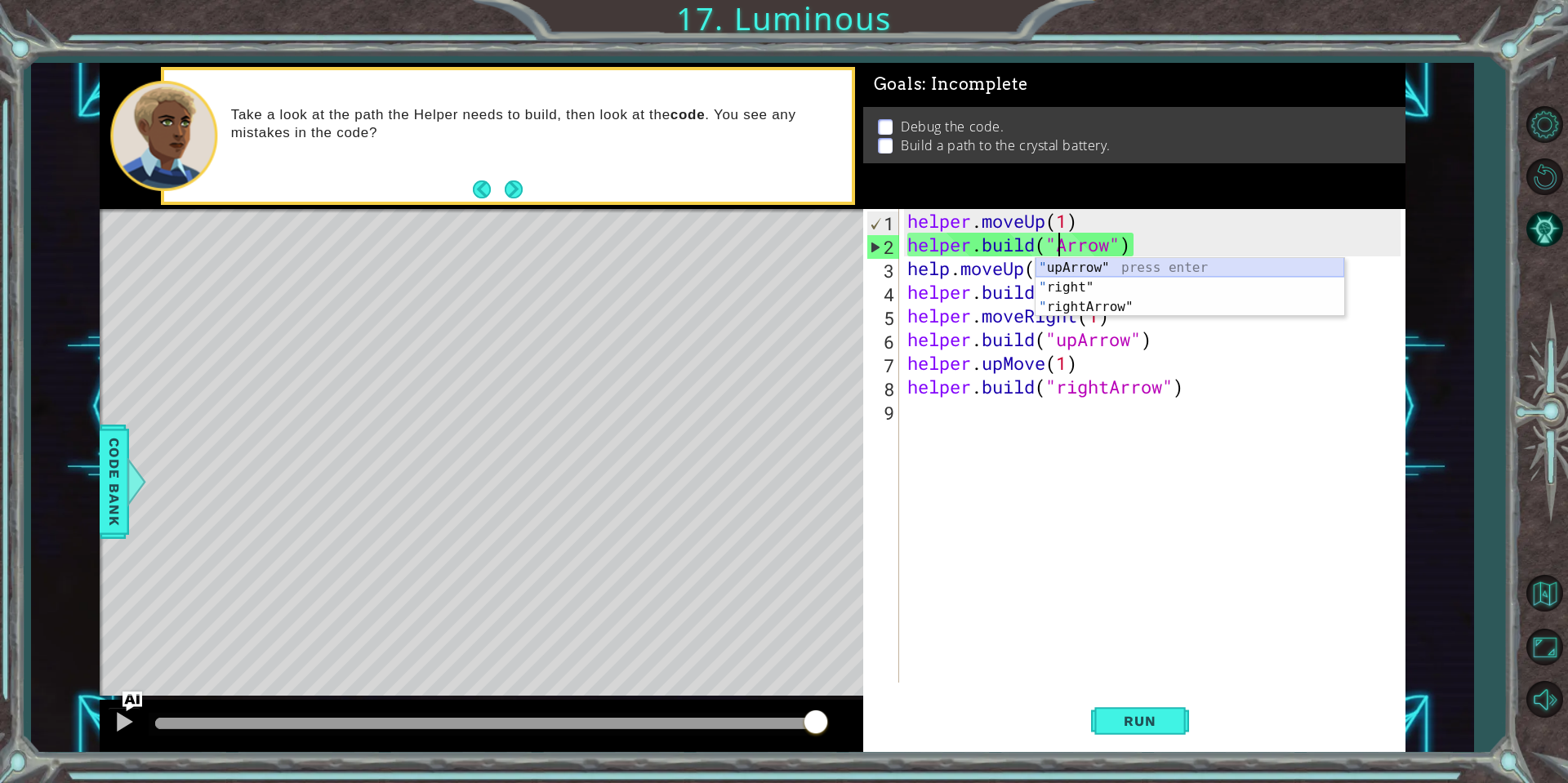
click at [1070, 269] on div "" upArrow" press enter " right" press enter " rightArrow" press enter" at bounding box center [1189, 307] width 309 height 98
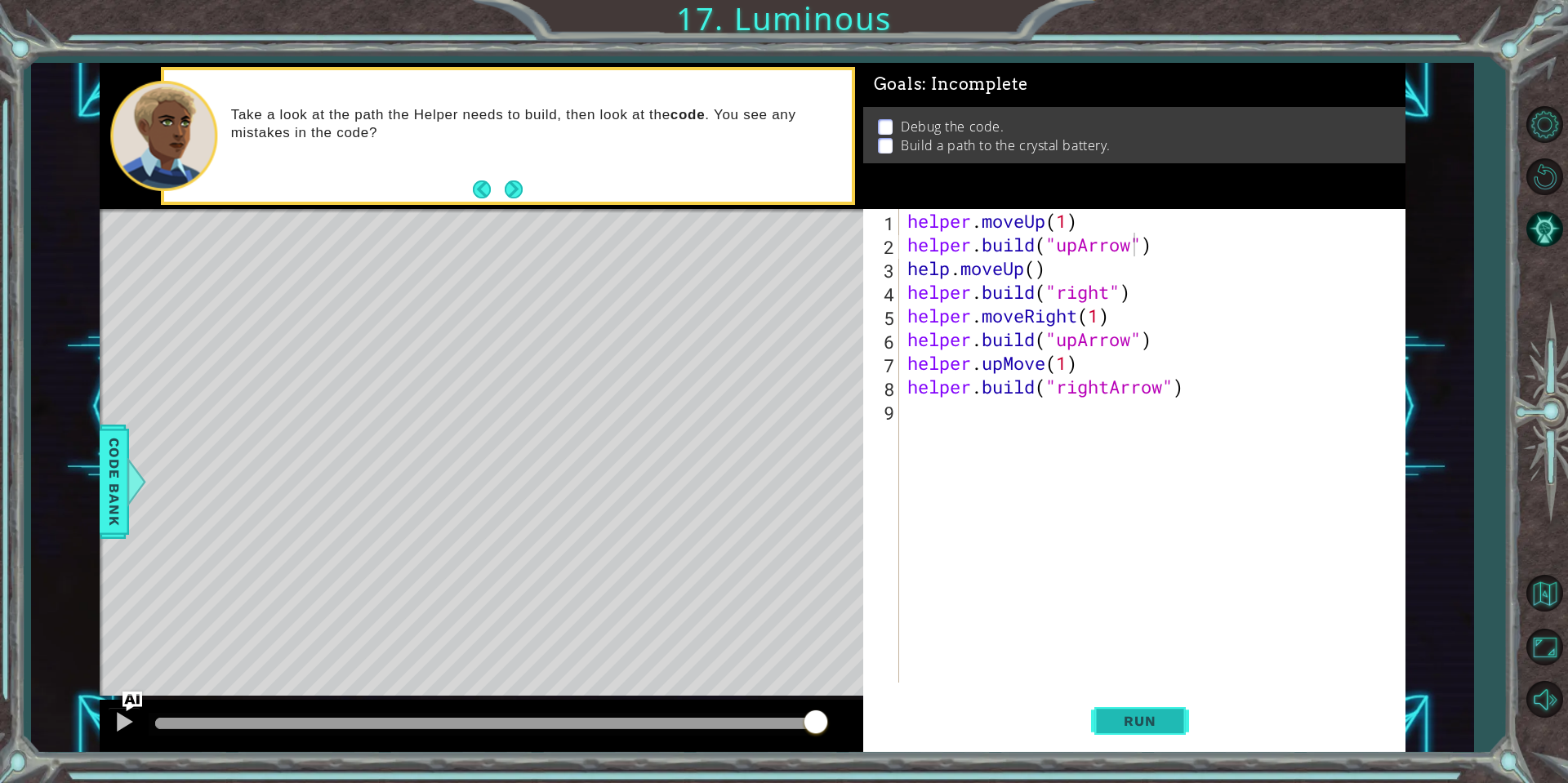
click at [1164, 723] on span "Run" at bounding box center [1139, 721] width 65 height 16
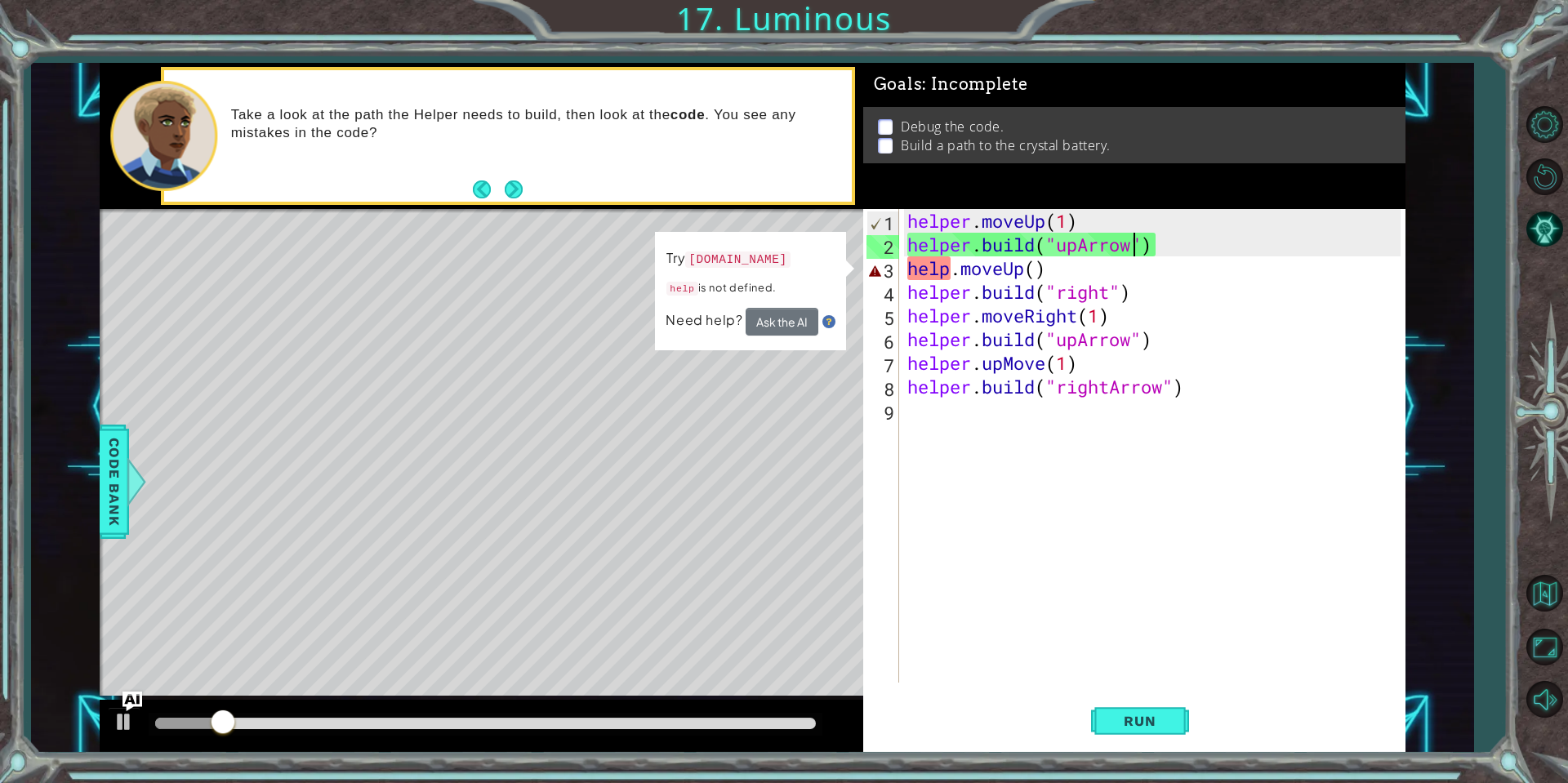
click at [952, 273] on div "helper . moveUp ( 1 ) helper . build ( "upArrow" ) help . moveUp ( ) helper . b…" at bounding box center [1157, 469] width 504 height 521
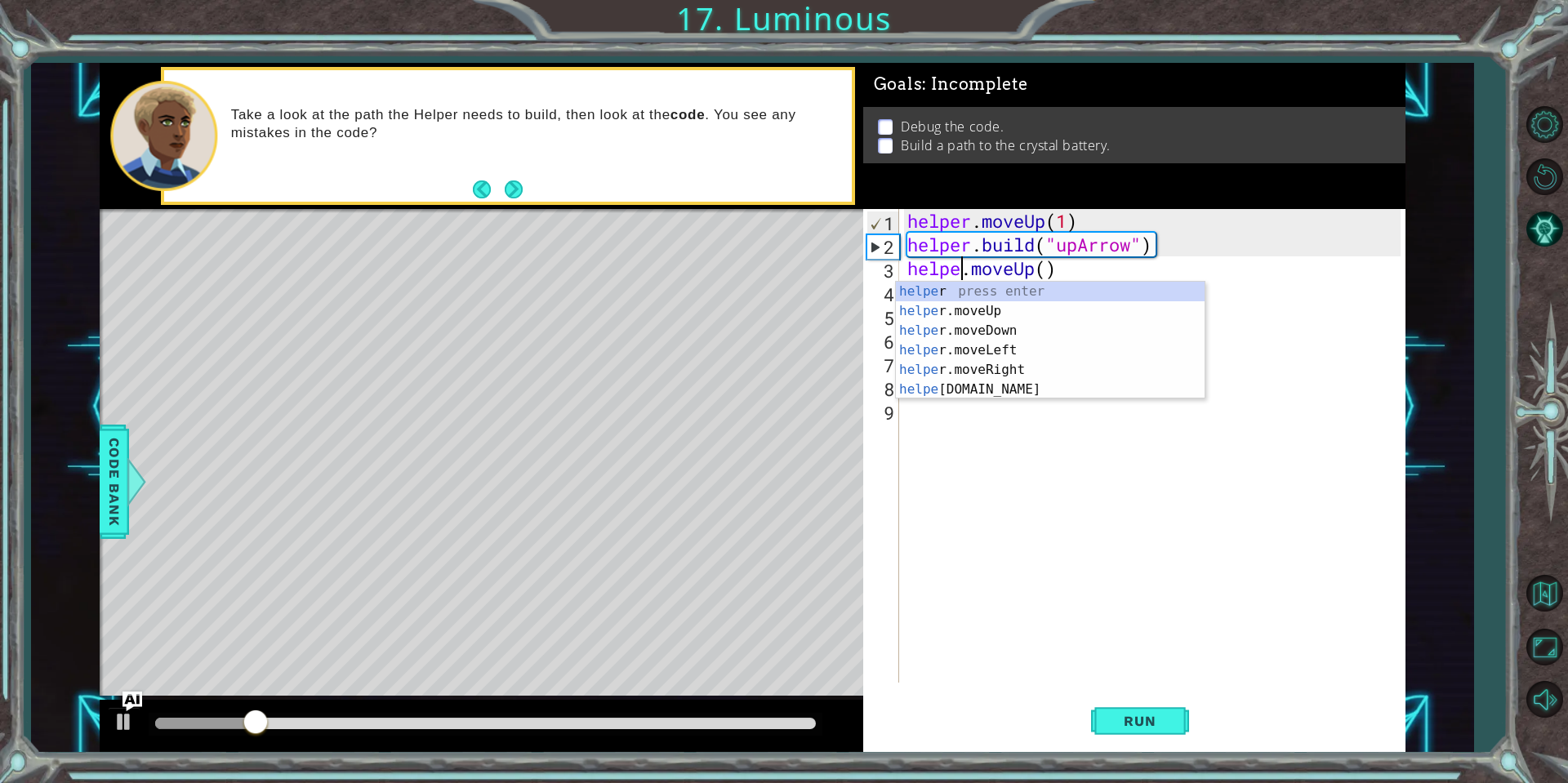
scroll to position [0, 3]
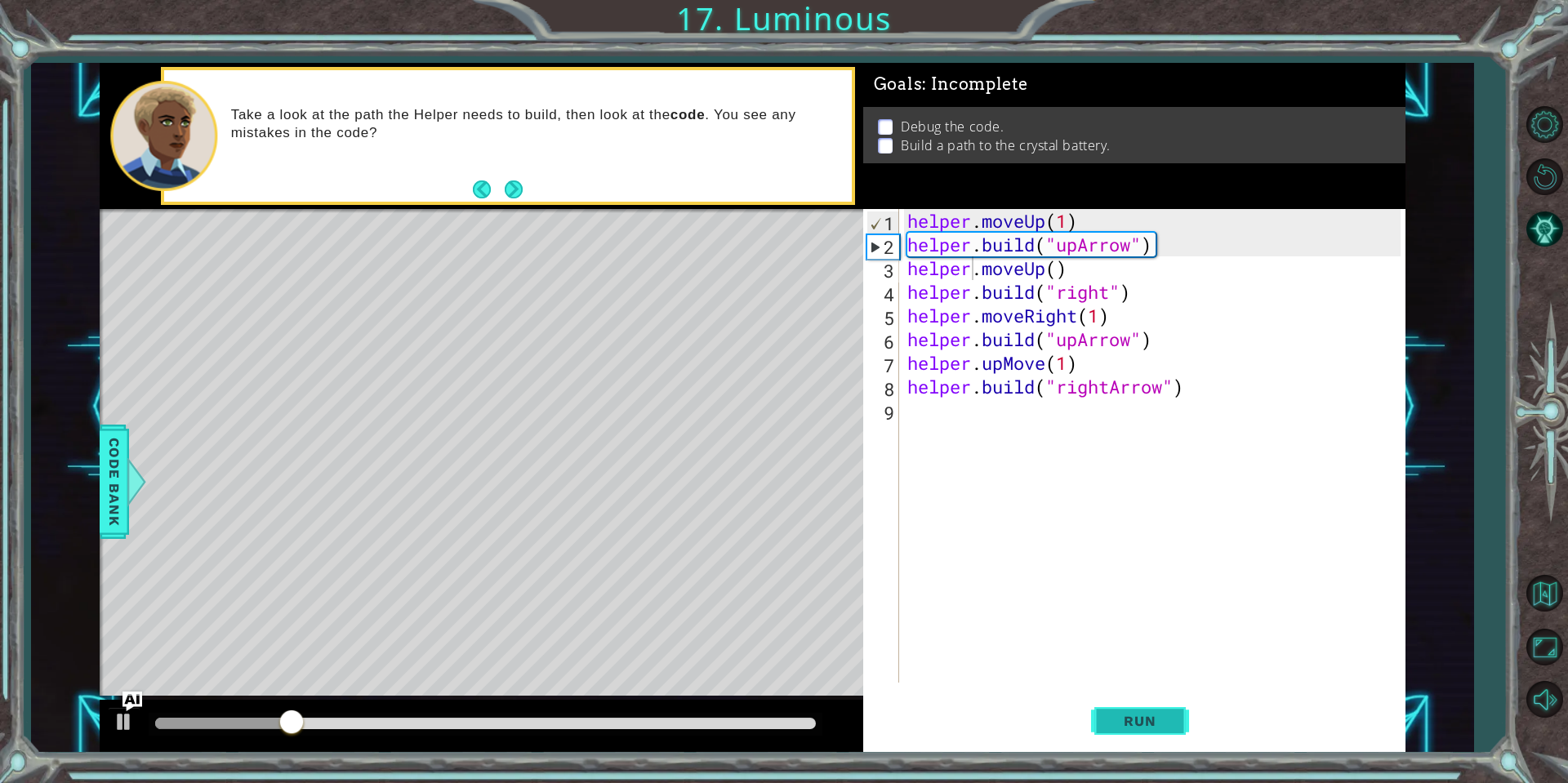
click at [1133, 723] on span "Run" at bounding box center [1139, 721] width 65 height 16
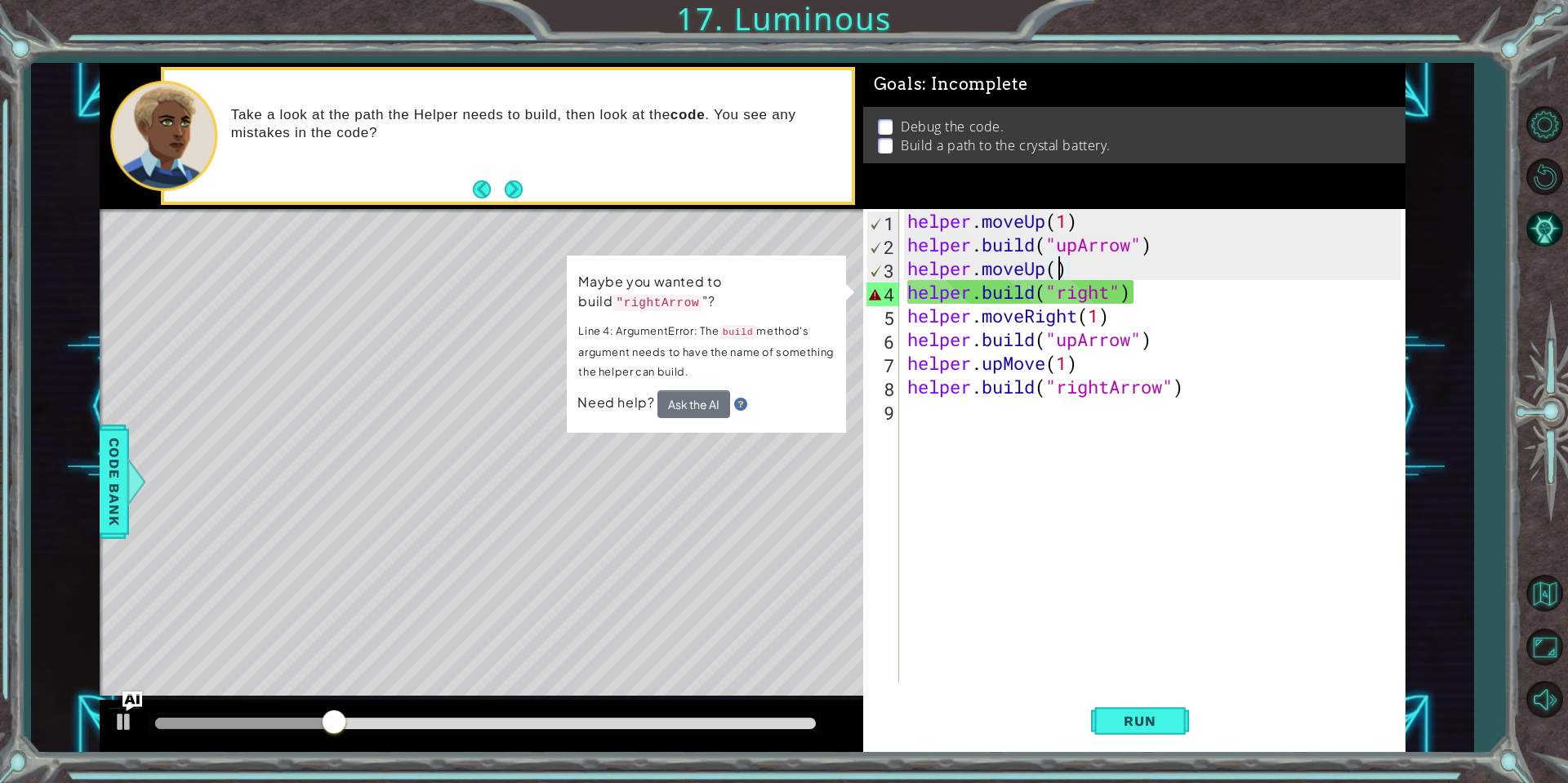
click at [1058, 272] on div "helper . moveUp ( 1 ) helper . build ( "upArrow" ) helper . moveUp ( ) helper .…" at bounding box center [1157, 469] width 504 height 521
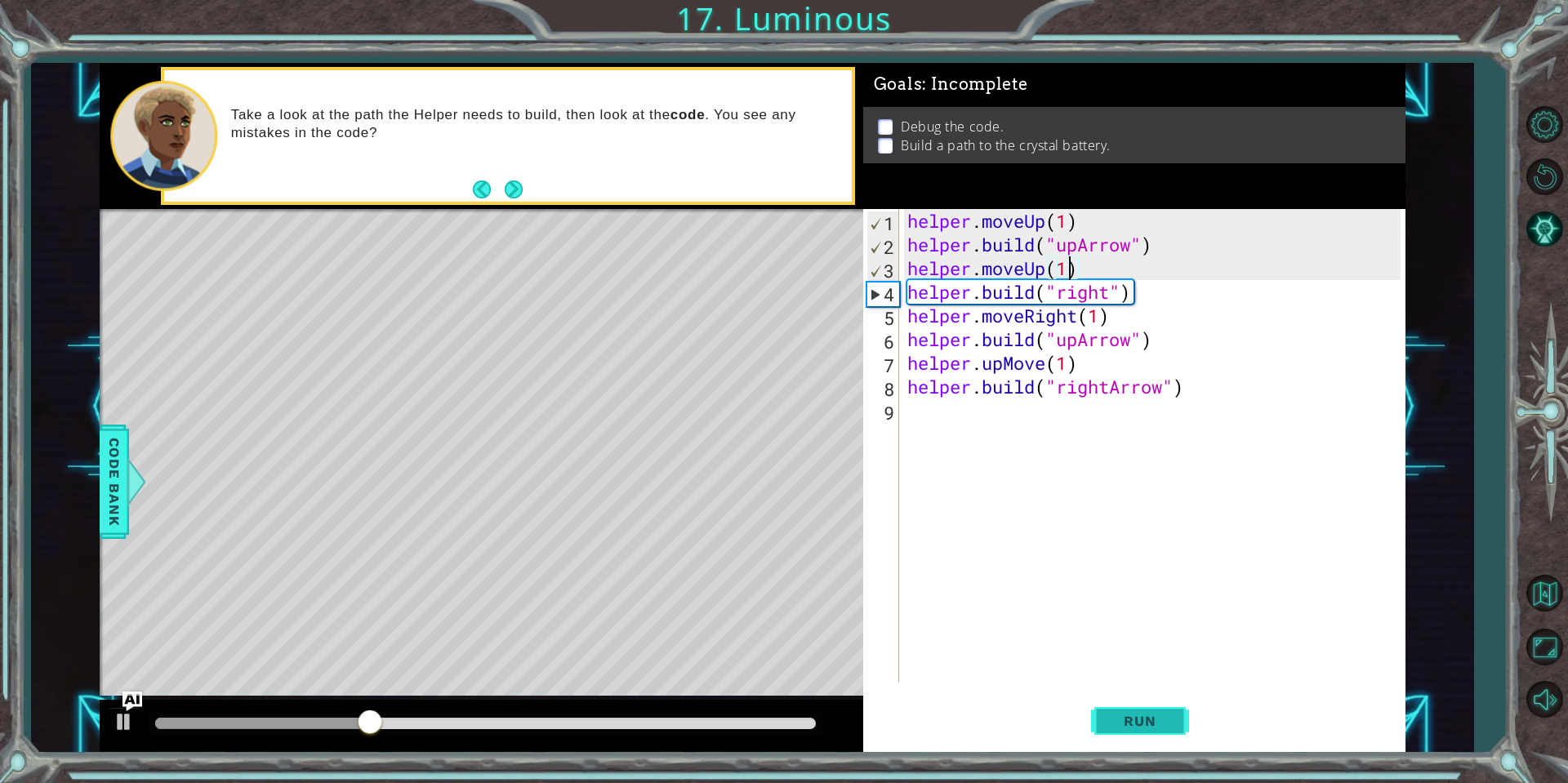
type textarea "helper.moveUp(1)"
click at [1171, 704] on button "Run" at bounding box center [1140, 720] width 98 height 54
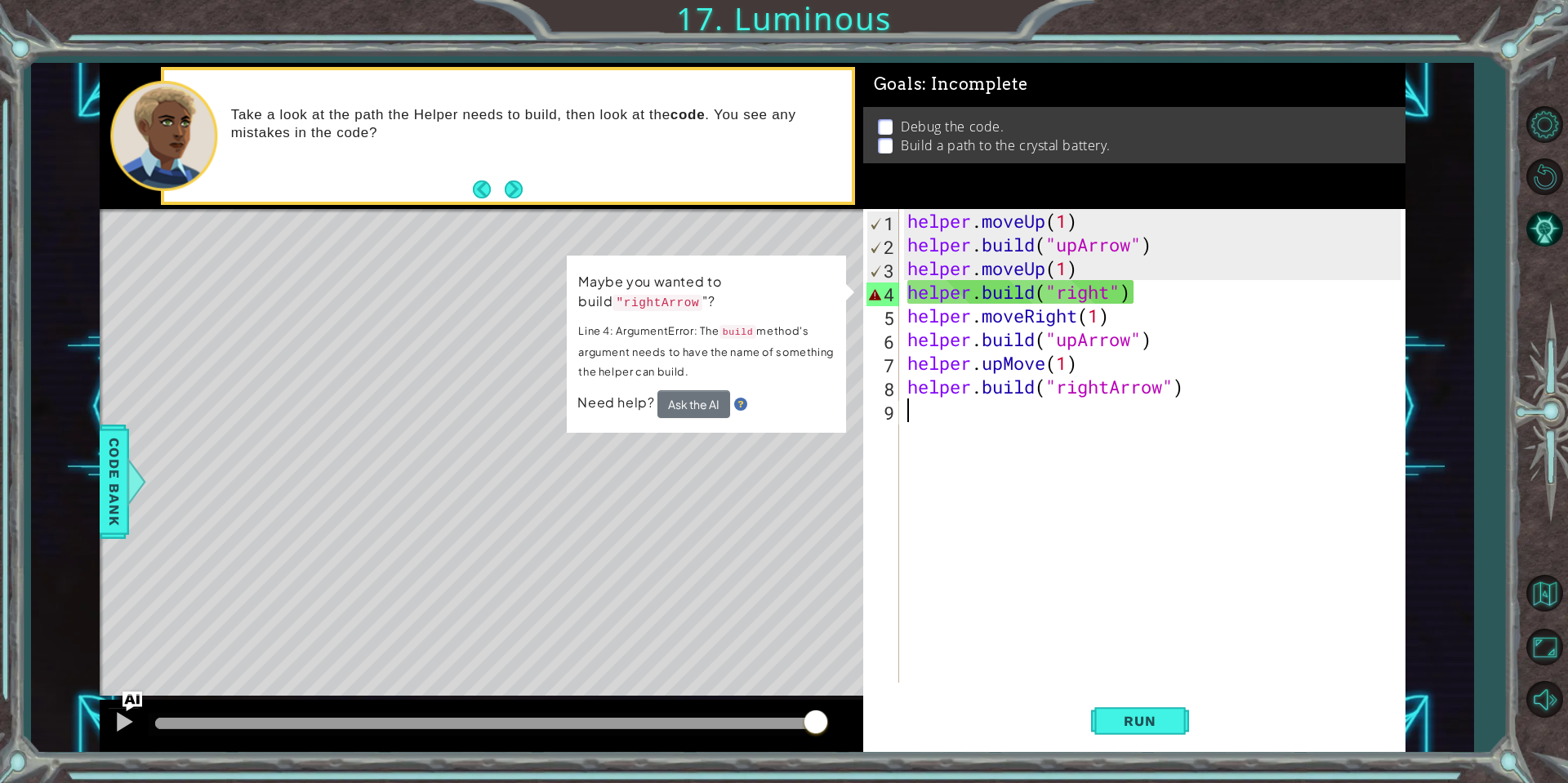
click at [1025, 412] on div "helper . moveUp ( 1 ) helper . build ( "upArrow" ) helper . moveUp ( 1 ) helper…" at bounding box center [1157, 469] width 504 height 521
click at [1115, 302] on div "helper . moveUp ( 1 ) helper . build ( "upArrow" ) helper . moveUp ( 1 ) helper…" at bounding box center [1157, 469] width 504 height 521
type textarea "[DOMAIN_NAME]("right")"
click at [1208, 293] on div "helper . moveUp ( 1 ) helper . build ( "upArrow" ) helper . moveUp ( 1 ) helper…" at bounding box center [1157, 469] width 504 height 521
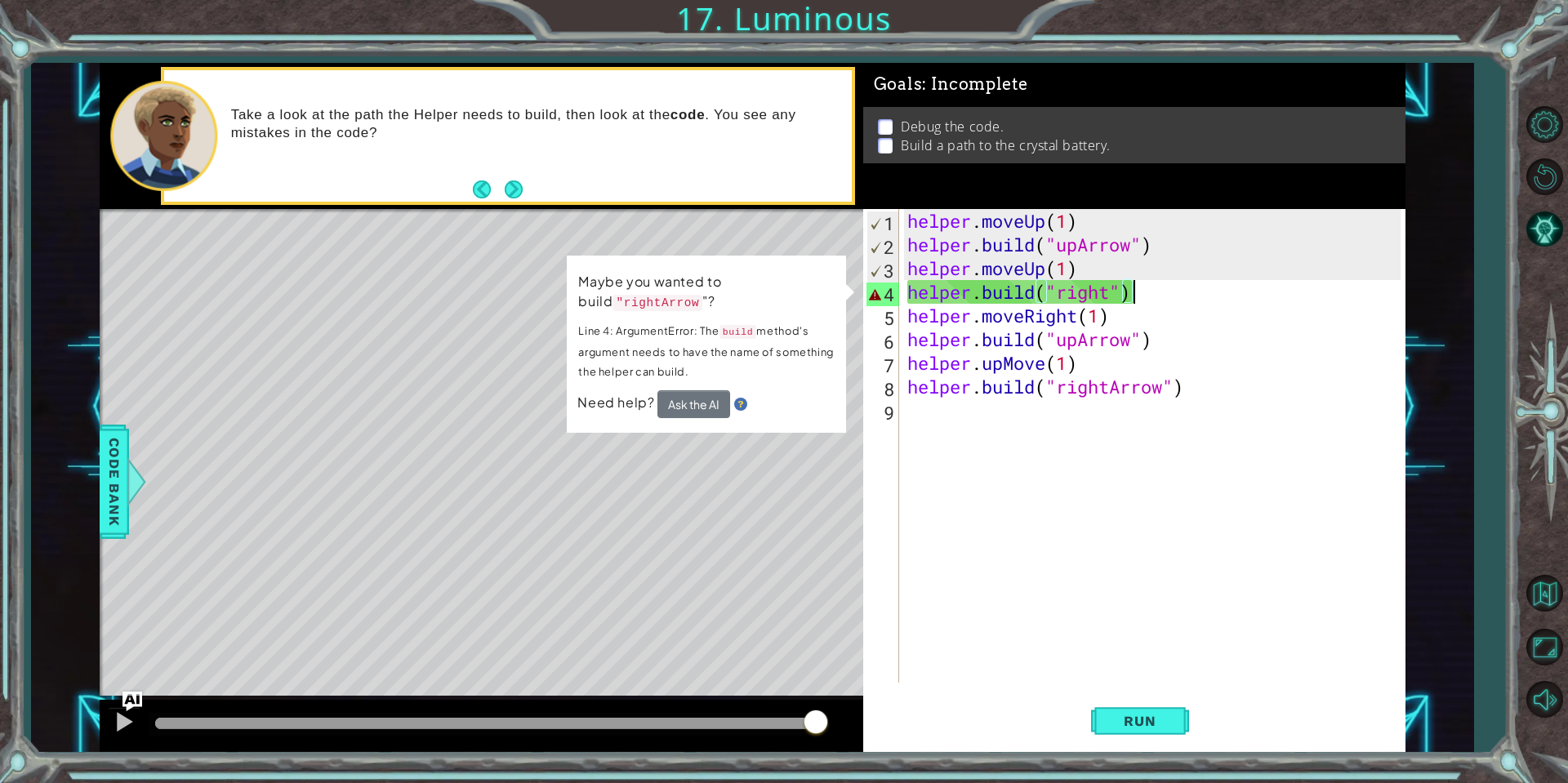
click at [1157, 291] on div "helper . moveUp ( 1 ) helper . build ( "upArrow" ) helper . moveUp ( 1 ) helper…" at bounding box center [1157, 469] width 504 height 521
